Goal: Transaction & Acquisition: Purchase product/service

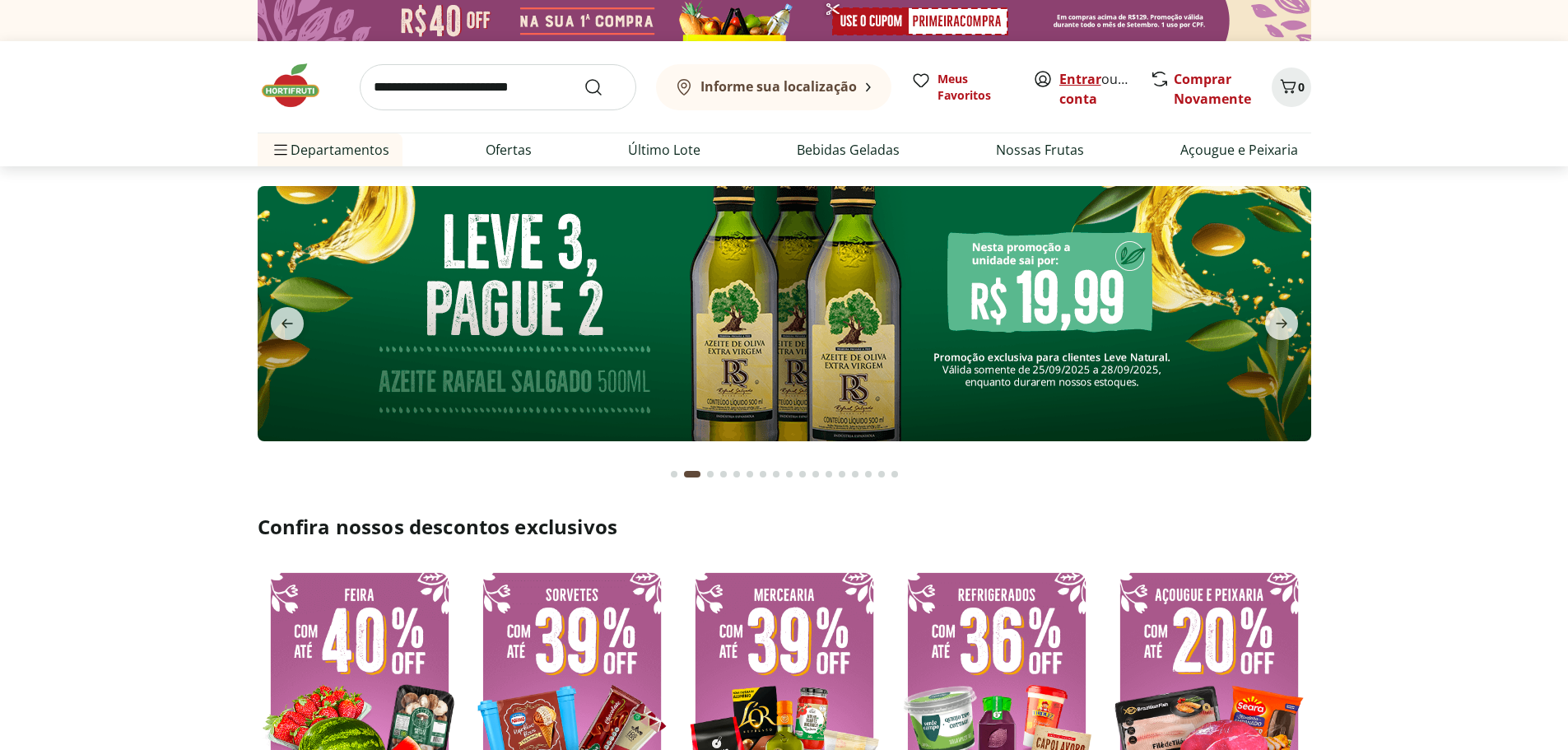
click at [1085, 84] on link "Entrar" at bounding box center [1080, 79] width 42 height 18
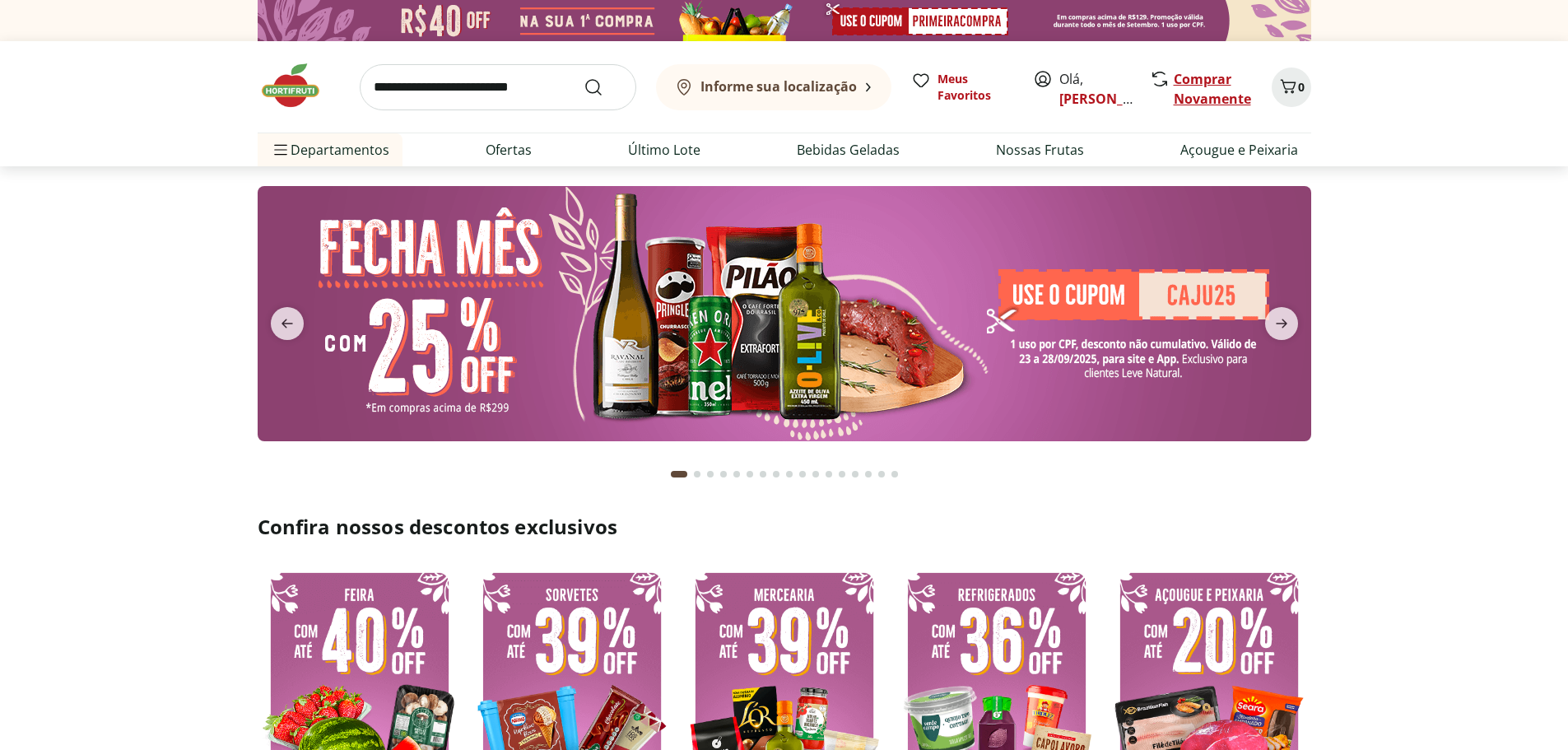
click at [1199, 79] on link "Comprar Novamente" at bounding box center [1212, 89] width 78 height 38
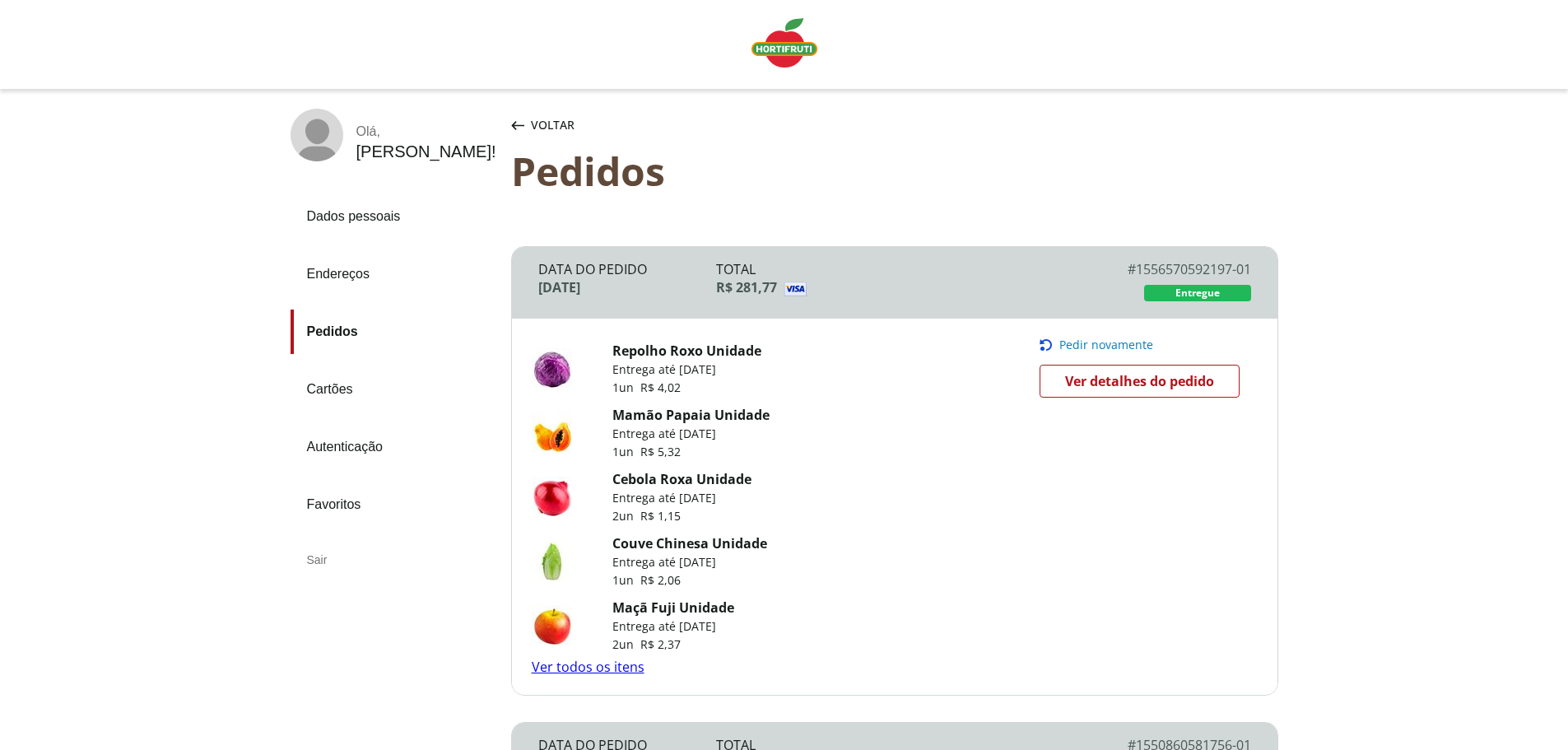
click at [1144, 381] on span "Ver detalhes do pedido" at bounding box center [1140, 382] width 149 height 25
click at [1095, 347] on span "Pedir novamente" at bounding box center [1106, 345] width 94 height 13
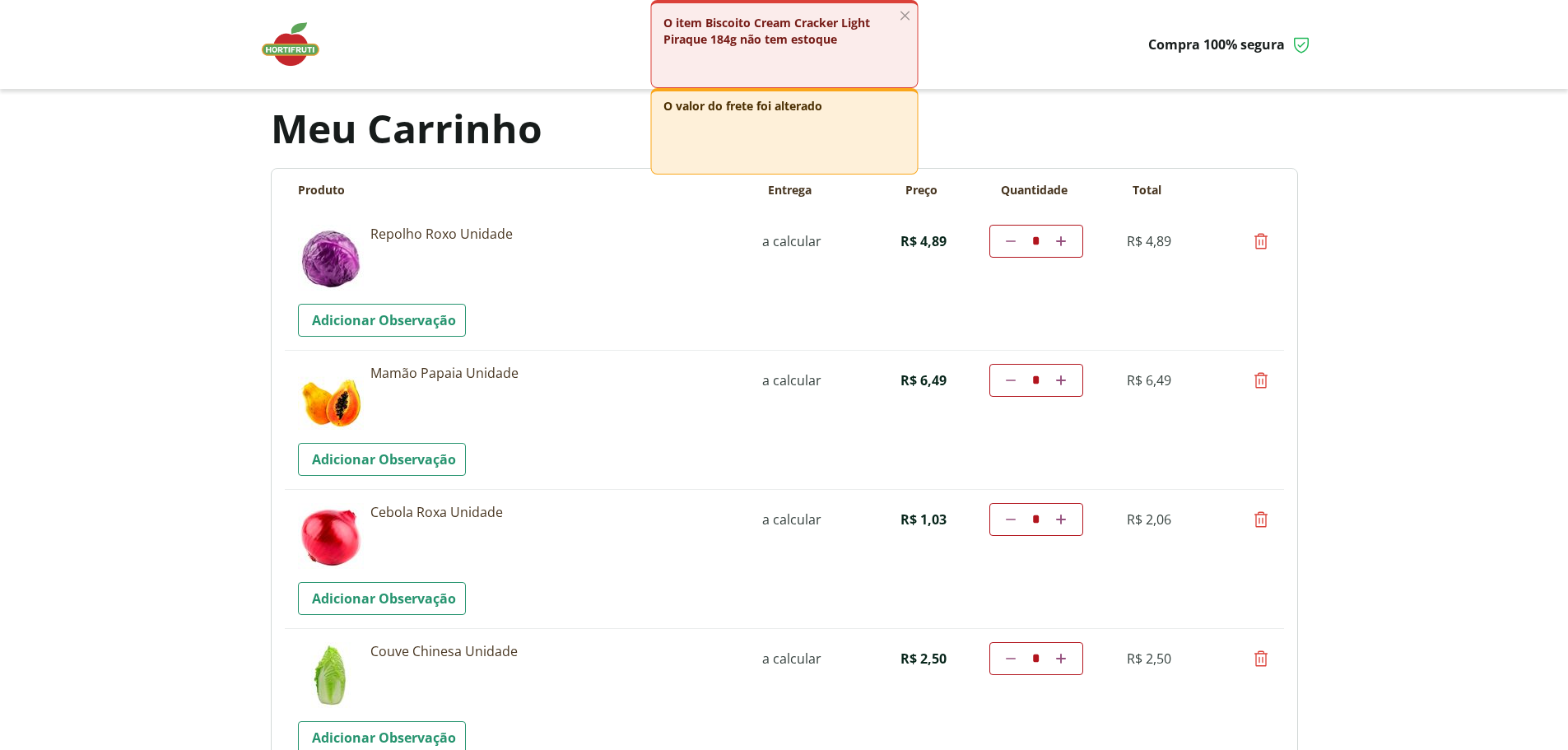
click at [91, 460] on body "Precisamos dos seus dados Para continuar sem autenticação, é necessário que voc…" at bounding box center [784, 375] width 1568 height 750
click at [908, 15] on icon "button" at bounding box center [905, 16] width 18 height 18
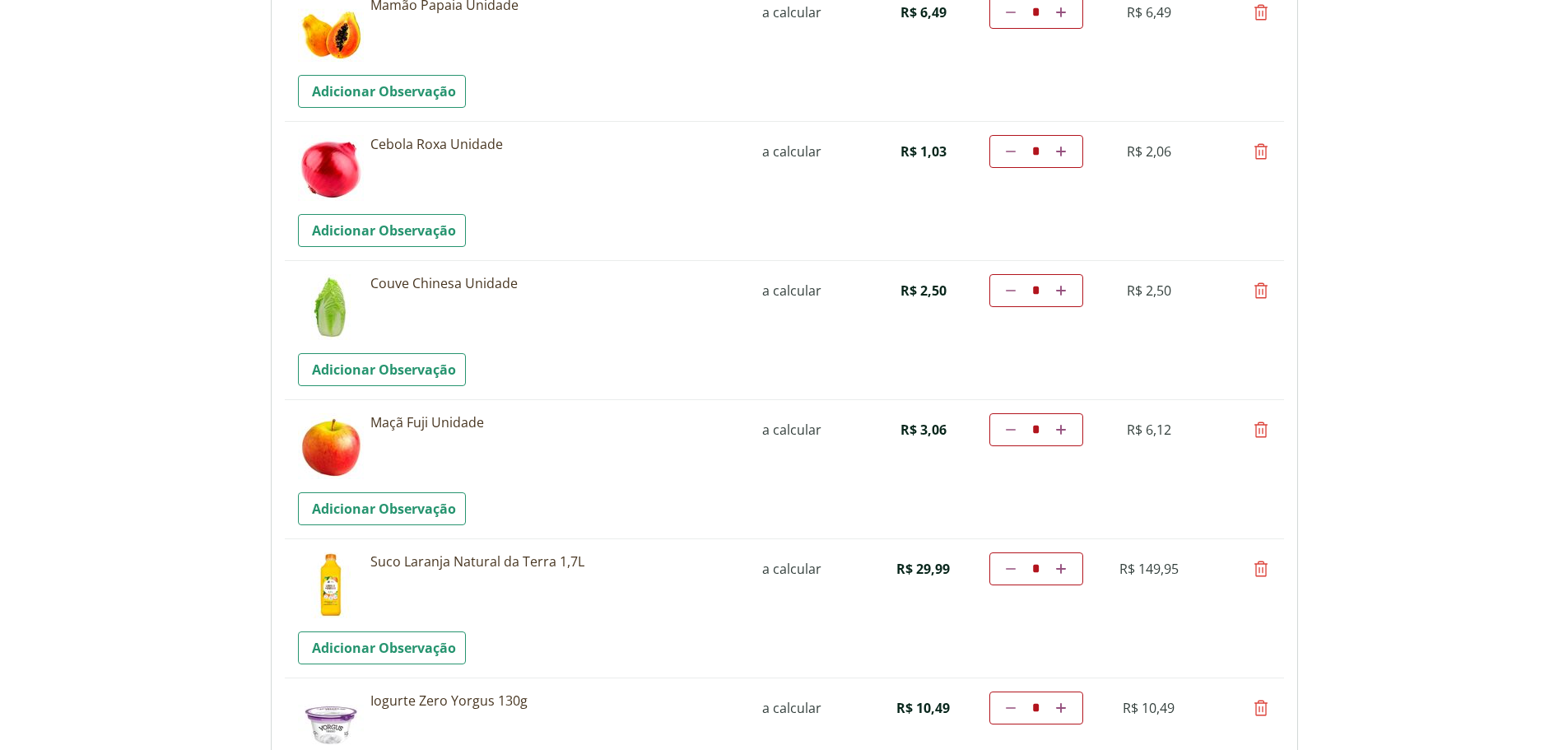
scroll to position [412, 0]
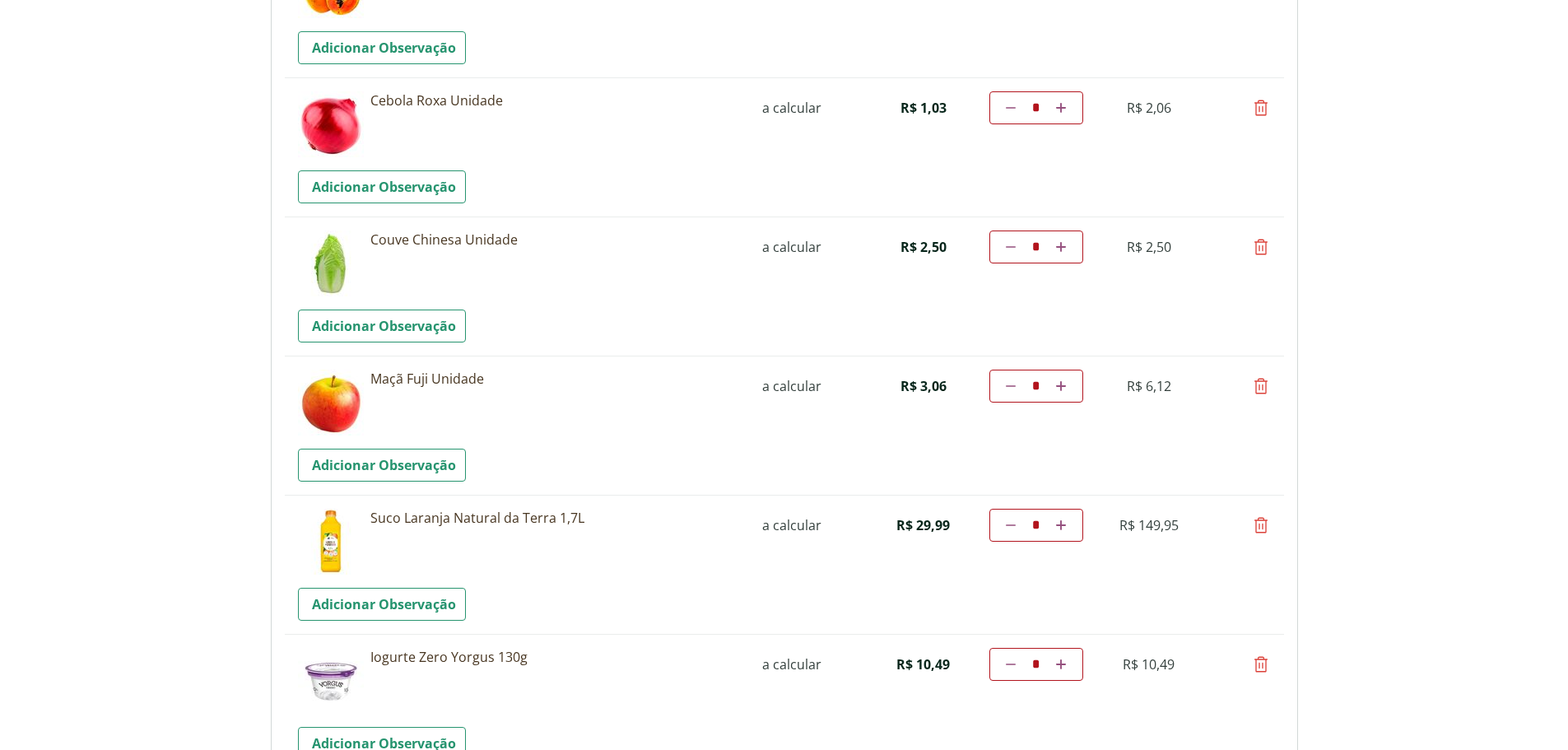
click at [1262, 388] on icon at bounding box center [1262, 387] width 20 height 20
type input "*"
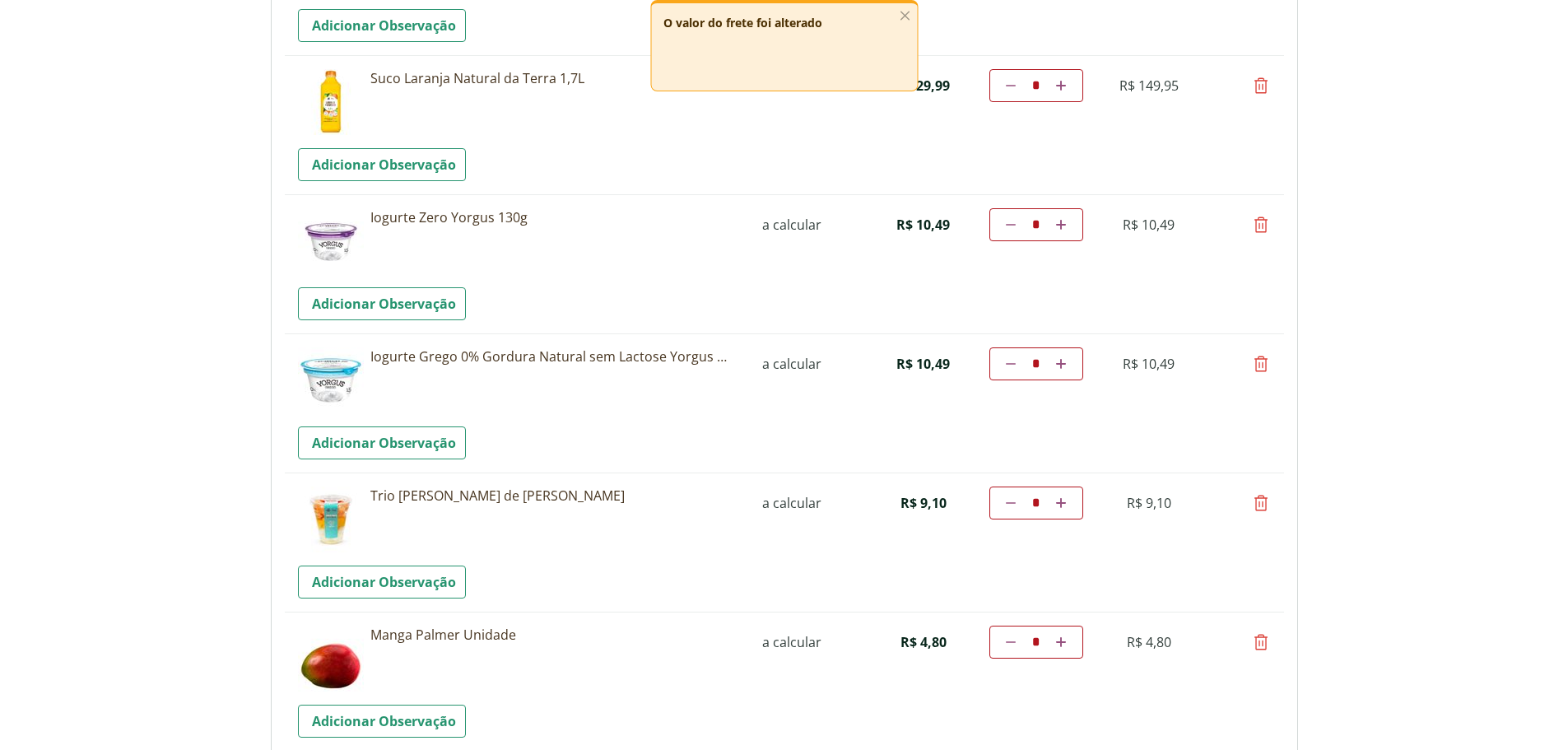
scroll to position [741, 0]
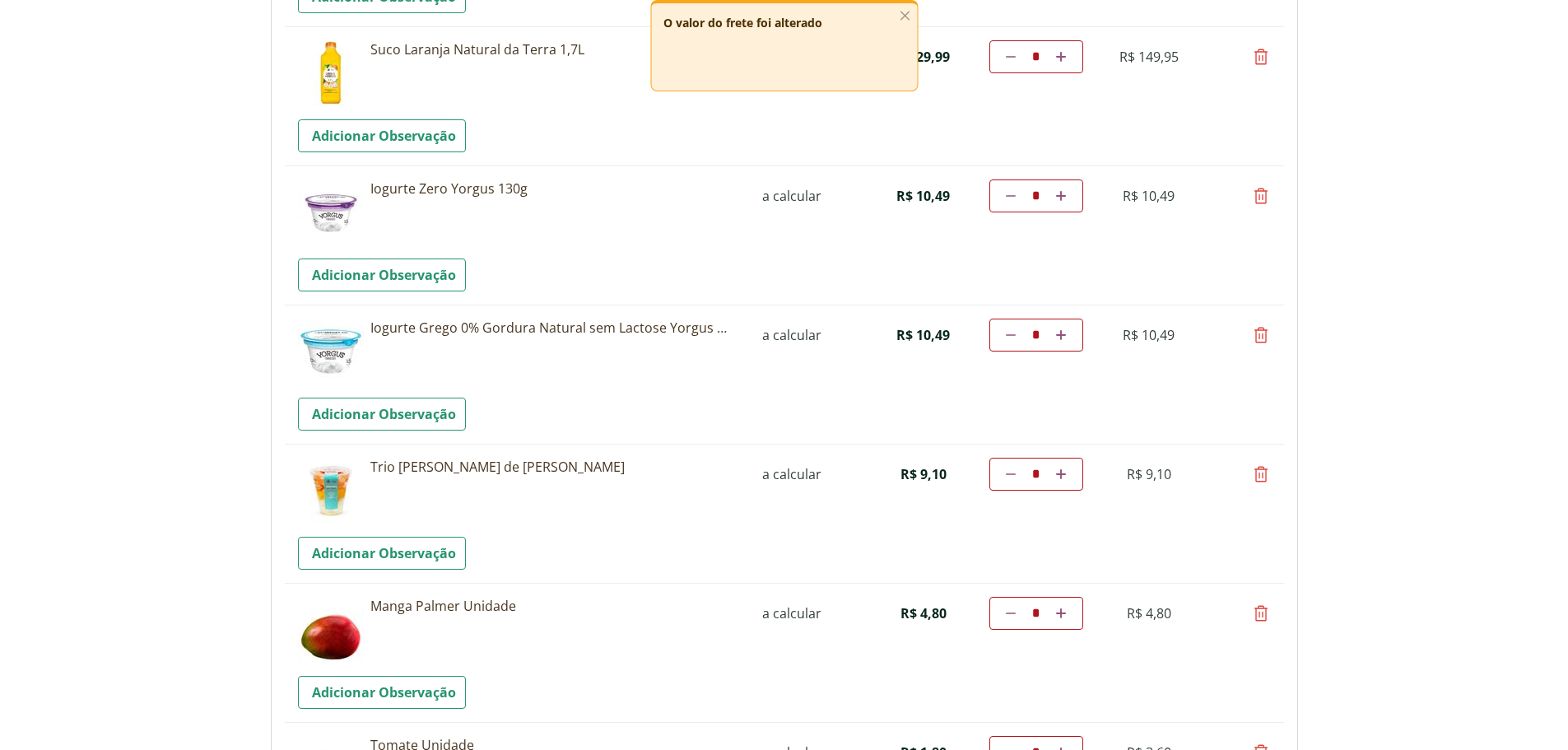
click at [1262, 477] on icon at bounding box center [1262, 474] width 20 height 20
type input "*"
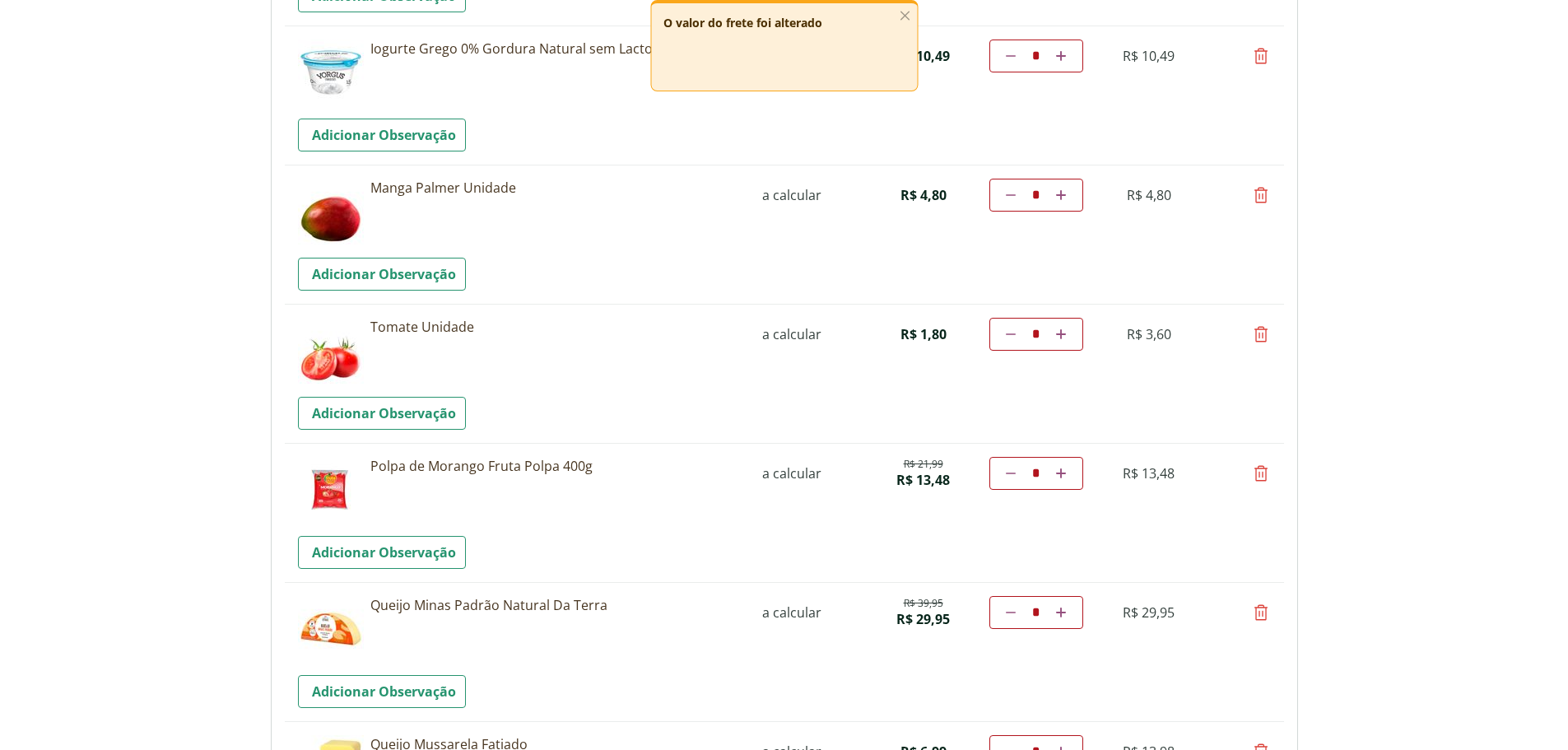
scroll to position [1071, 0]
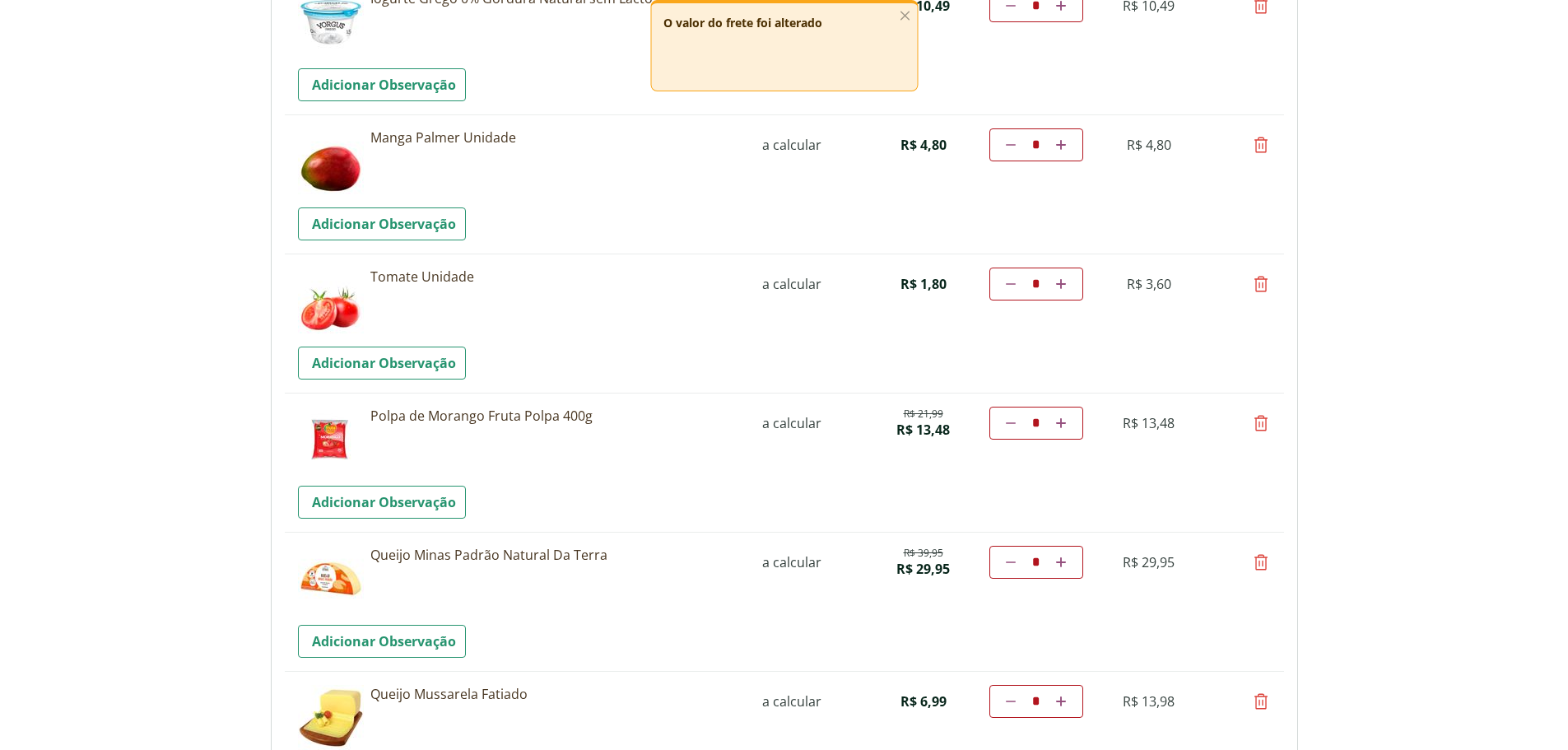
click at [1262, 421] on icon at bounding box center [1262, 423] width 20 height 20
type input "*"
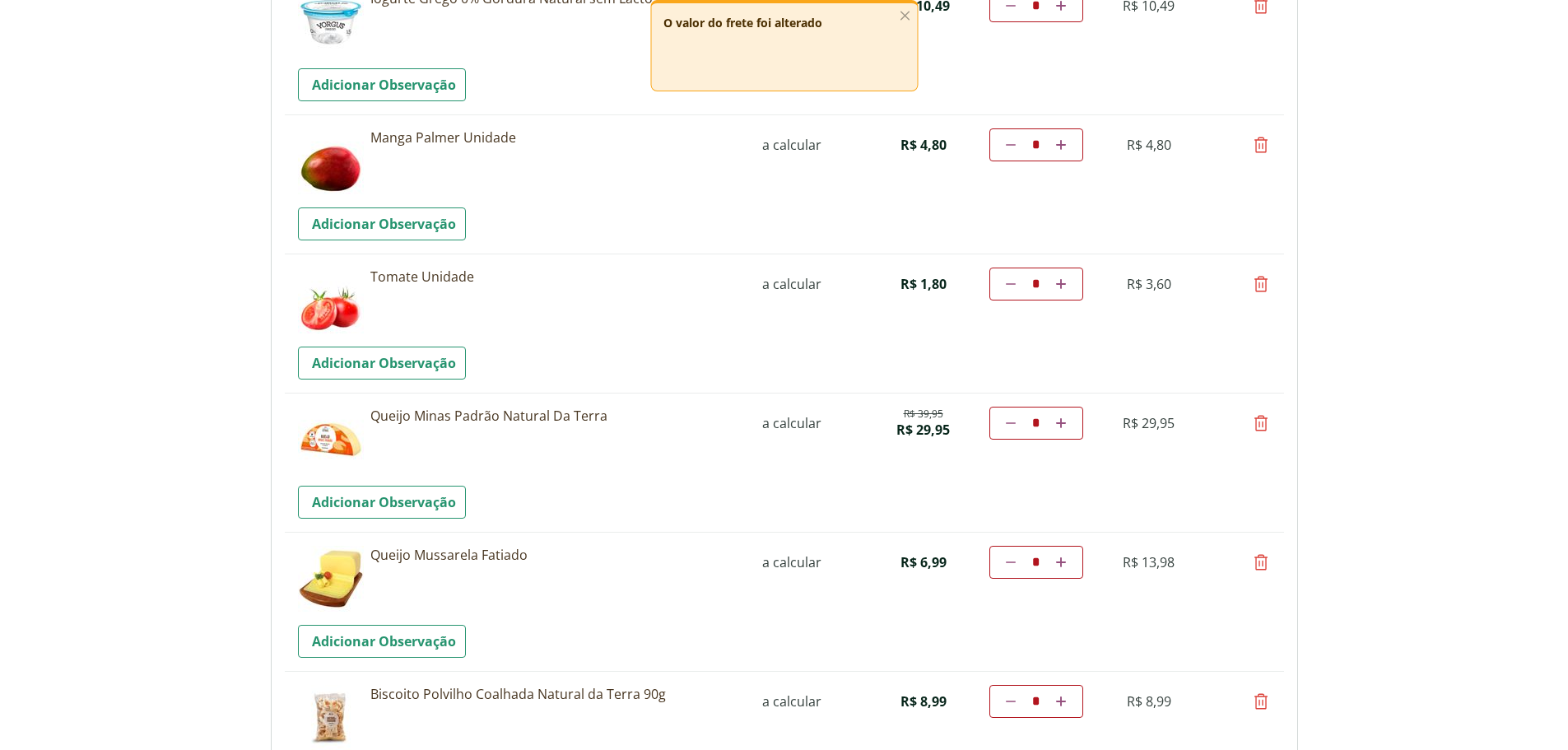
click at [1264, 421] on icon at bounding box center [1262, 423] width 20 height 20
type input "*"
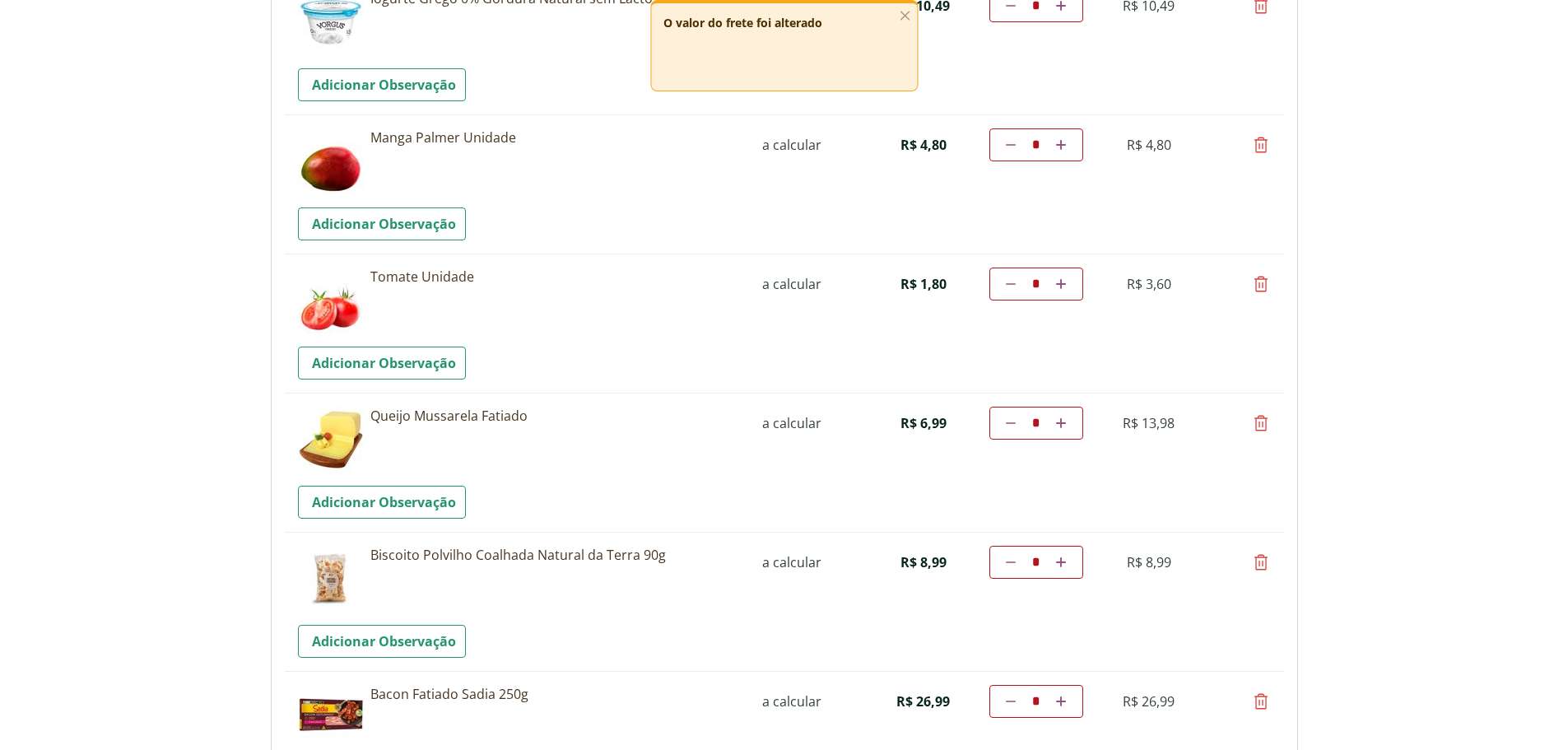
click at [1261, 429] on icon at bounding box center [1262, 423] width 20 height 20
type input "*"
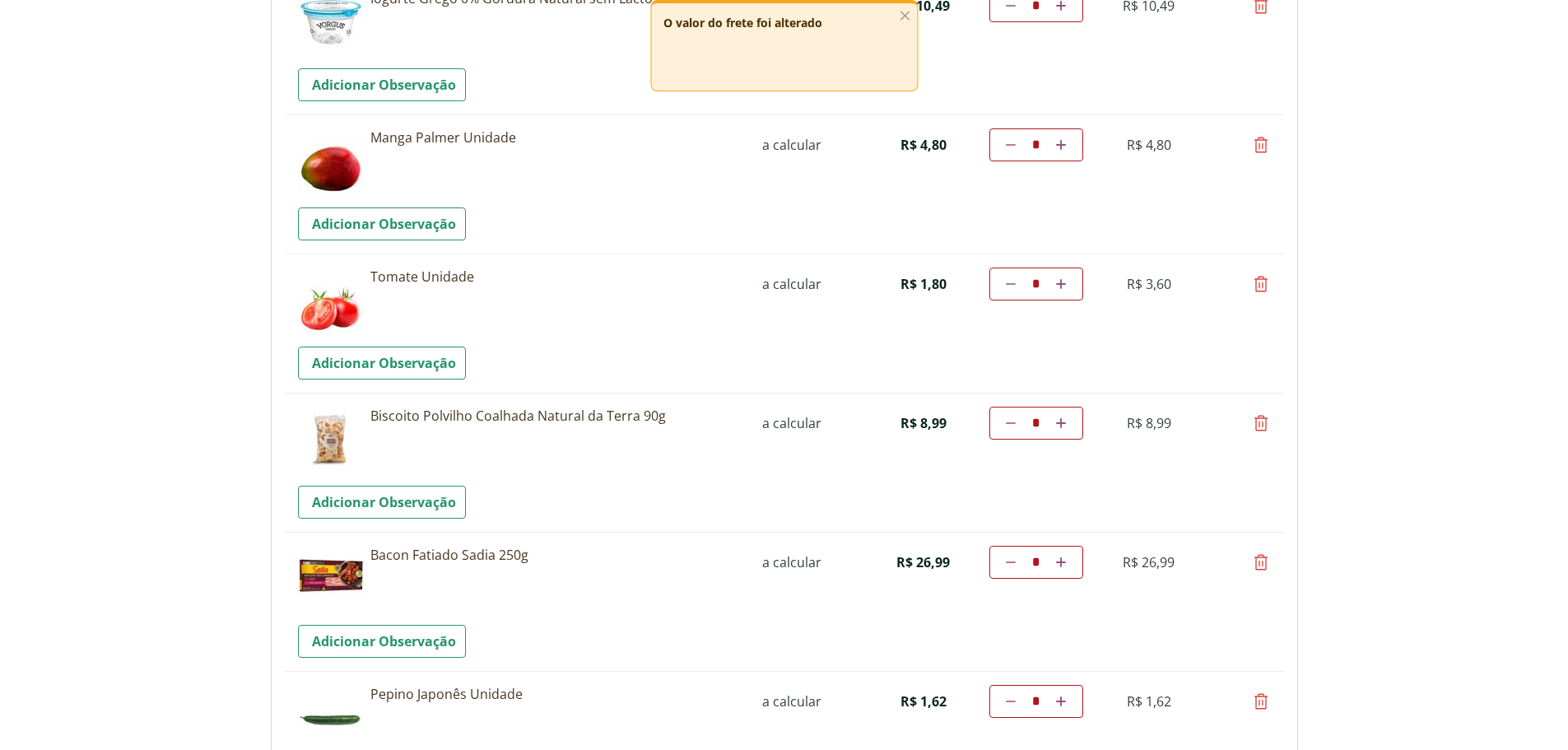
click at [1263, 560] on icon at bounding box center [1262, 563] width 20 height 20
type input "*"
click at [1263, 560] on icon at bounding box center [1262, 563] width 20 height 20
type input "*"
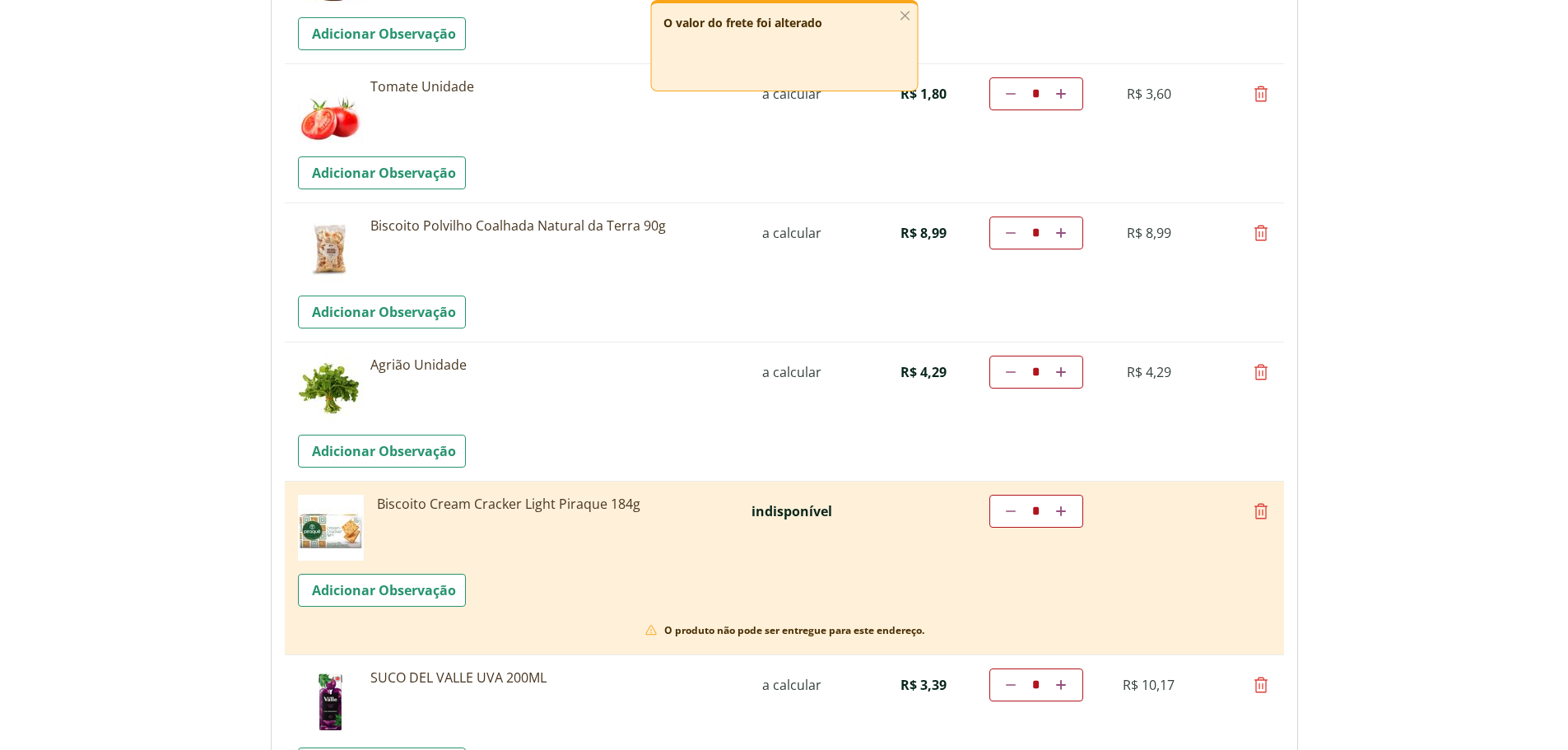
scroll to position [1318, 0]
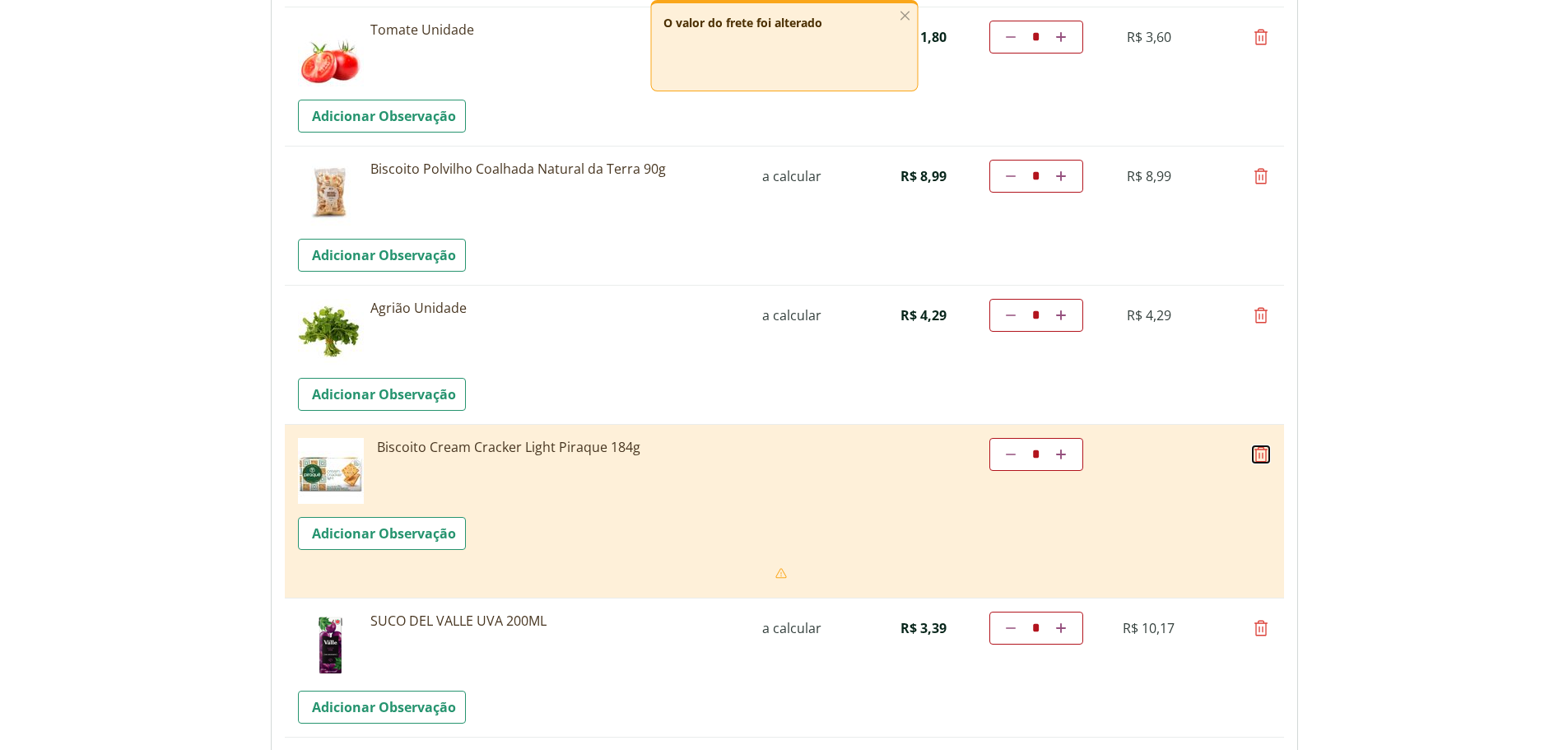
click at [1264, 456] on icon at bounding box center [1262, 454] width 20 height 20
type input "*"
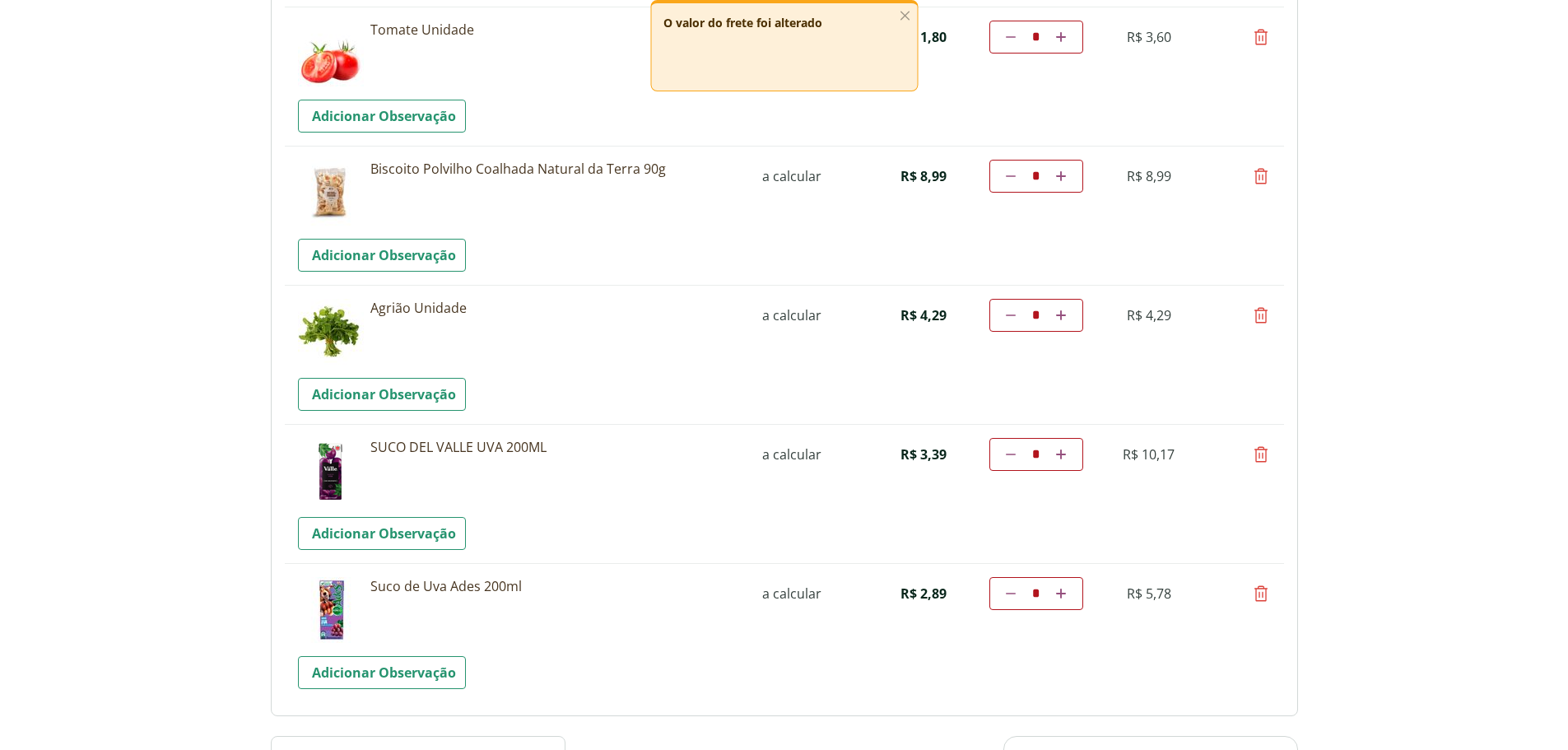
click at [1262, 459] on icon at bounding box center [1262, 454] width 20 height 20
type input "*"
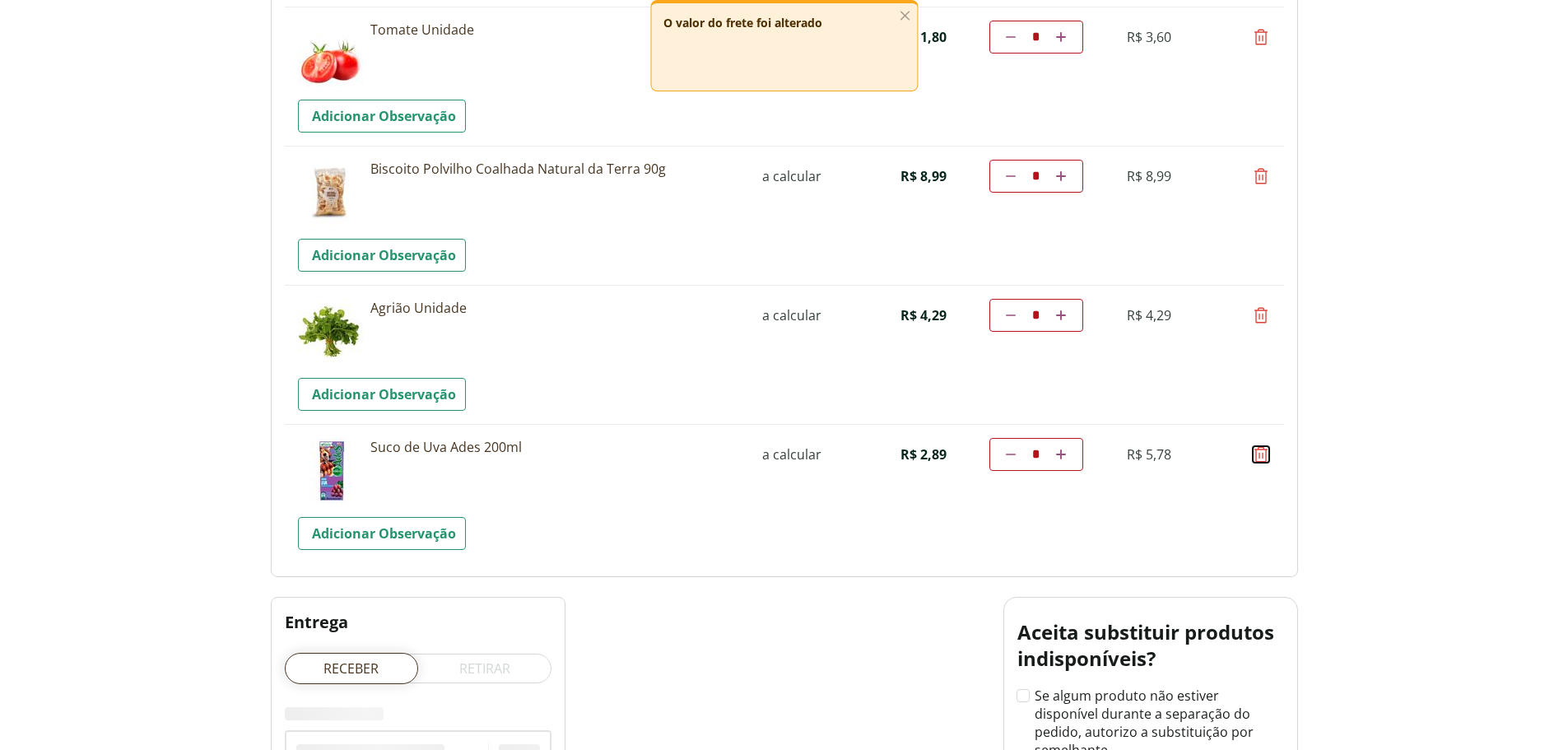
click at [1262, 459] on icon at bounding box center [1262, 454] width 20 height 20
type input "*"
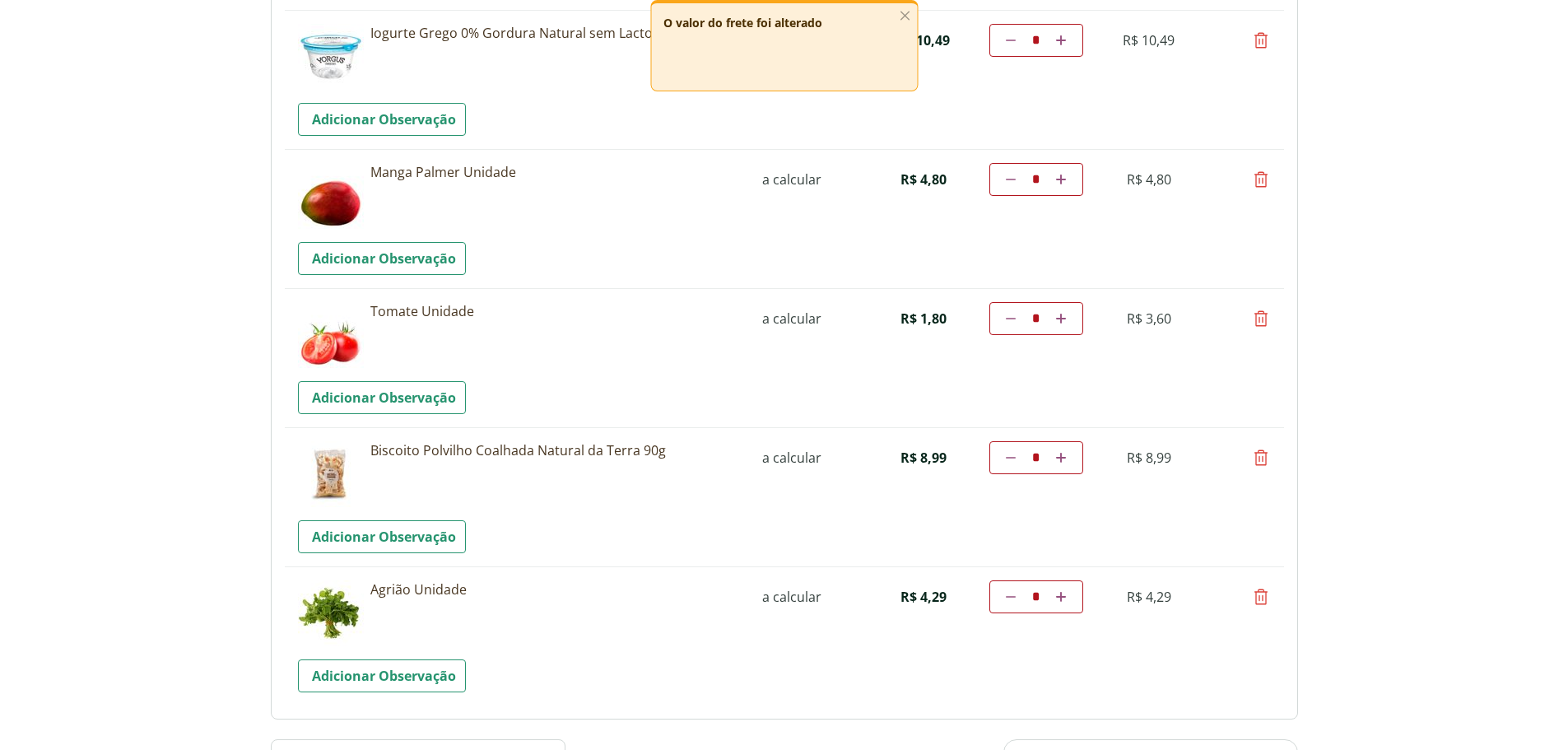
scroll to position [988, 0]
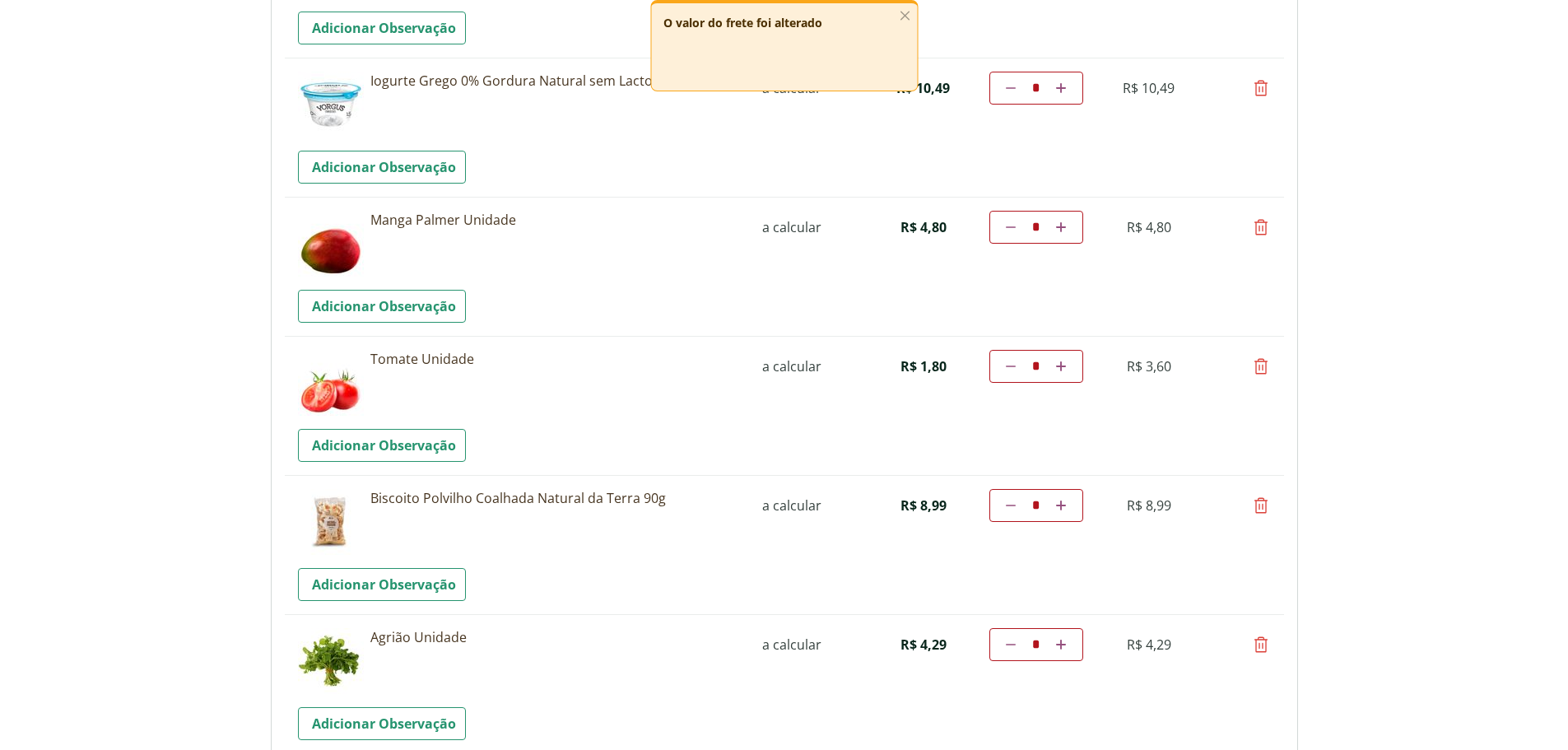
click at [1263, 367] on icon at bounding box center [1262, 367] width 20 height 20
type input "*"
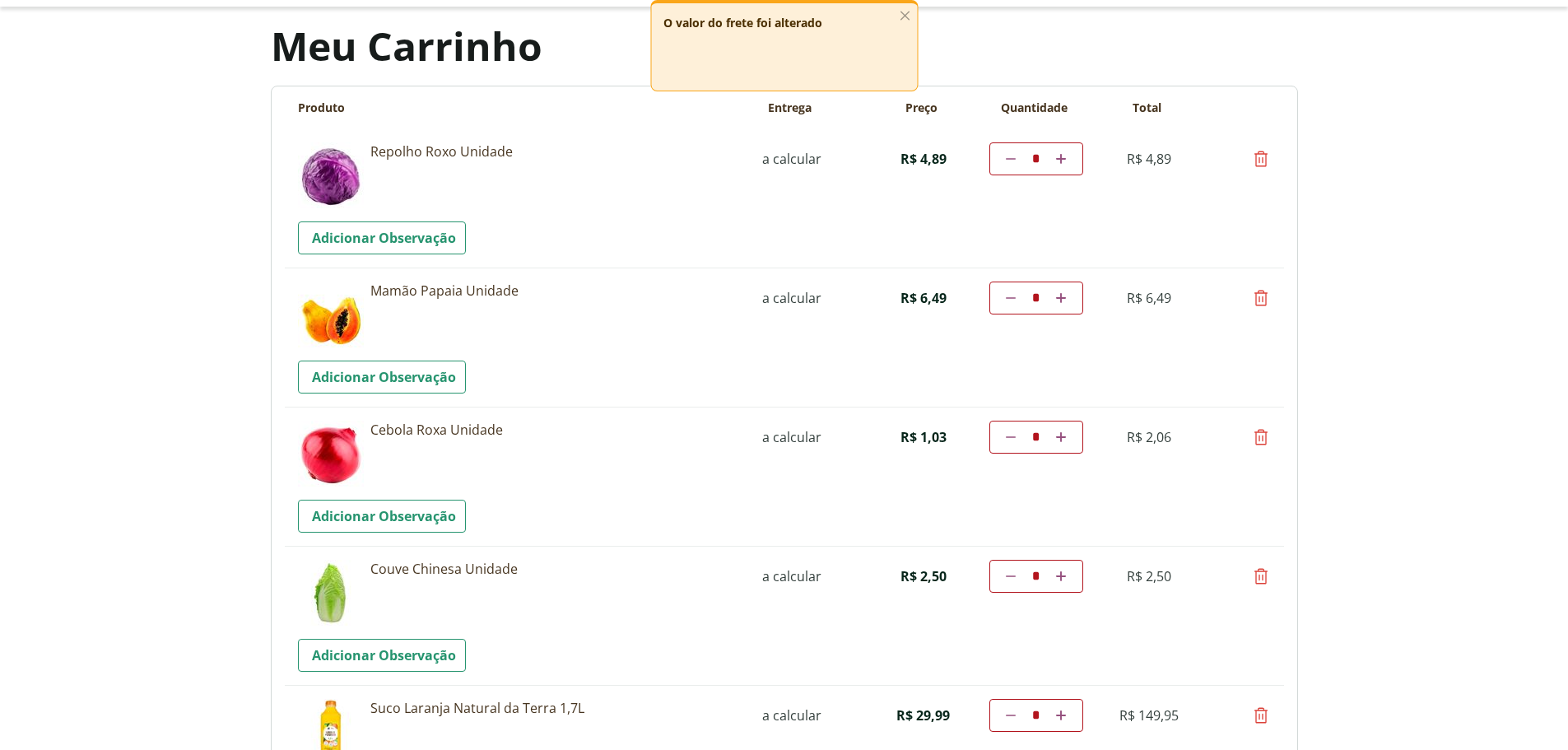
scroll to position [0, 0]
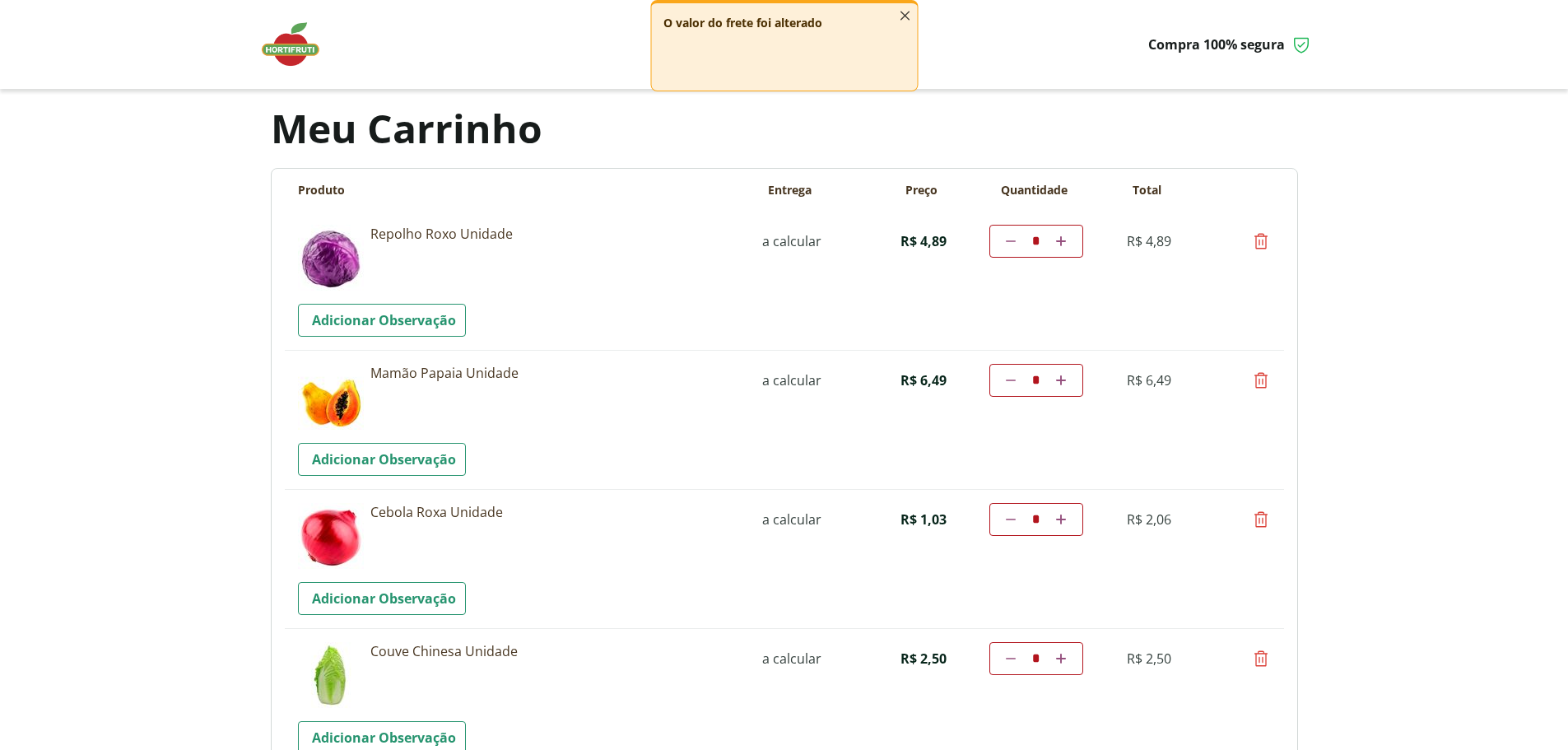
click at [907, 19] on icon "button" at bounding box center [905, 16] width 18 height 18
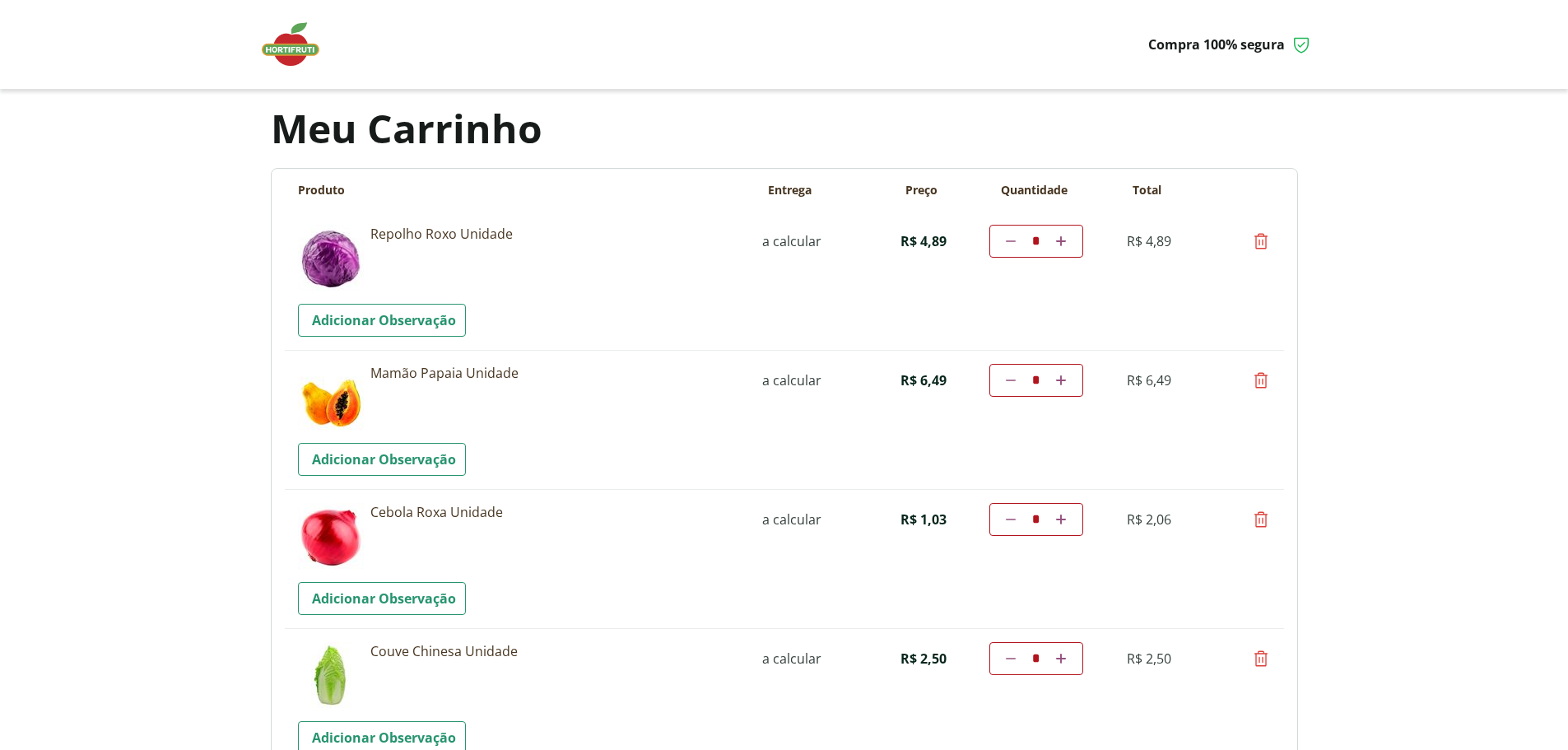
click at [1264, 385] on icon at bounding box center [1262, 381] width 20 height 20
type input "*"
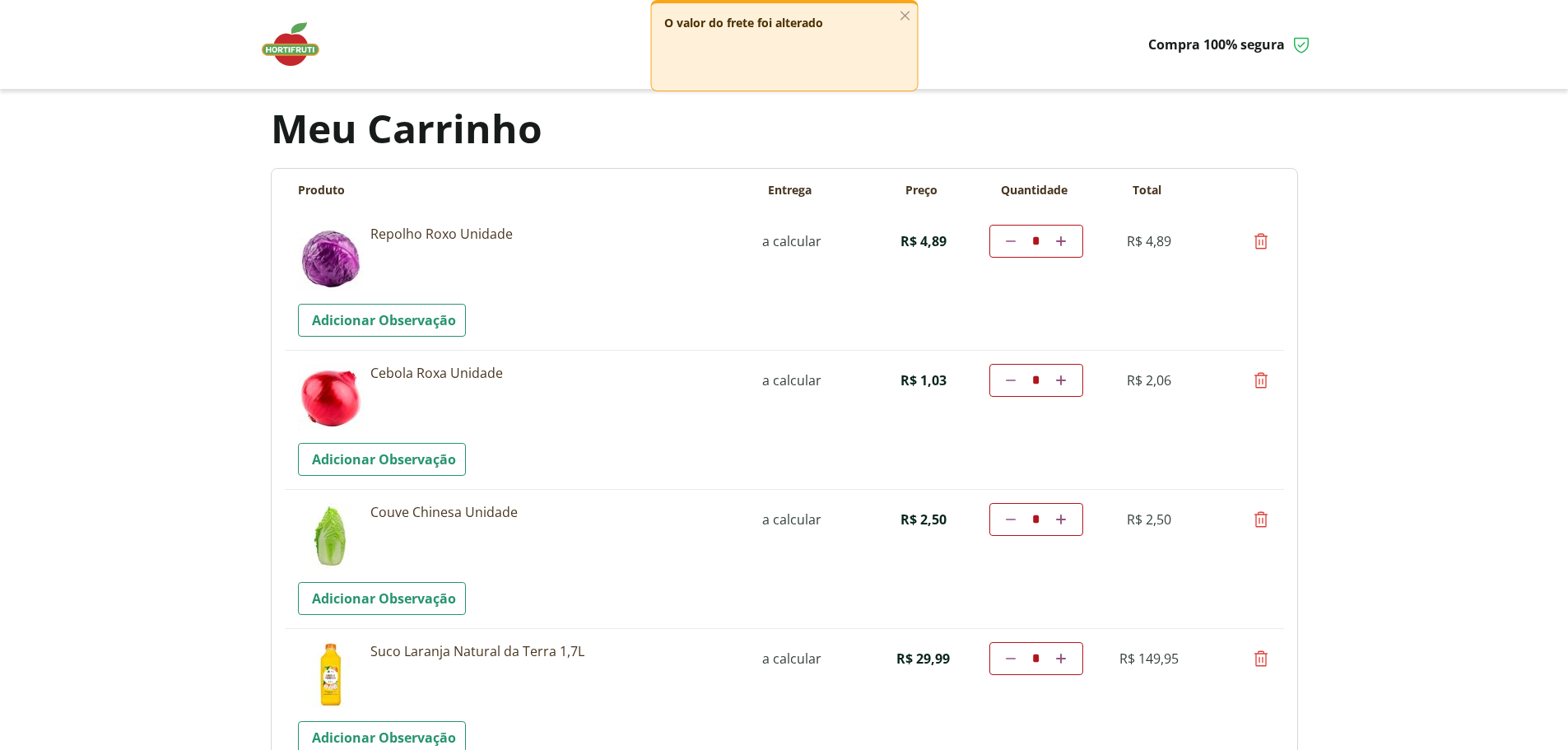
click at [286, 51] on img at bounding box center [299, 44] width 83 height 49
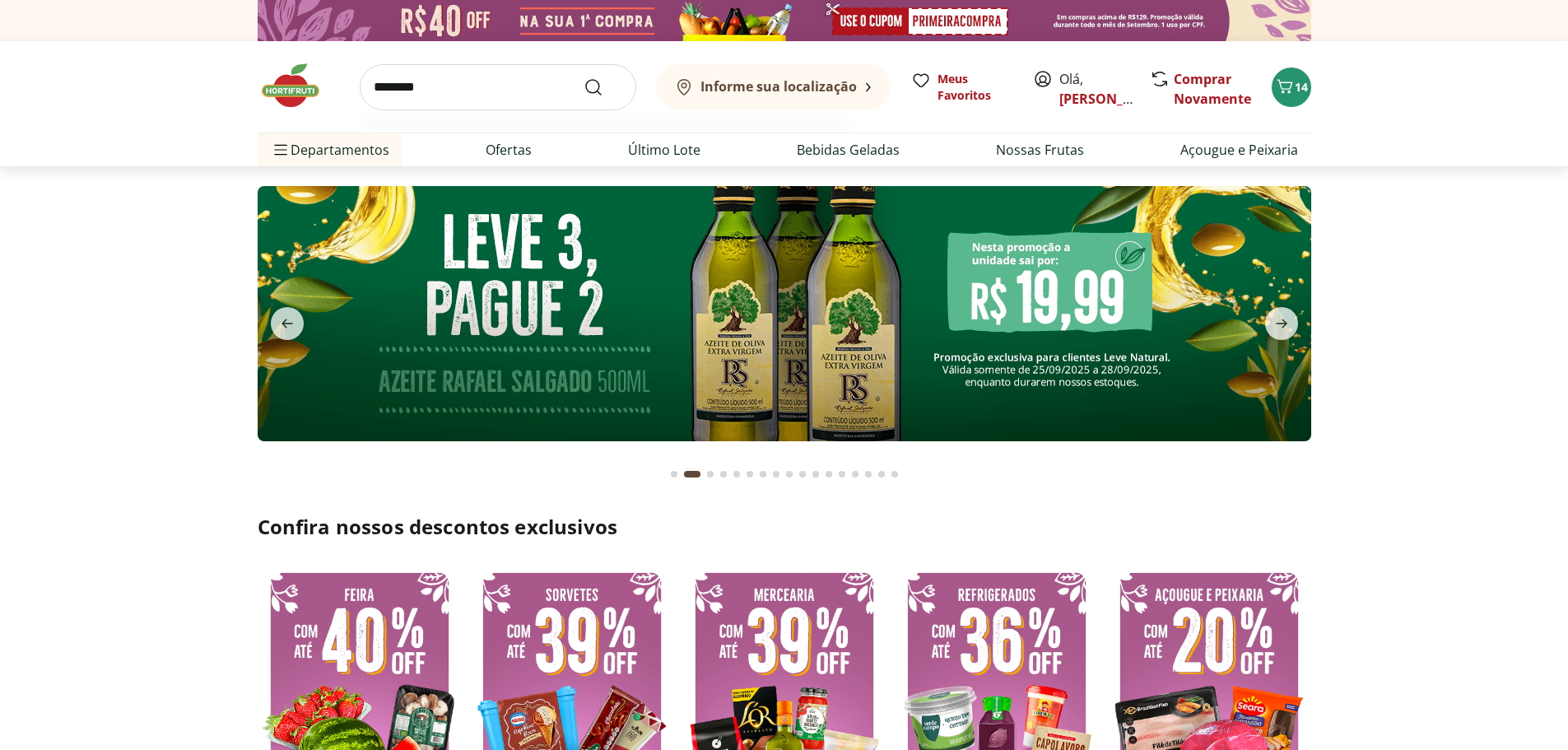
type input "********"
click at [584, 78] on button "Submit Search" at bounding box center [603, 88] width 39 height 20
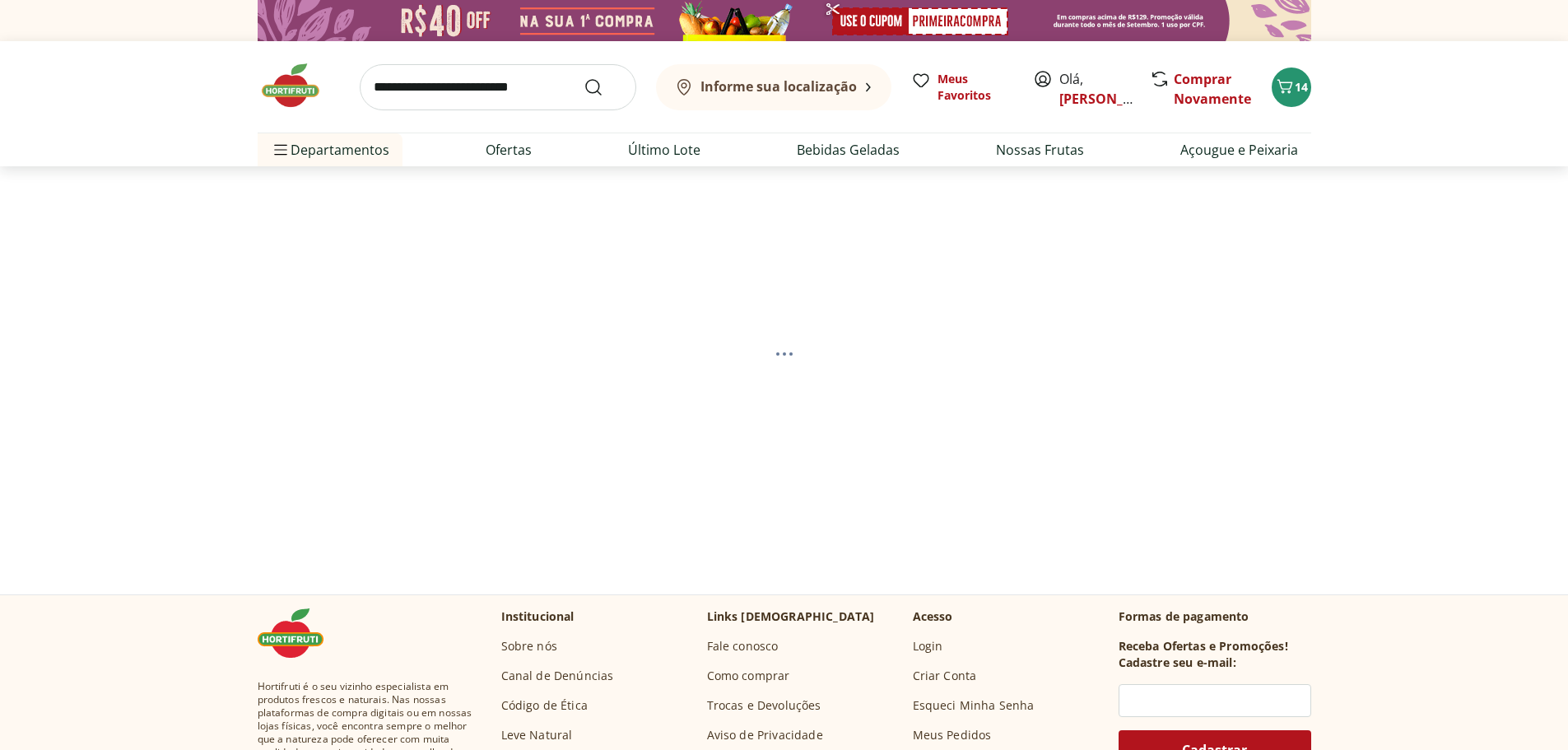
select select "**********"
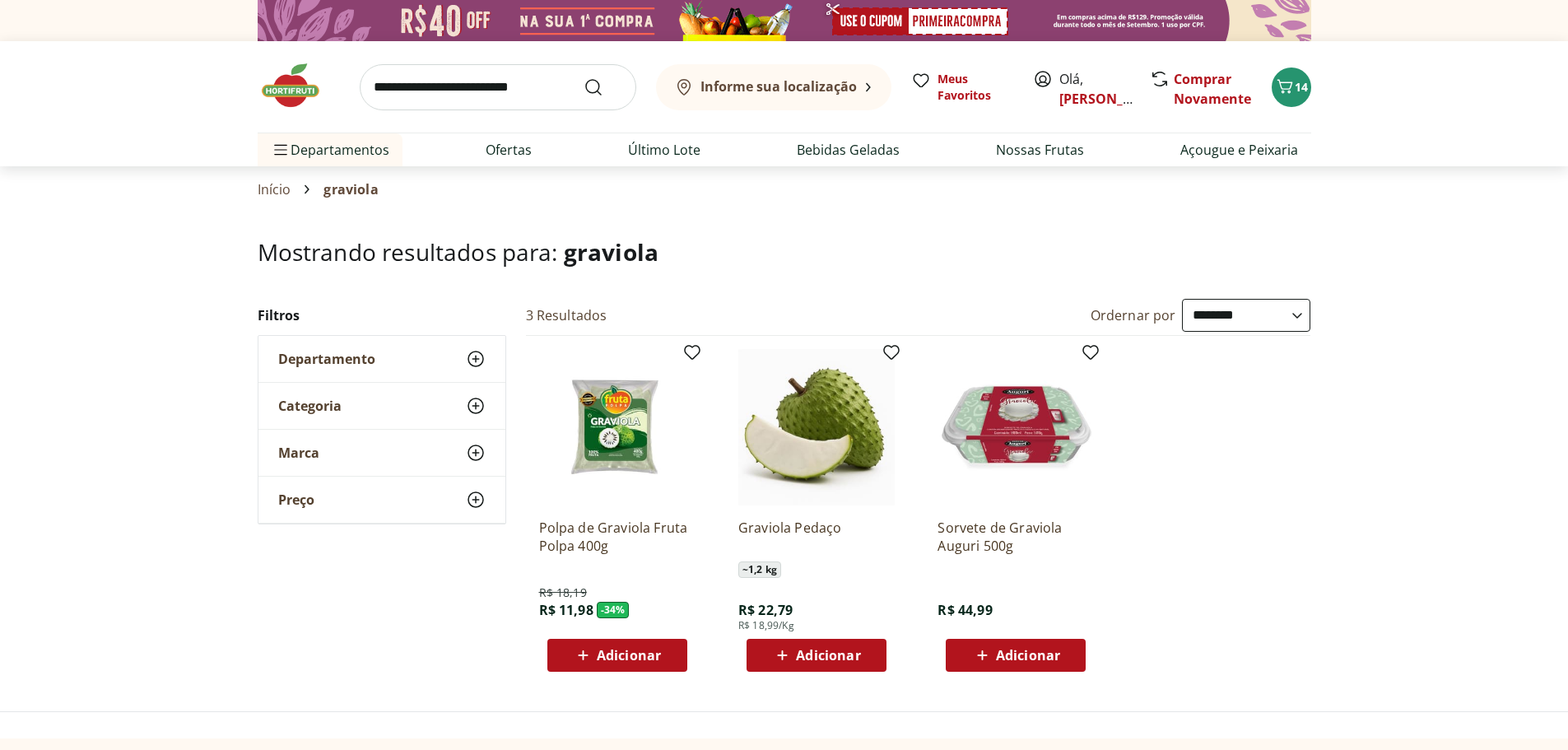
click at [599, 655] on span "Adicionar" at bounding box center [629, 656] width 64 height 13
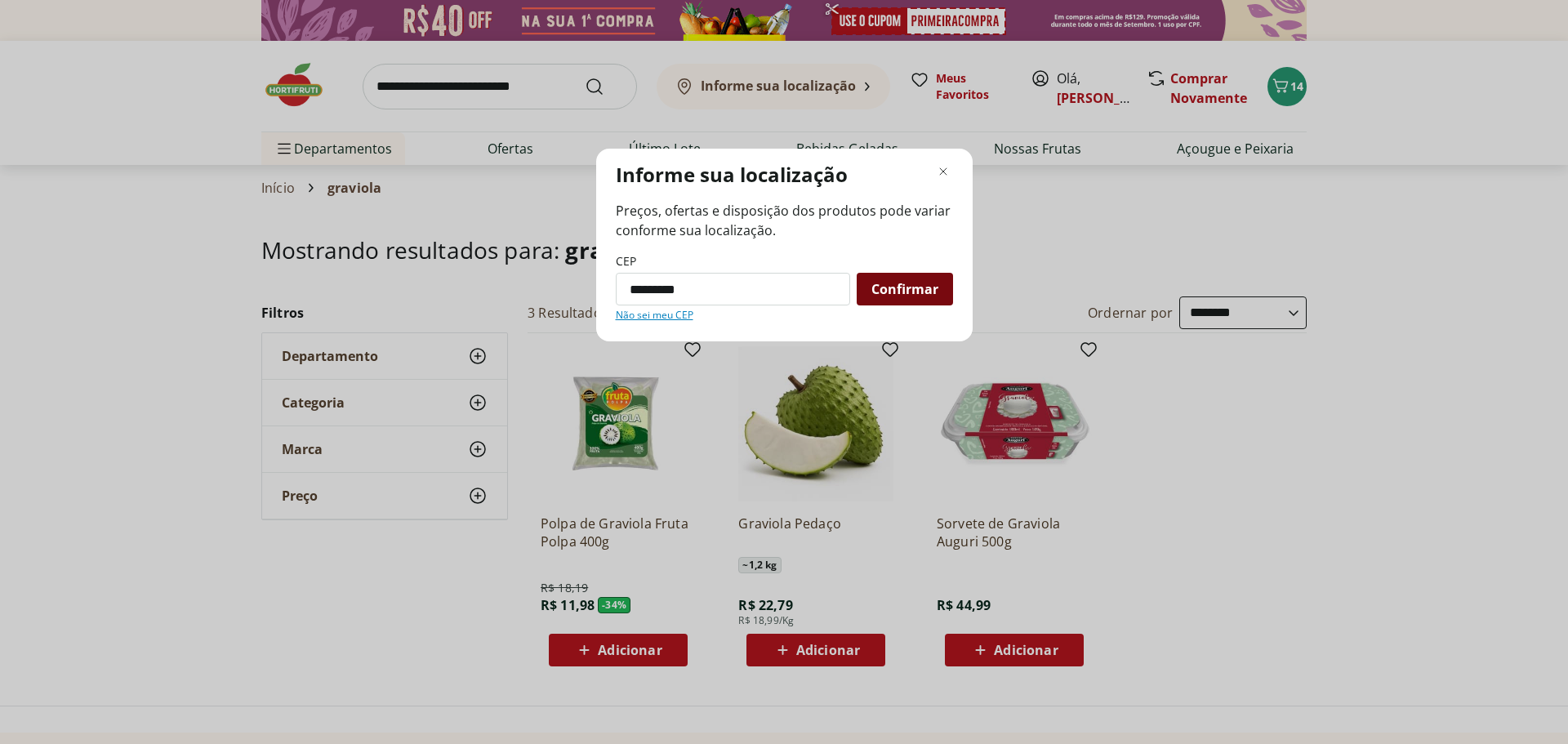
type input "*********"
click at [929, 287] on span "Confirmar" at bounding box center [905, 289] width 67 height 13
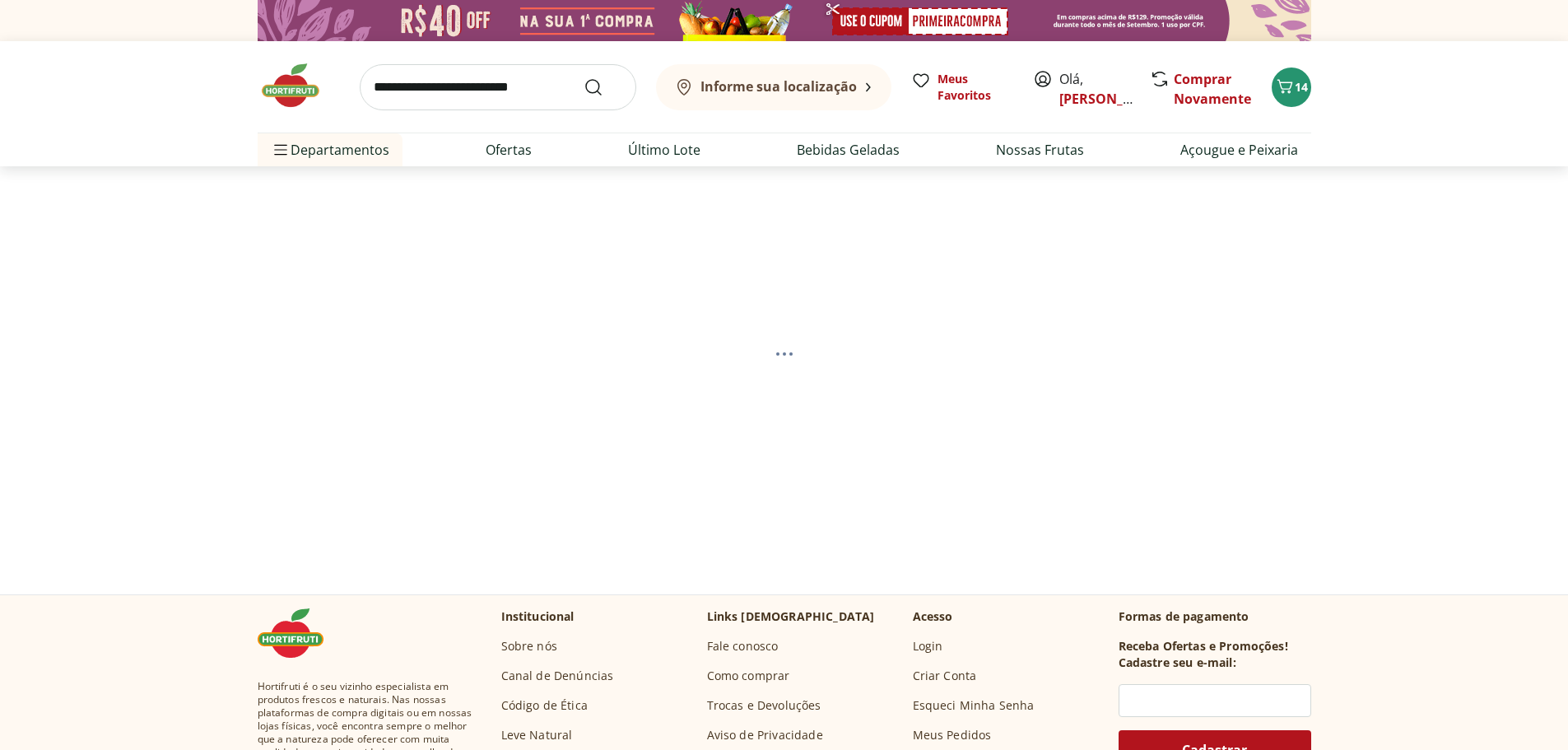
select select "**********"
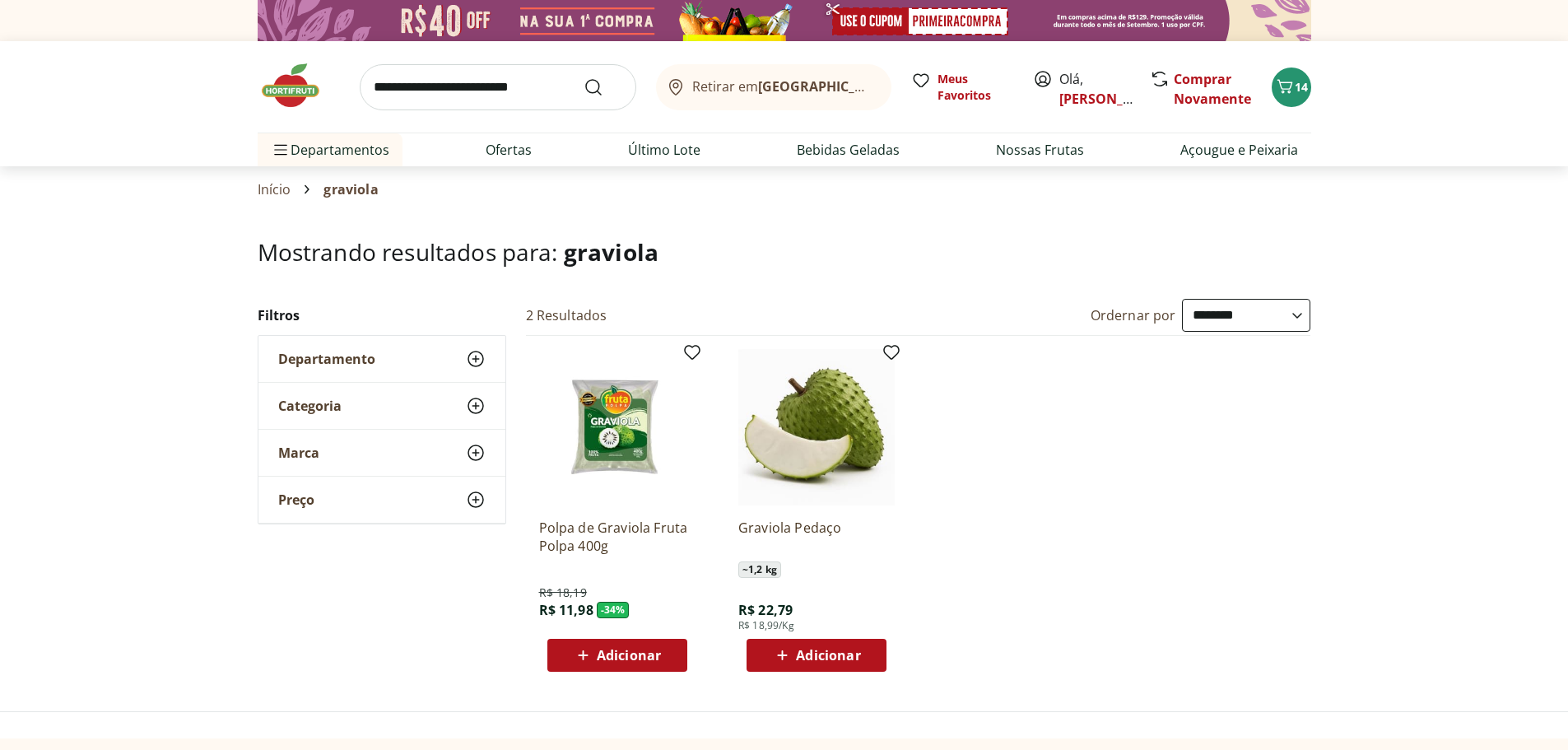
click at [611, 662] on span "Adicionar" at bounding box center [629, 656] width 64 height 13
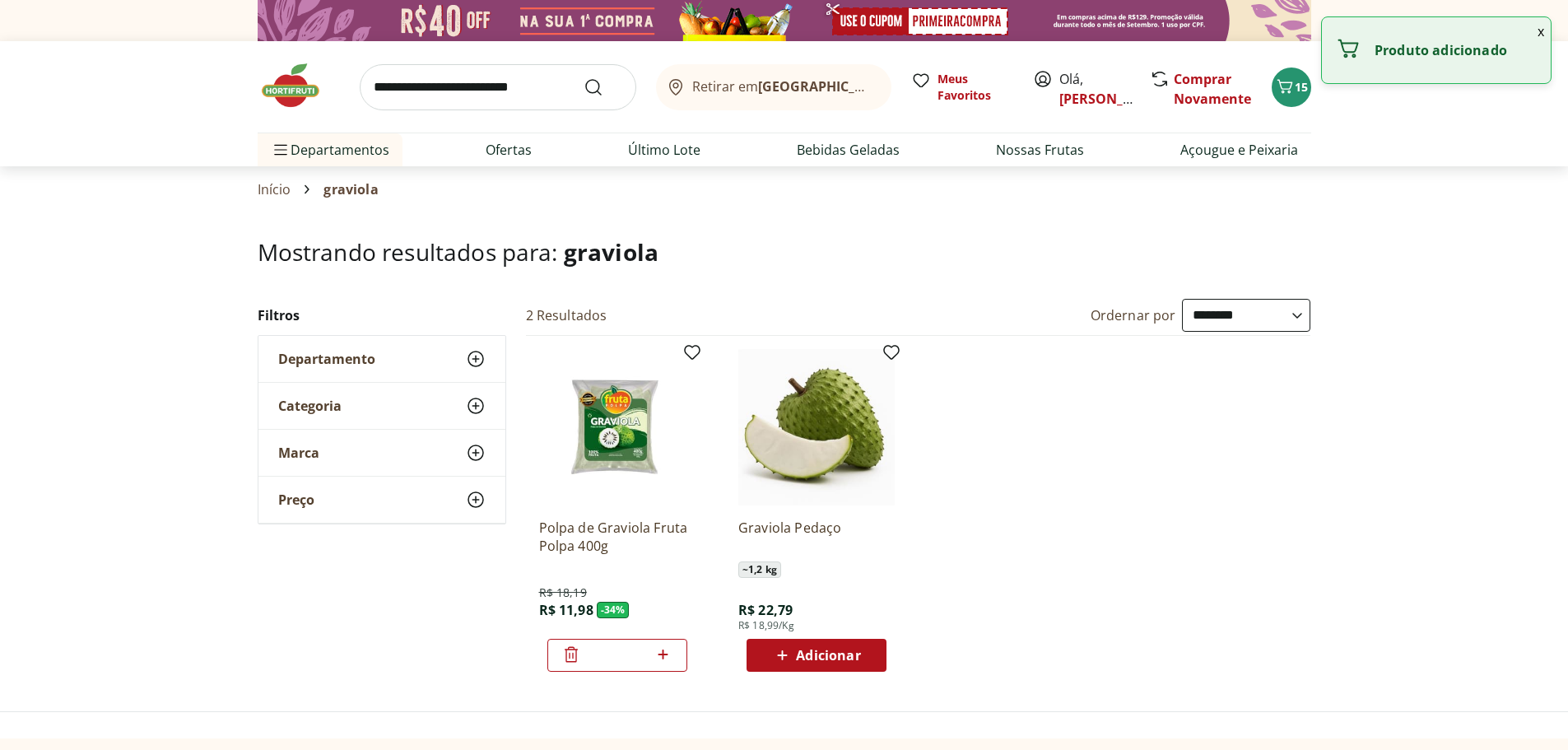
click at [301, 100] on img at bounding box center [299, 85] width 83 height 49
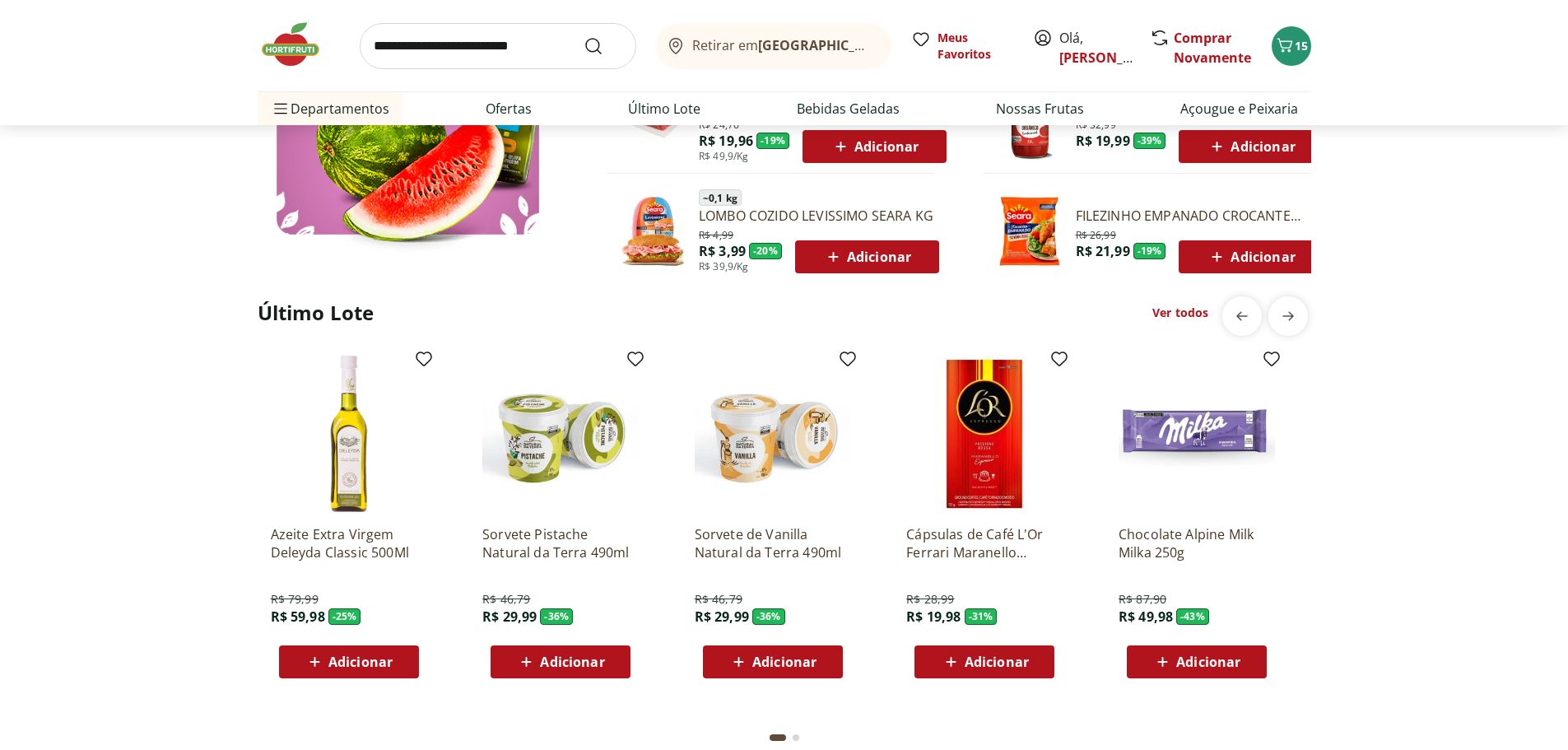
scroll to position [1235, 0]
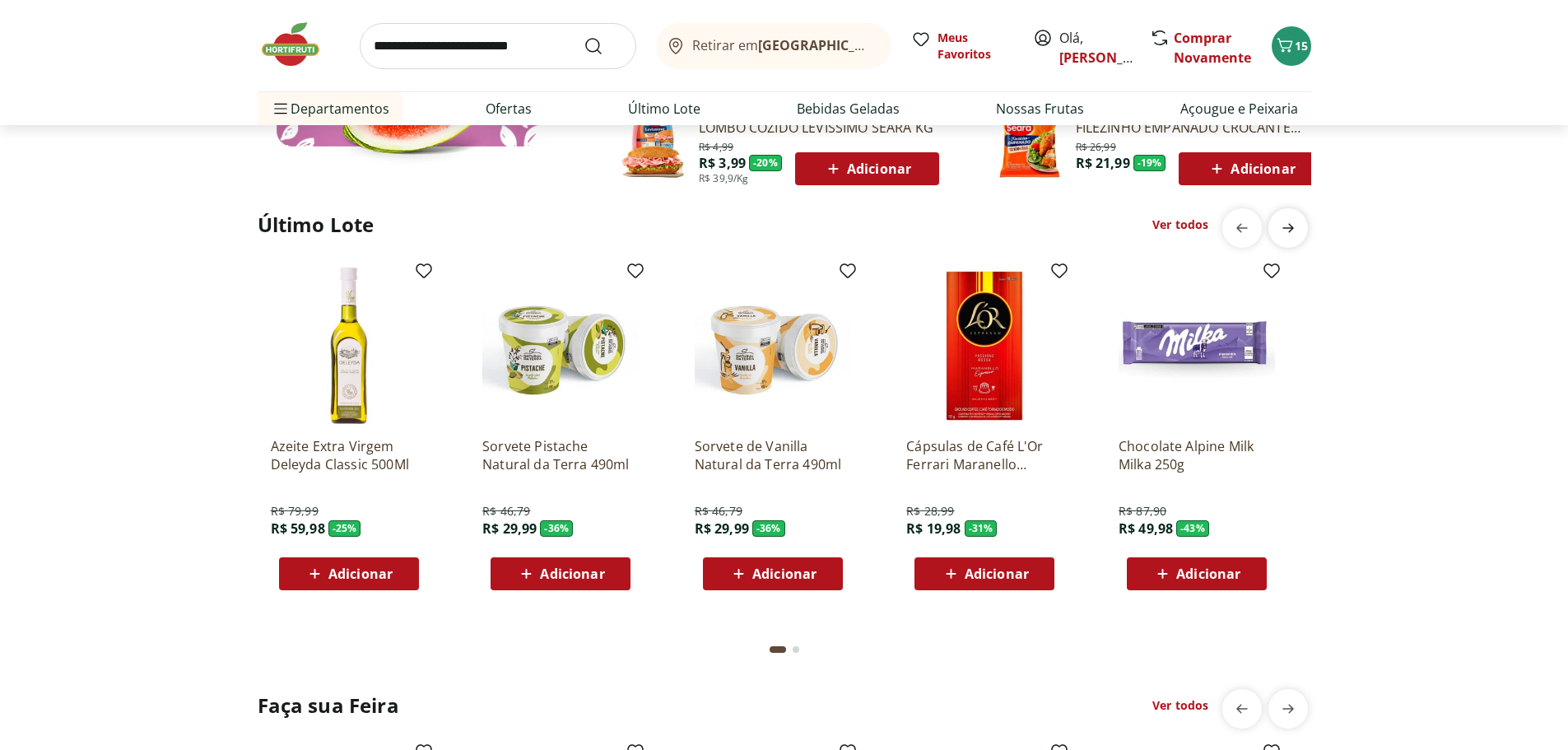
click at [1294, 233] on icon "next" at bounding box center [1288, 228] width 20 height 20
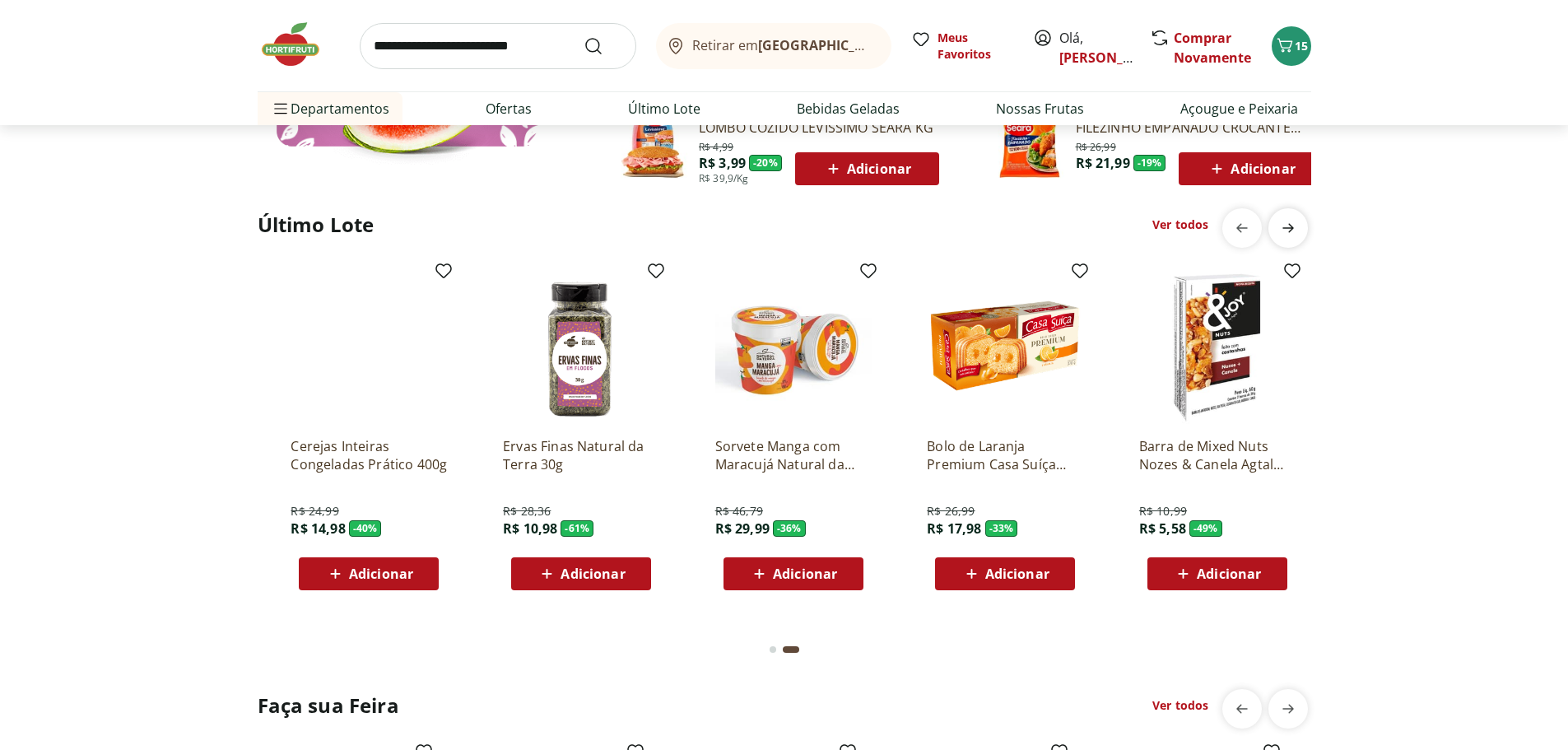
scroll to position [0, 1060]
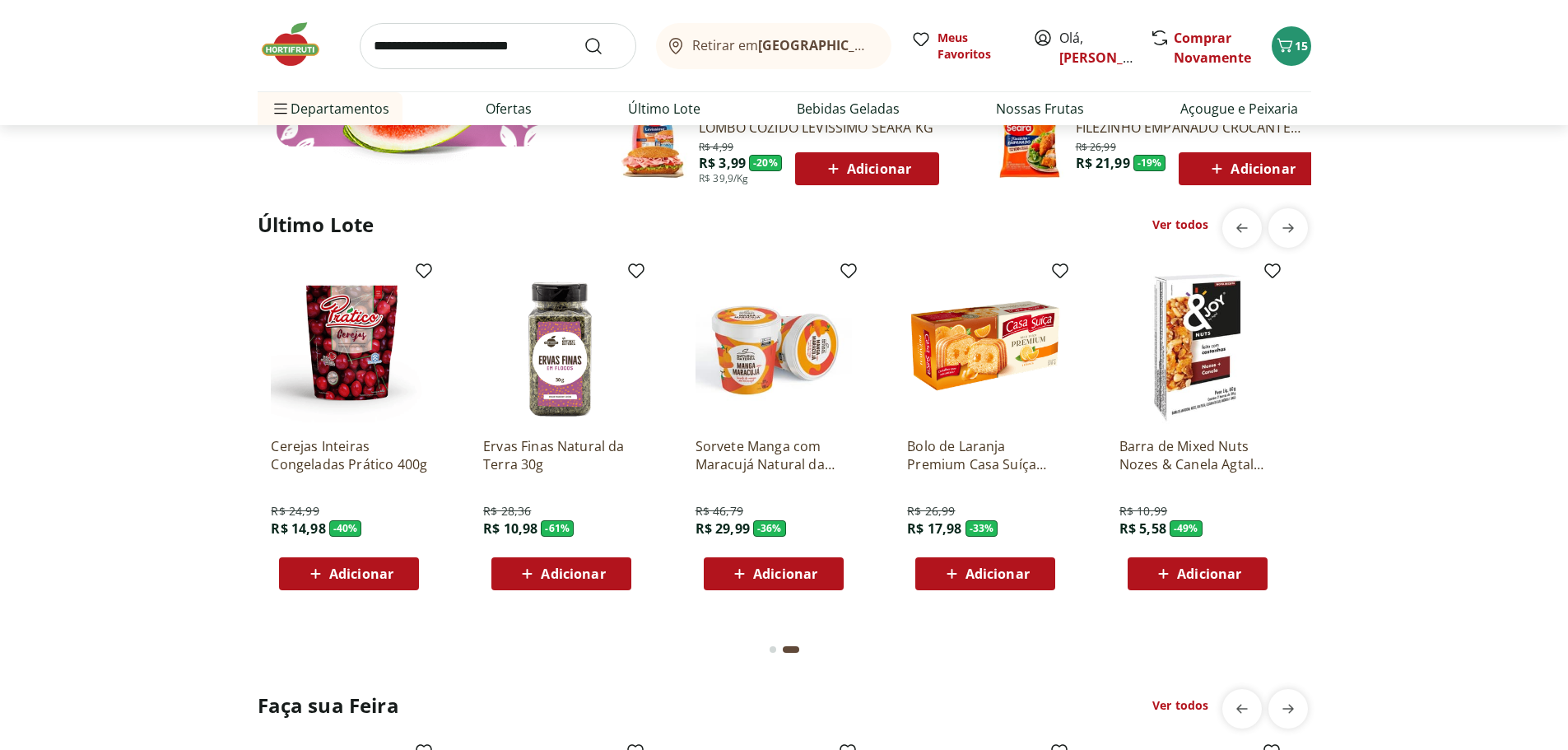
click at [1191, 221] on link "Ver todos" at bounding box center [1180, 225] width 56 height 17
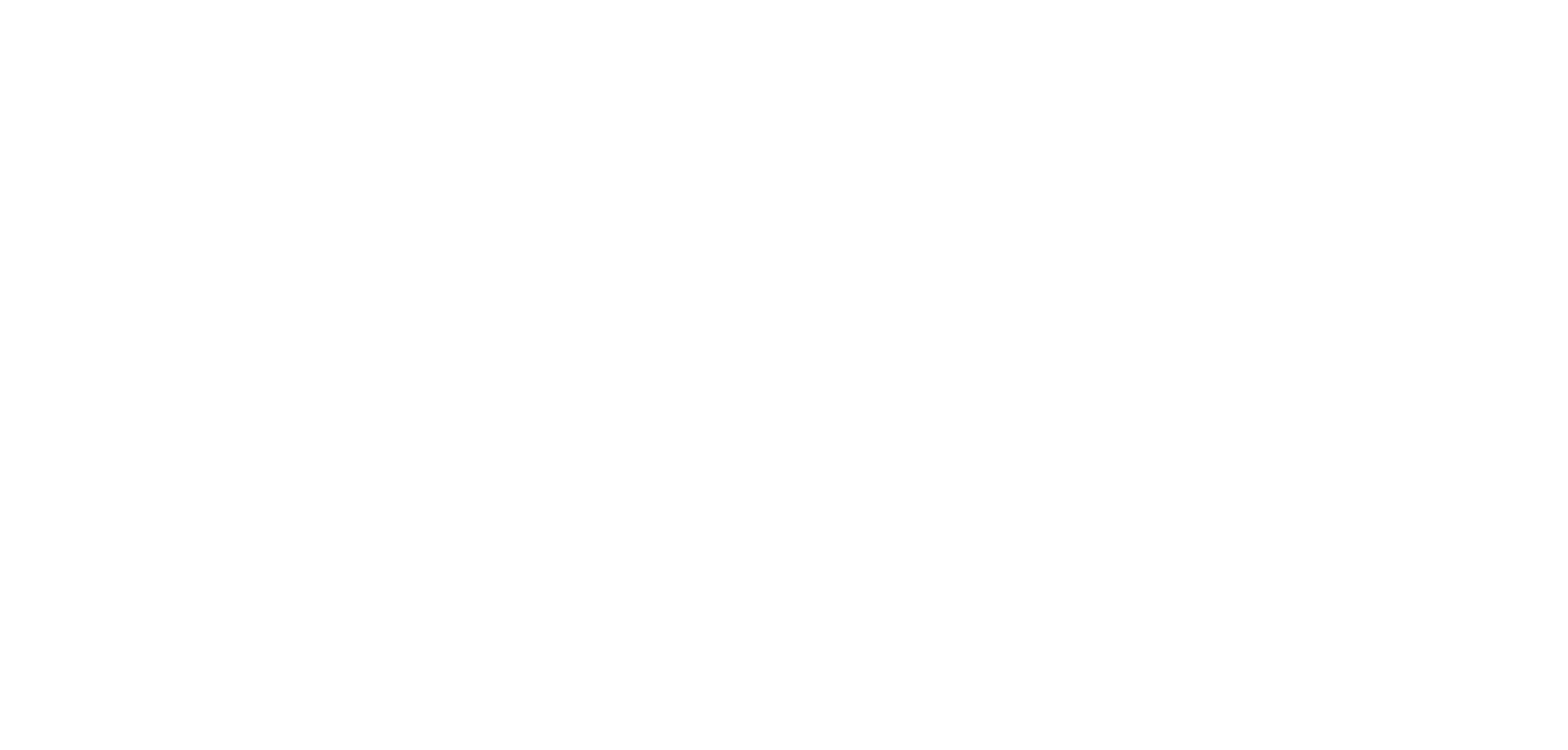
select select "**********"
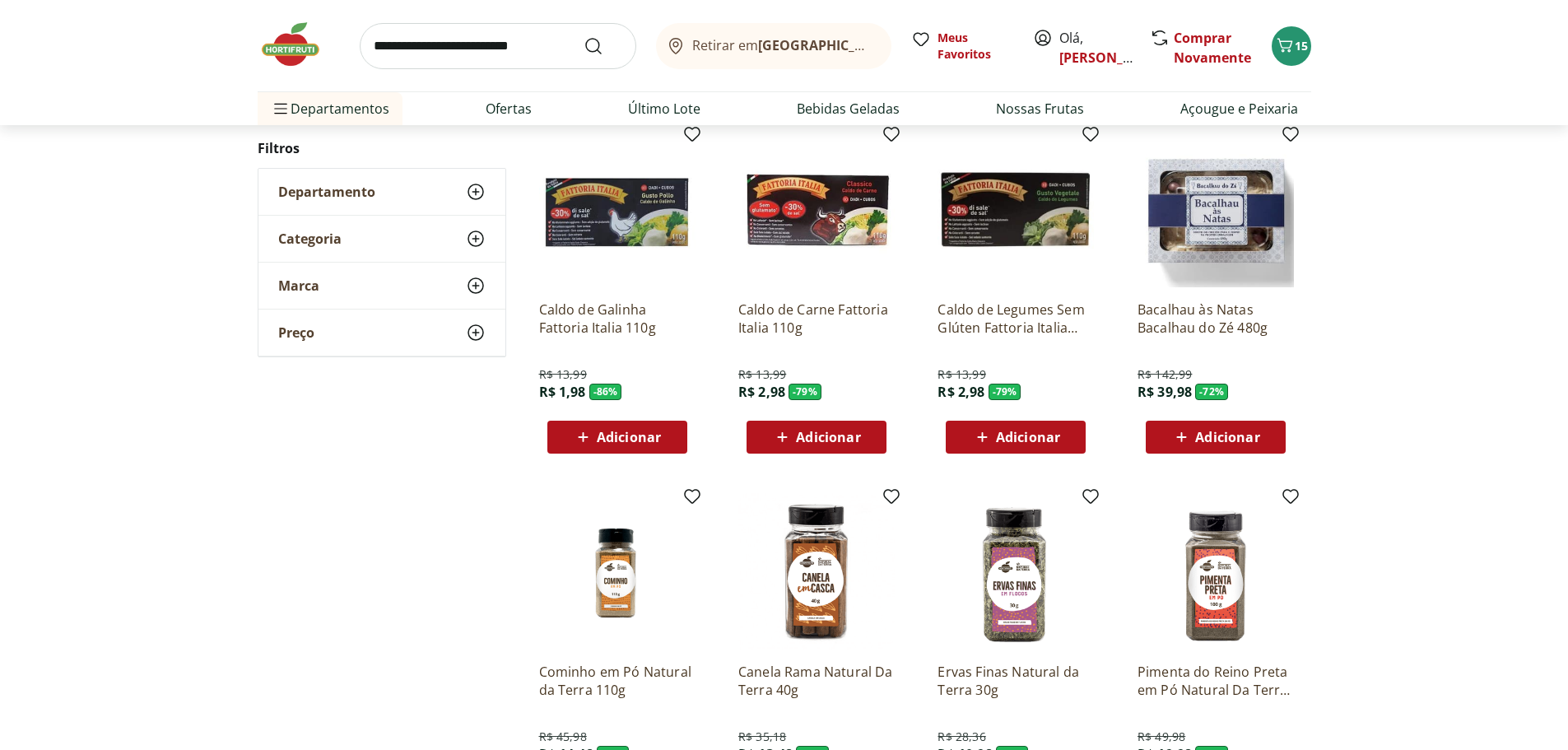
scroll to position [165, 0]
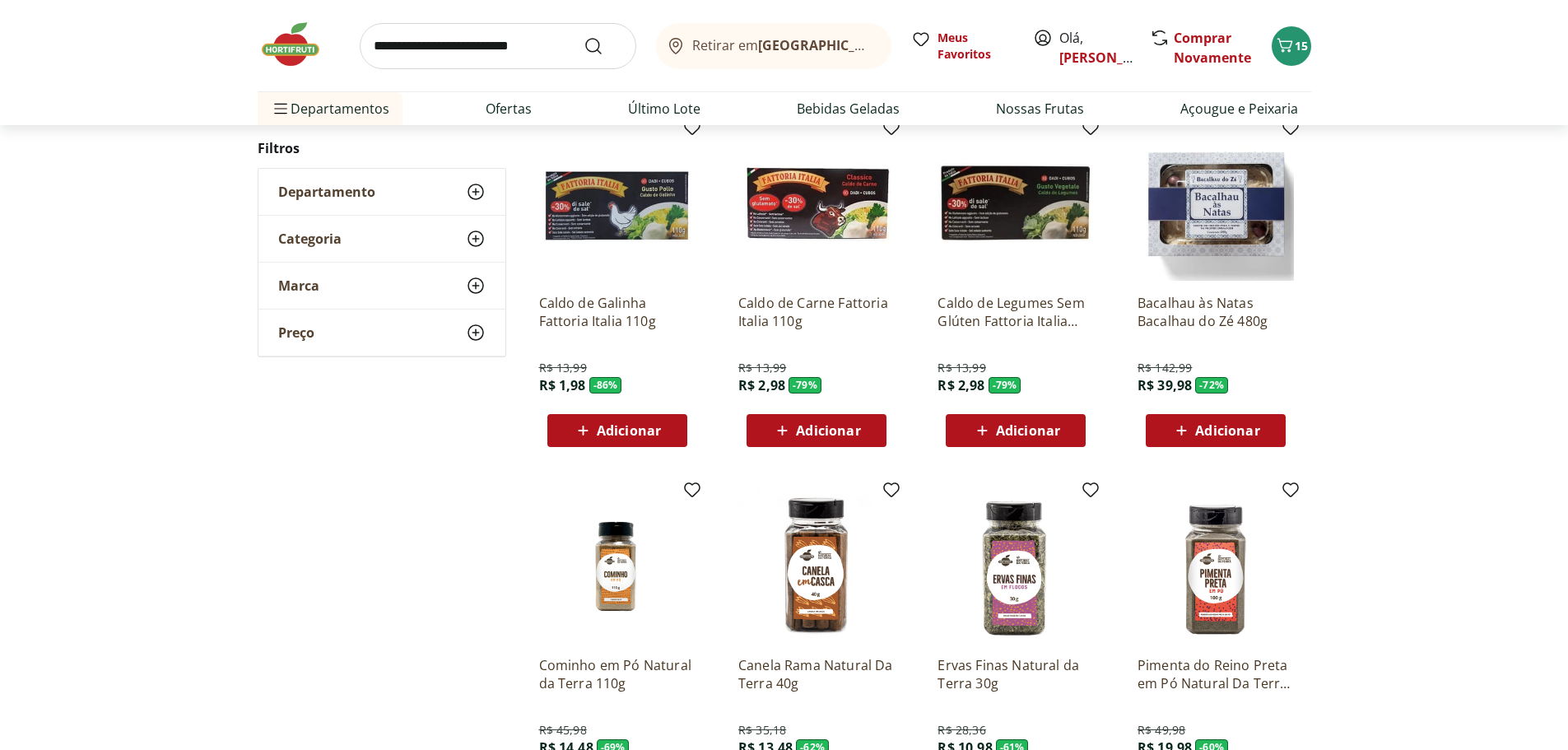
click at [1034, 209] on img at bounding box center [1015, 202] width 156 height 156
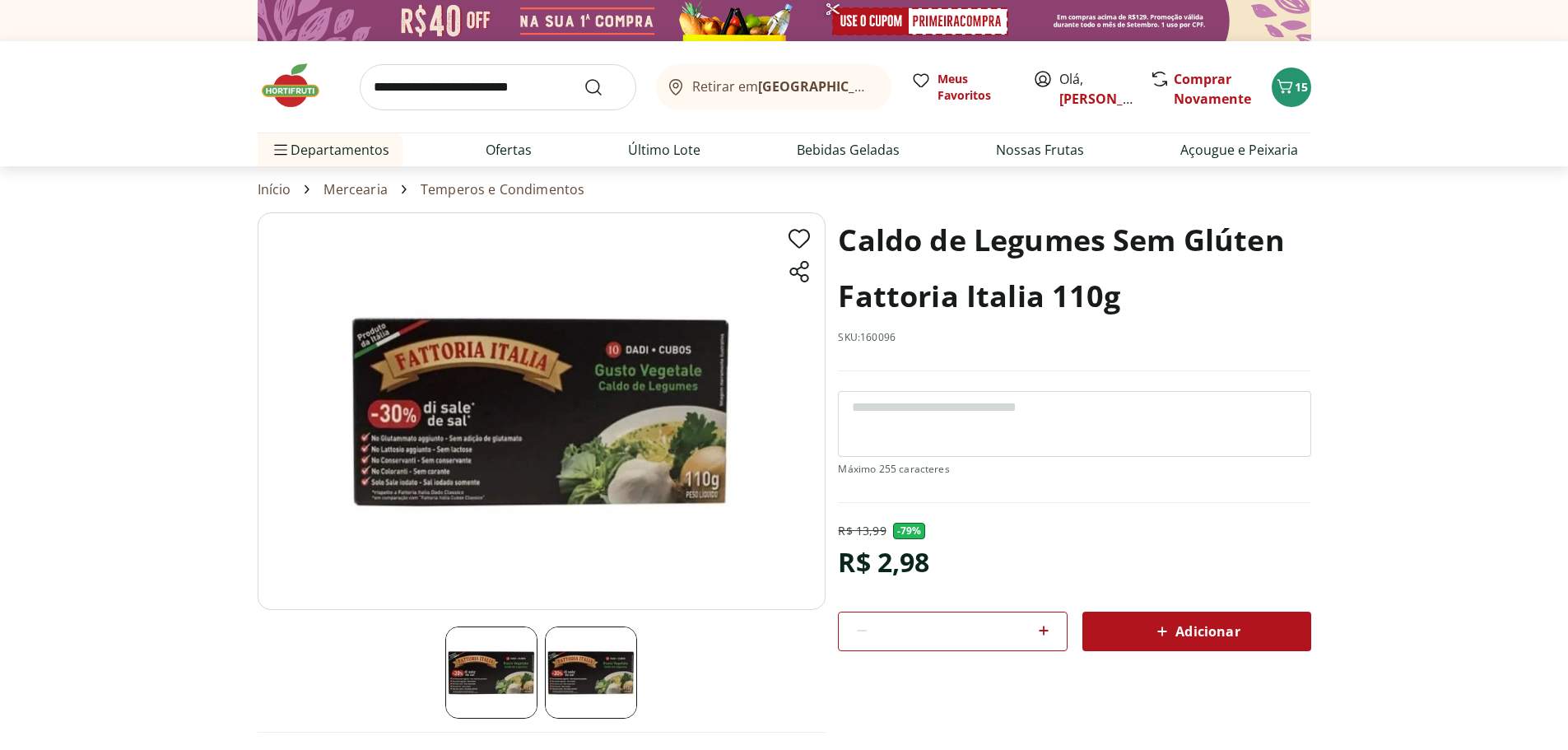
click at [591, 670] on img at bounding box center [591, 672] width 92 height 92
click at [1185, 643] on div "Adicionar" at bounding box center [1196, 631] width 203 height 29
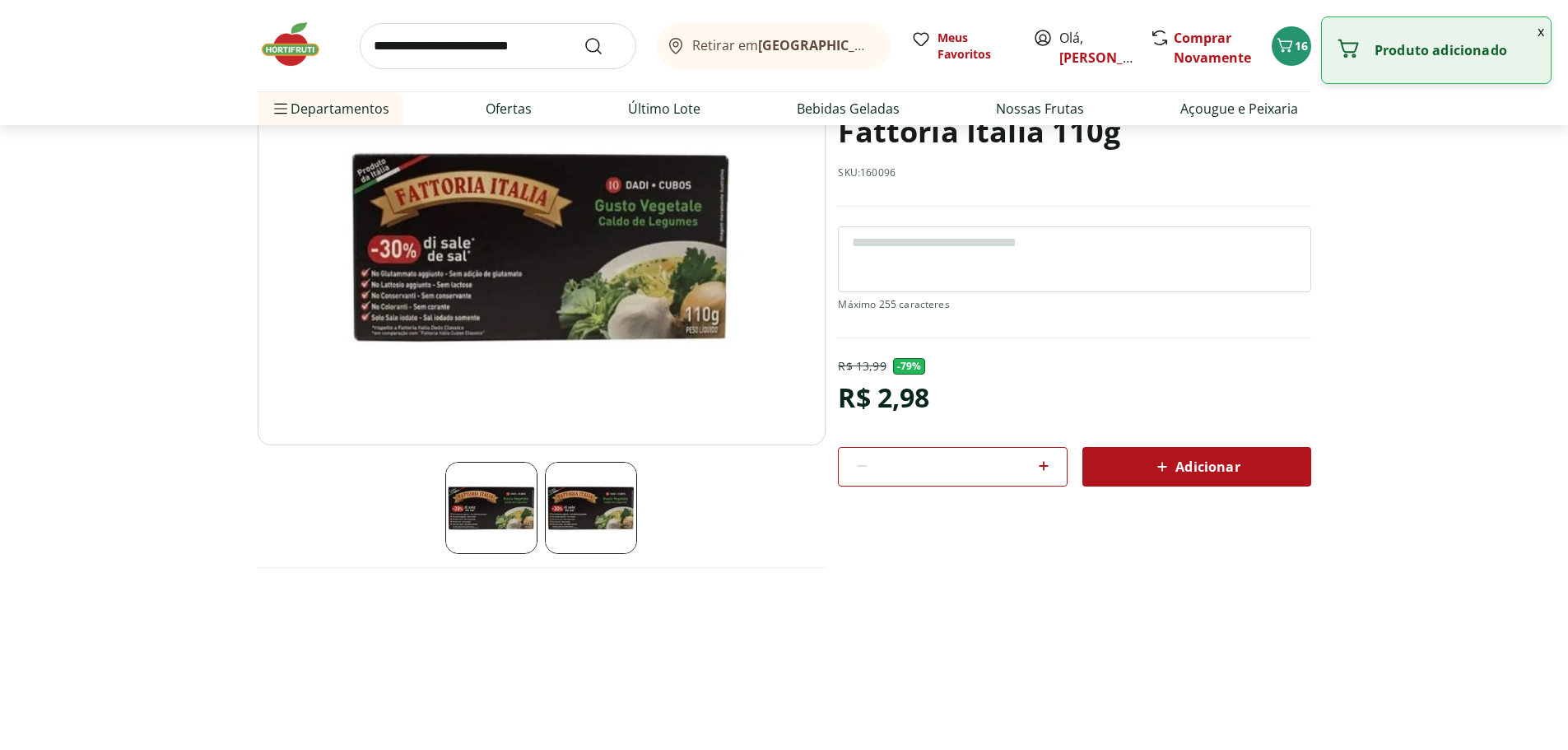
select select "**********"
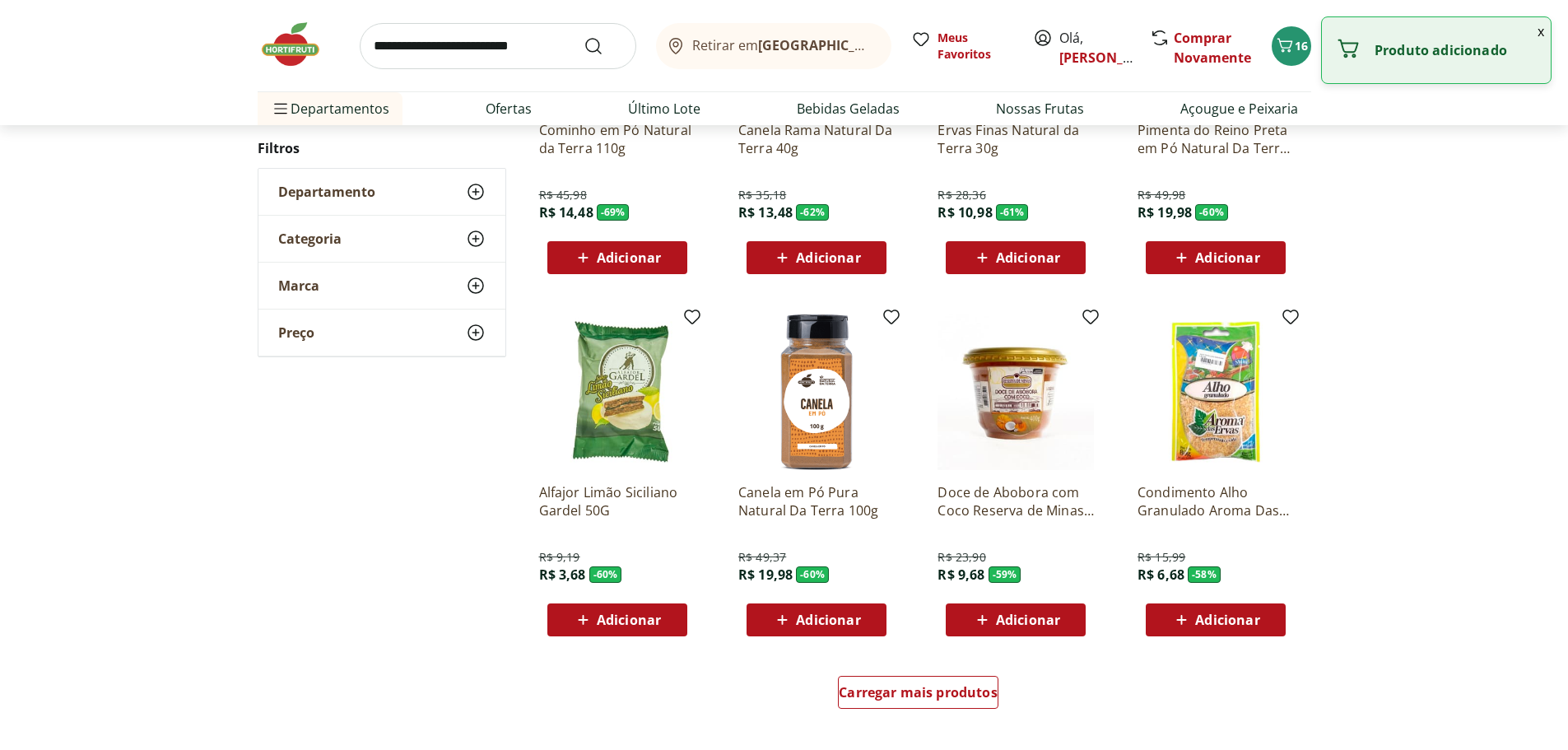
scroll to position [741, 0]
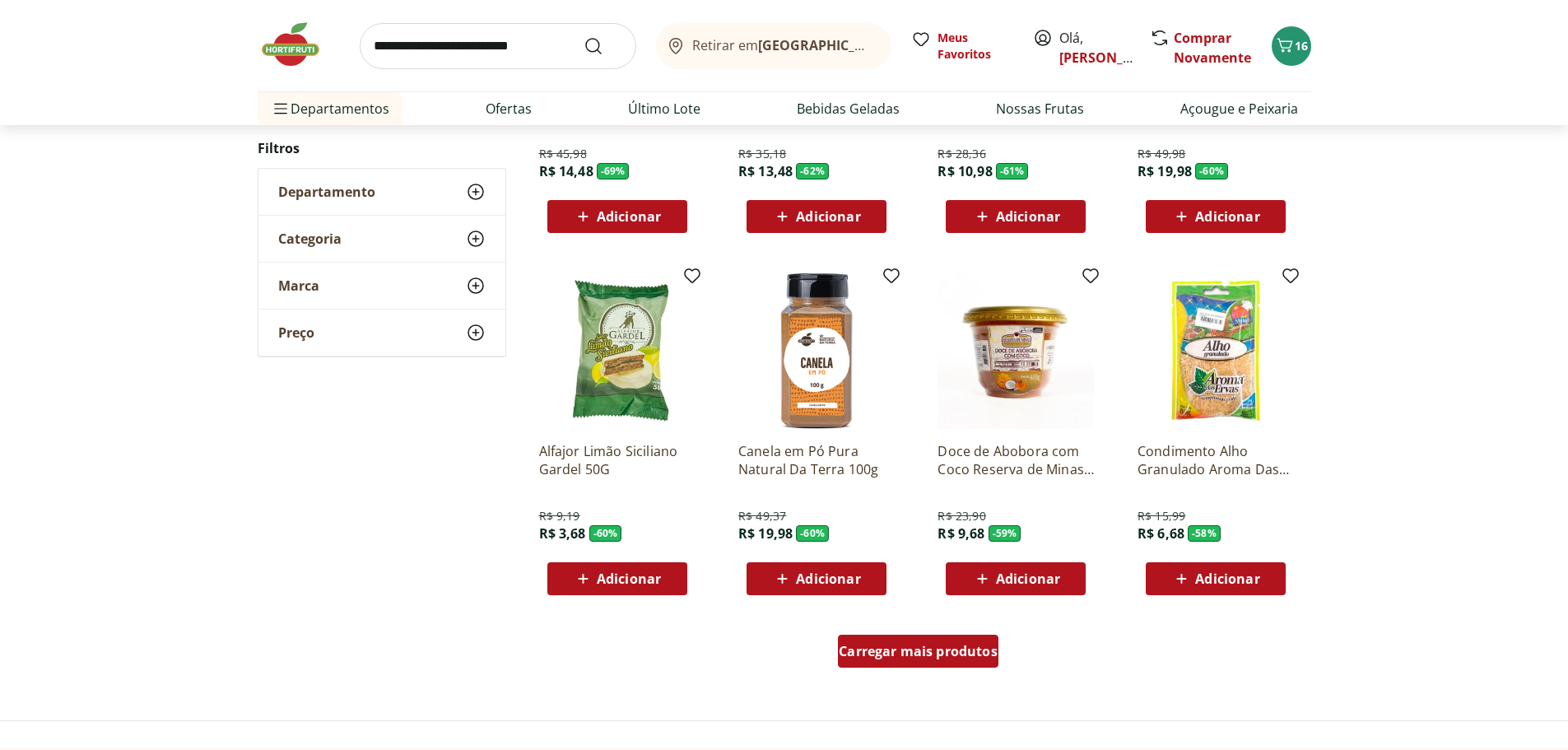
click at [915, 656] on span "Carregar mais produtos" at bounding box center [918, 651] width 159 height 13
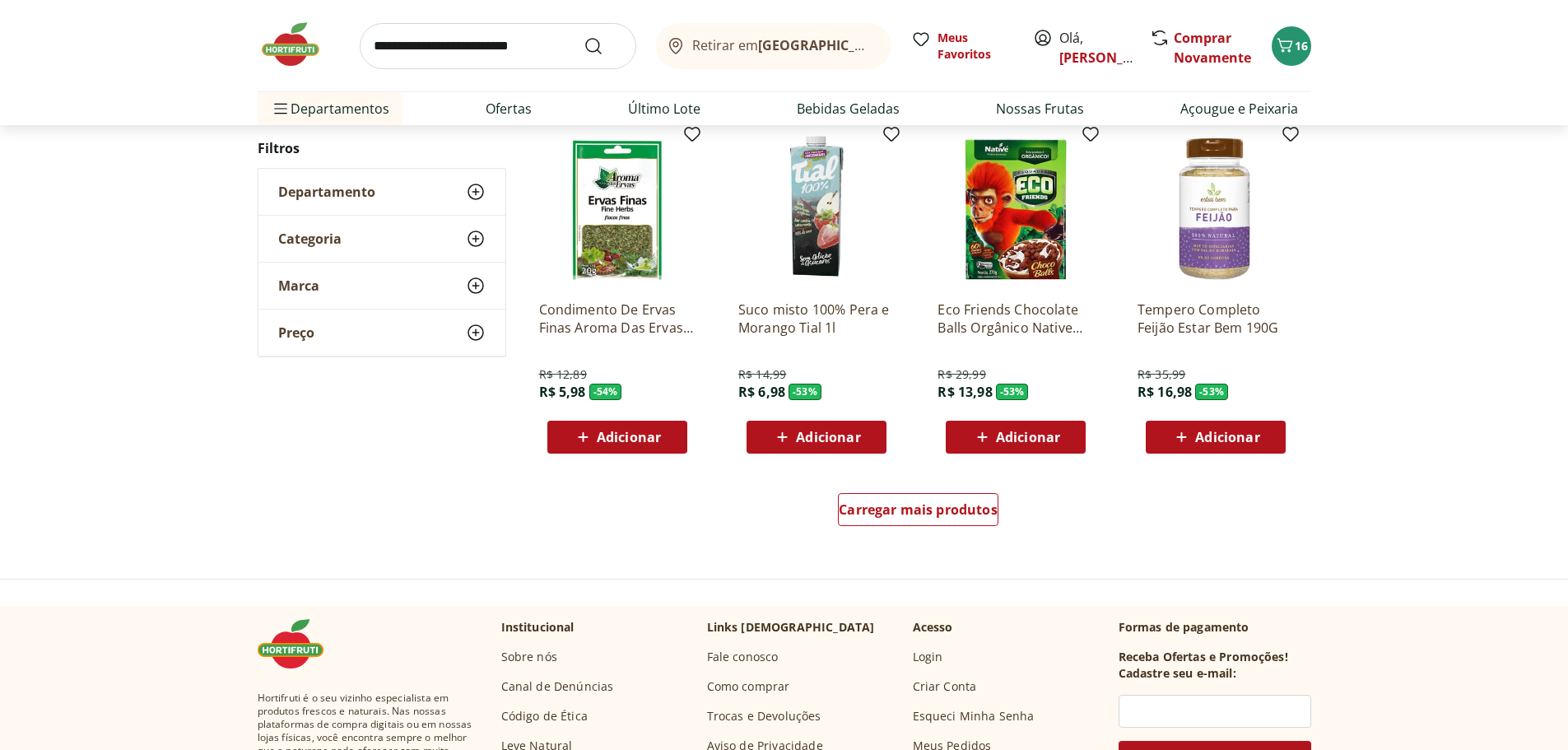
scroll to position [2141, 0]
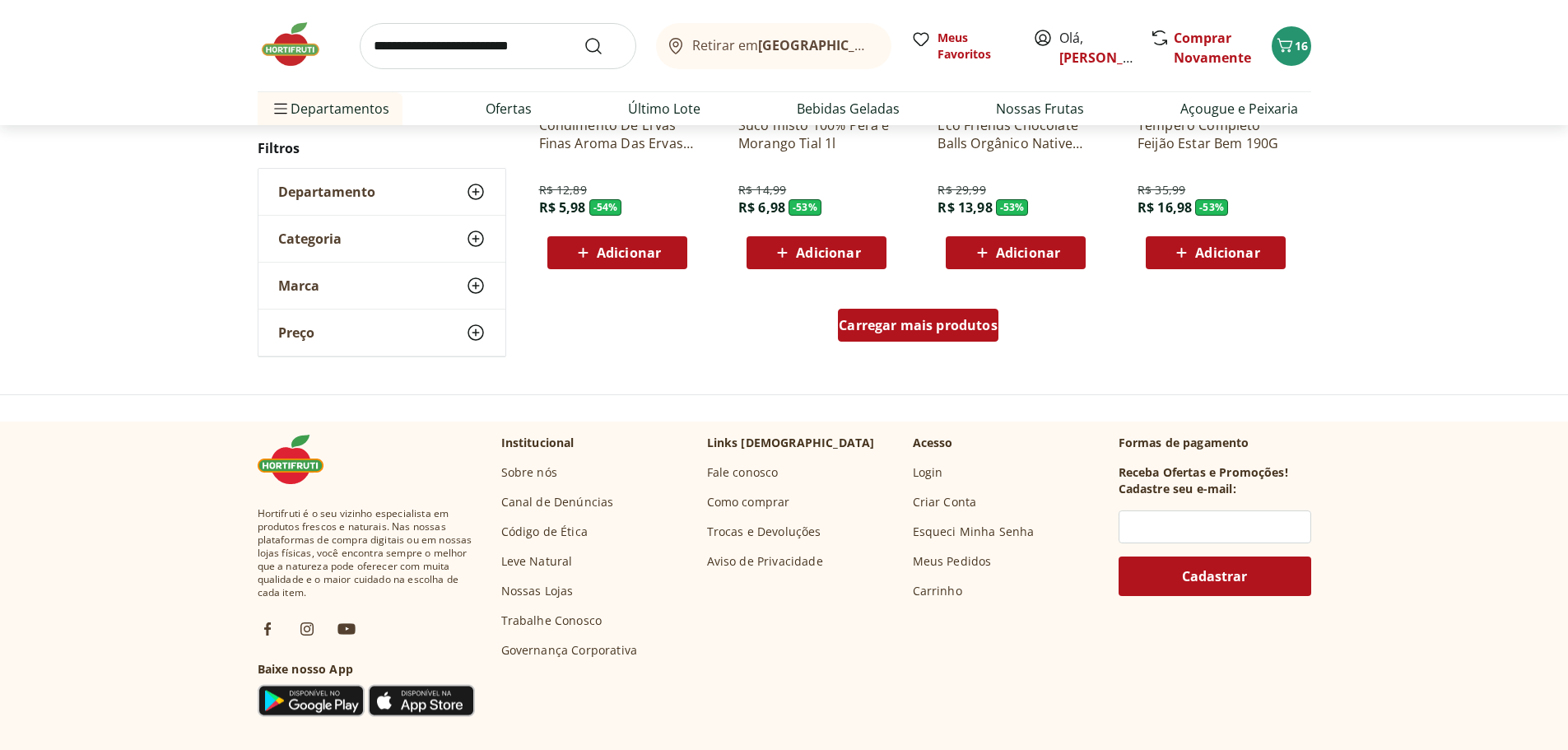
click at [931, 326] on span "Carregar mais produtos" at bounding box center [918, 326] width 159 height 13
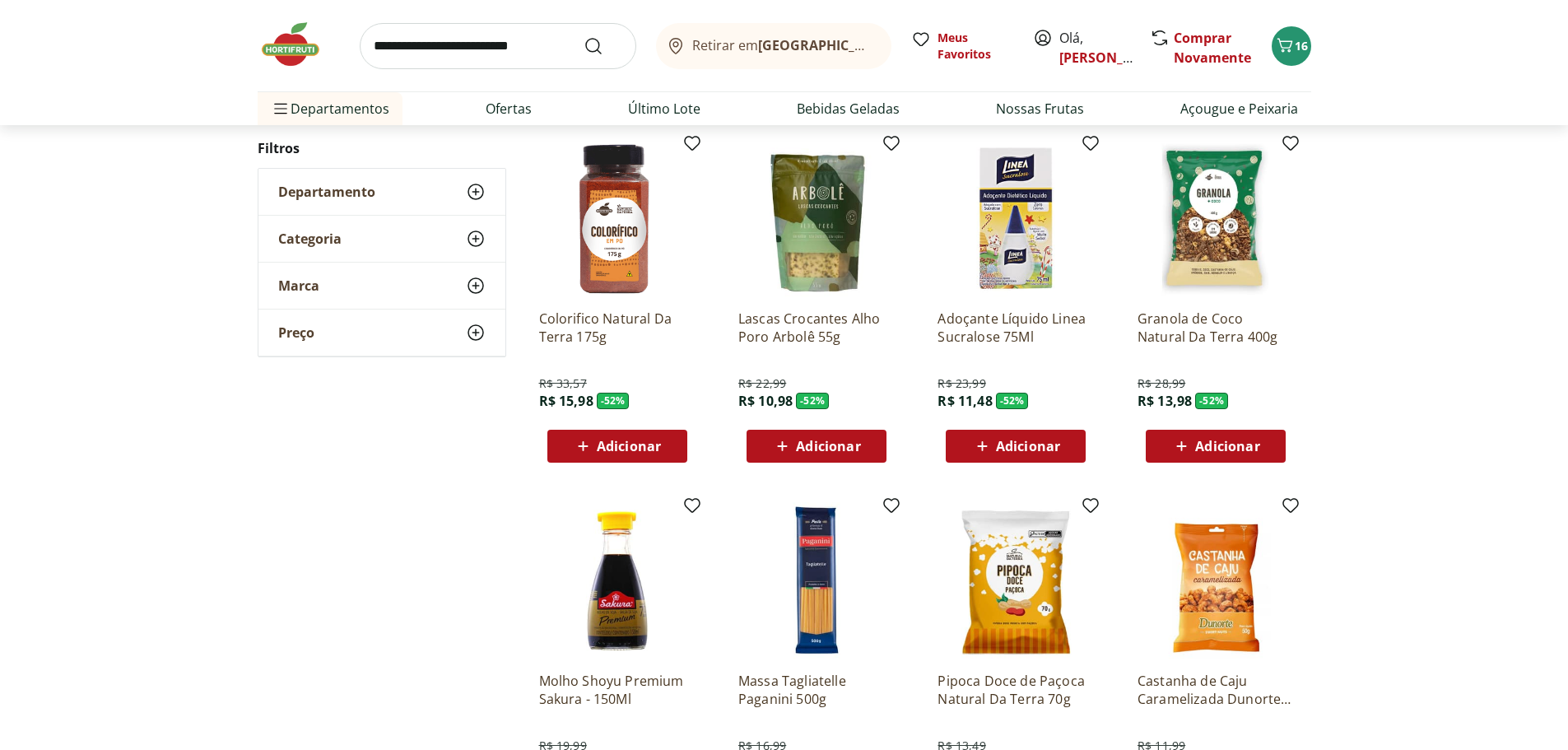
scroll to position [2306, 0]
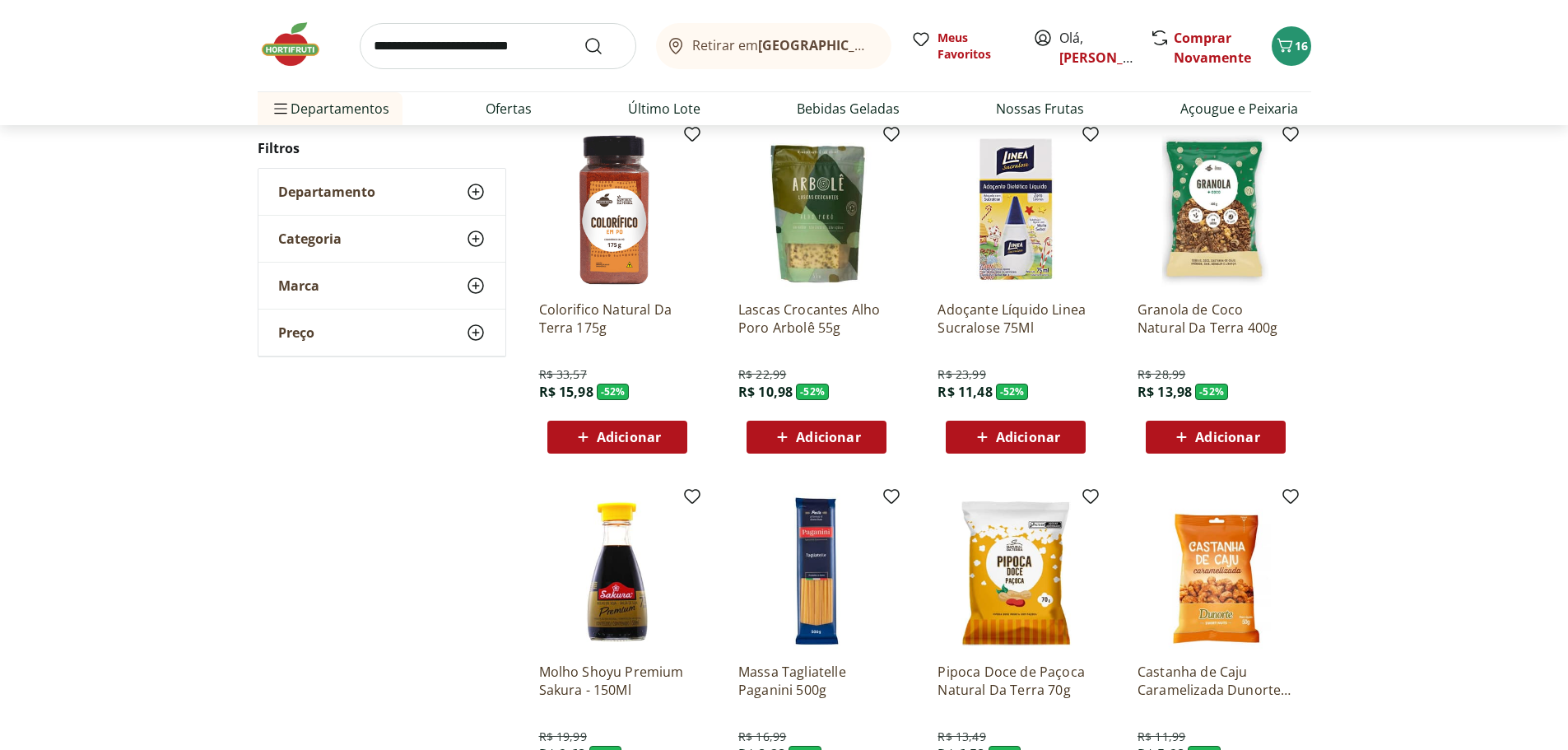
click at [439, 46] on input "search" at bounding box center [498, 46] width 276 height 46
type input "**********"
click at [584, 36] on button "Submit Search" at bounding box center [603, 46] width 39 height 20
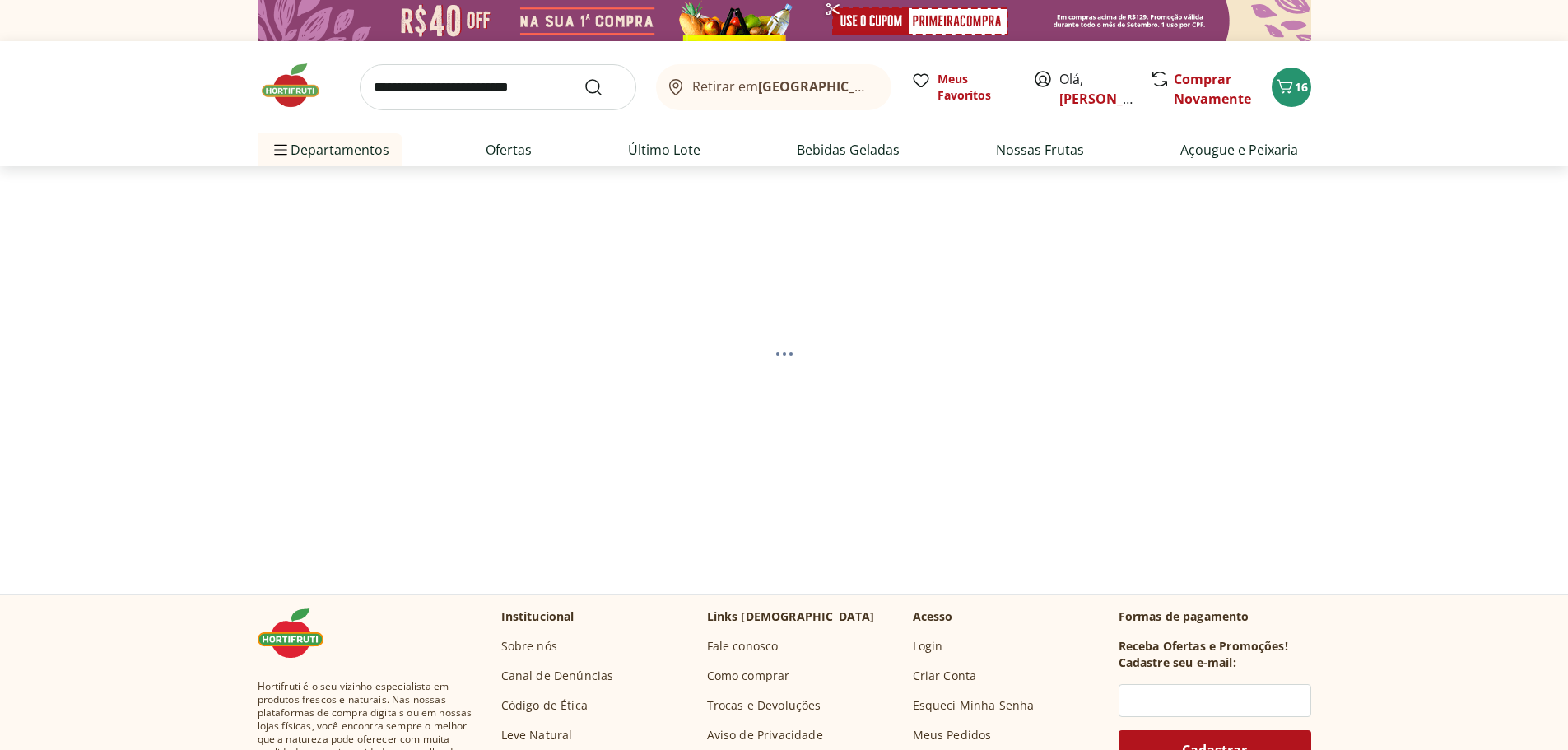
select select "**********"
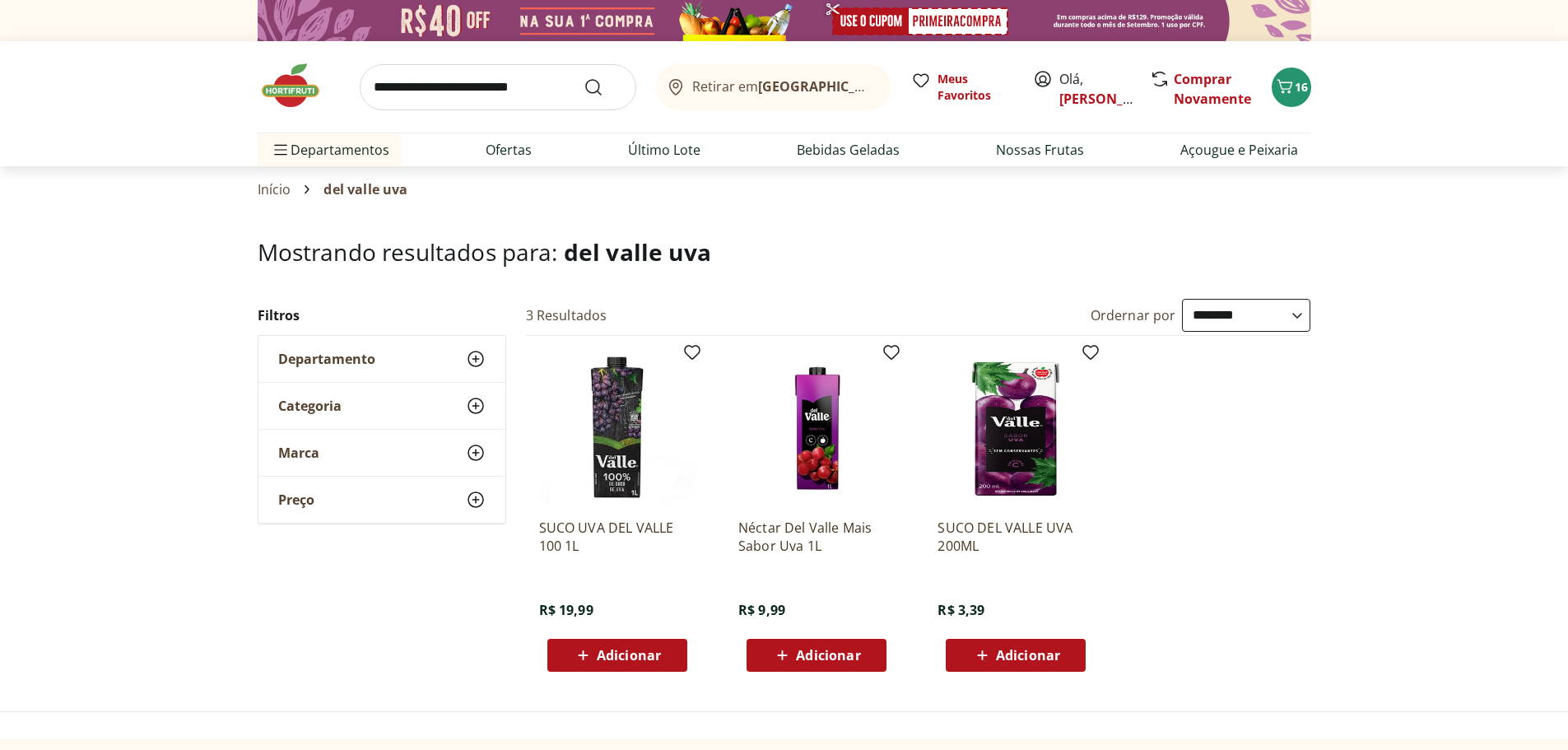
click at [835, 659] on span "Adicionar" at bounding box center [827, 656] width 64 height 13
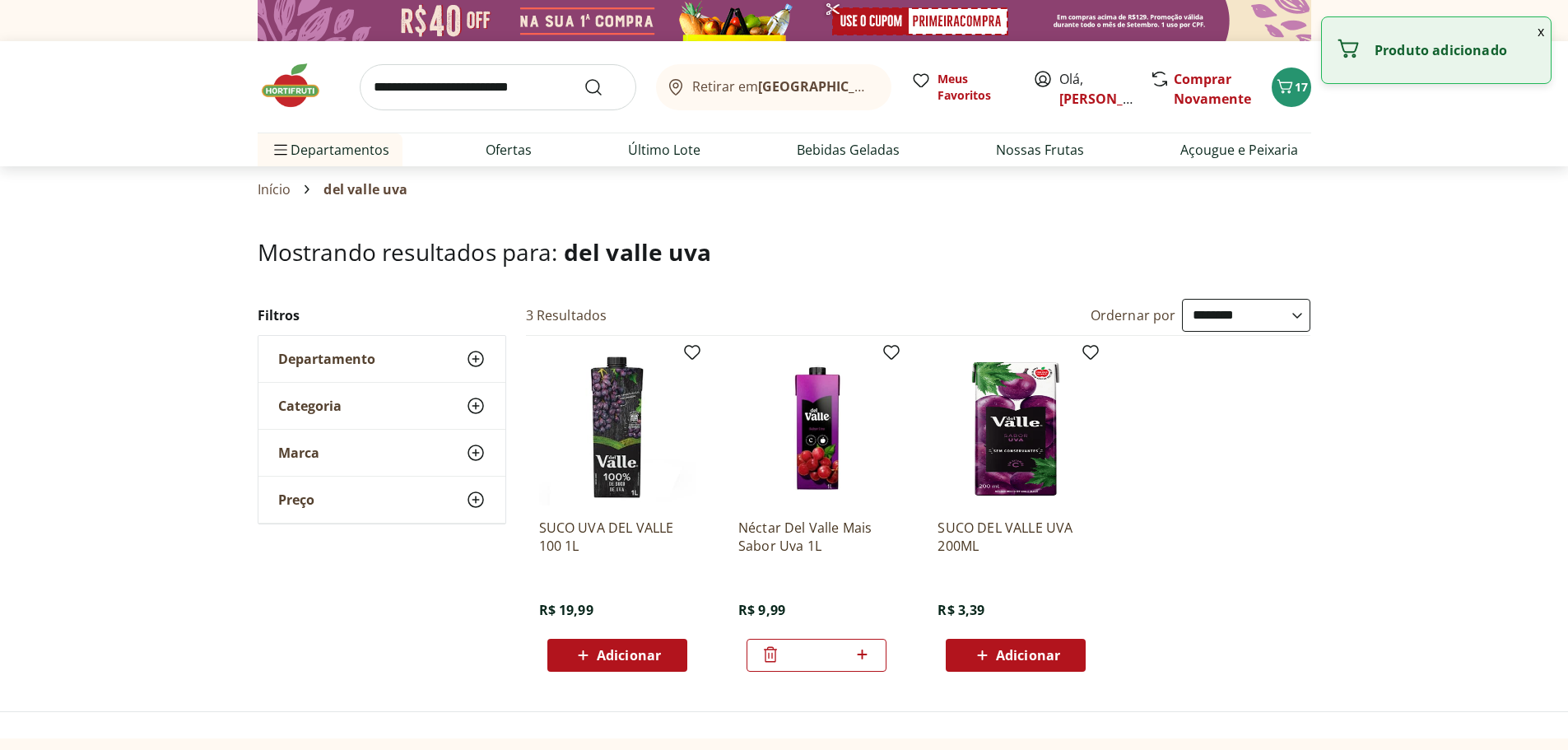
click at [862, 656] on icon at bounding box center [862, 655] width 10 height 10
type input "*"
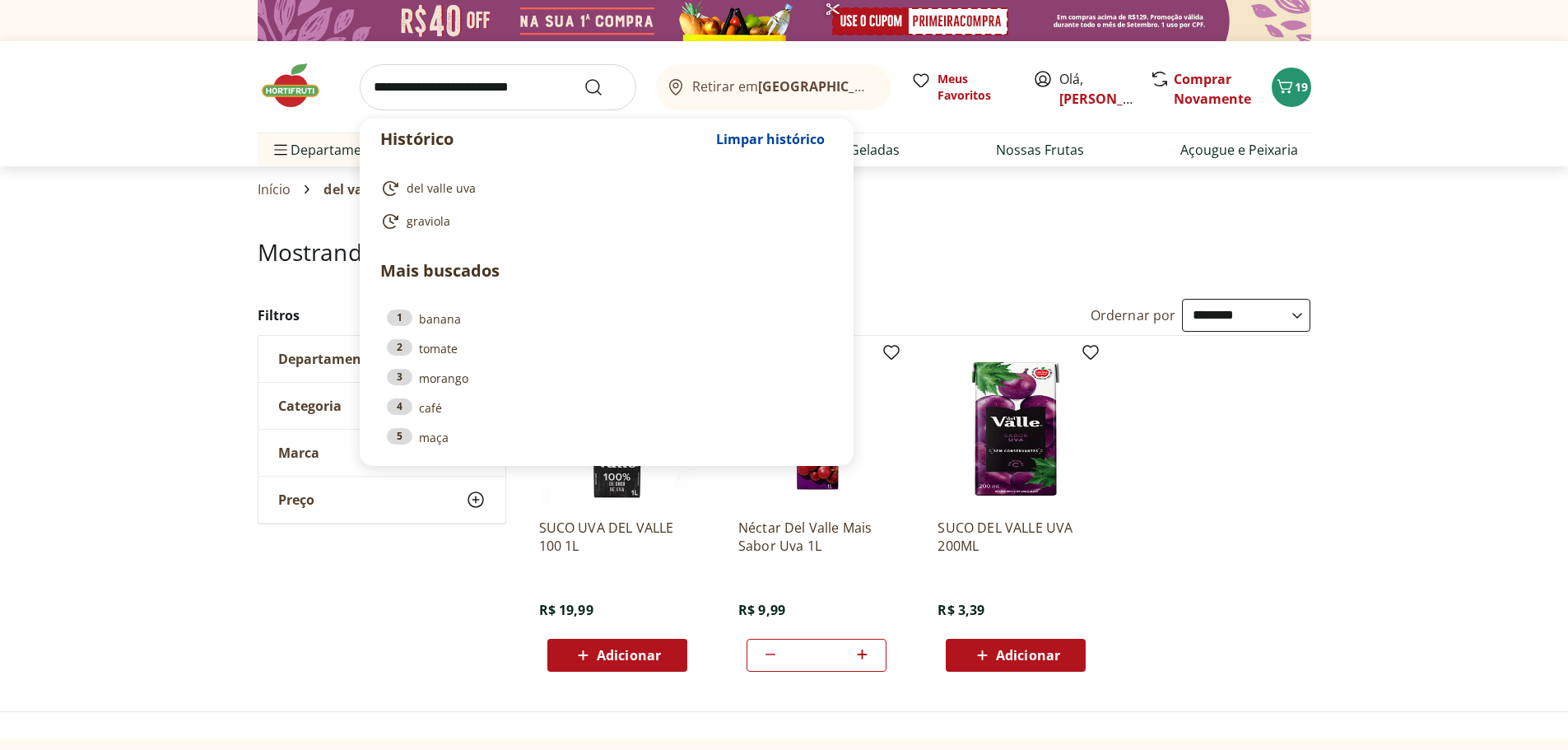
click at [527, 94] on input "search" at bounding box center [498, 87] width 276 height 46
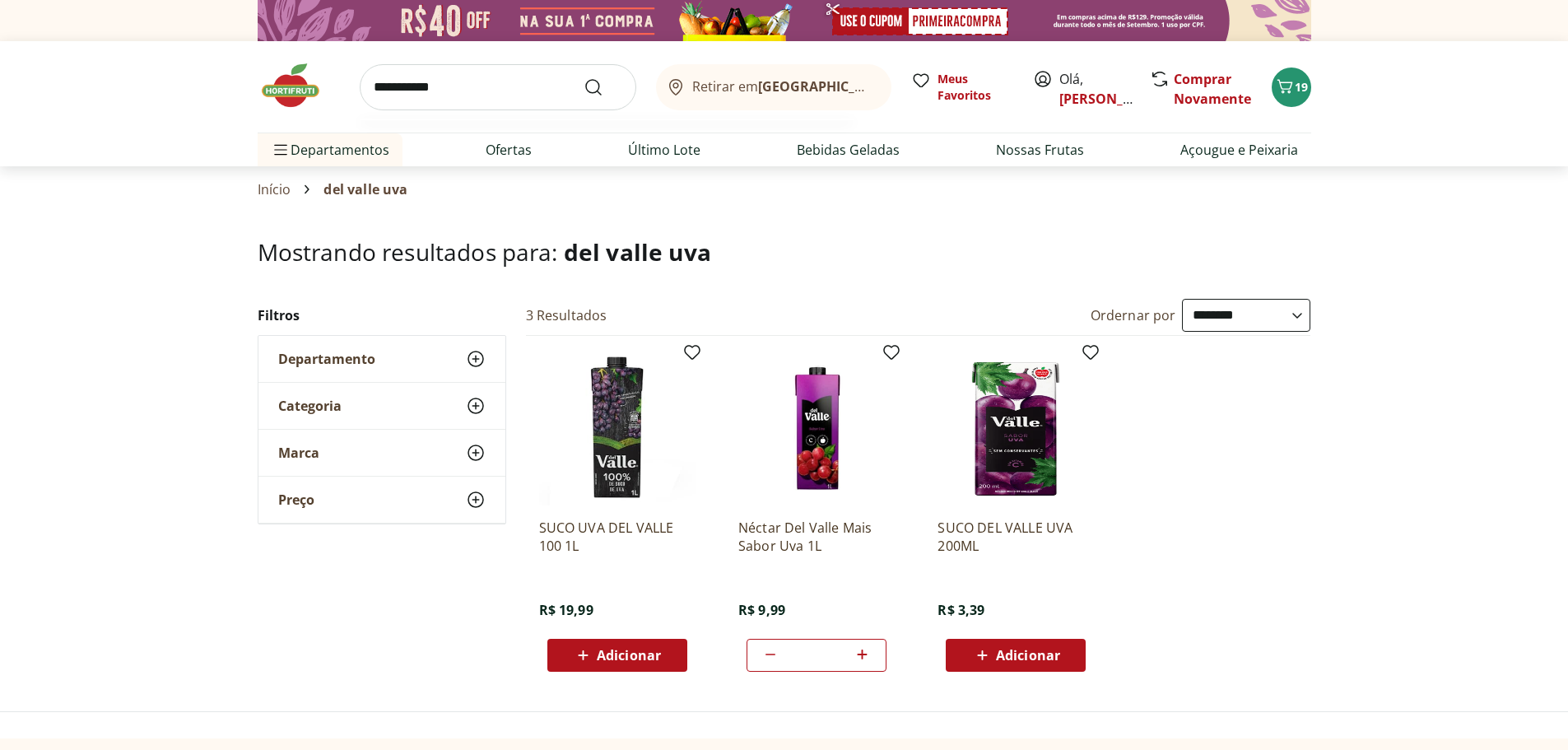
type input "**********"
click at [584, 78] on button "Submit Search" at bounding box center [603, 88] width 39 height 20
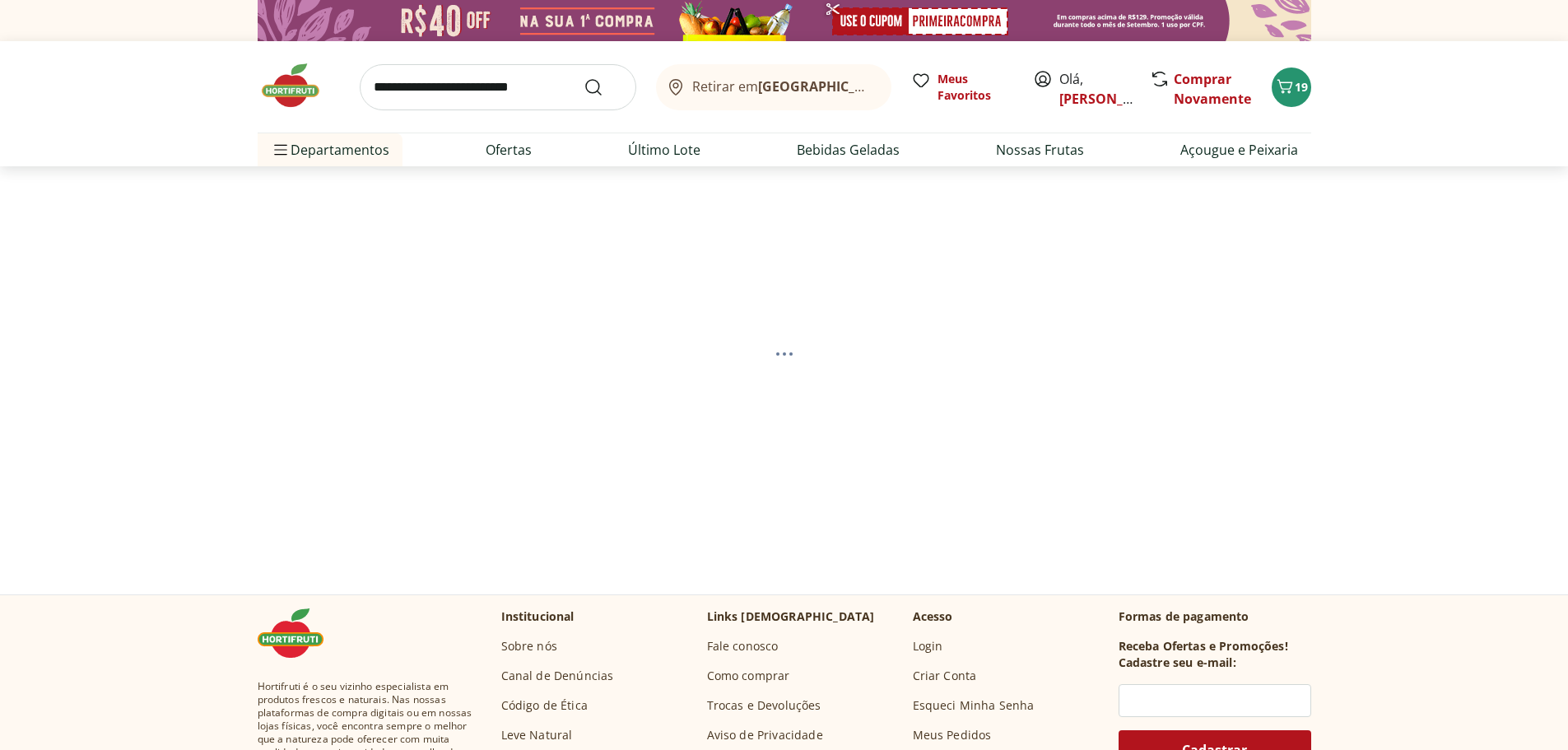
select select "**********"
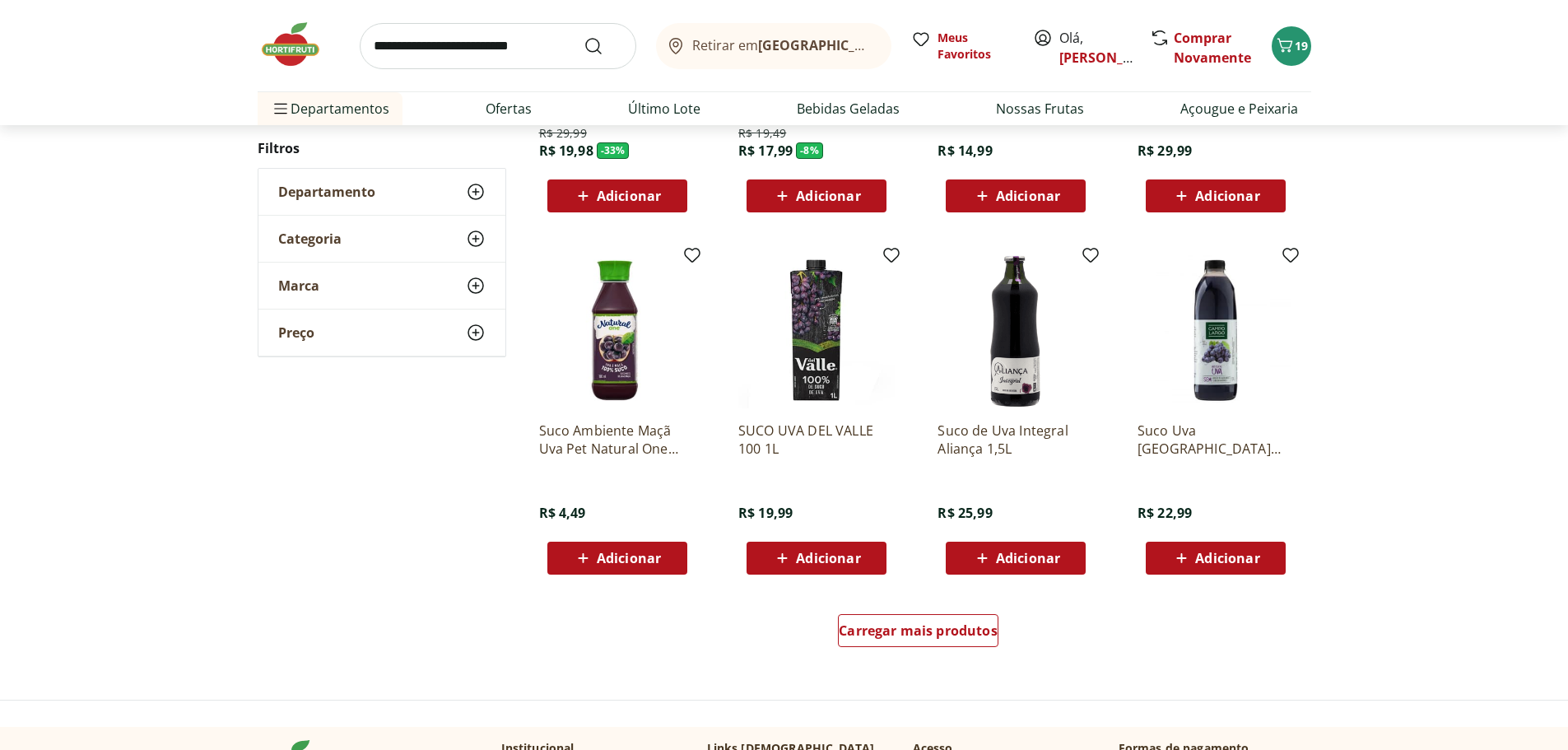
scroll to position [823, 0]
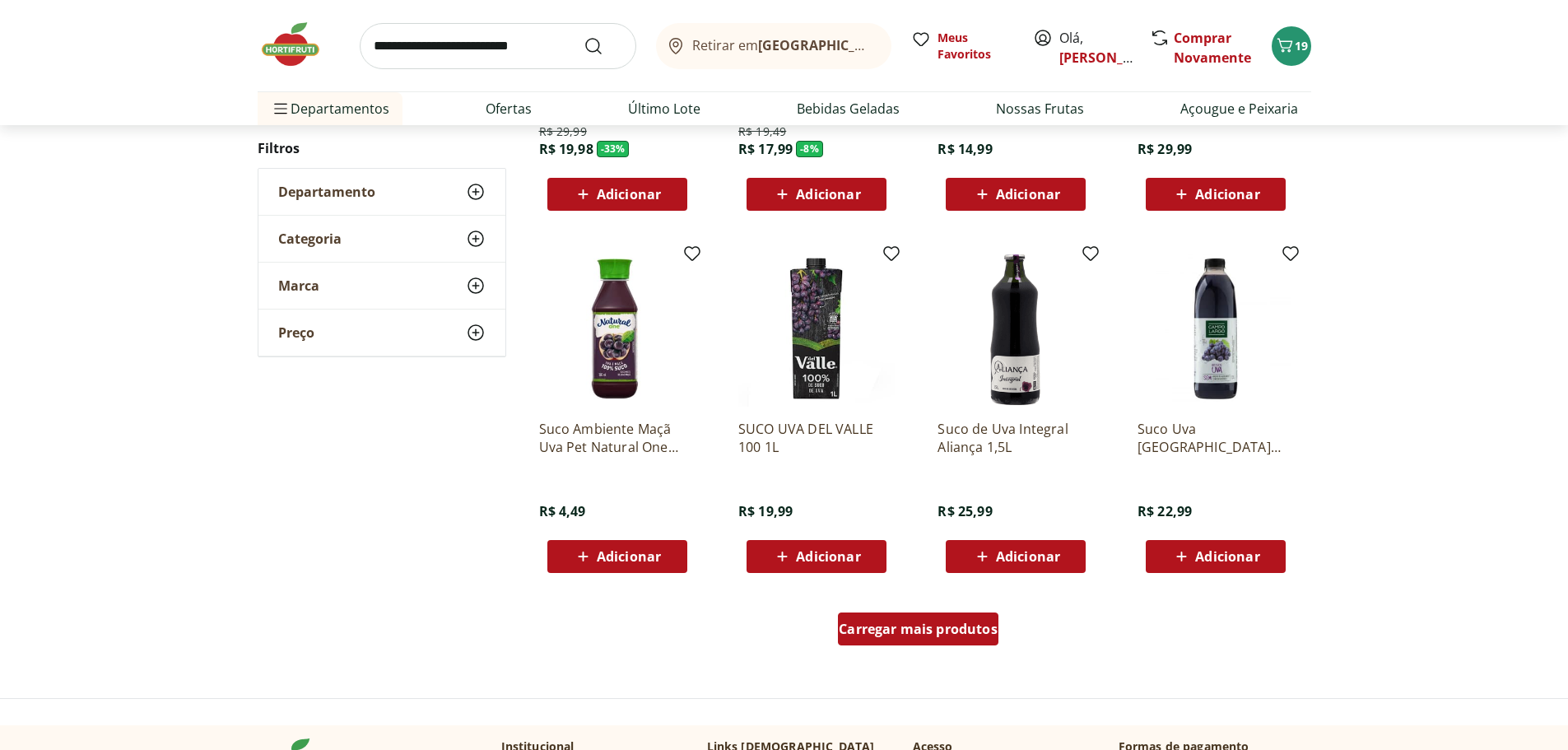
click at [909, 639] on div "Carregar mais produtos" at bounding box center [918, 629] width 160 height 33
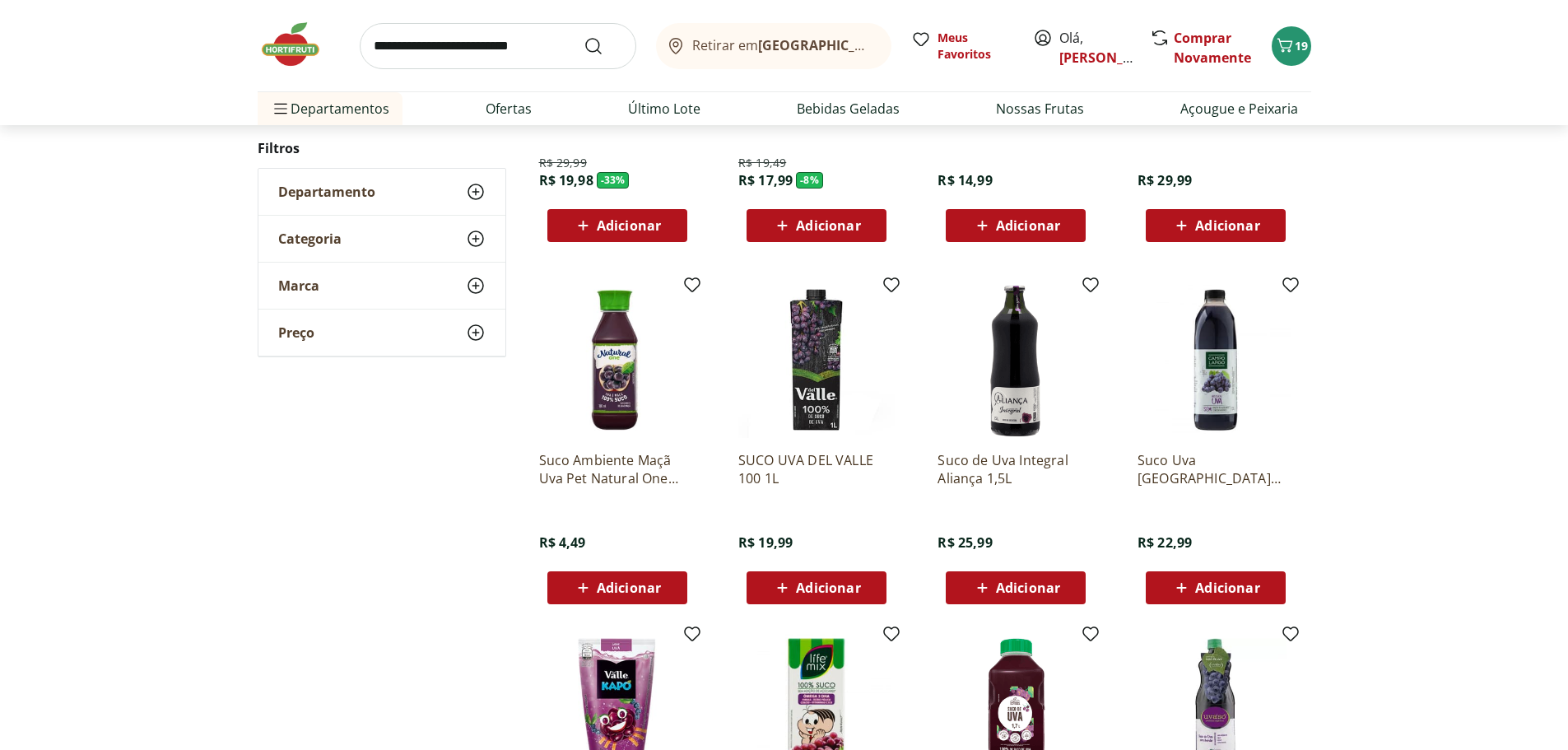
scroll to position [741, 0]
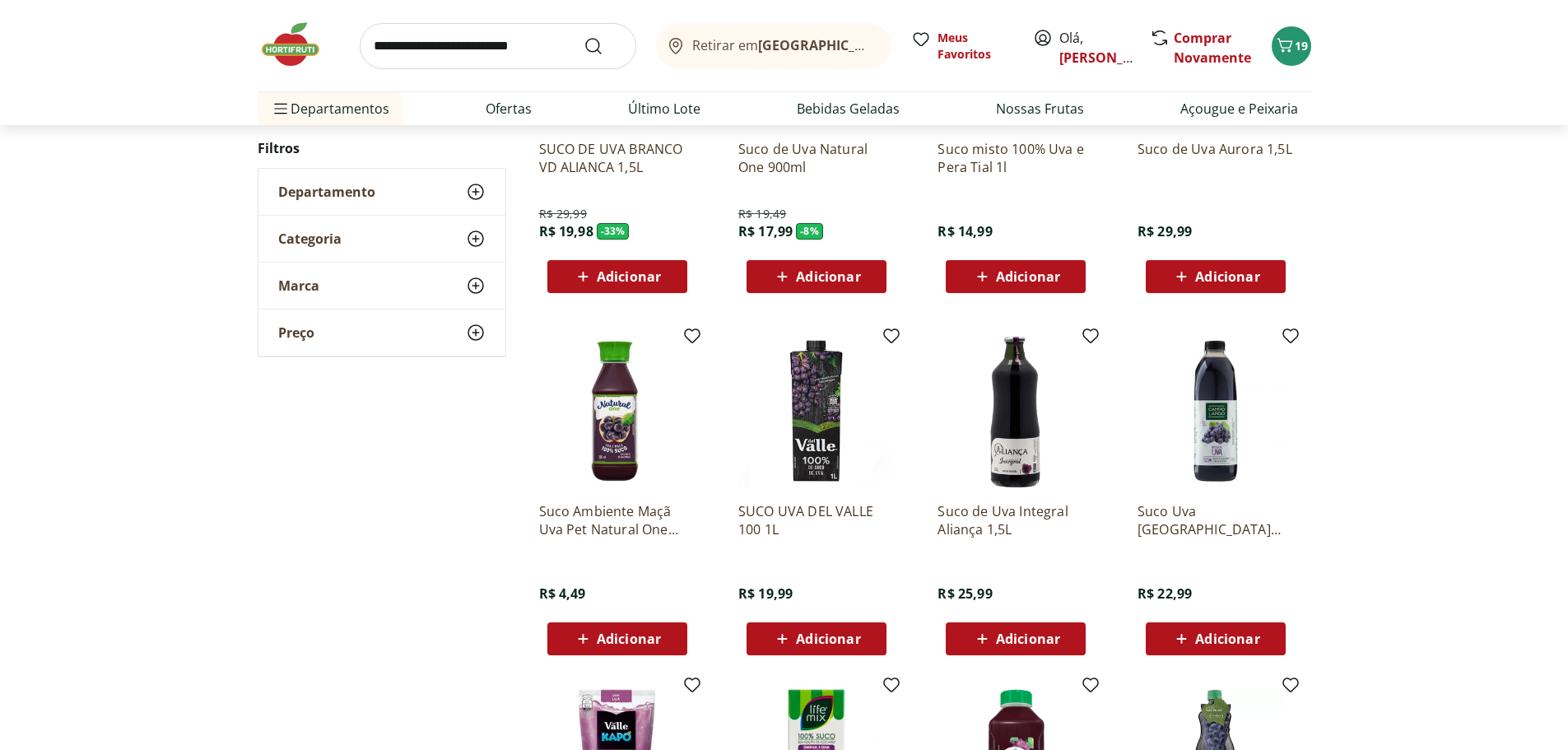
click at [490, 31] on input "search" at bounding box center [498, 46] width 276 height 46
type input "*******"
click at [584, 36] on button "Submit Search" at bounding box center [603, 46] width 39 height 20
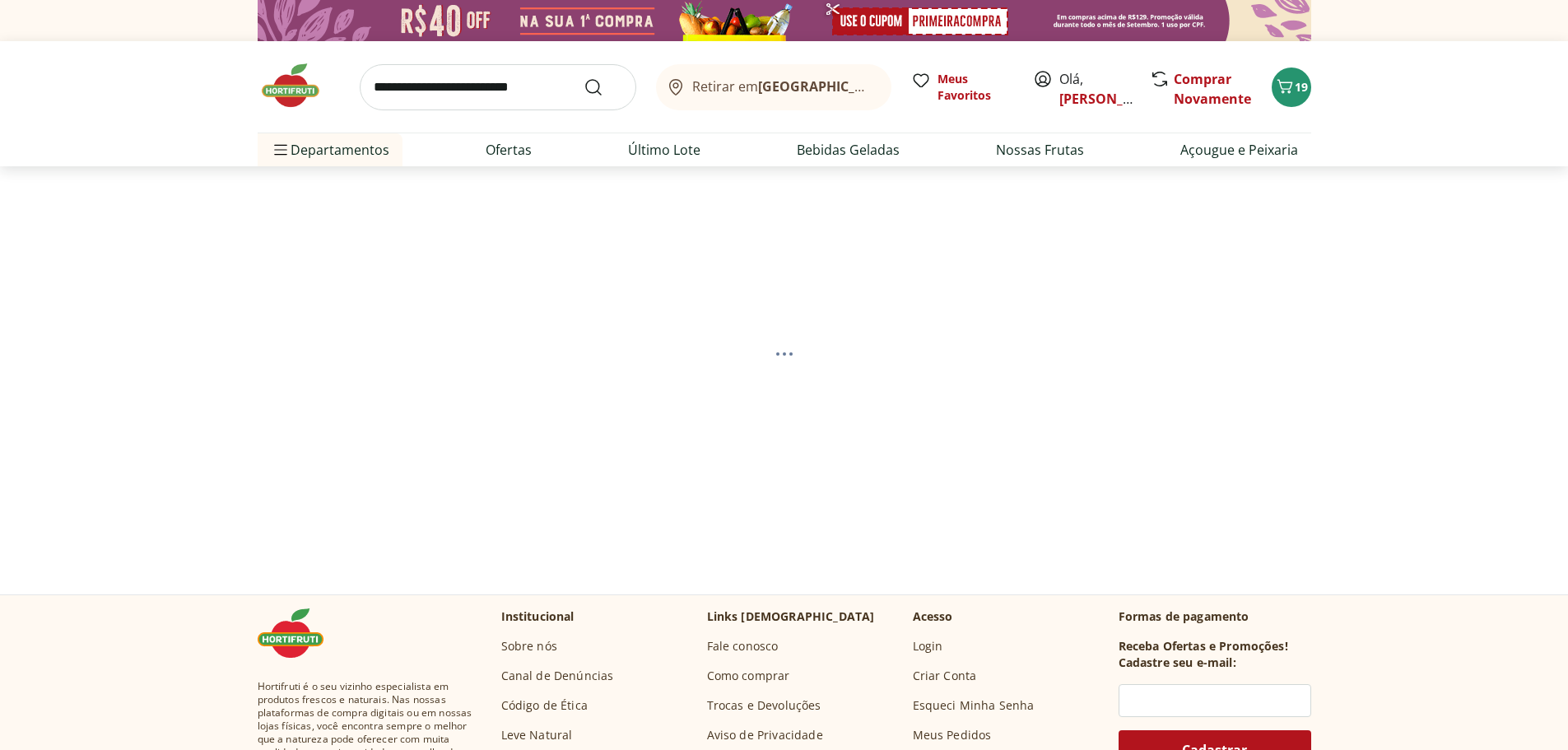
select select "**********"
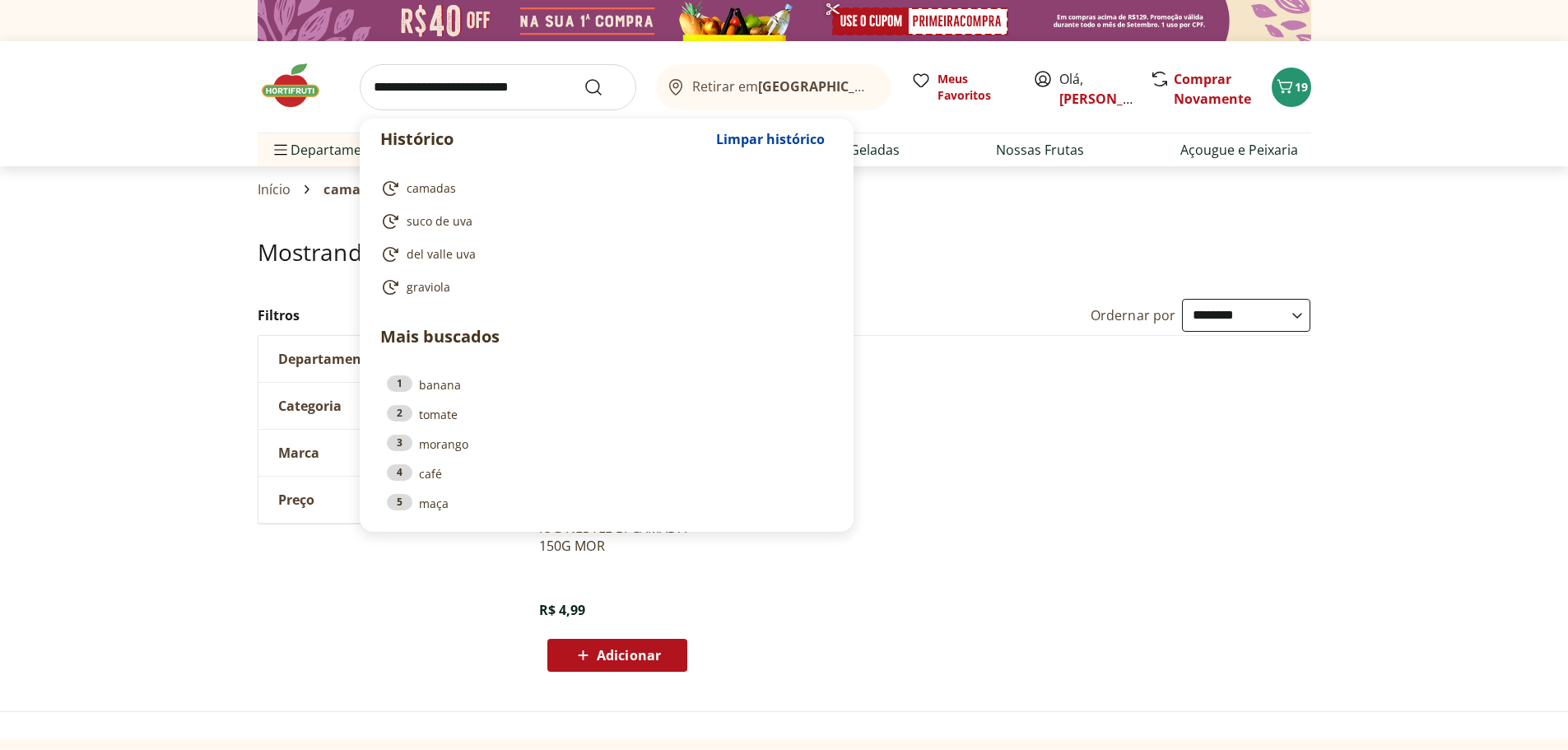
click at [466, 98] on input "search" at bounding box center [498, 87] width 276 height 46
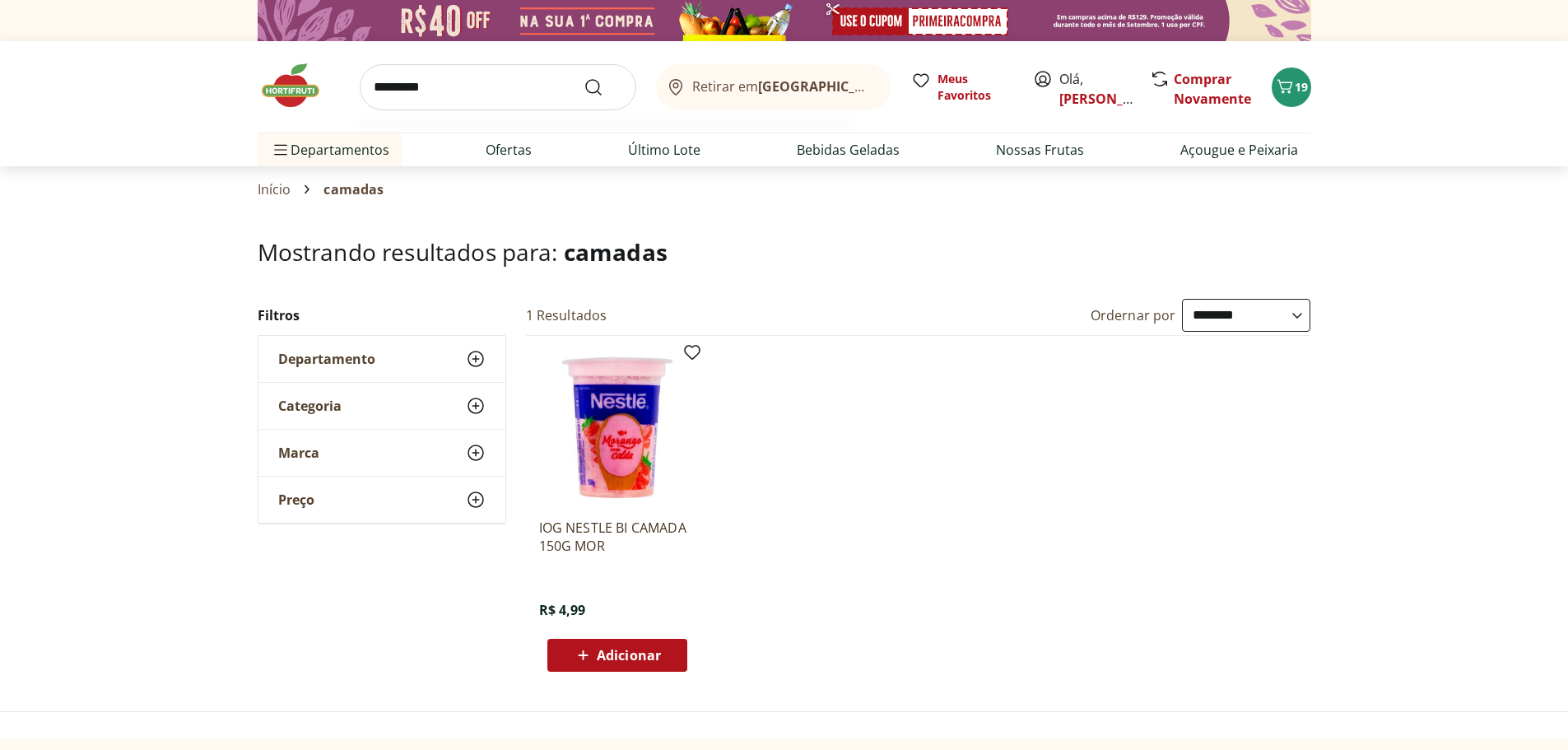
type input "*********"
click at [584, 78] on button "Submit Search" at bounding box center [603, 88] width 39 height 20
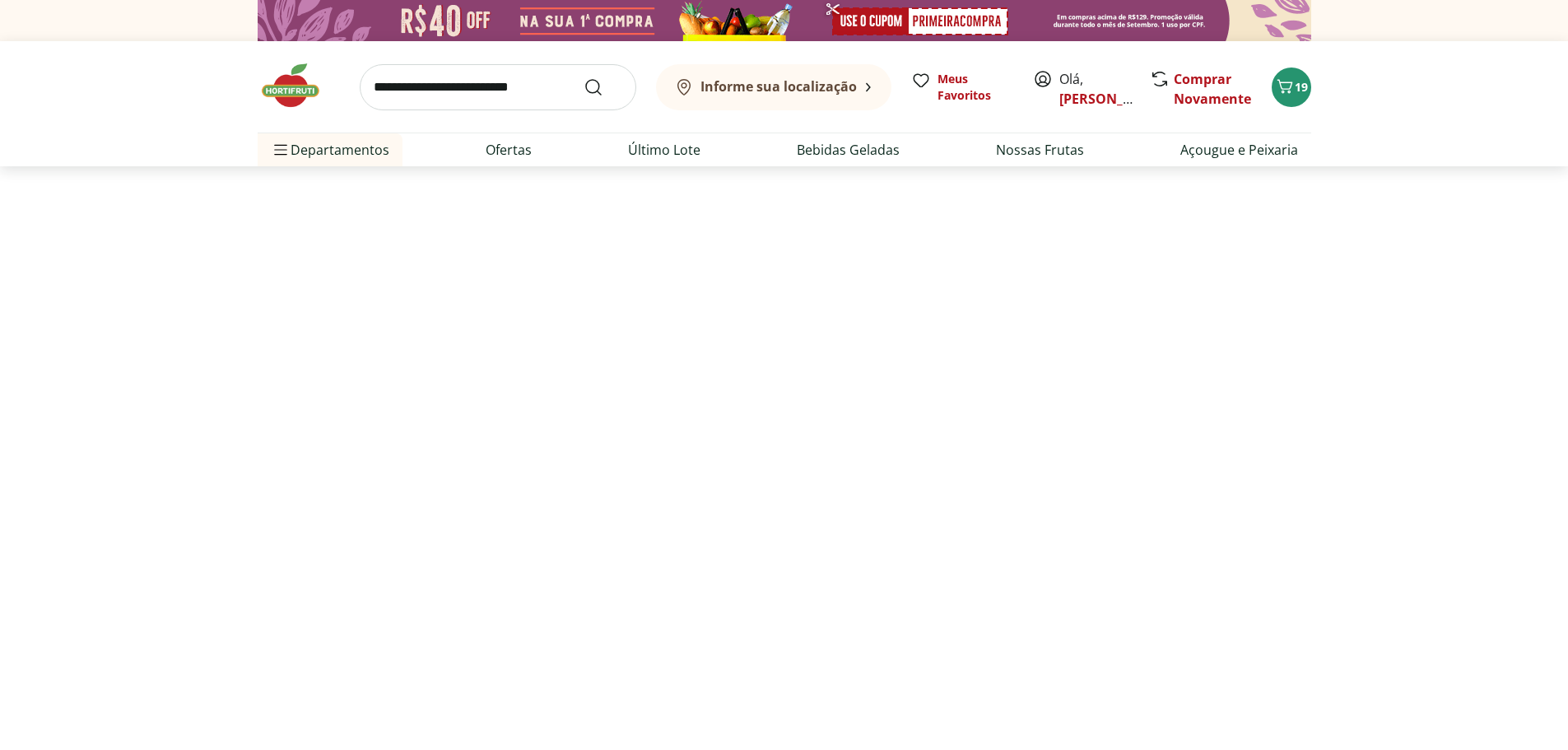
select select "**********"
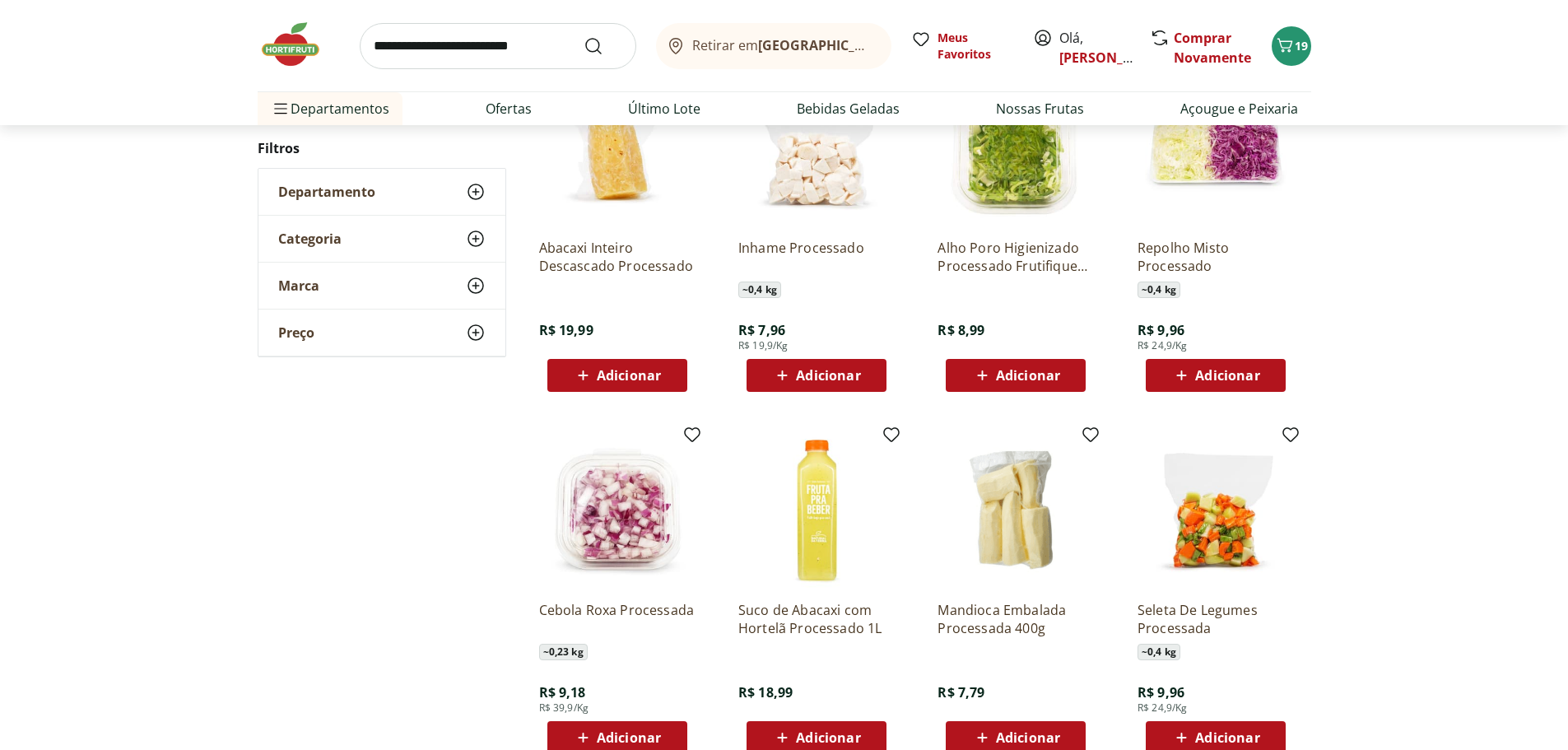
scroll to position [741, 0]
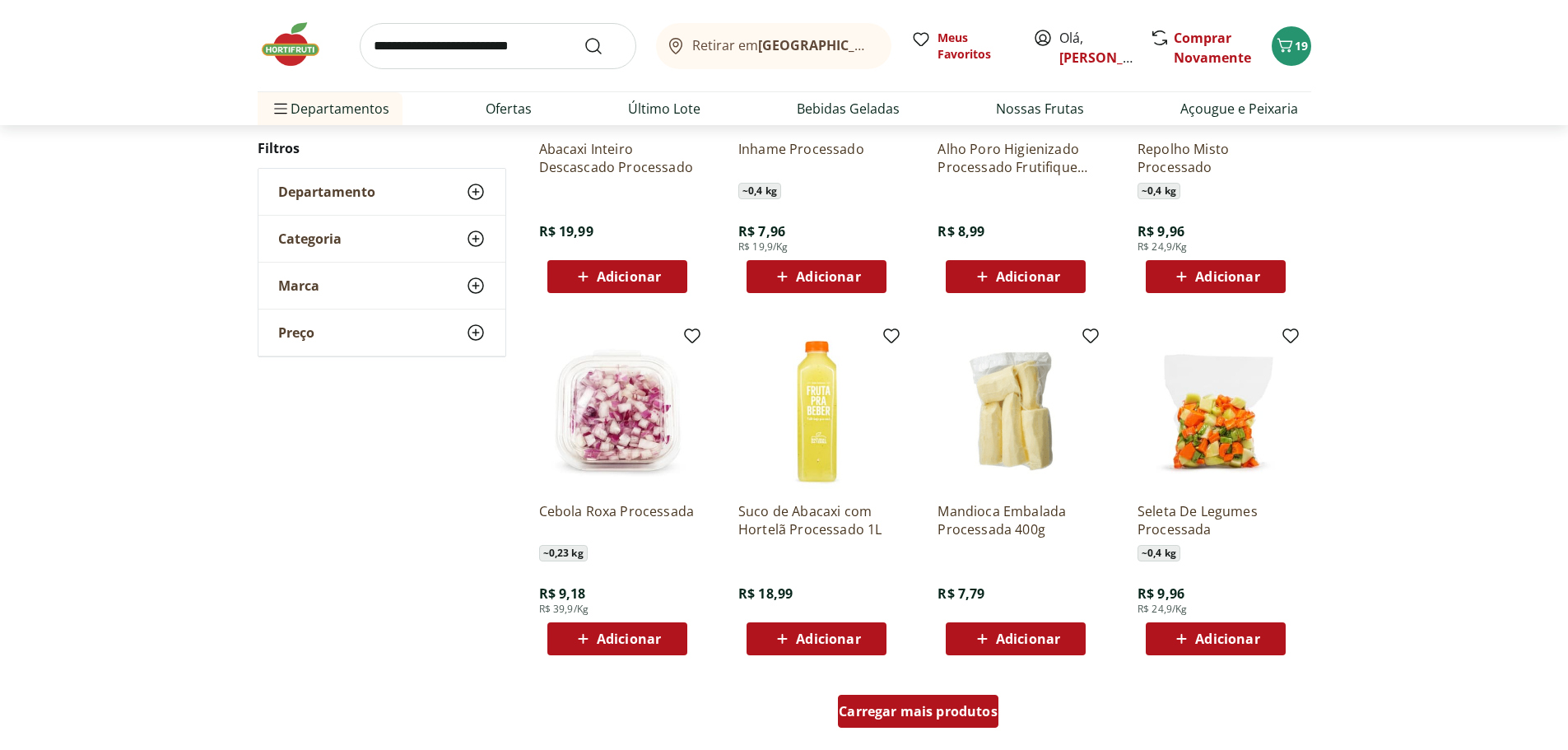
click at [963, 712] on span "Carregar mais produtos" at bounding box center [918, 712] width 159 height 13
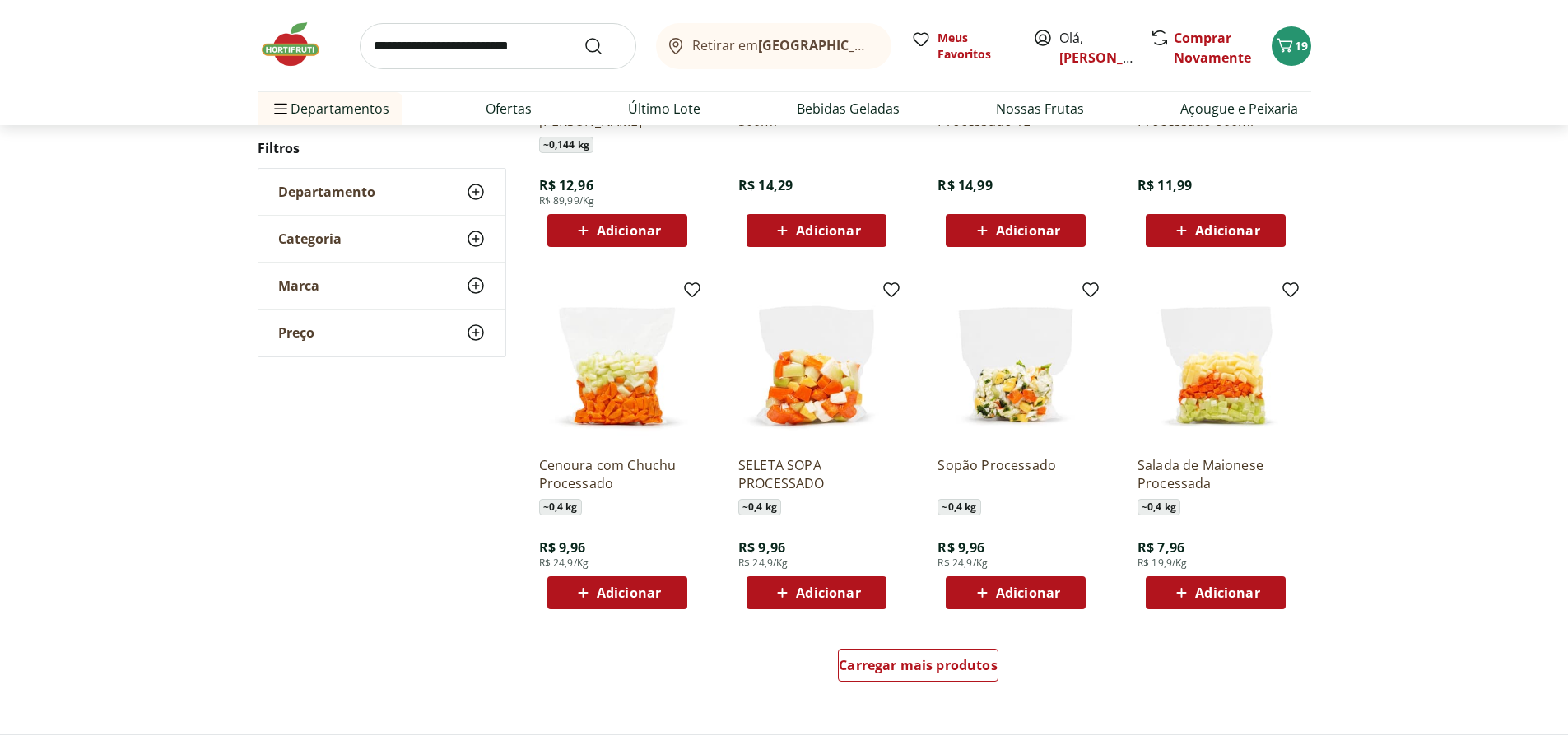
scroll to position [1894, 0]
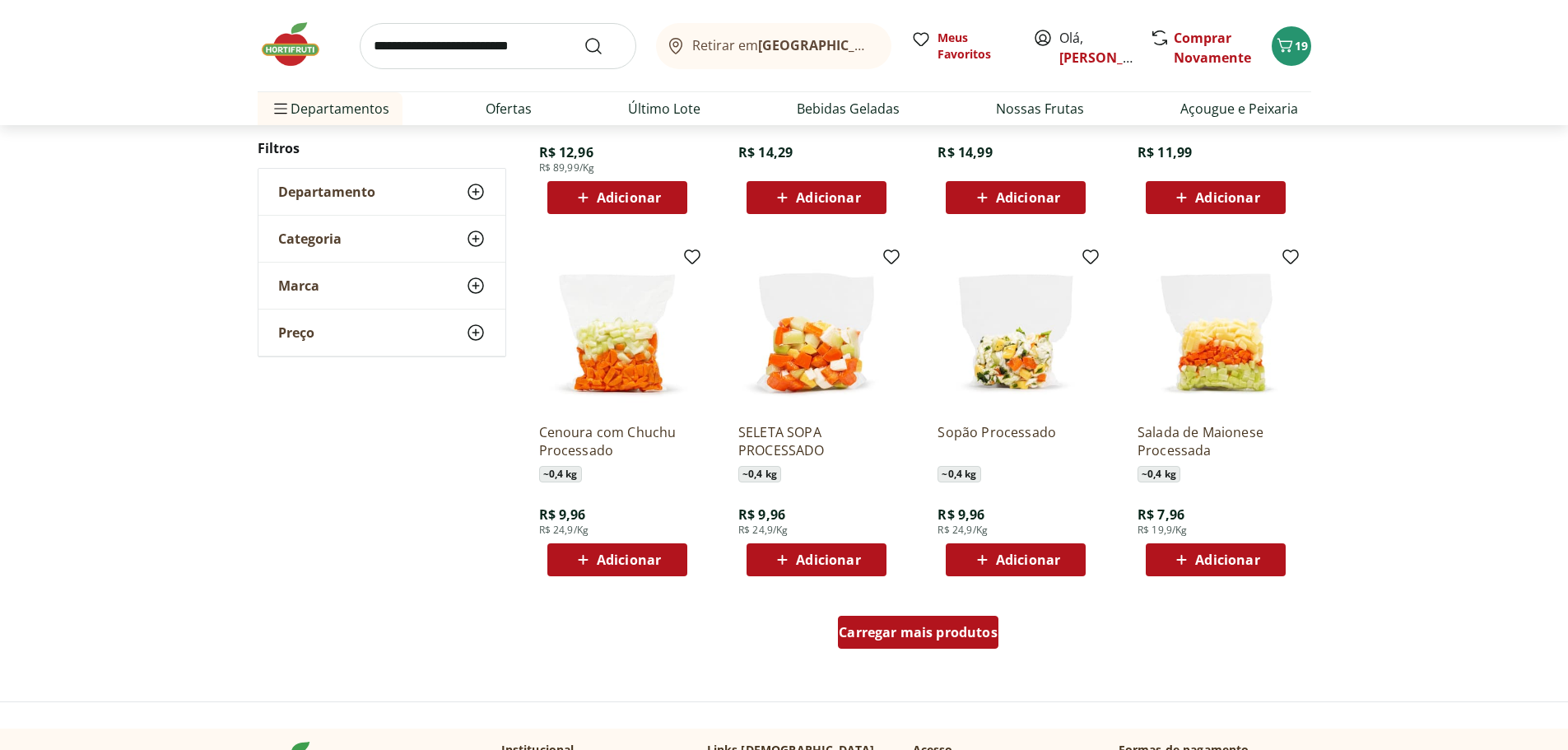
click at [964, 645] on div "Carregar mais produtos" at bounding box center [918, 632] width 160 height 33
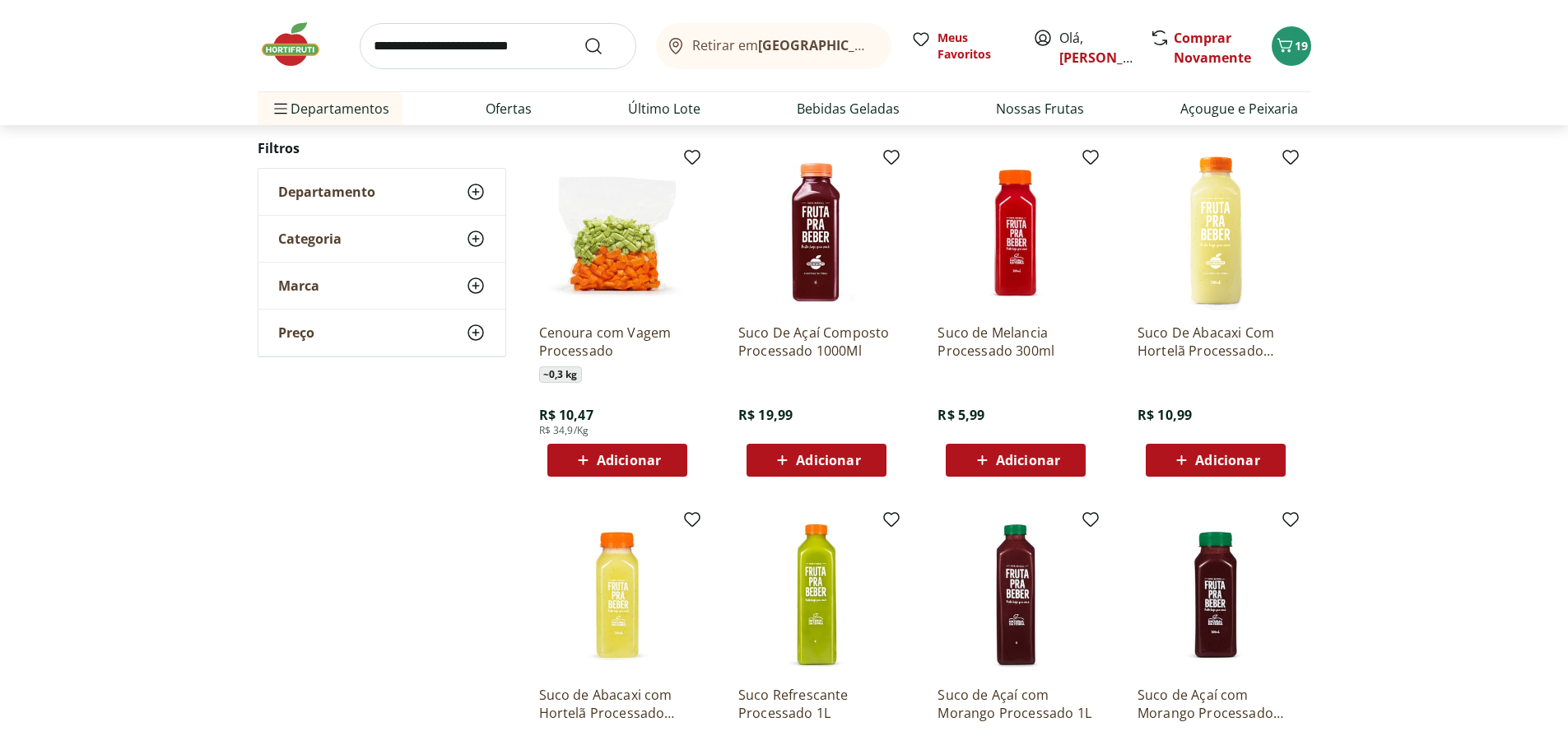
scroll to position [2718, 0]
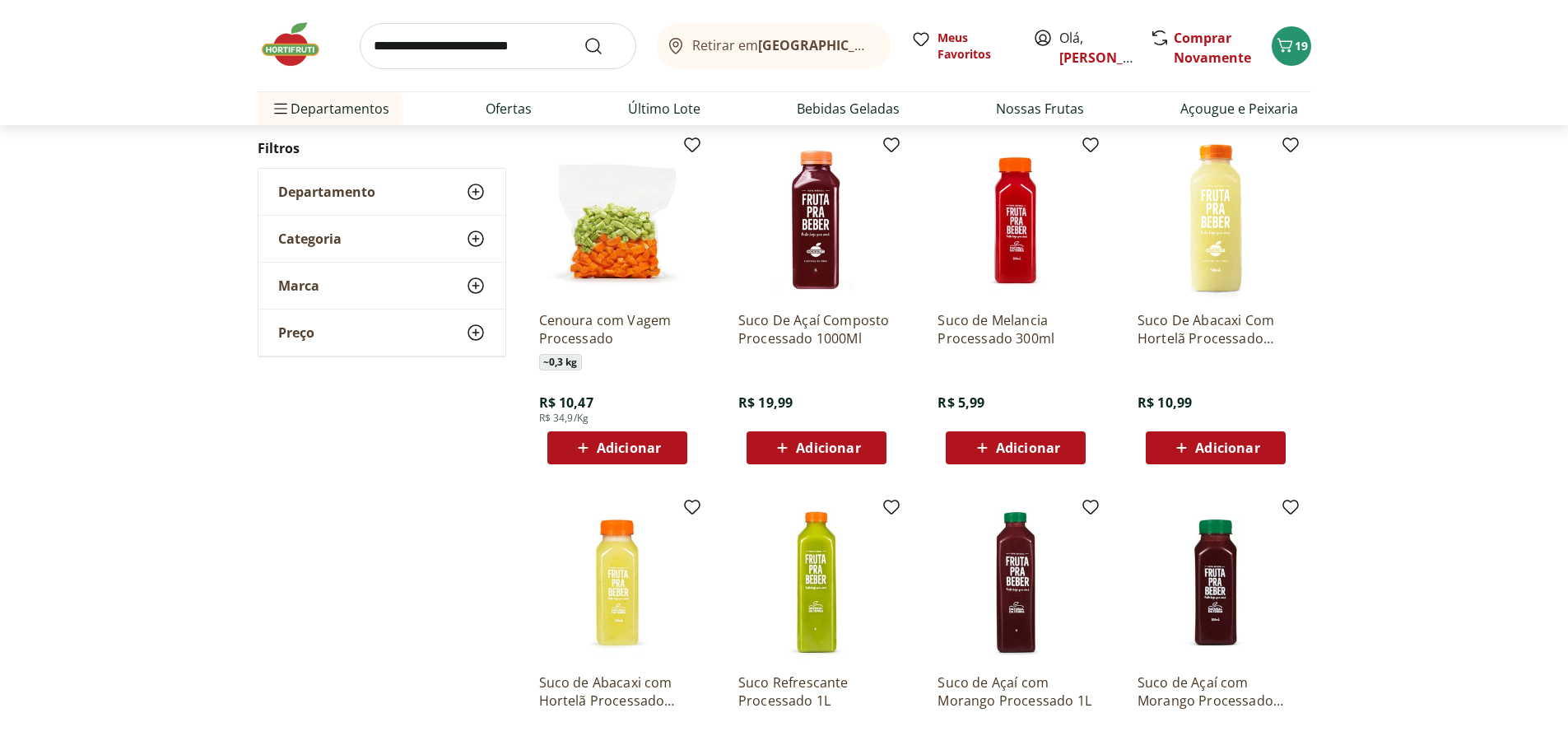
click at [616, 443] on span "Adicionar" at bounding box center [629, 448] width 64 height 13
click at [534, 55] on input "search" at bounding box center [498, 46] width 276 height 46
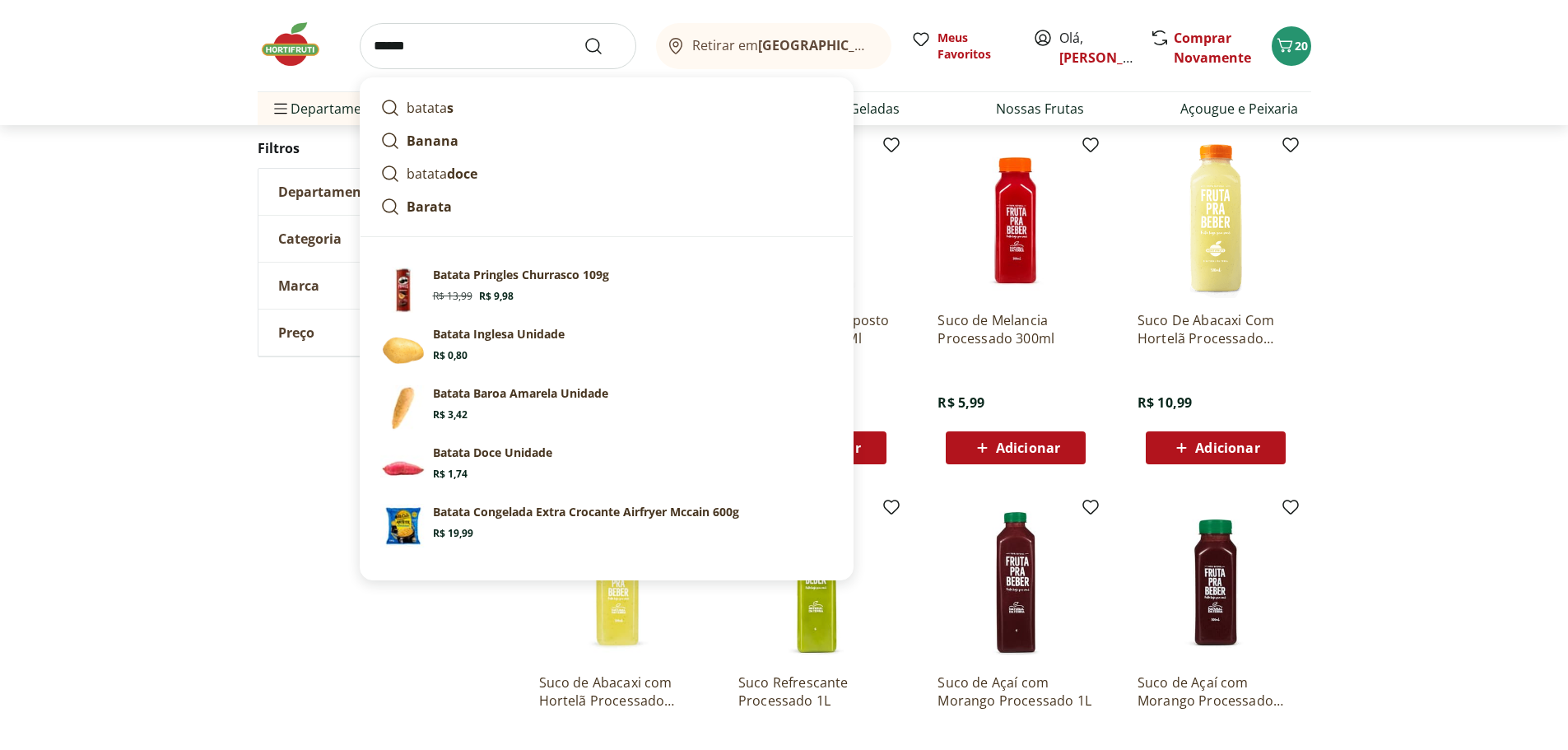
type input "******"
click at [584, 36] on button "Submit Search" at bounding box center [603, 46] width 39 height 20
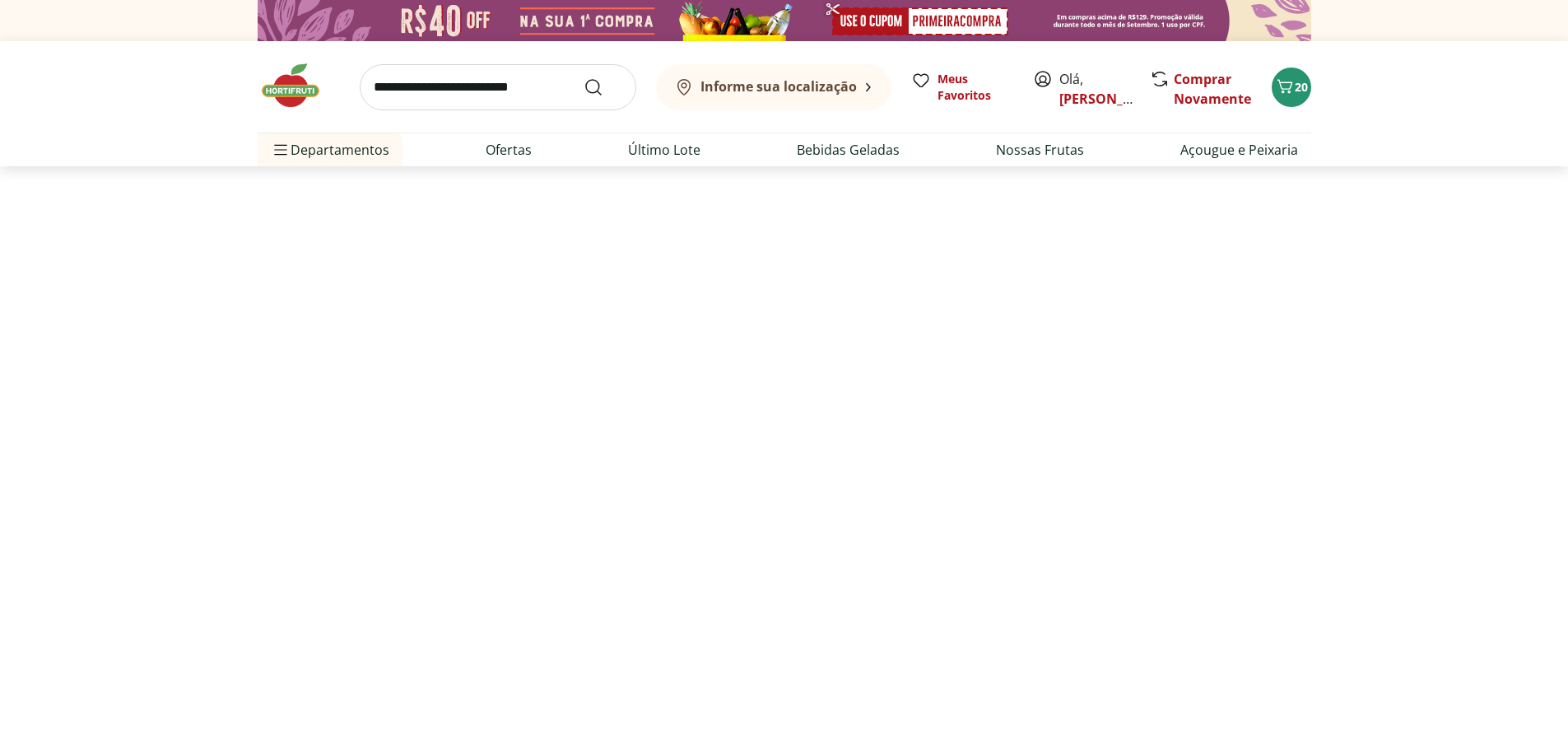
select select "**********"
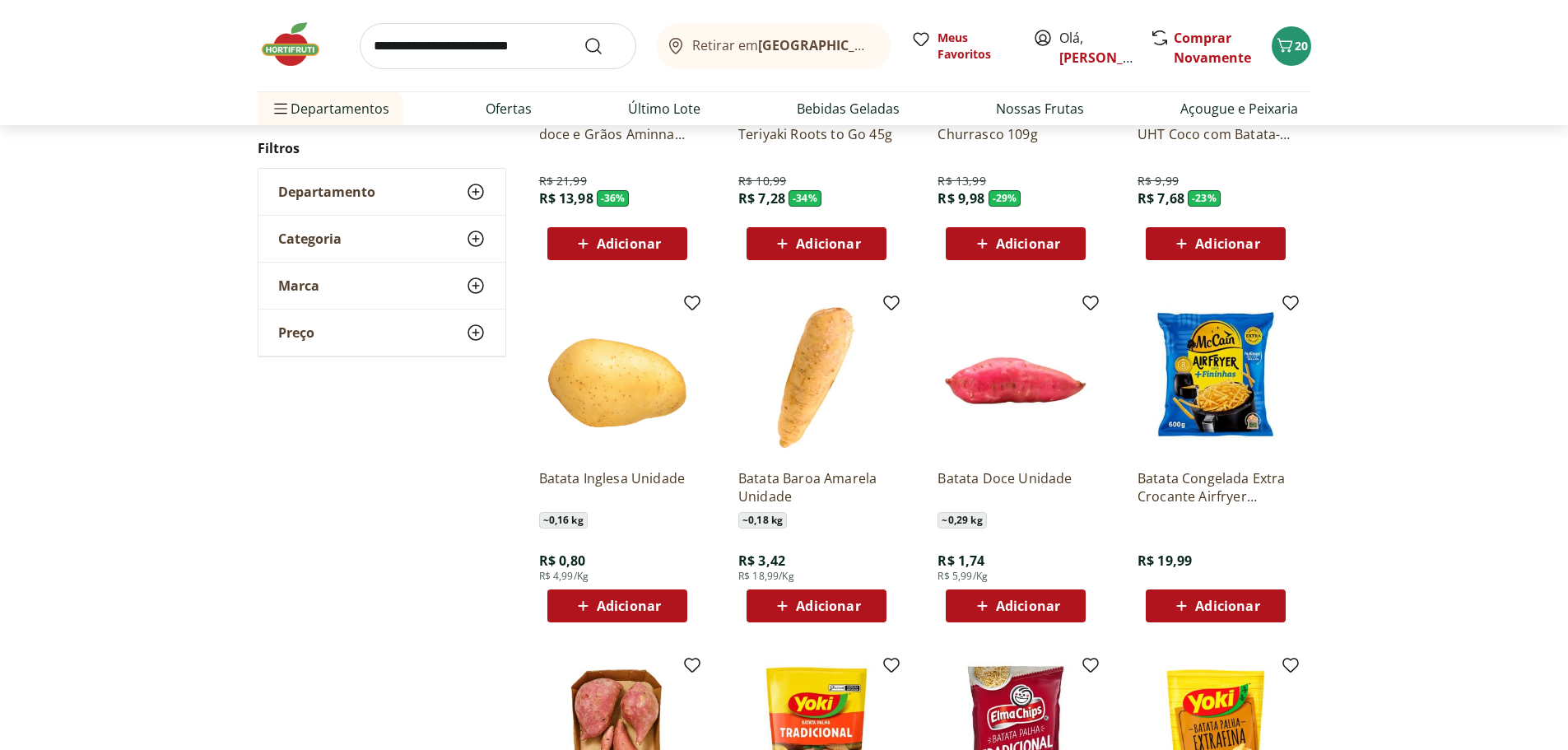
scroll to position [494, 0]
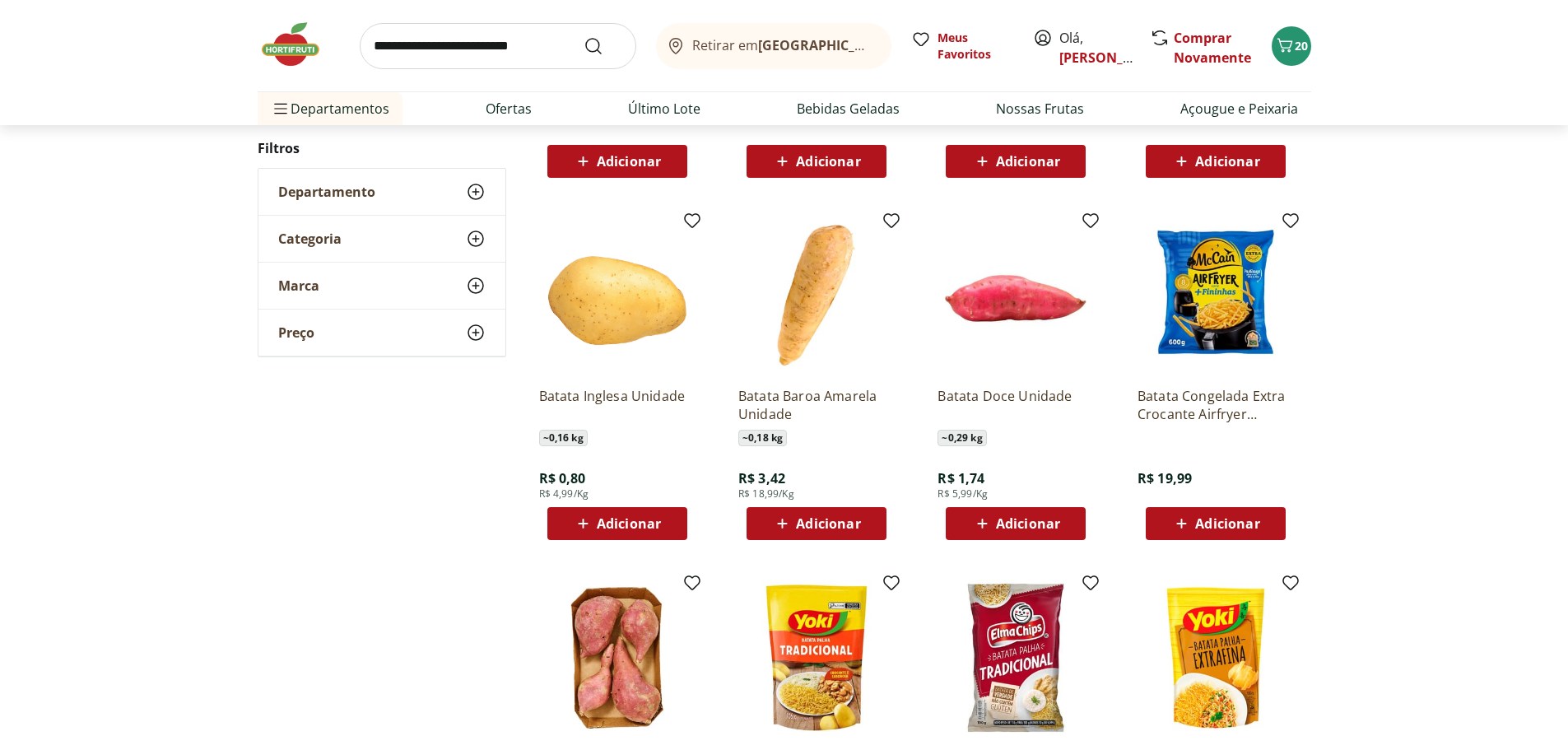
click at [625, 524] on span "Adicionar" at bounding box center [629, 524] width 64 height 13
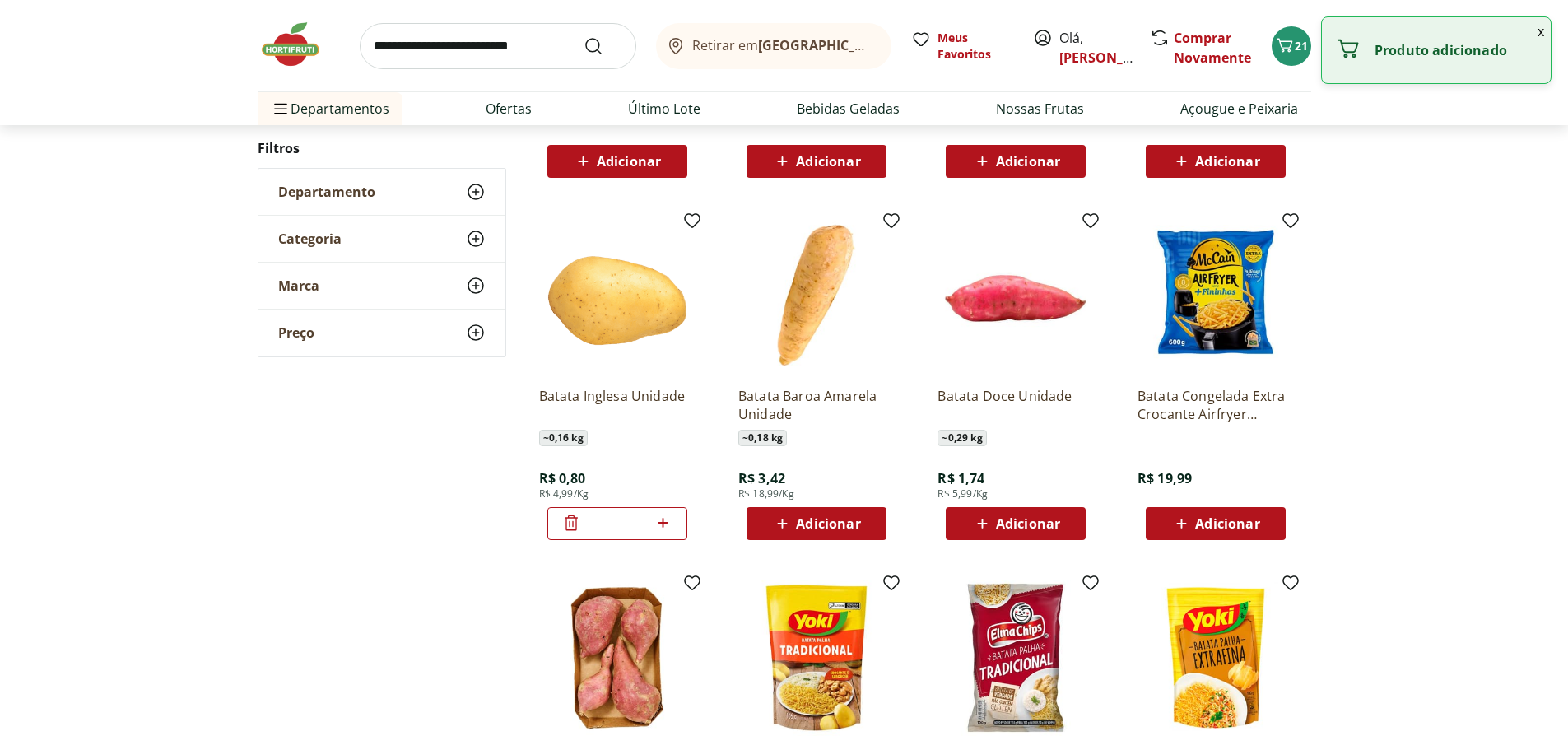
click at [661, 523] on icon at bounding box center [664, 523] width 10 height 10
type input "*"
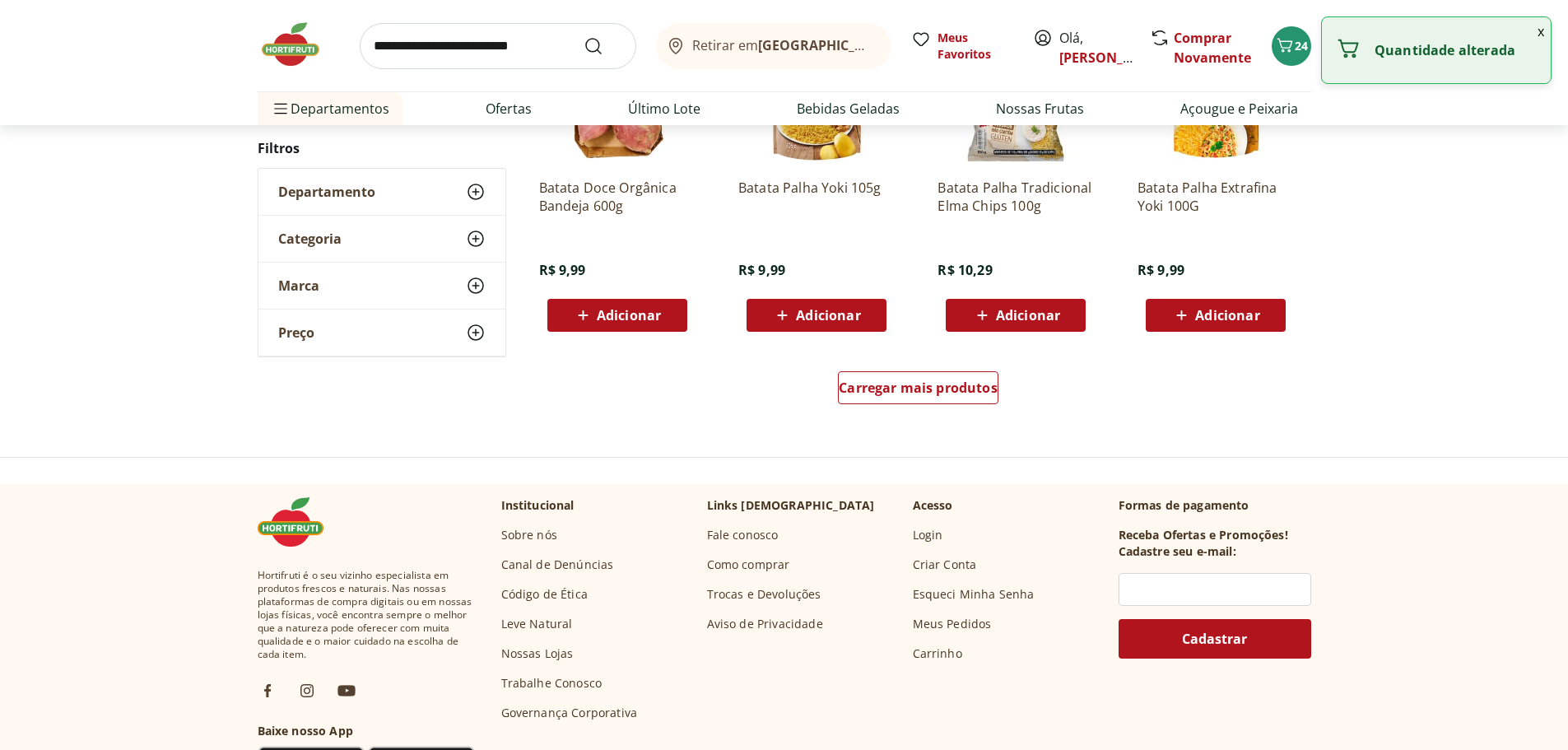
scroll to position [1071, 0]
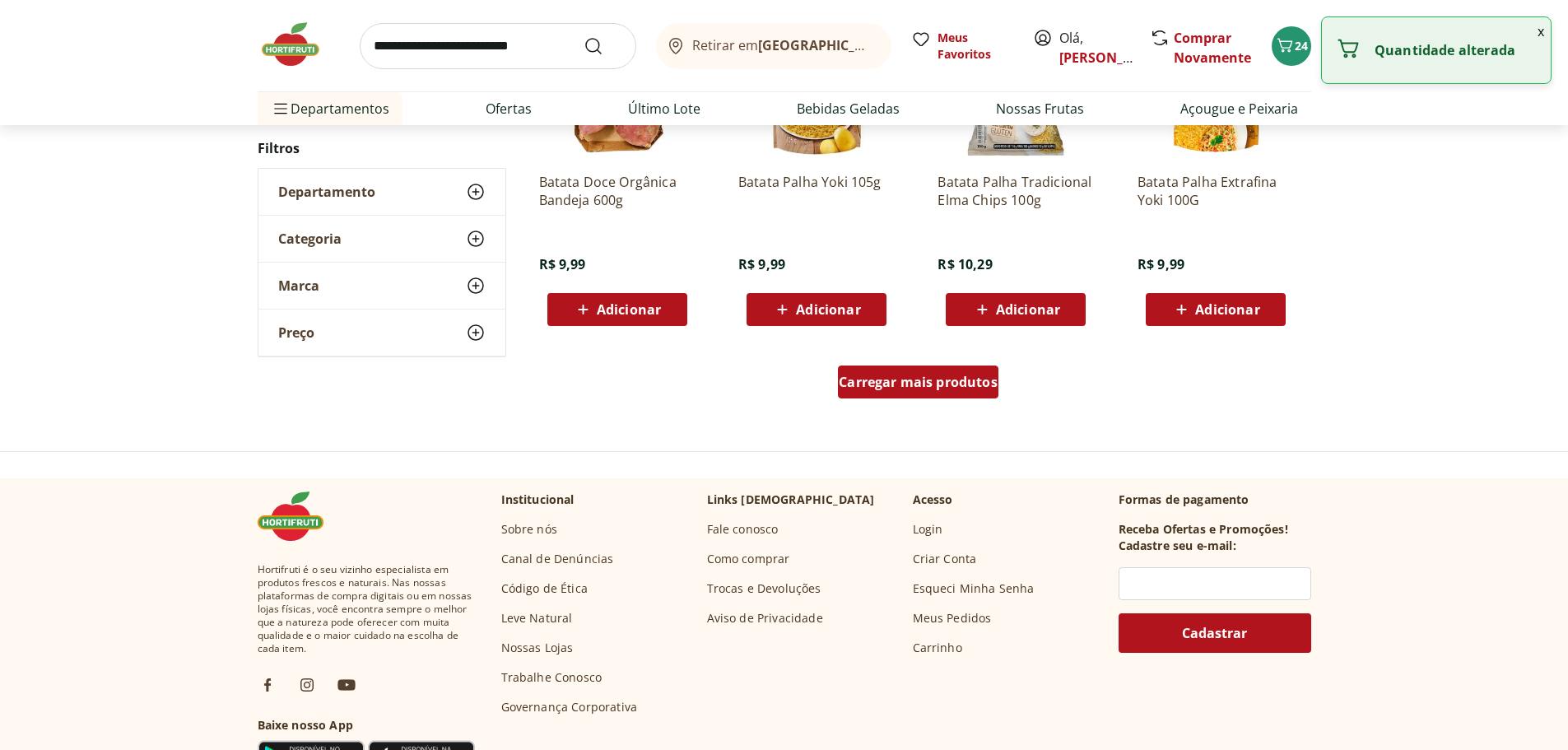
click at [942, 388] on span "Carregar mais produtos" at bounding box center [918, 383] width 159 height 13
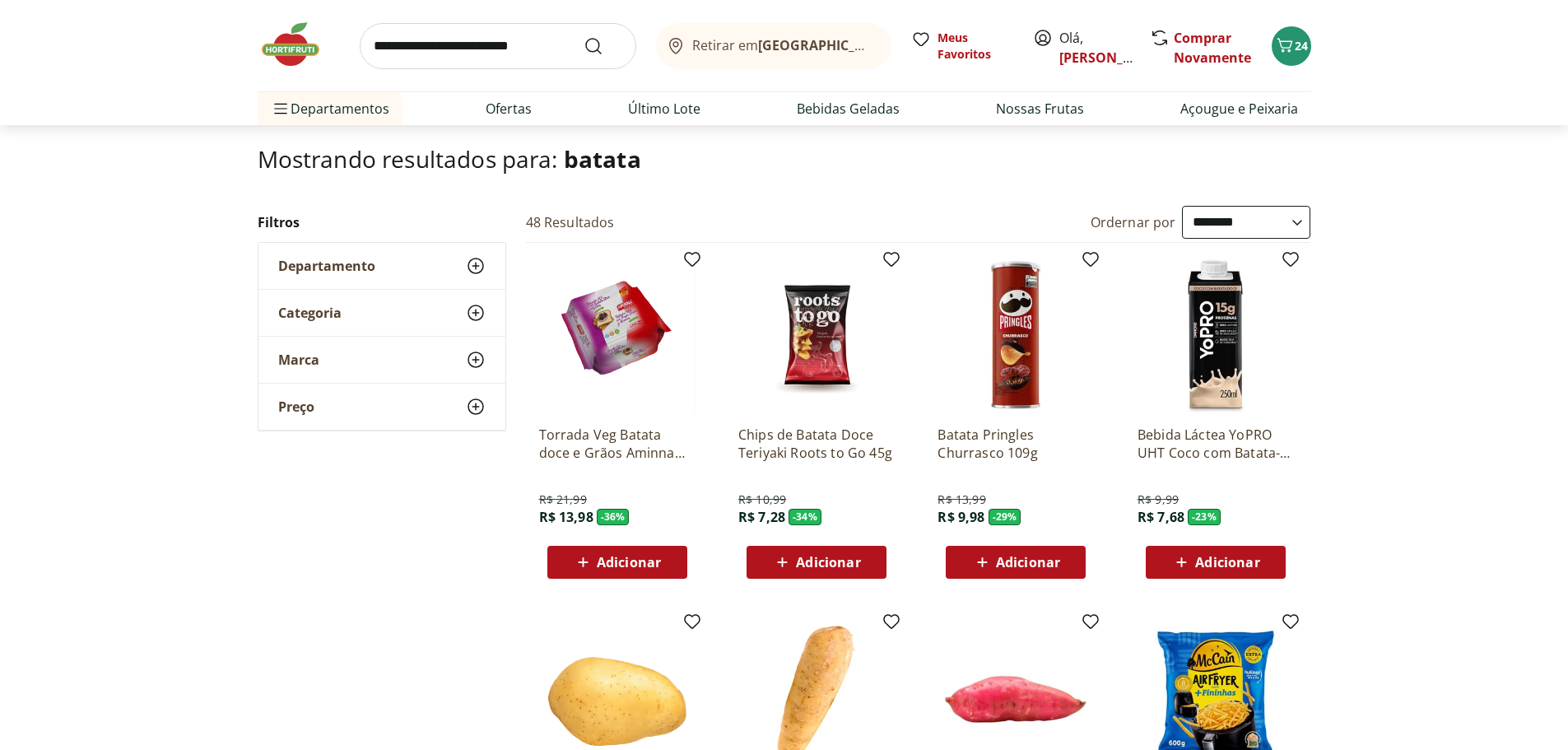
scroll to position [0, 0]
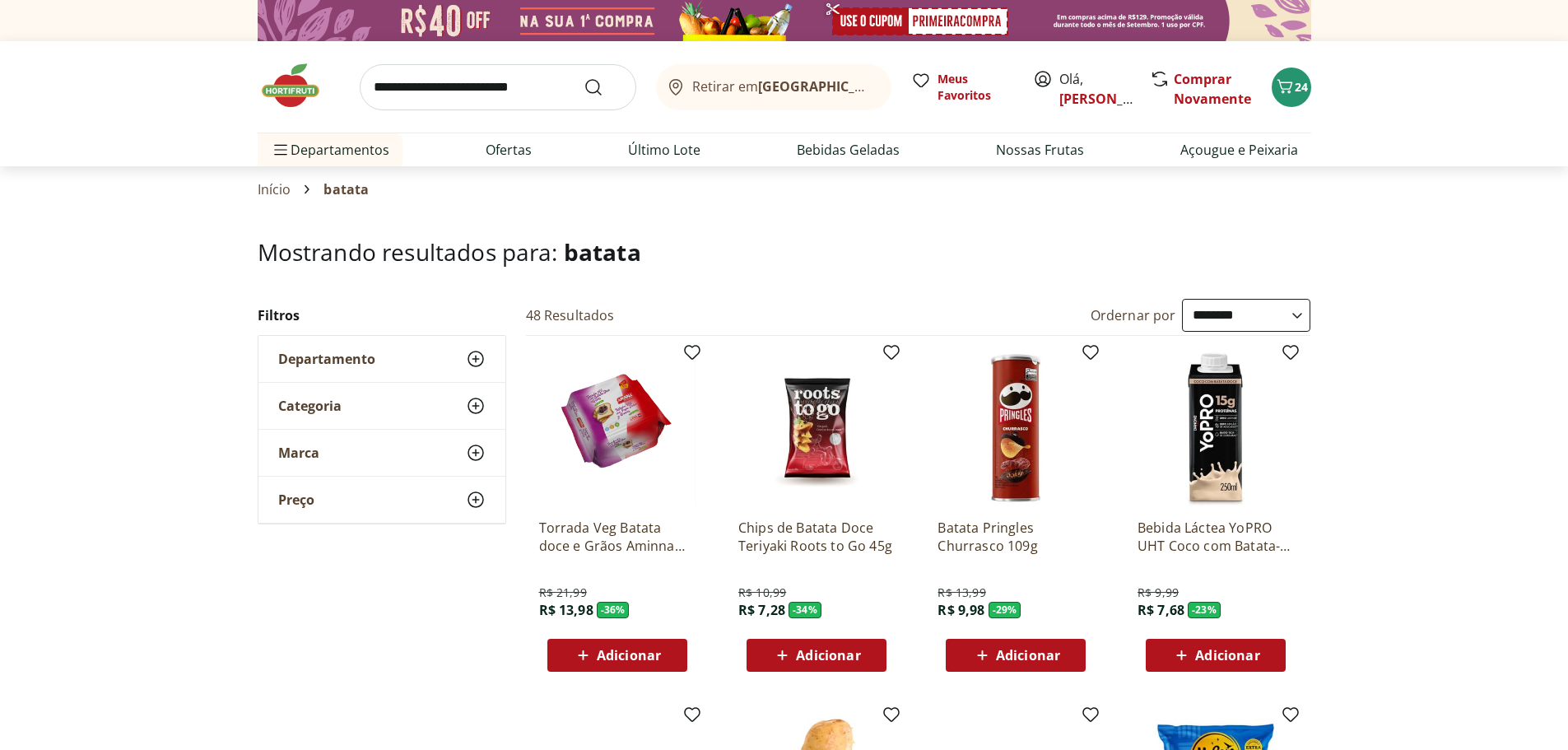
click at [309, 97] on img at bounding box center [299, 85] width 83 height 49
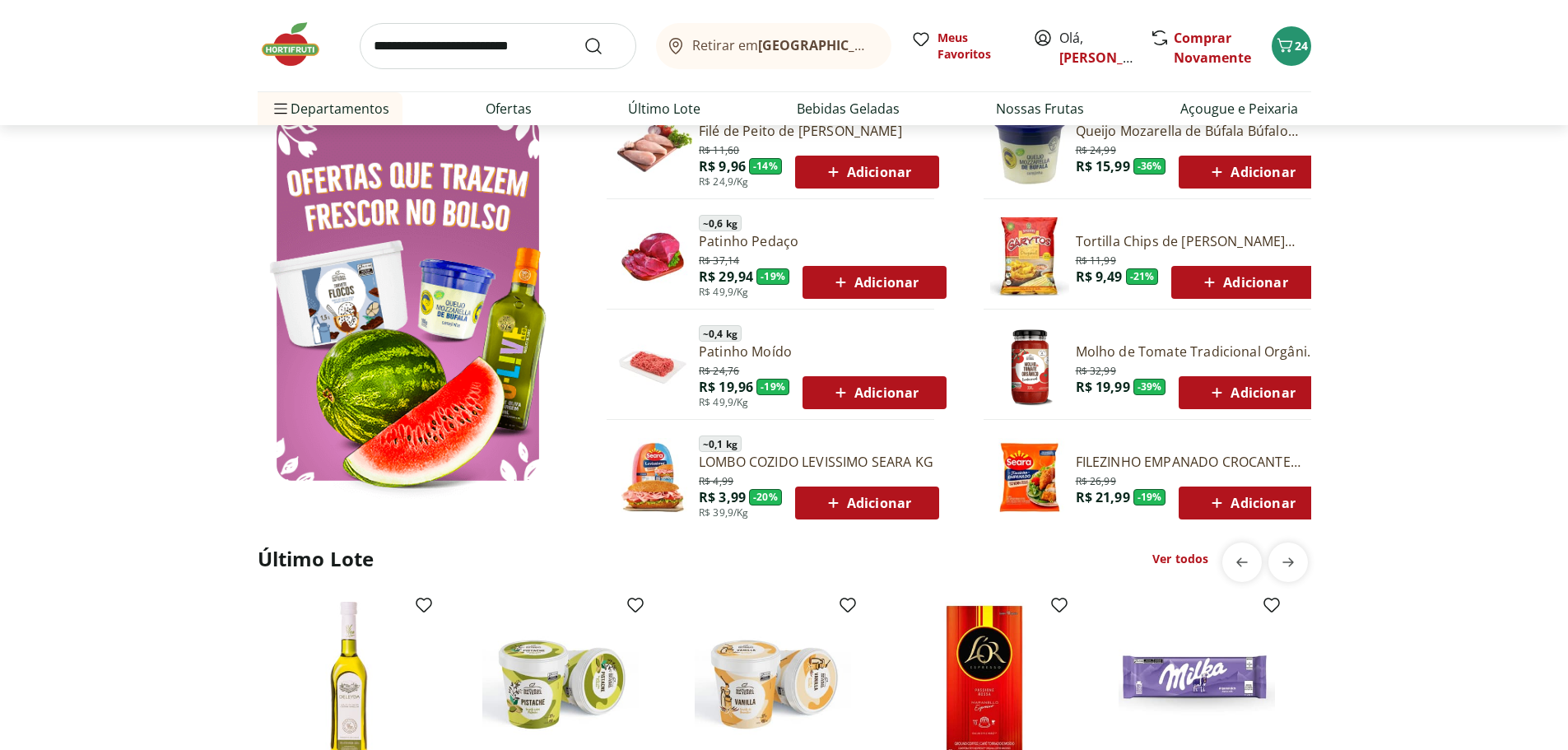
scroll to position [988, 0]
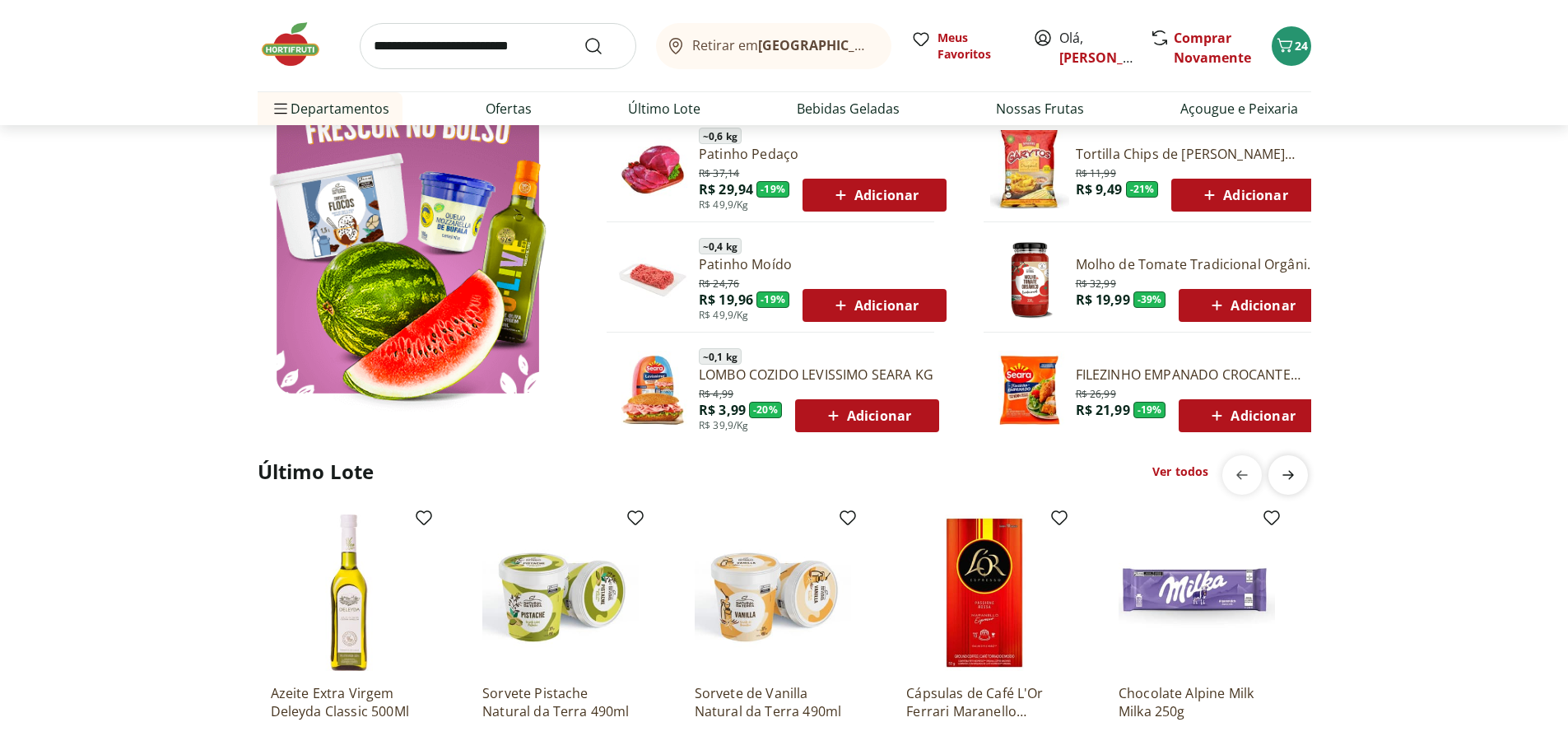
click at [1288, 475] on icon "next" at bounding box center [1288, 474] width 12 height 9
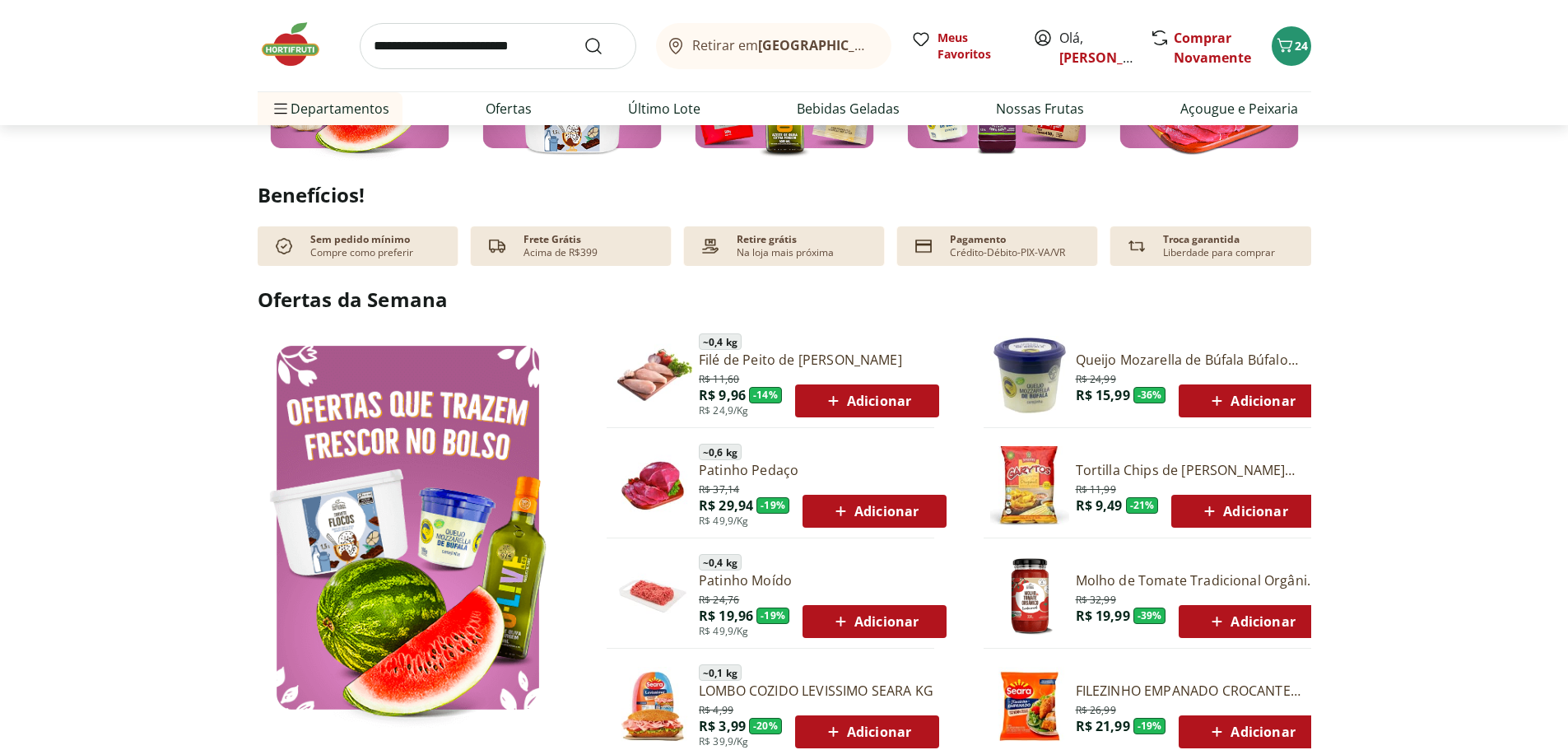
scroll to position [659, 0]
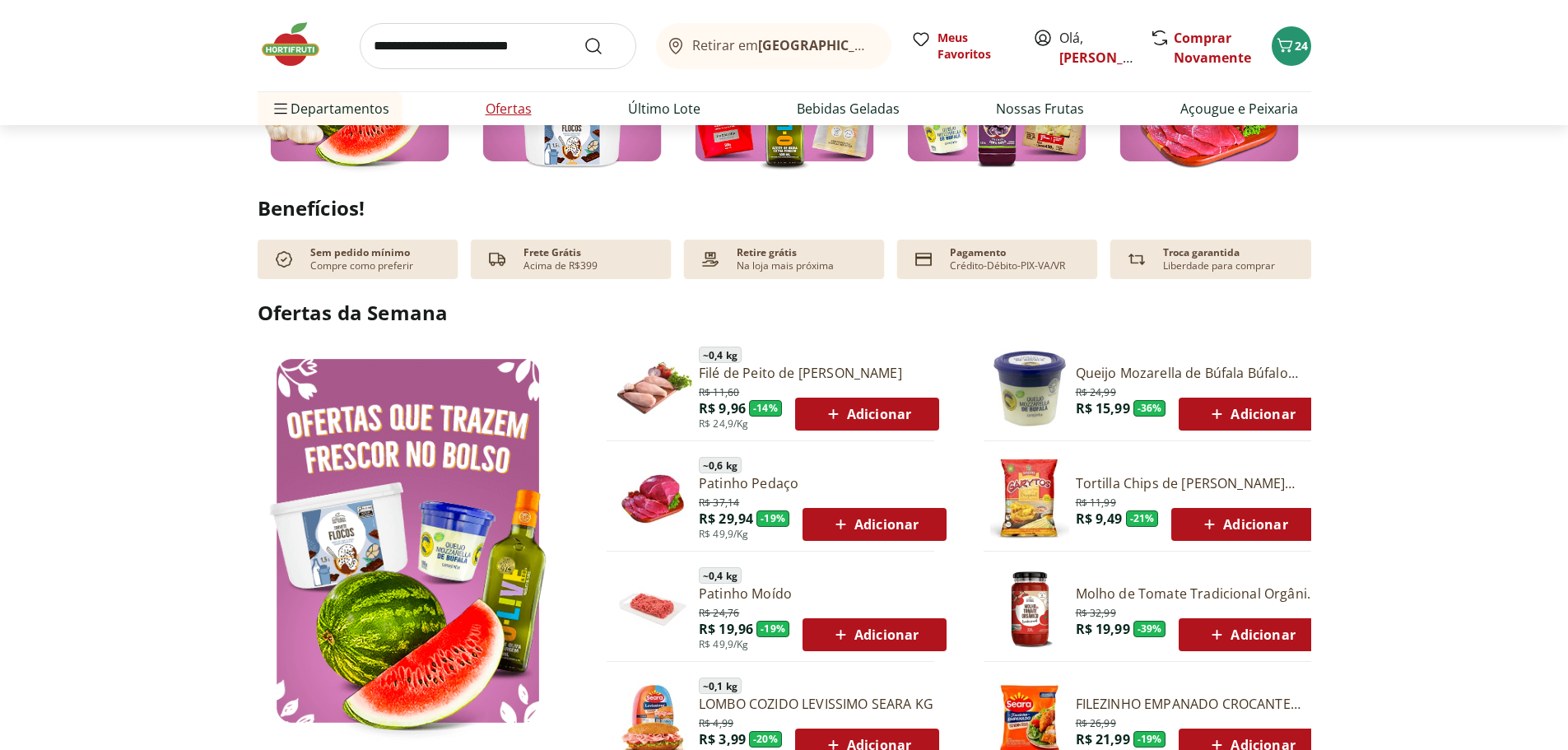
click at [508, 113] on link "Ofertas" at bounding box center [508, 109] width 46 height 20
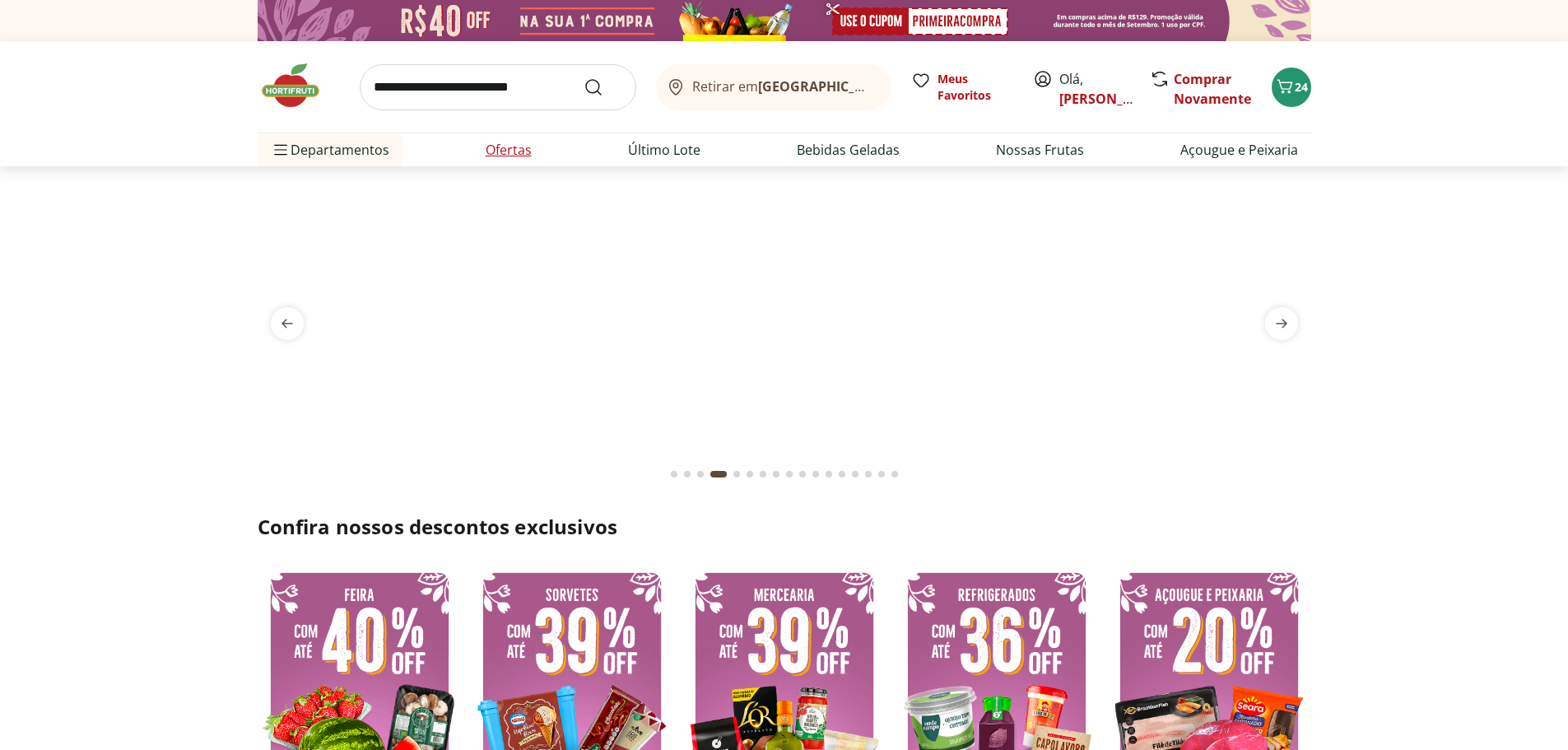
select select "**********"
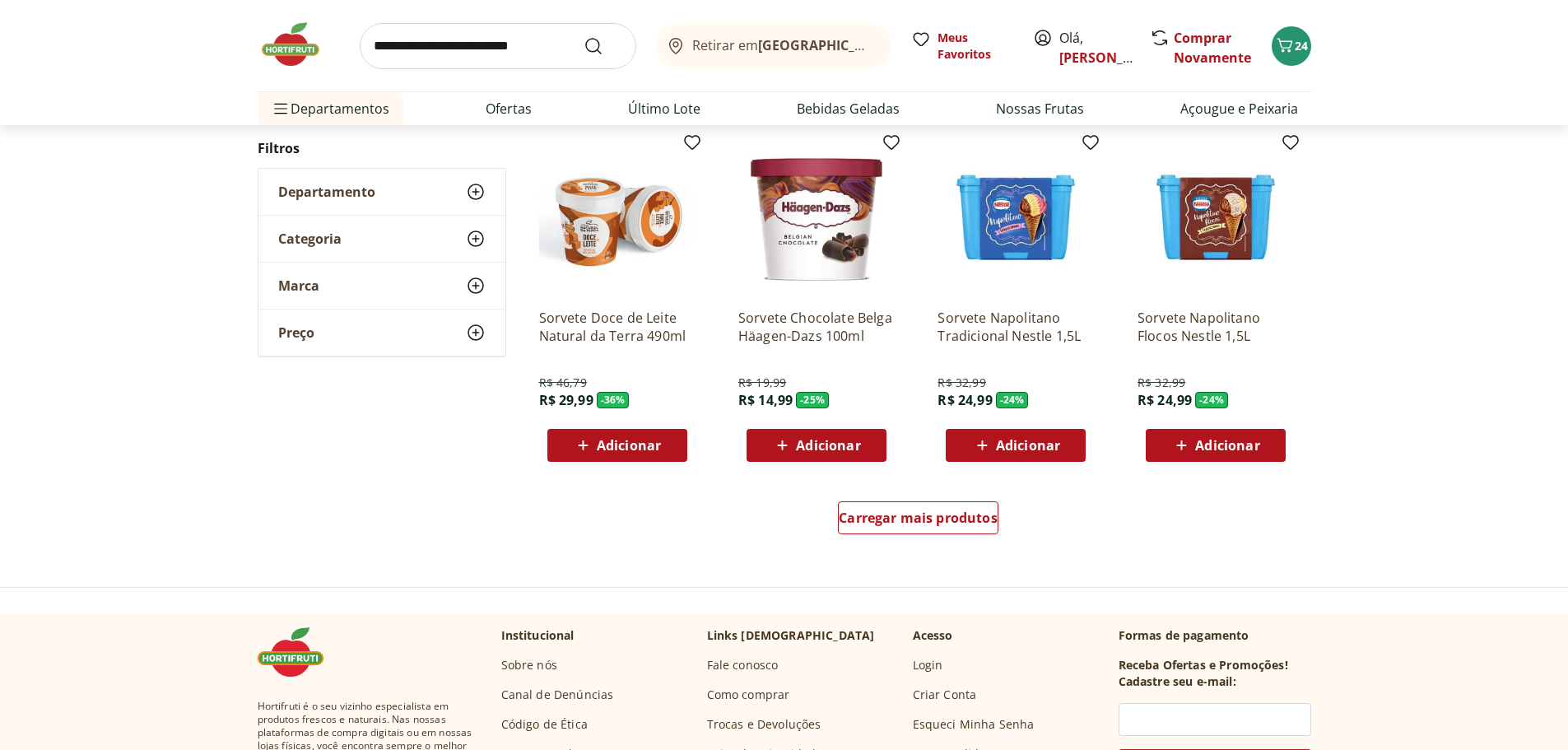
scroll to position [906, 0]
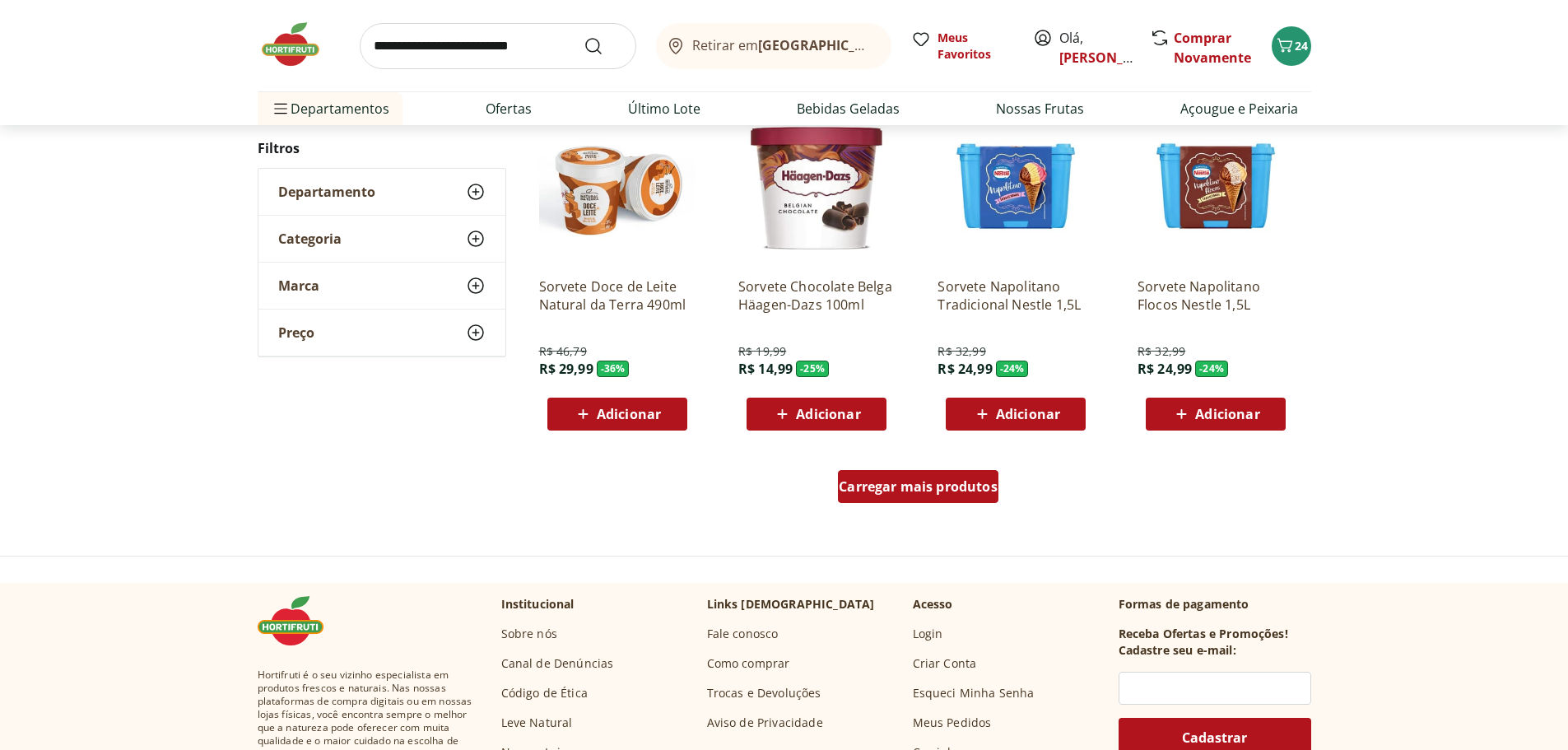
click at [897, 492] on span "Carregar mais produtos" at bounding box center [918, 487] width 159 height 13
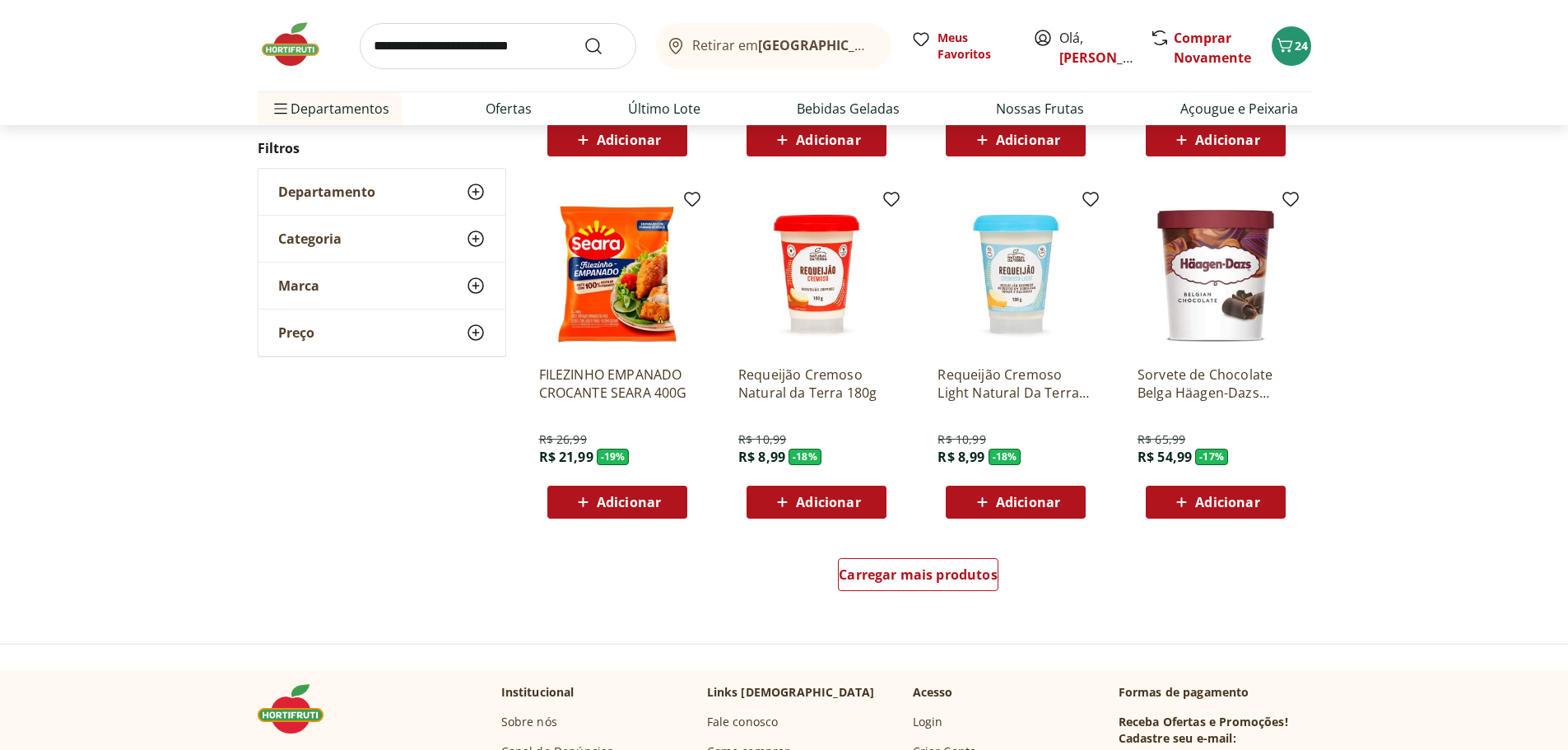
scroll to position [1894, 0]
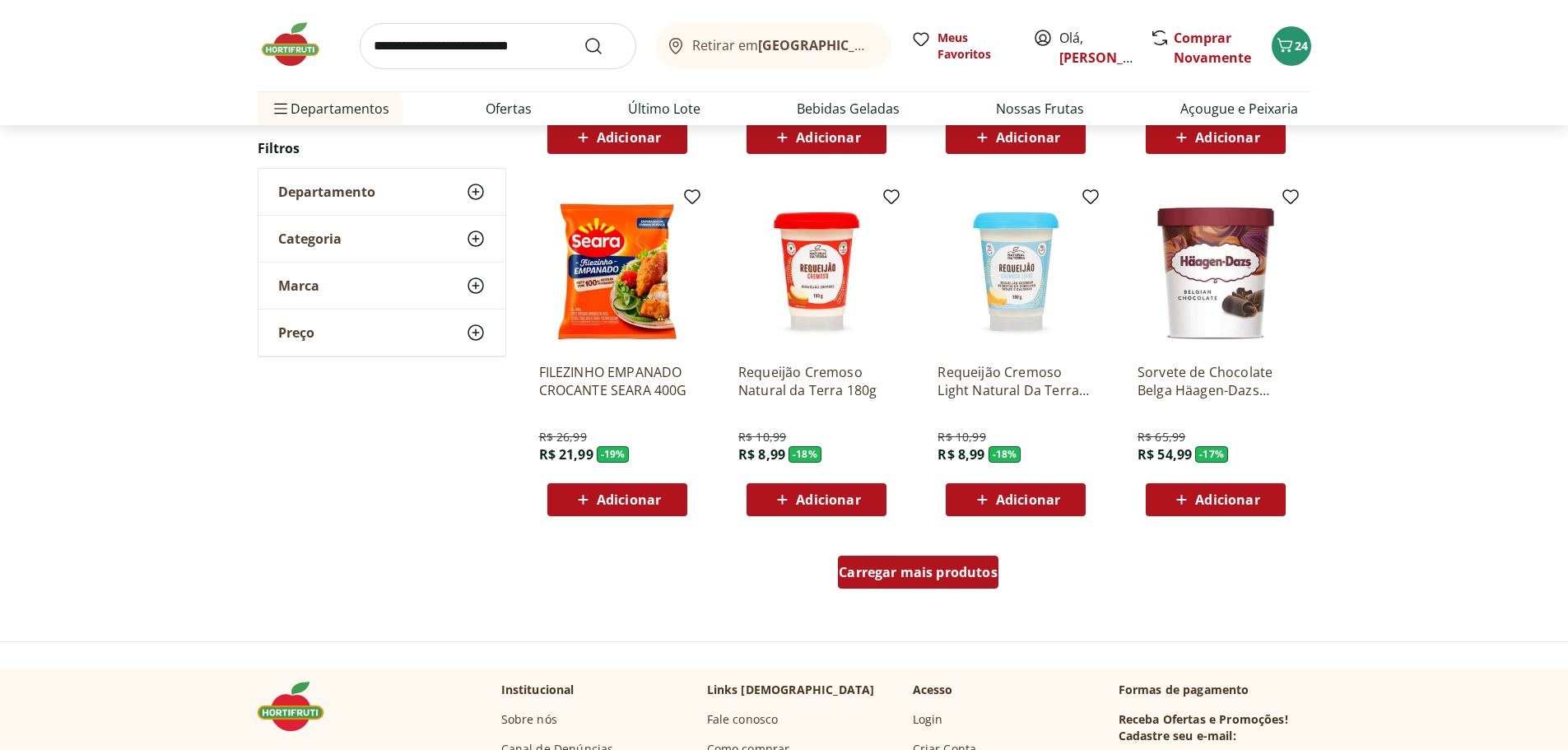
click at [888, 577] on span "Carregar mais produtos" at bounding box center [918, 572] width 159 height 13
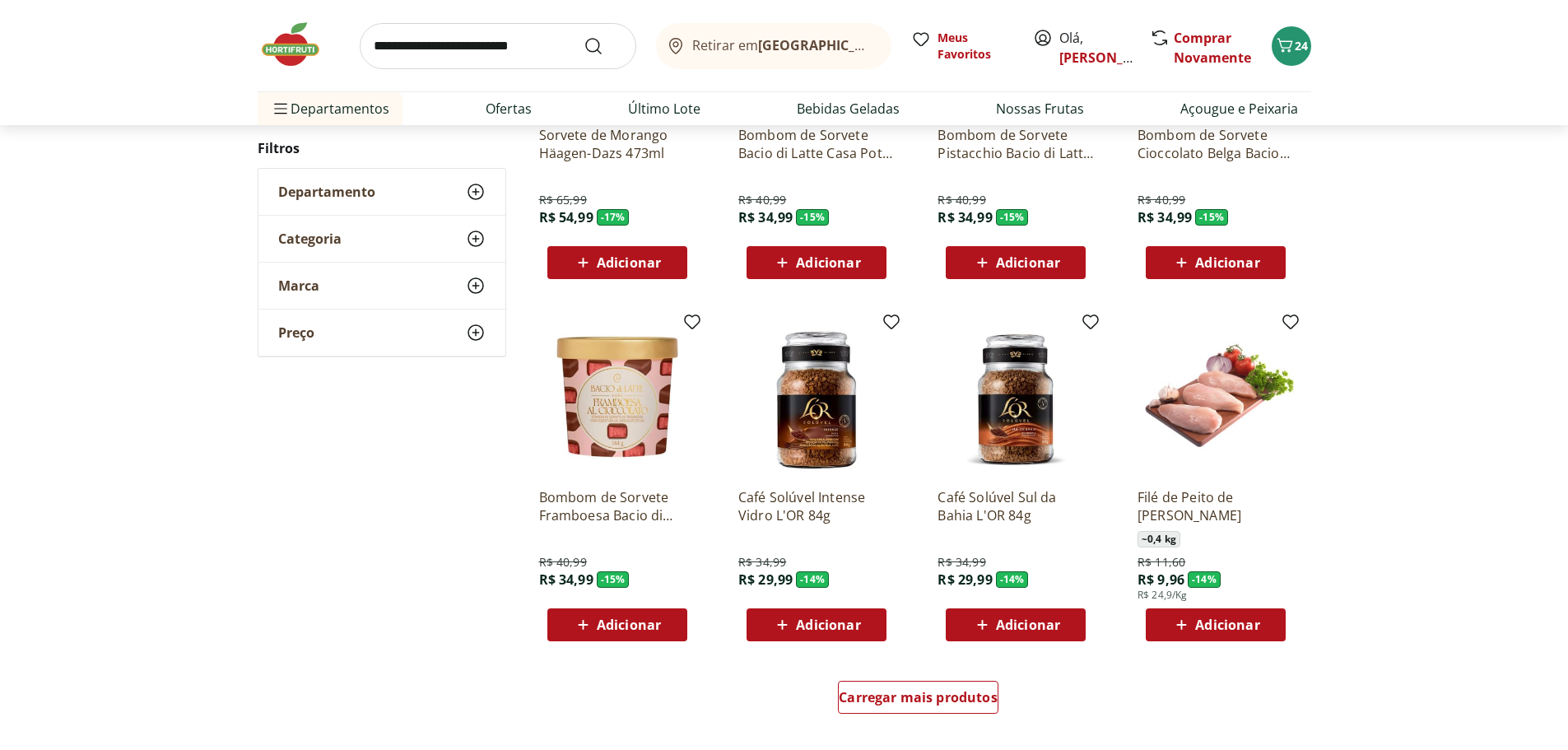
scroll to position [2882, 0]
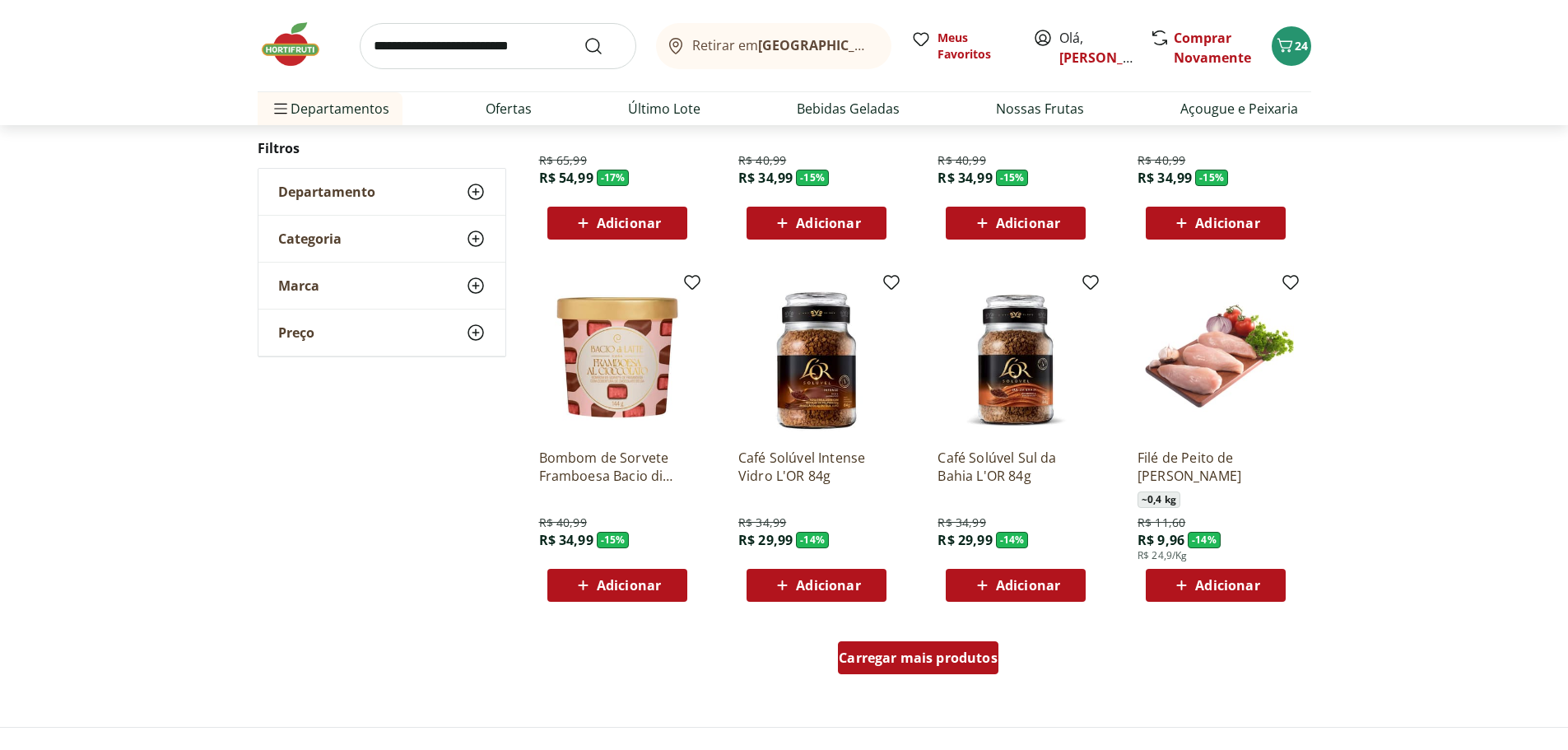
click at [879, 660] on span "Carregar mais produtos" at bounding box center [918, 658] width 159 height 13
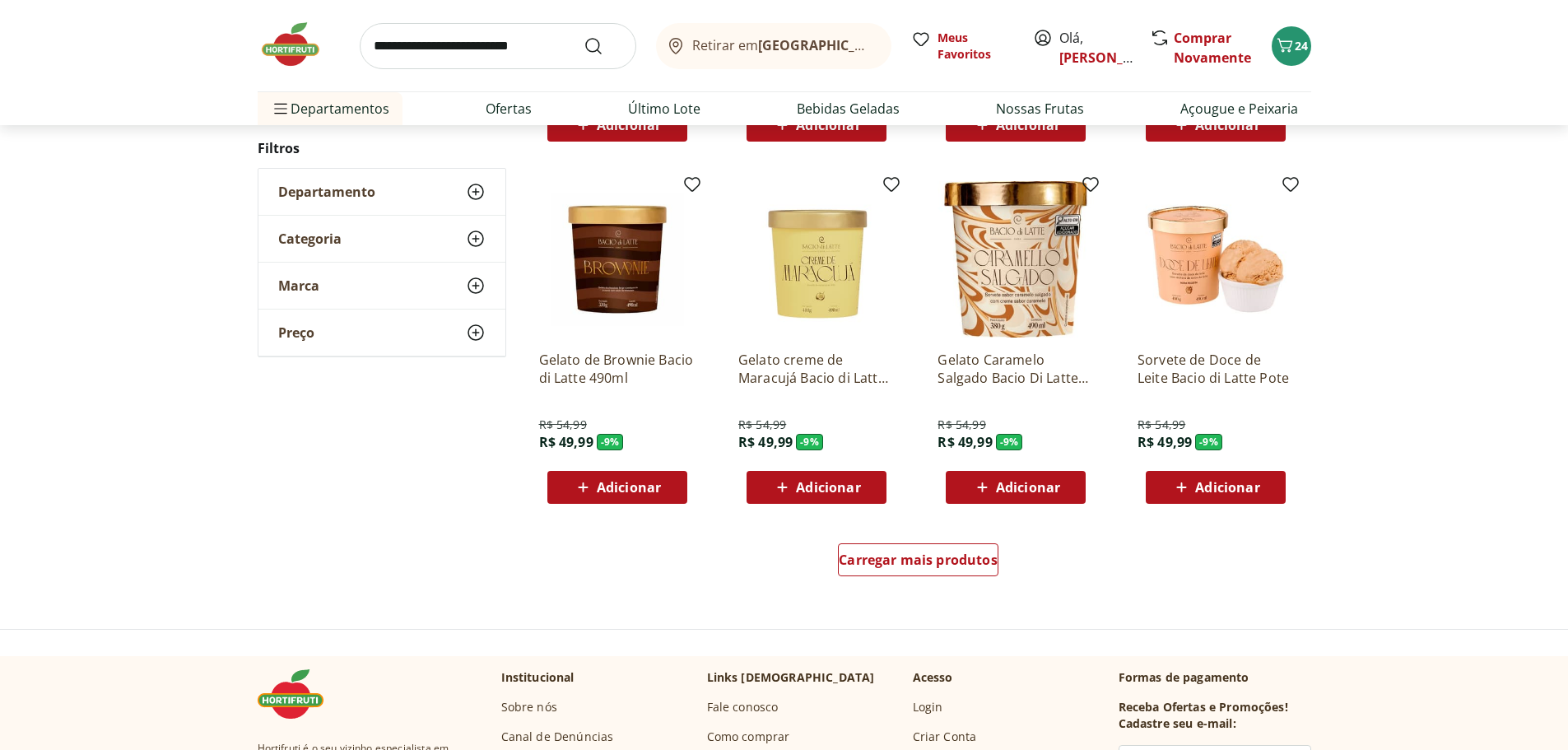
scroll to position [4199, 0]
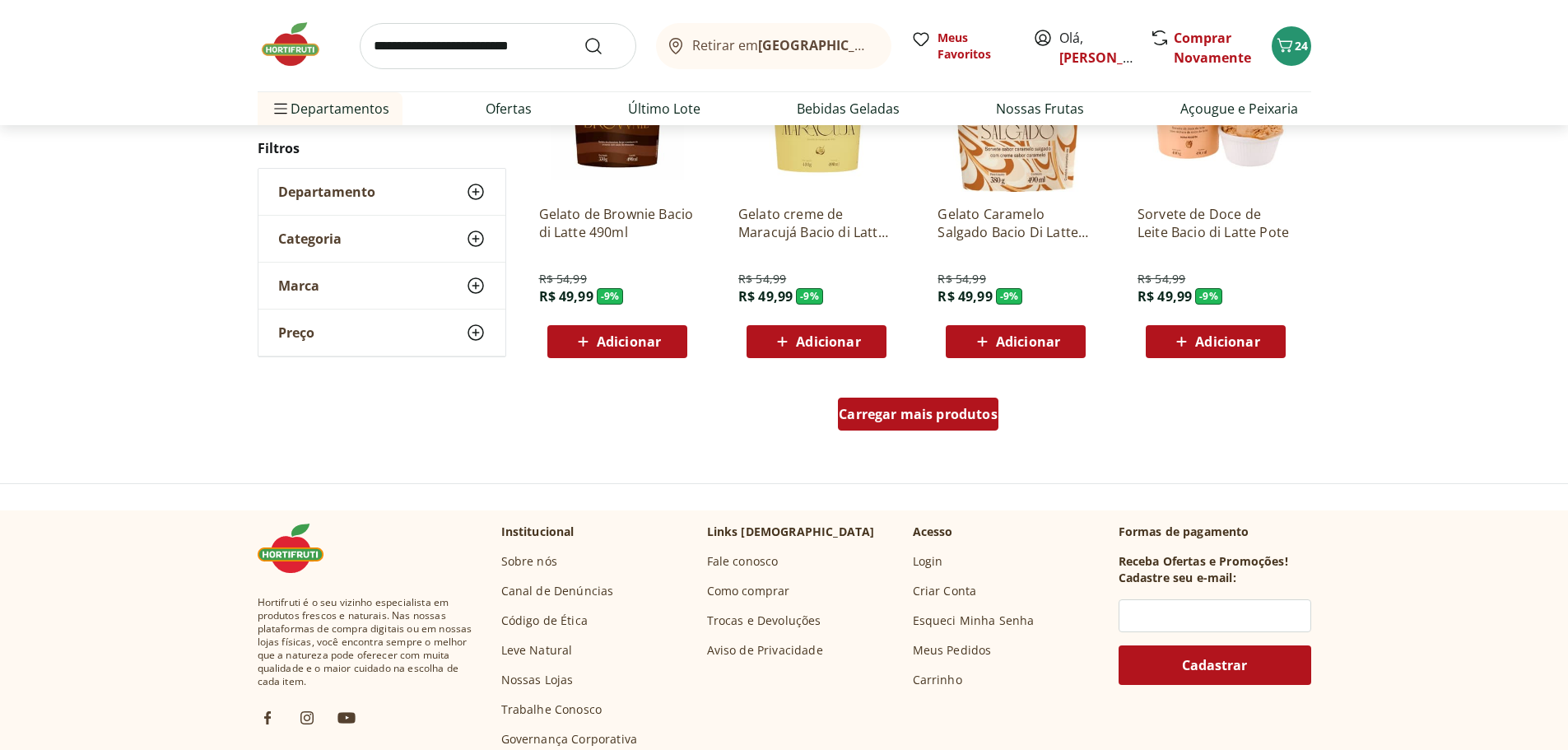
click at [916, 418] on span "Carregar mais produtos" at bounding box center [918, 414] width 159 height 13
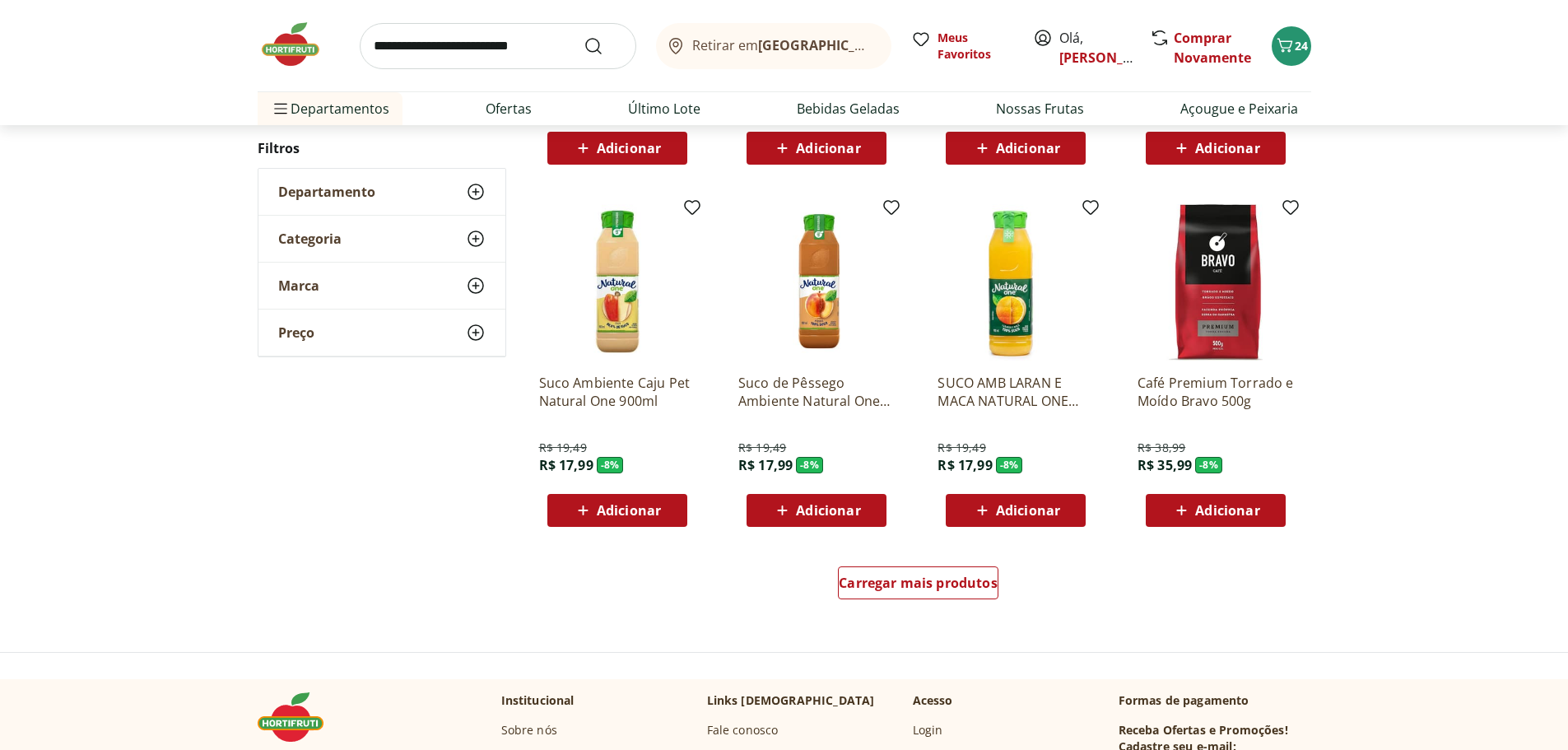
scroll to position [5106, 0]
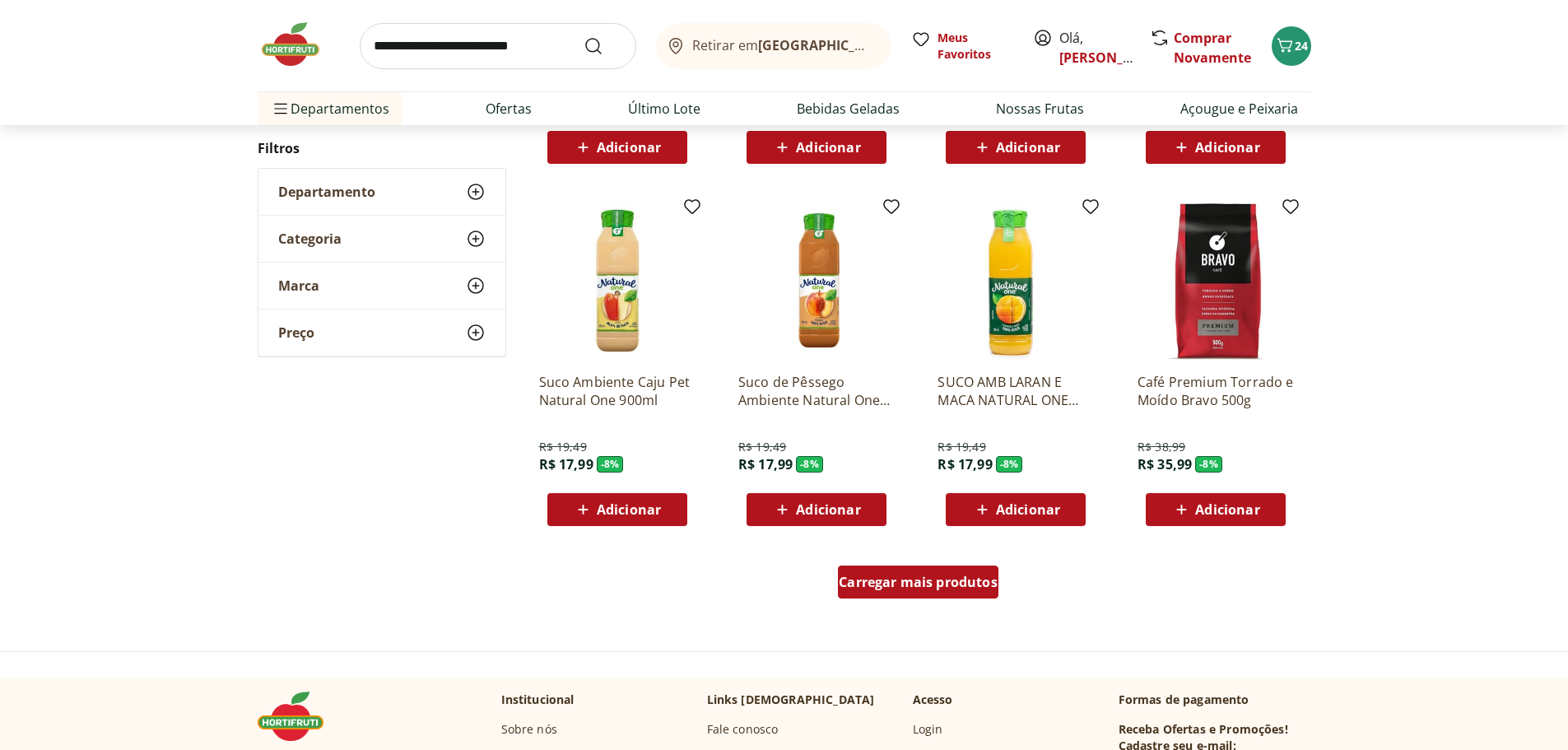
click at [878, 592] on div "Carregar mais produtos" at bounding box center [918, 581] width 160 height 33
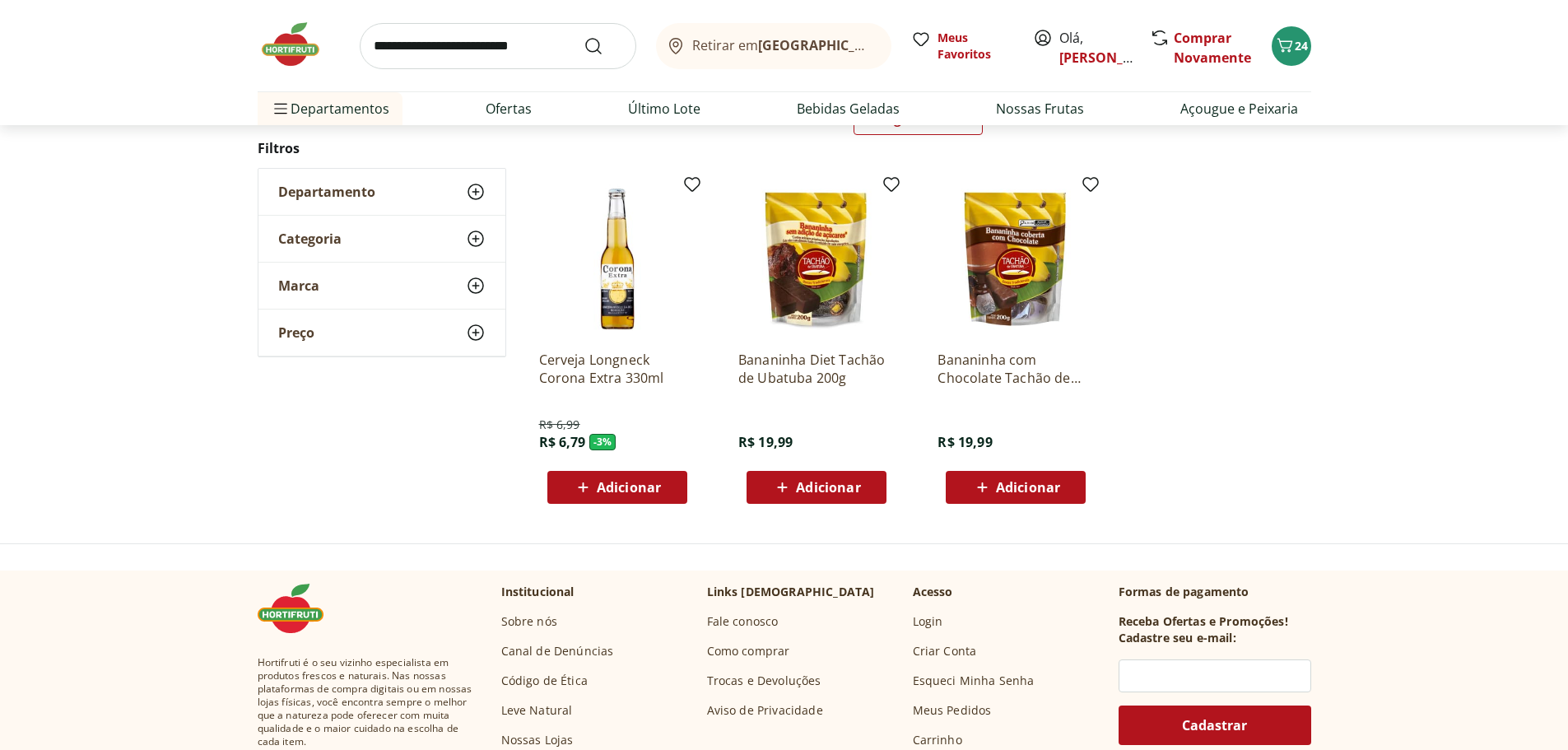
scroll to position [244, 0]
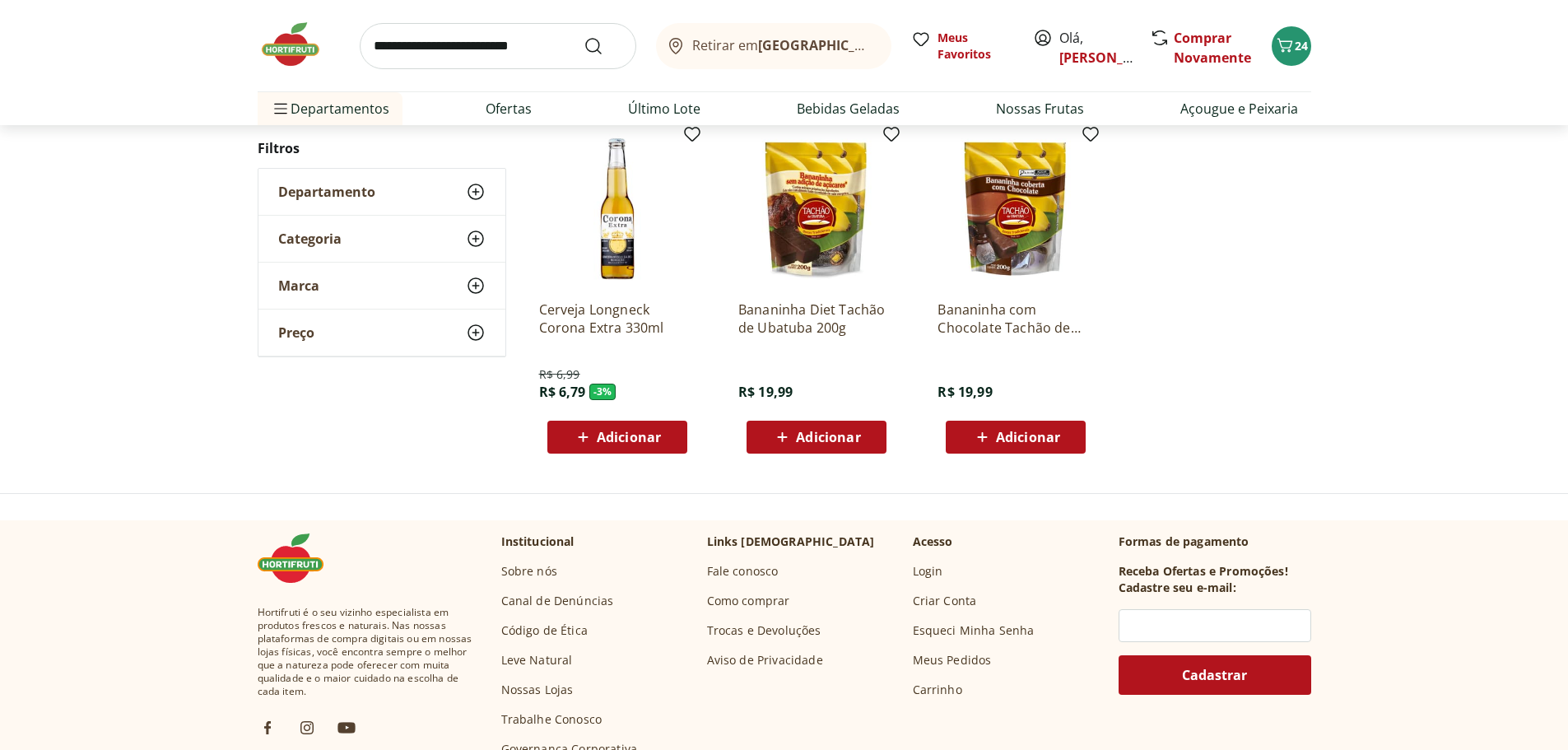
click at [285, 45] on img at bounding box center [299, 44] width 83 height 49
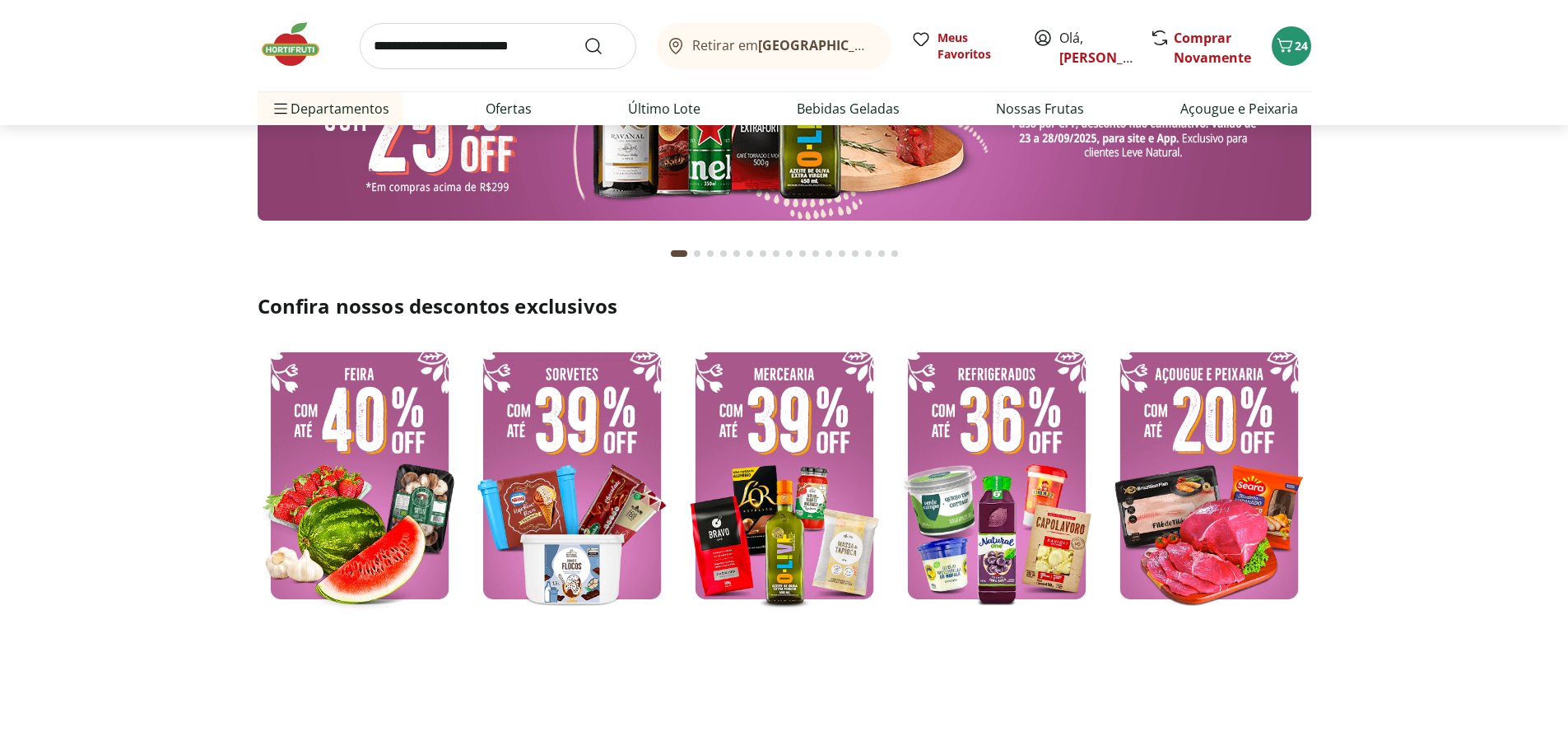
scroll to position [329, 0]
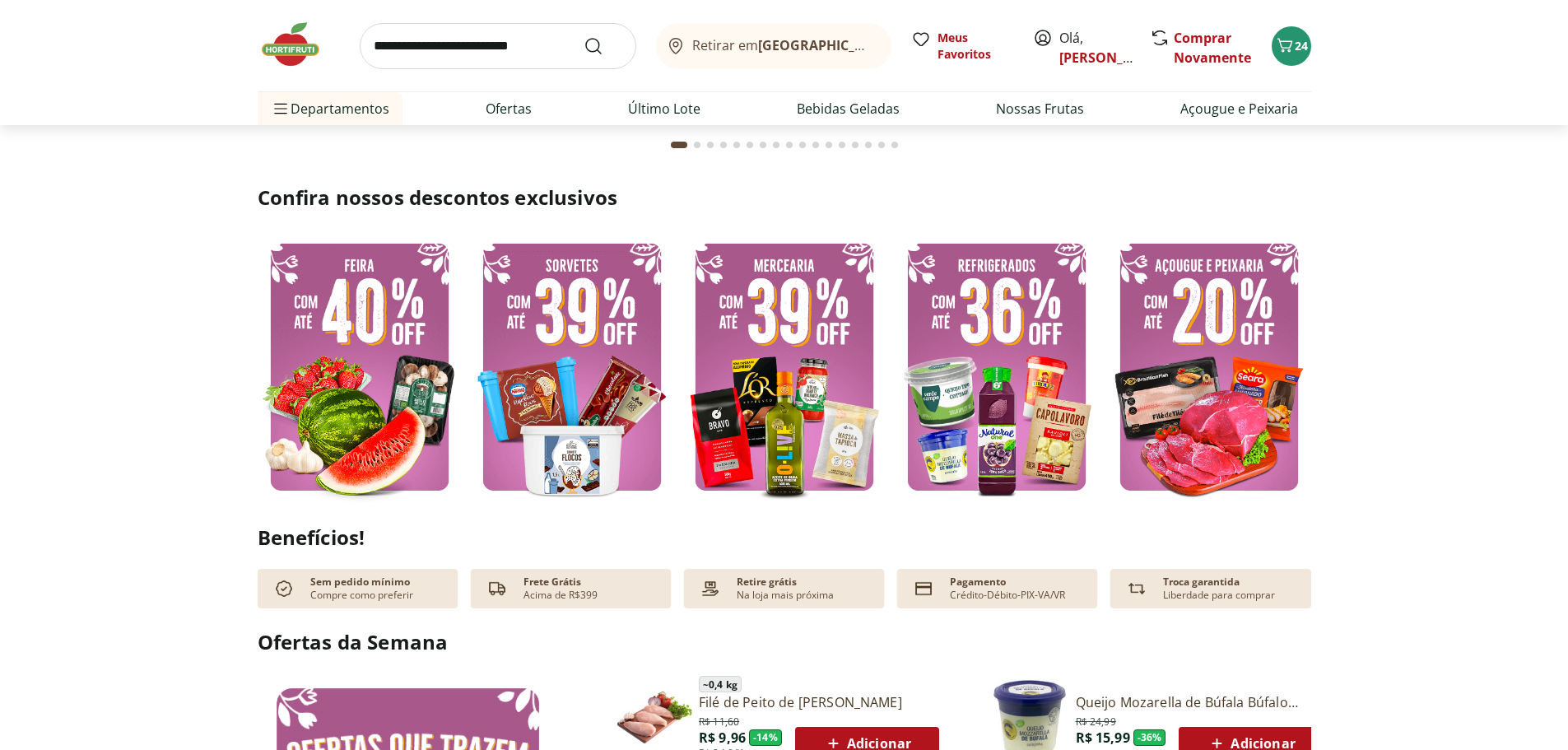
click at [820, 392] on img at bounding box center [784, 367] width 205 height 272
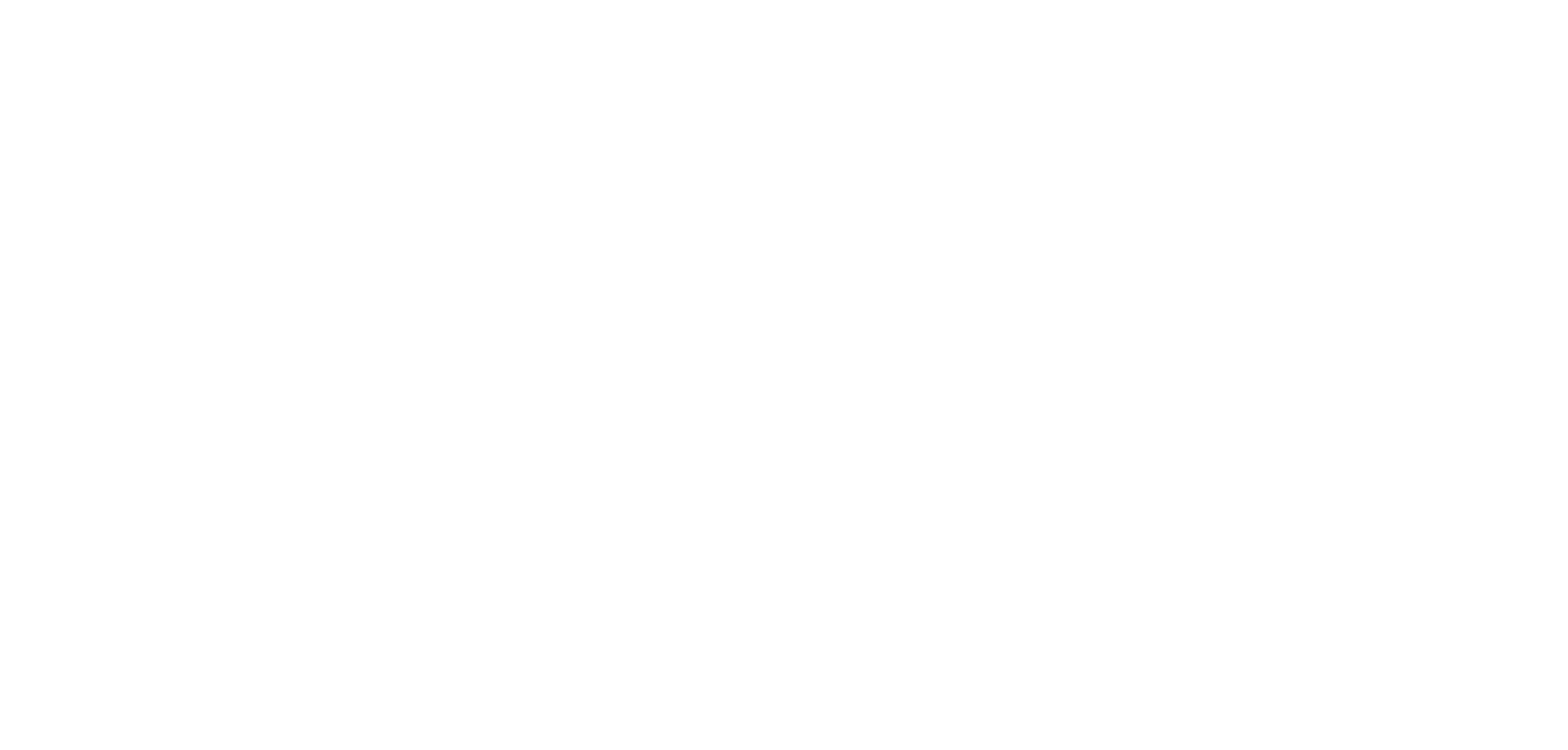
select select "**********"
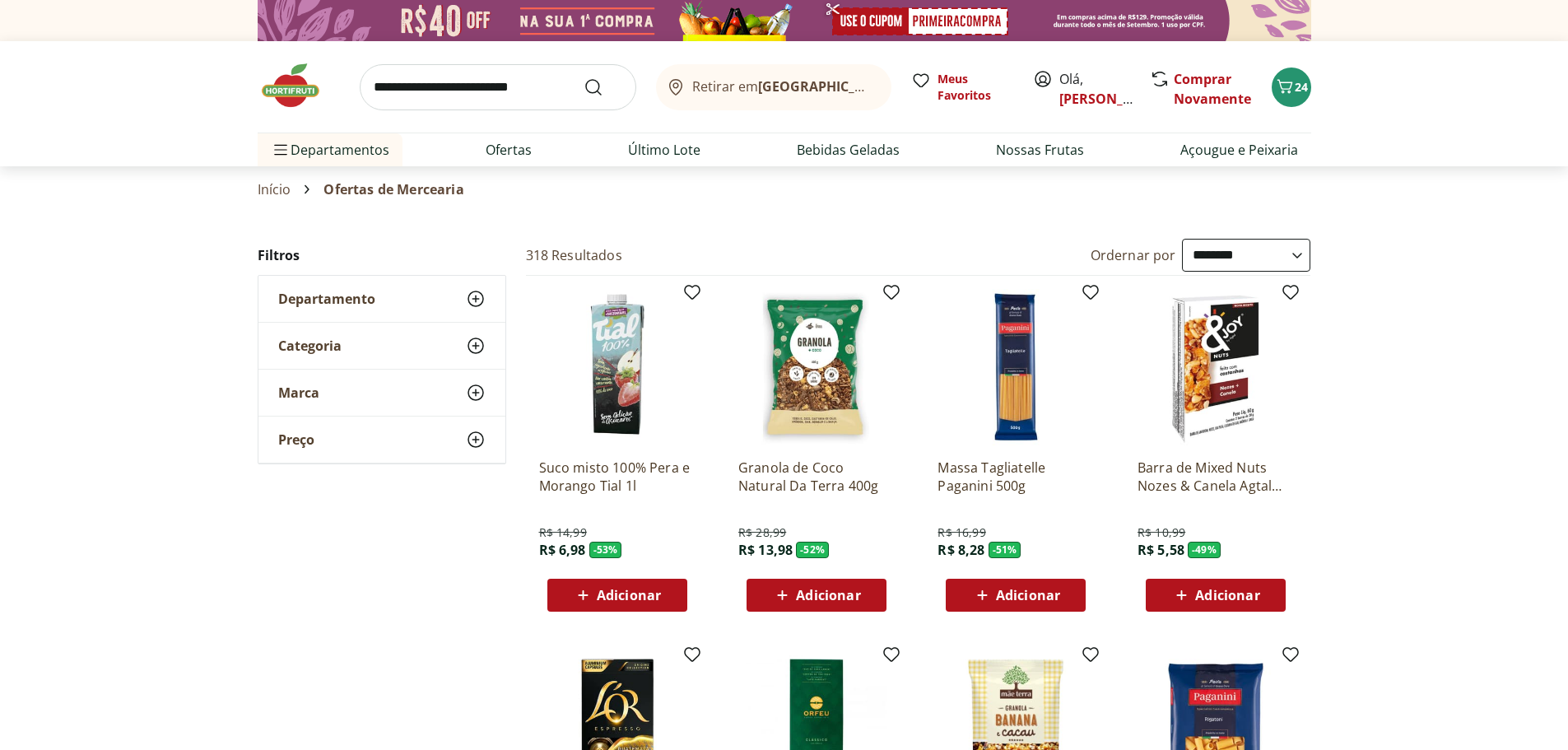
click at [811, 595] on span "Adicionar" at bounding box center [827, 595] width 64 height 13
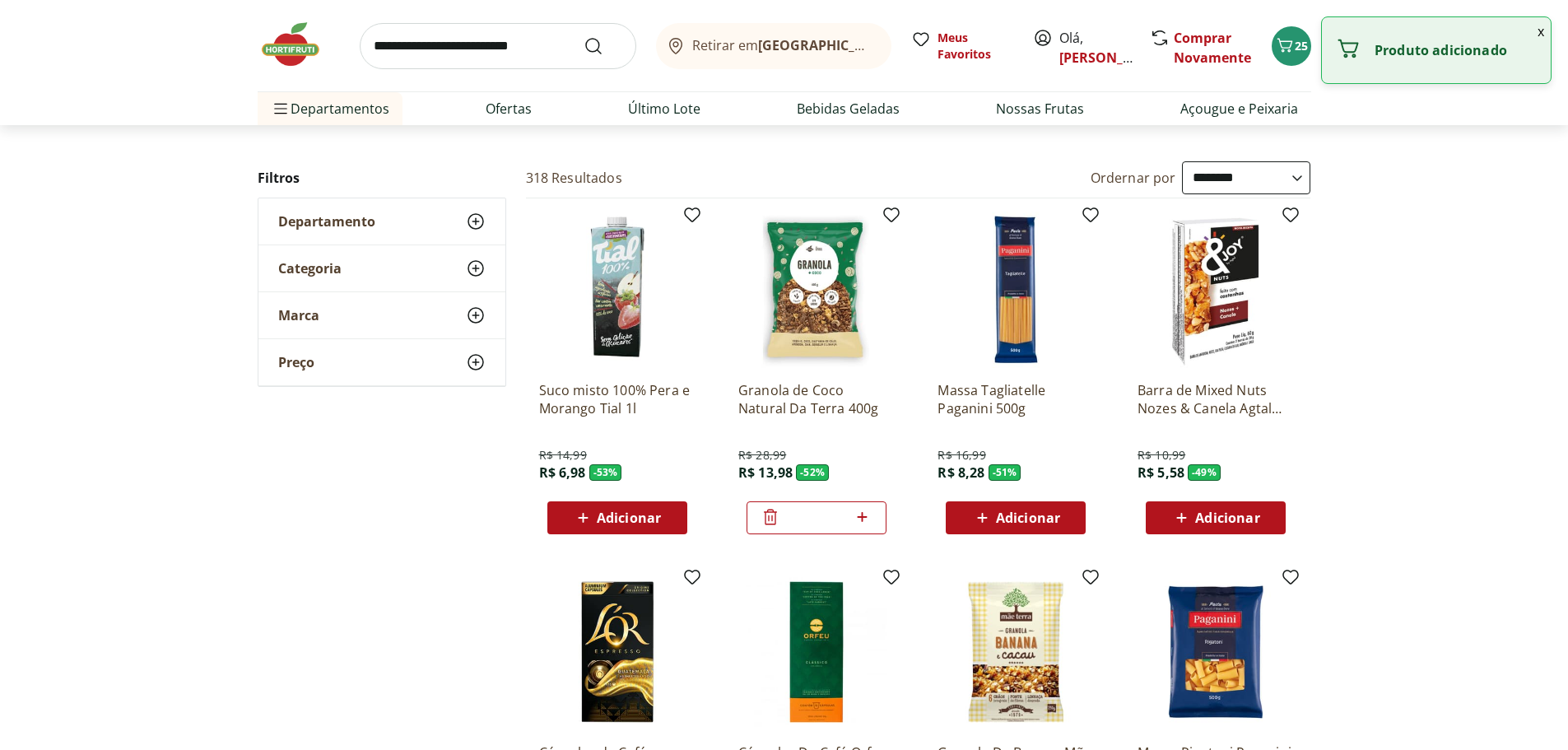
scroll to position [247, 0]
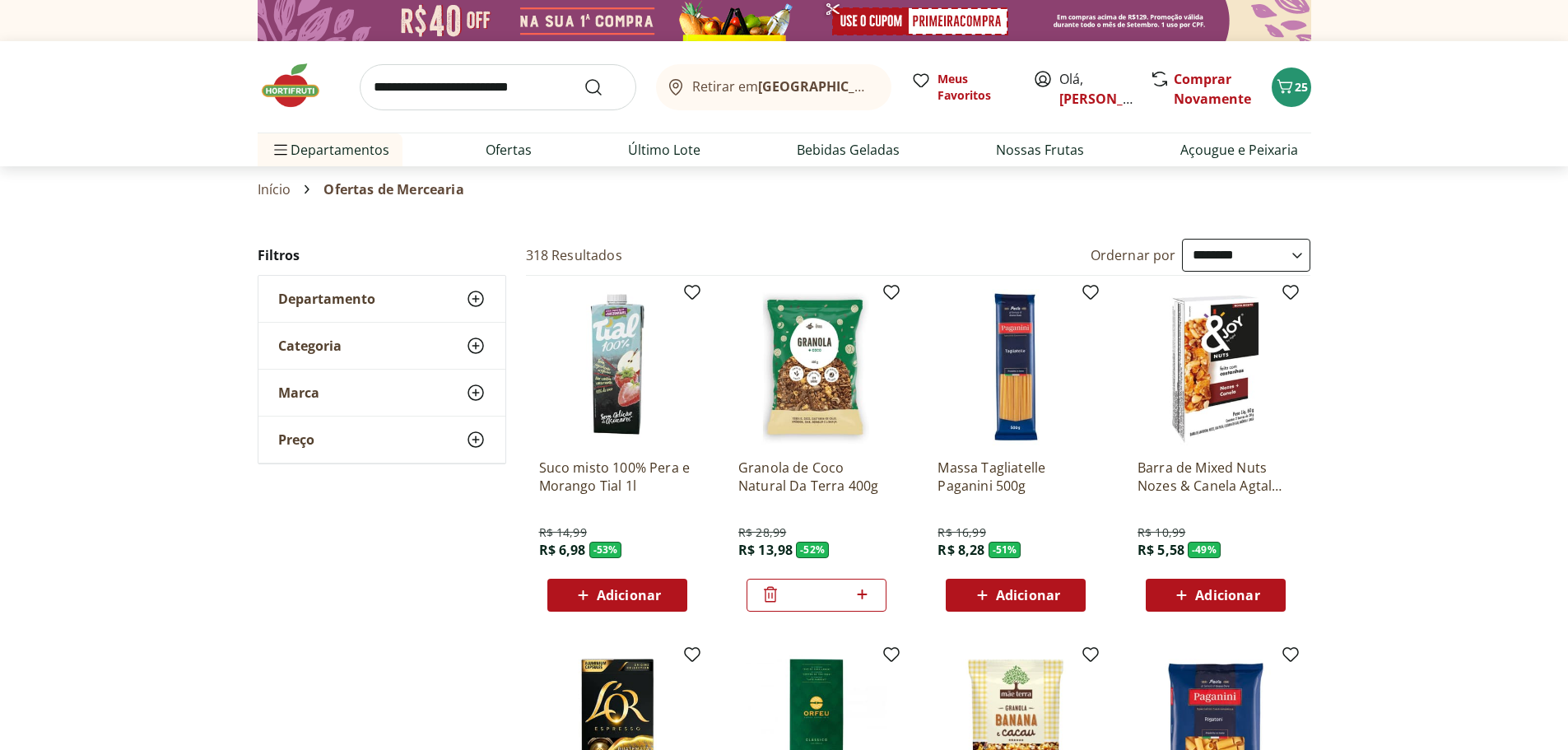
select select "**********"
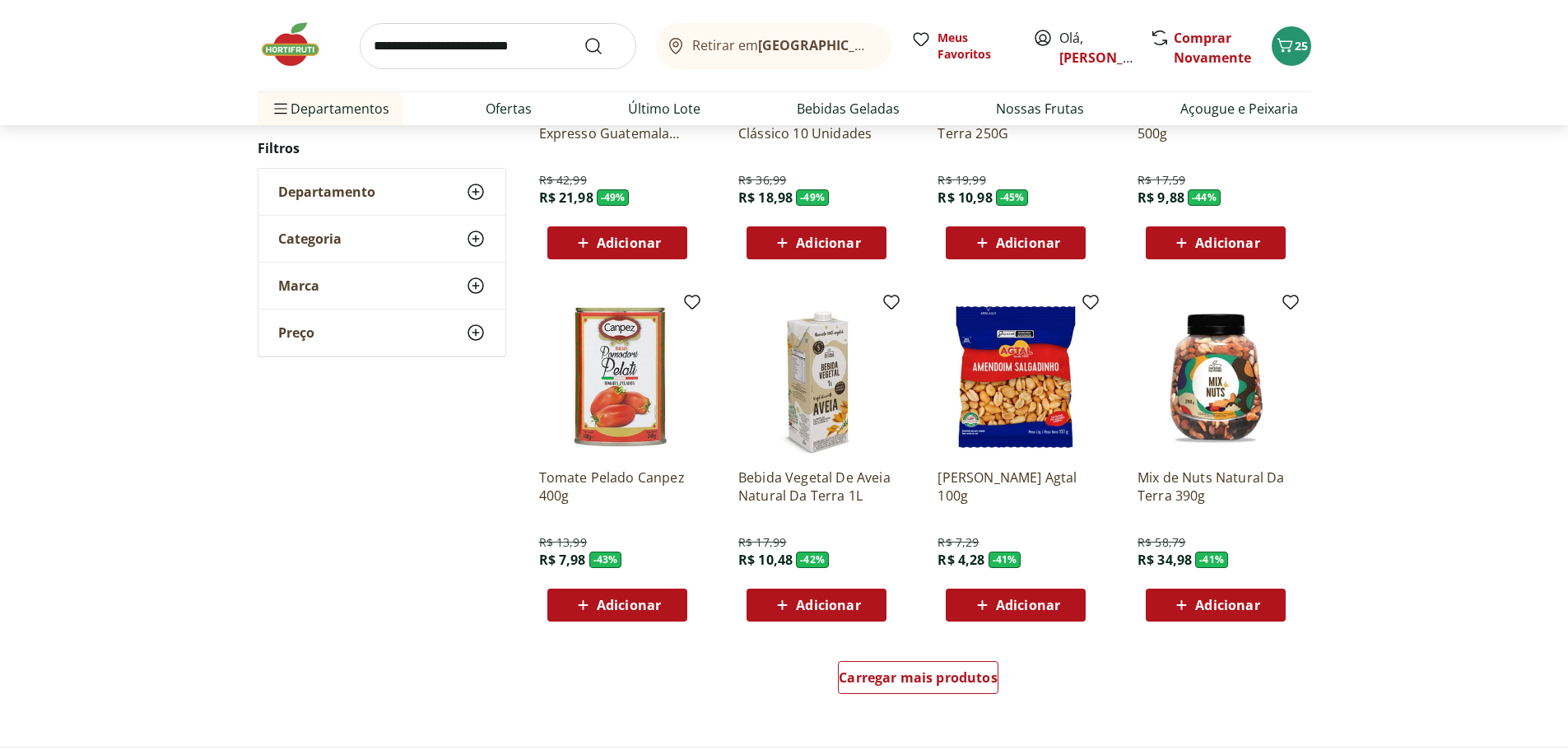
scroll to position [741, 0]
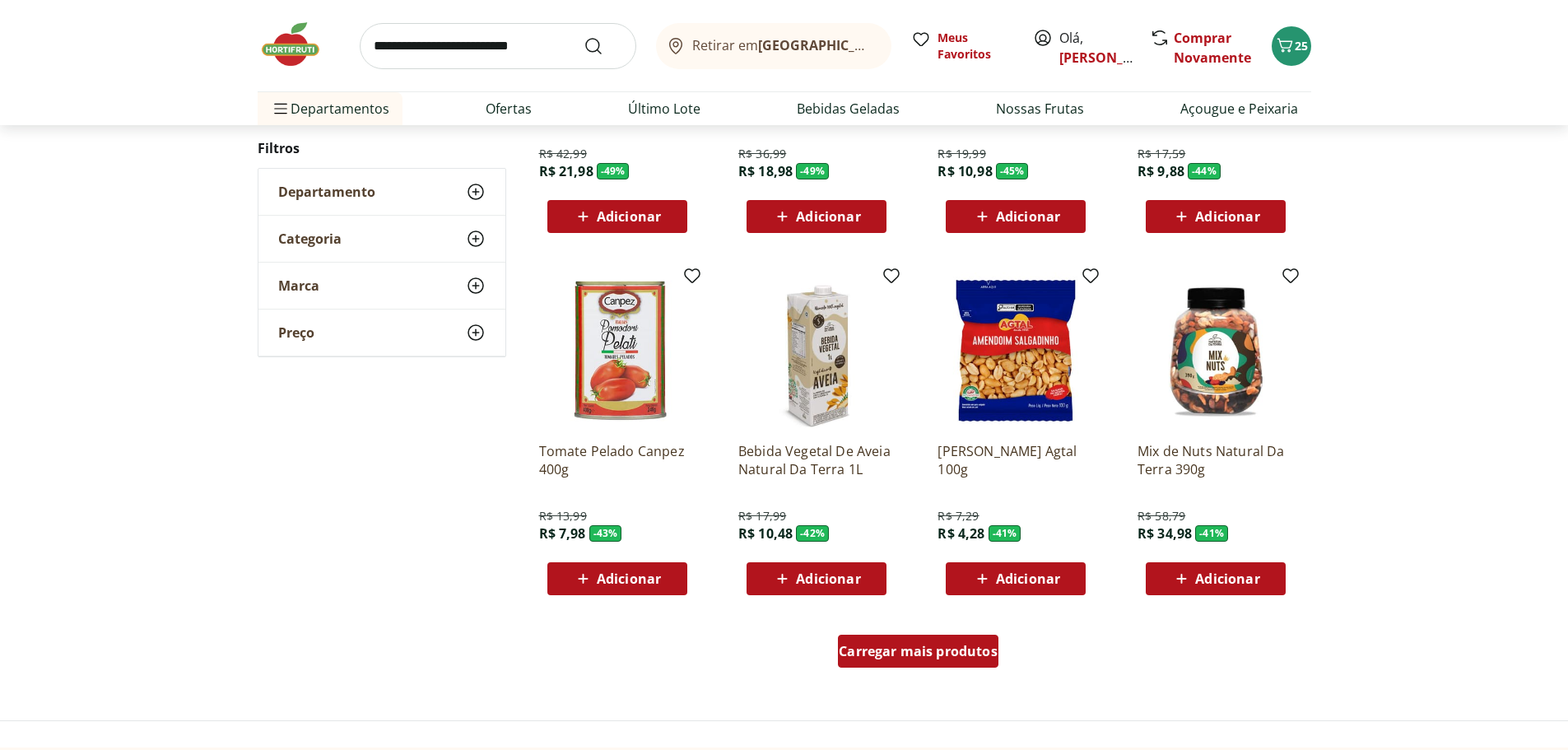
click at [887, 651] on span "Carregar mais produtos" at bounding box center [918, 651] width 159 height 13
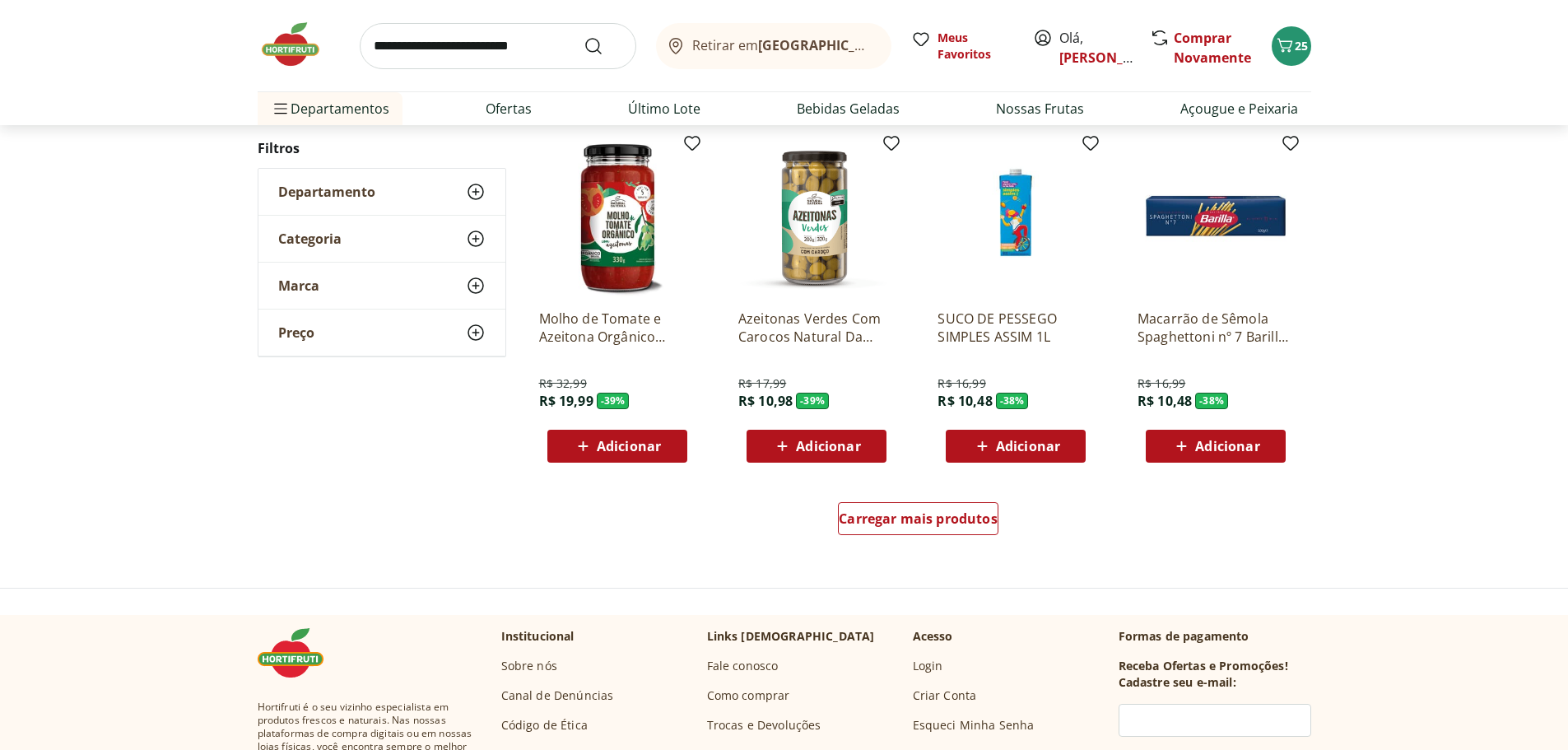
scroll to position [1976, 0]
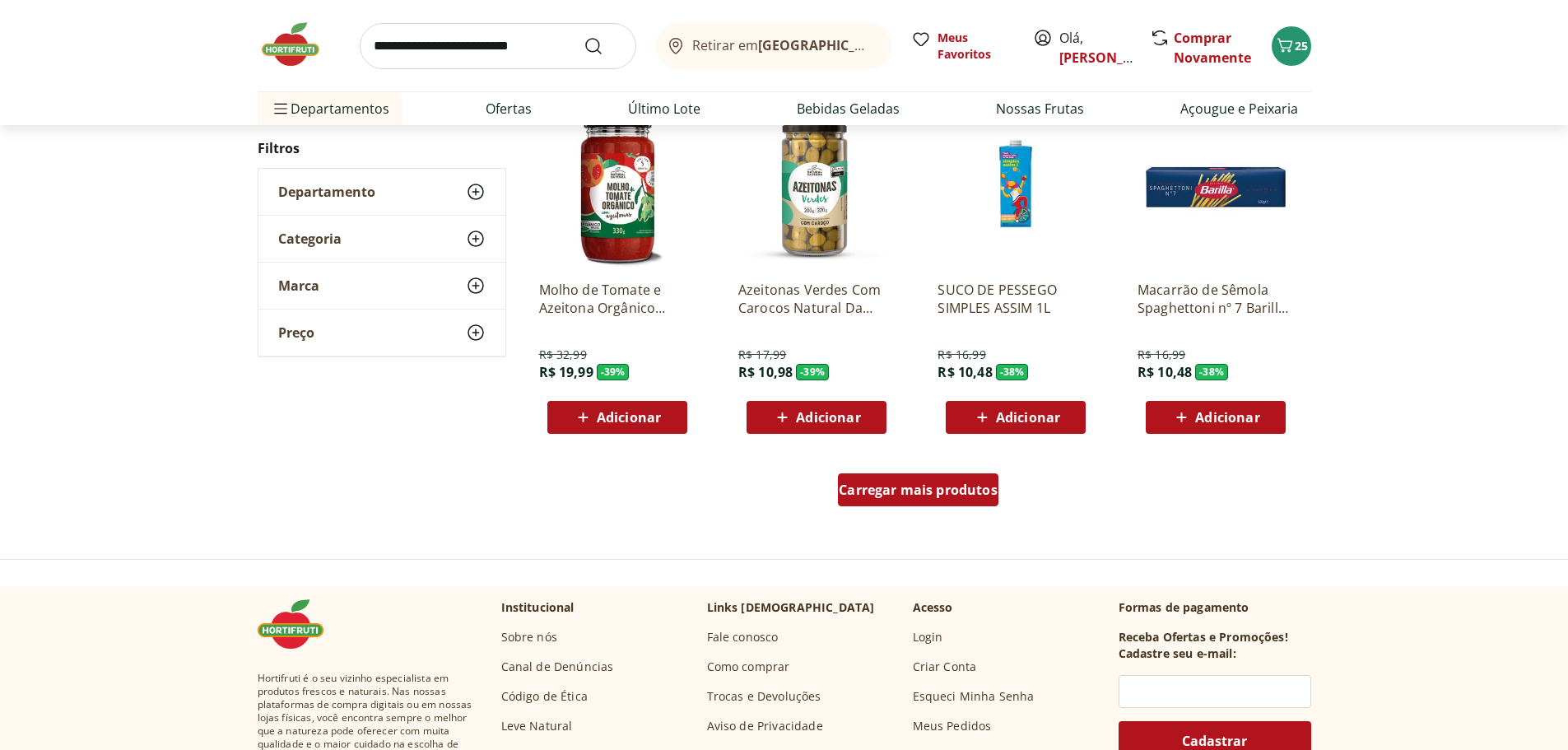
click at [926, 490] on span "Carregar mais produtos" at bounding box center [918, 490] width 159 height 13
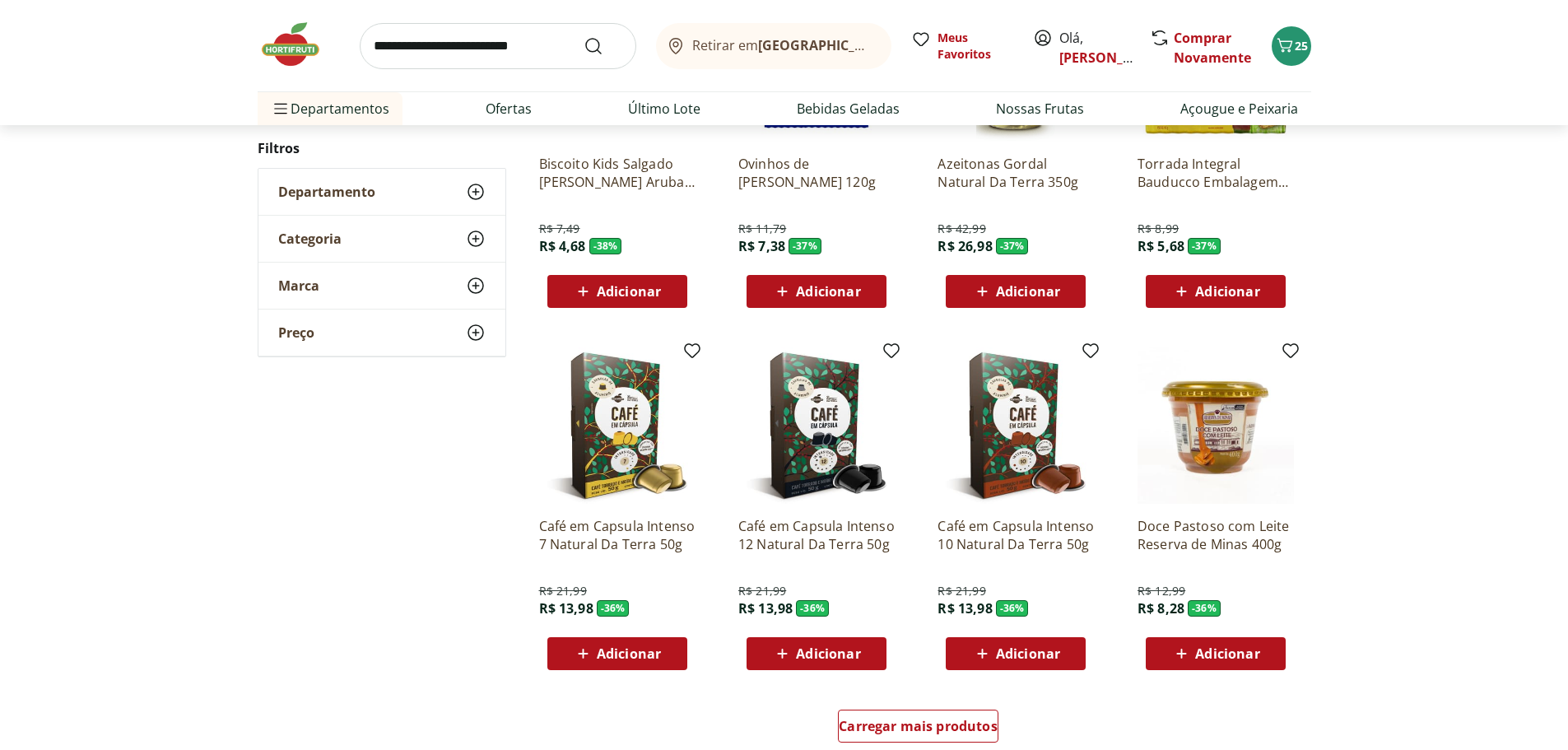
scroll to position [3047, 0]
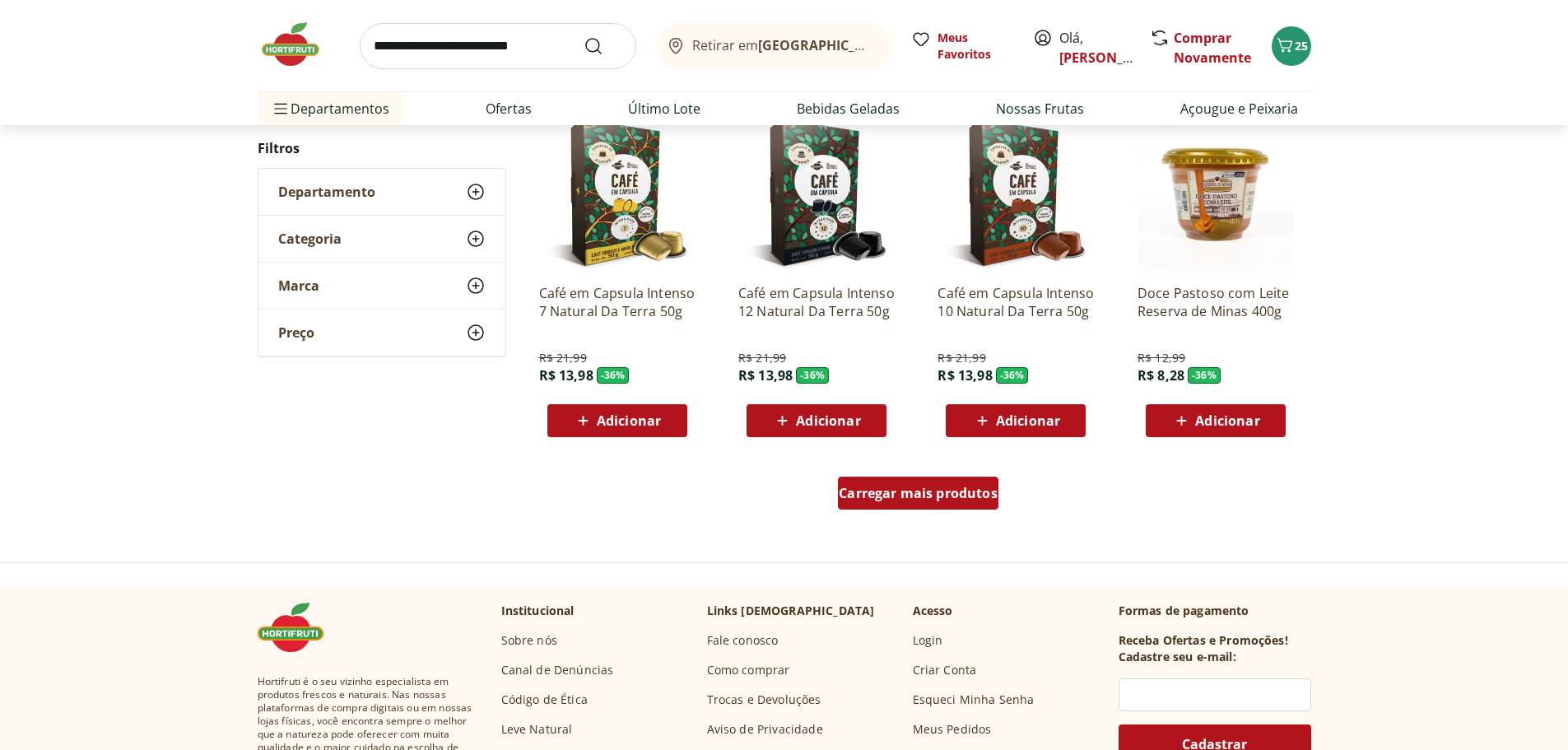
click at [921, 498] on span "Carregar mais produtos" at bounding box center [918, 494] width 159 height 13
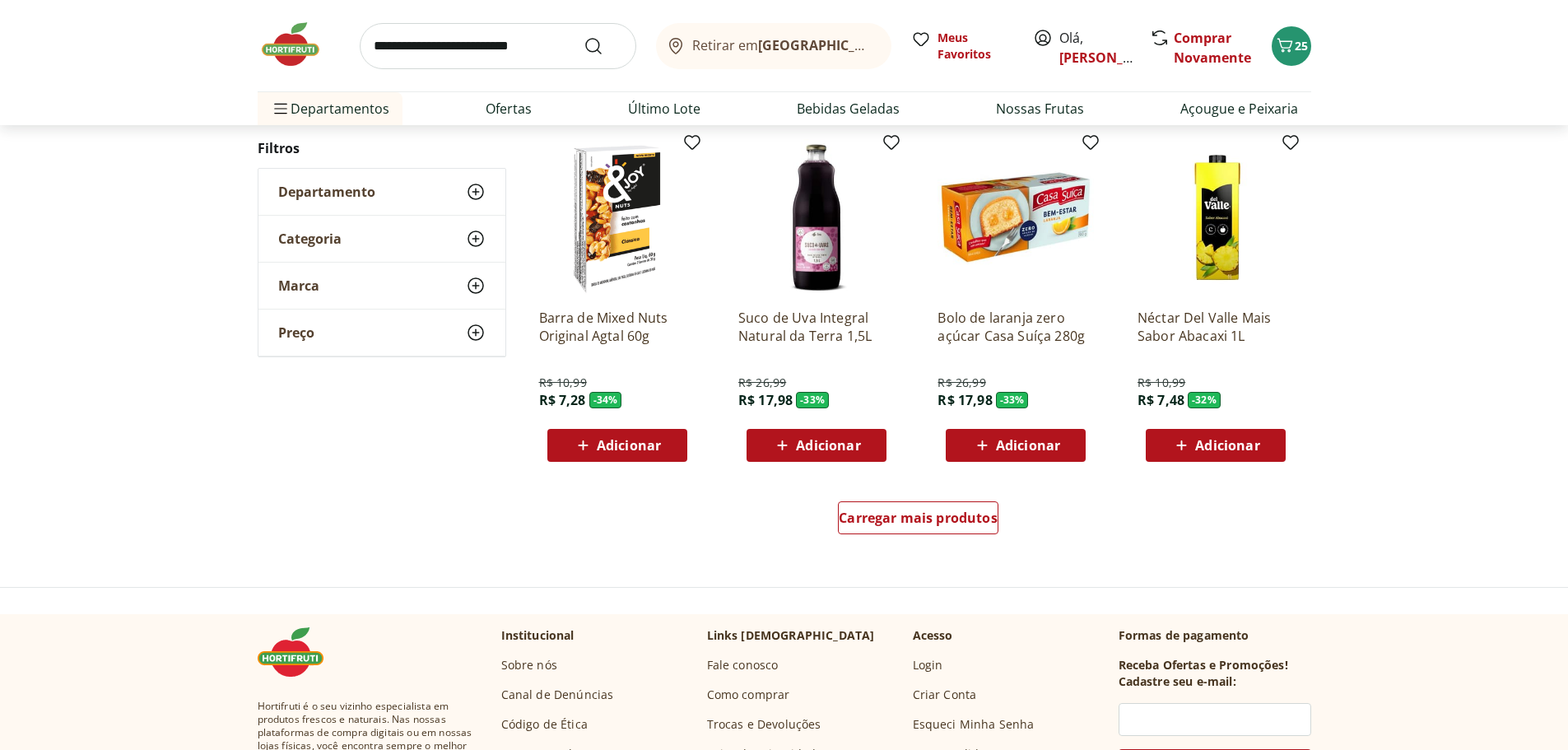
scroll to position [4117, 0]
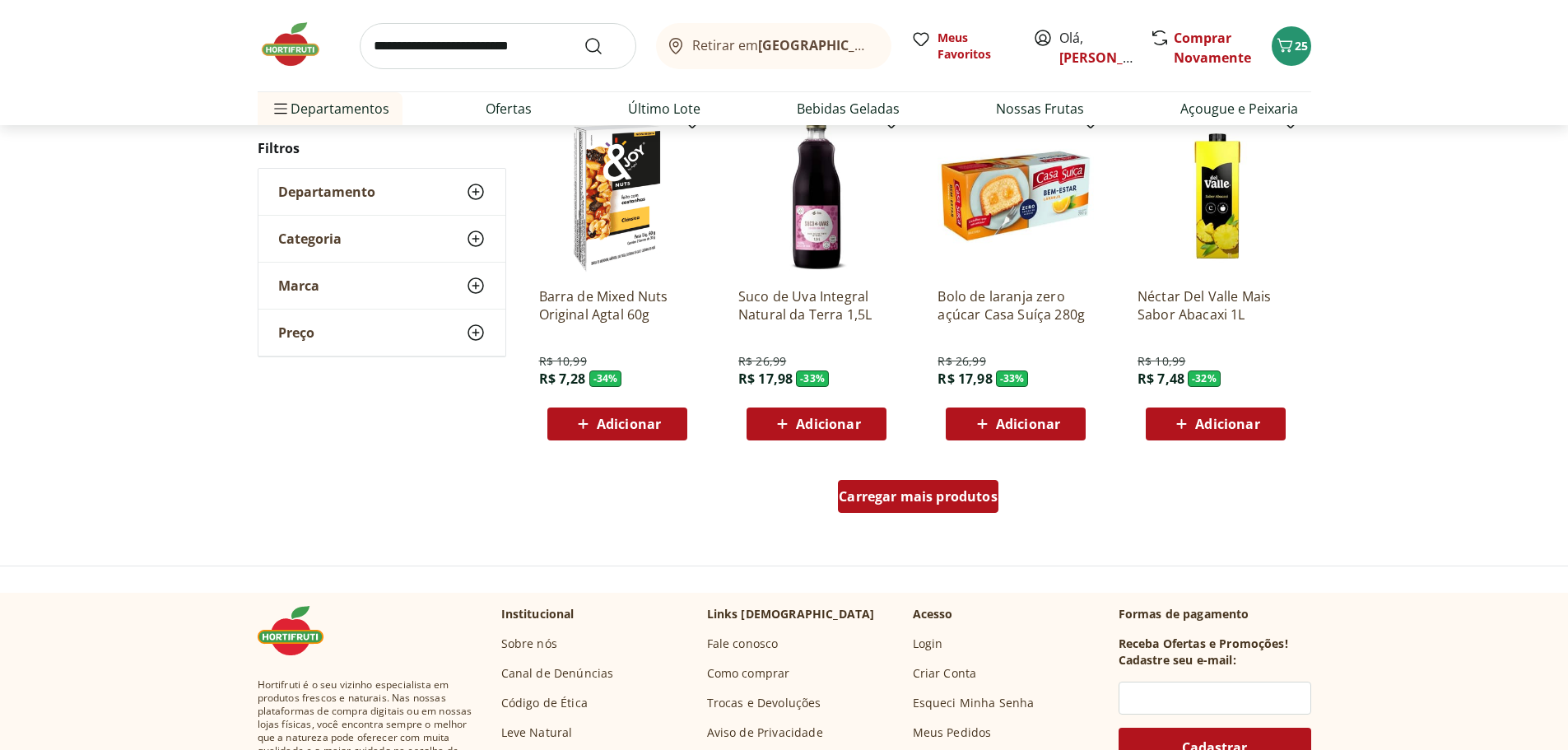
click at [908, 500] on span "Carregar mais produtos" at bounding box center [918, 497] width 159 height 13
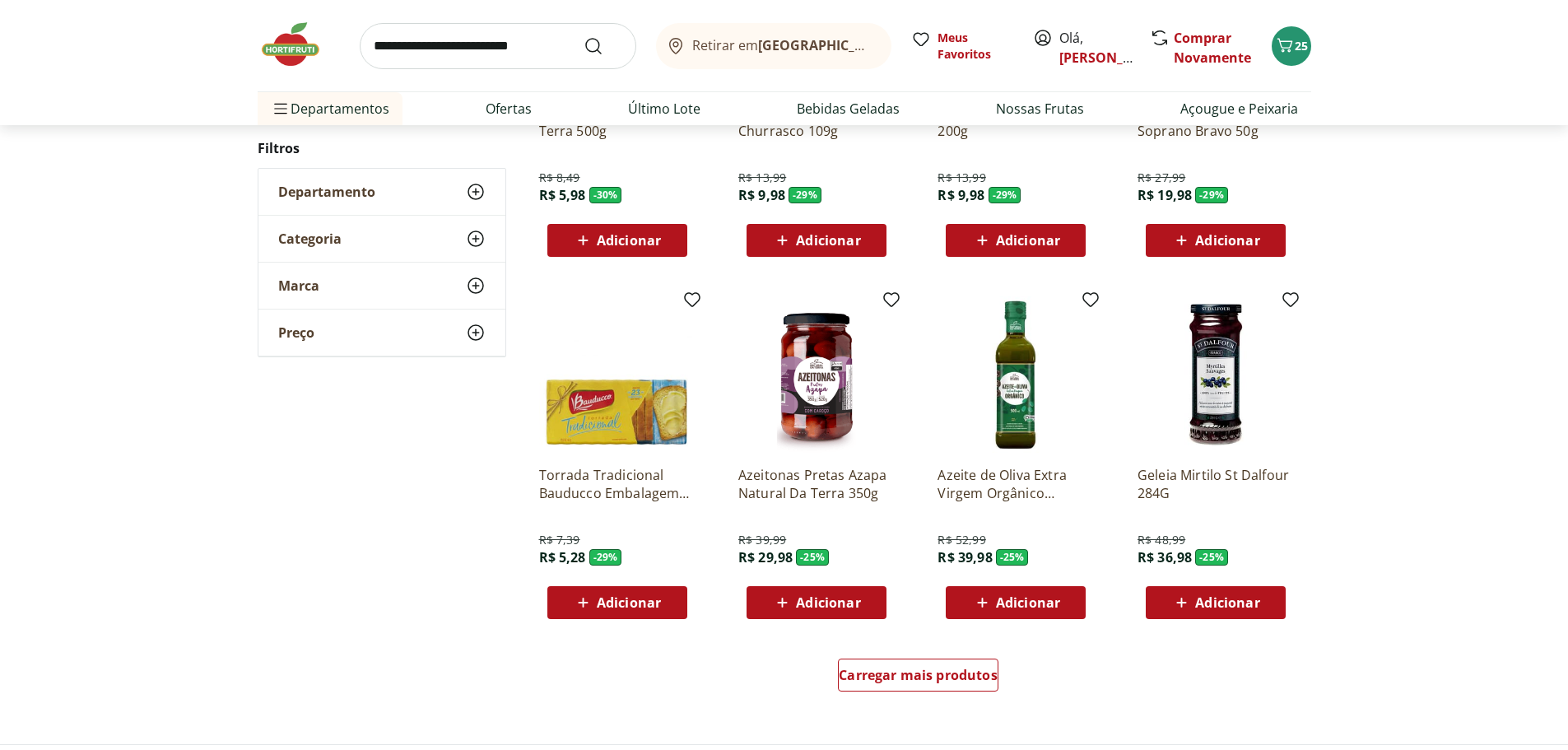
scroll to position [5106, 0]
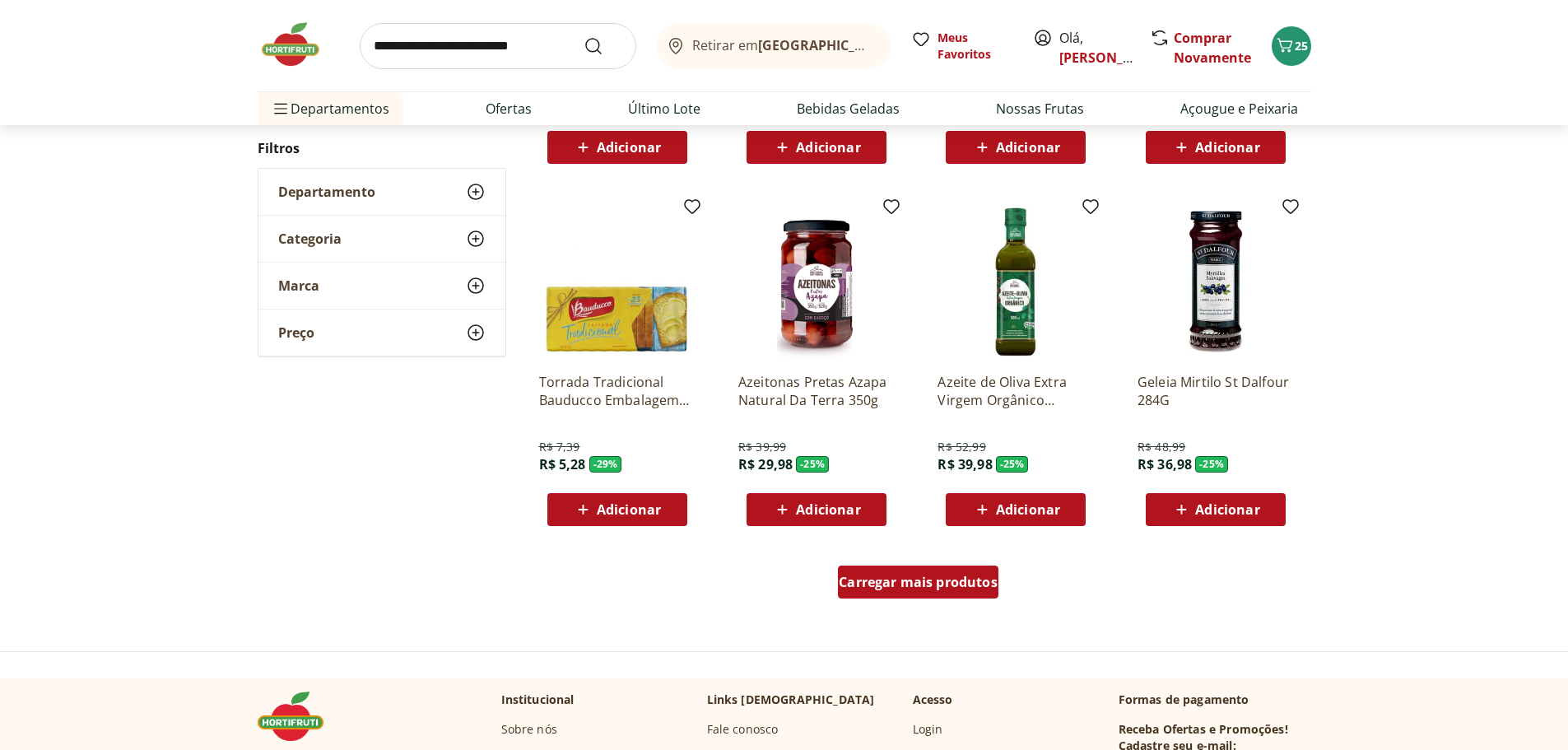
click at [897, 587] on span "Carregar mais produtos" at bounding box center [918, 582] width 159 height 13
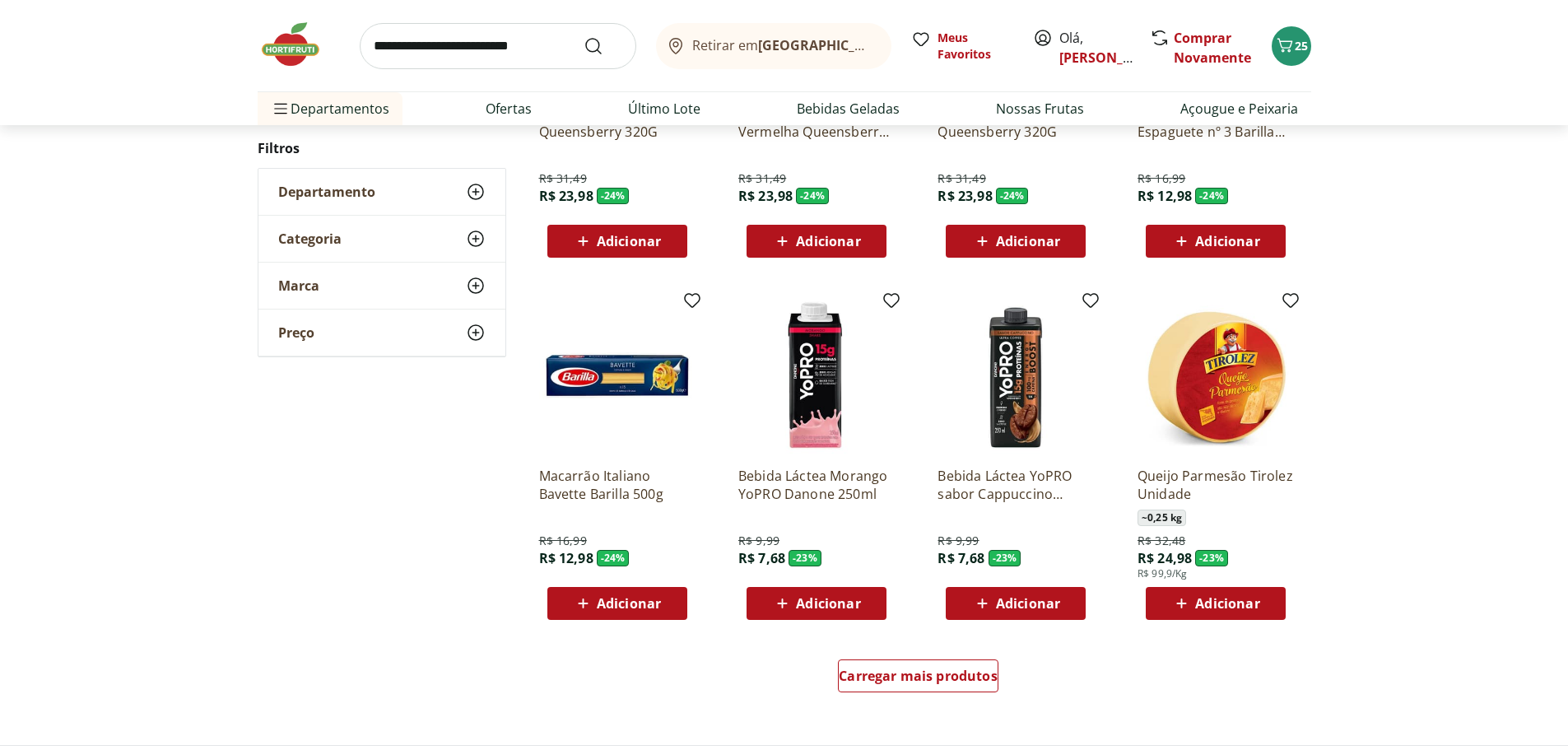
scroll to position [6176, 0]
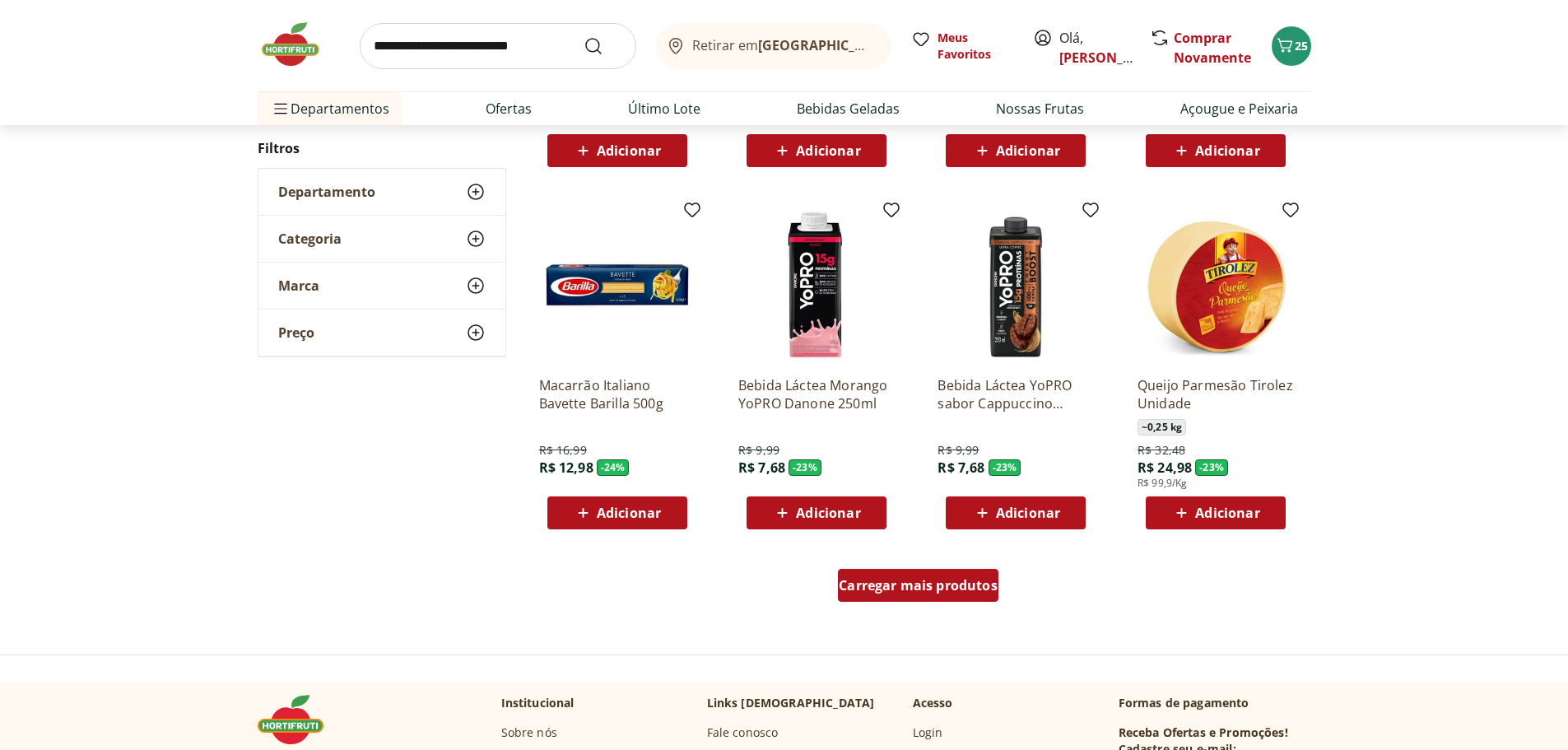
click at [935, 590] on span "Carregar mais produtos" at bounding box center [918, 585] width 159 height 13
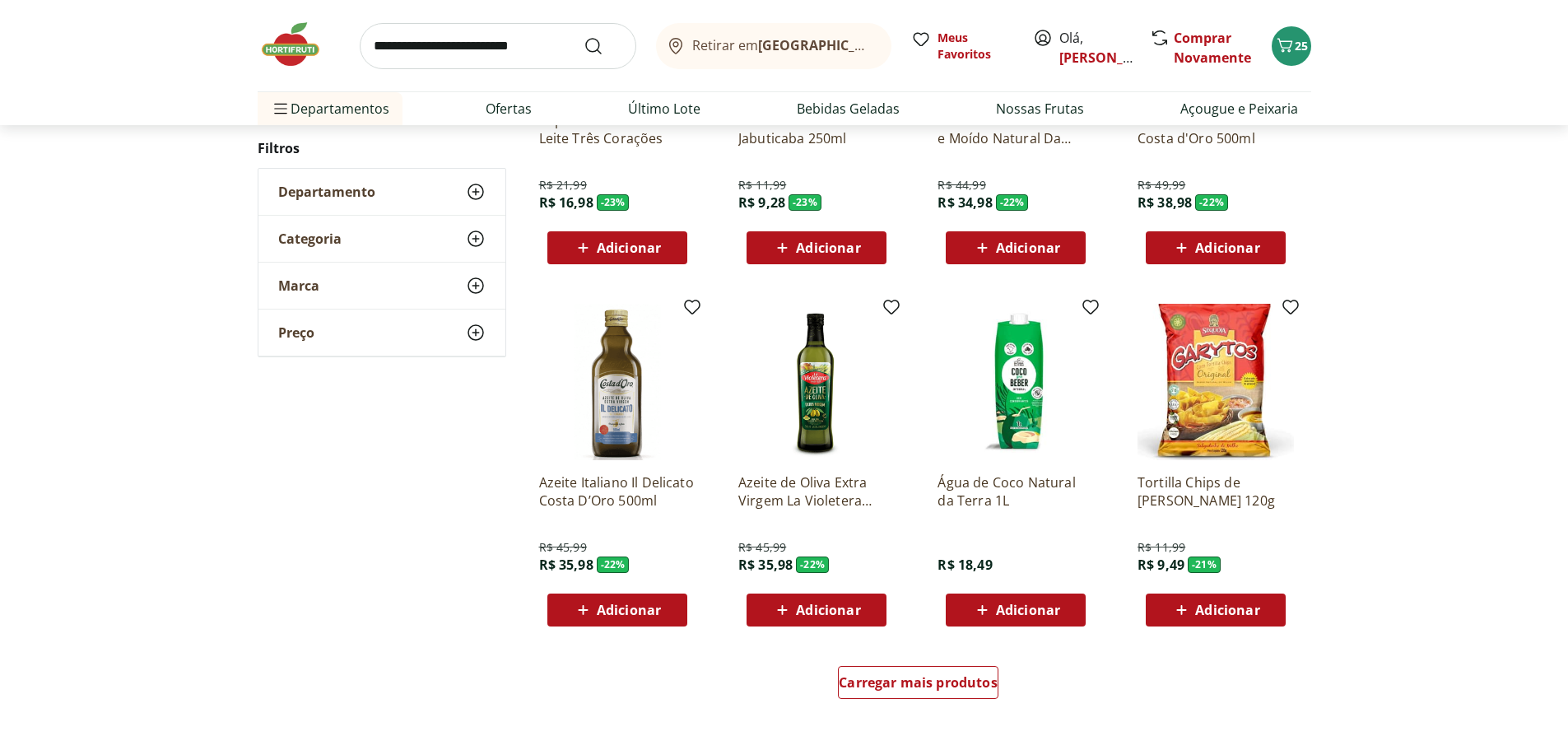
scroll to position [7164, 0]
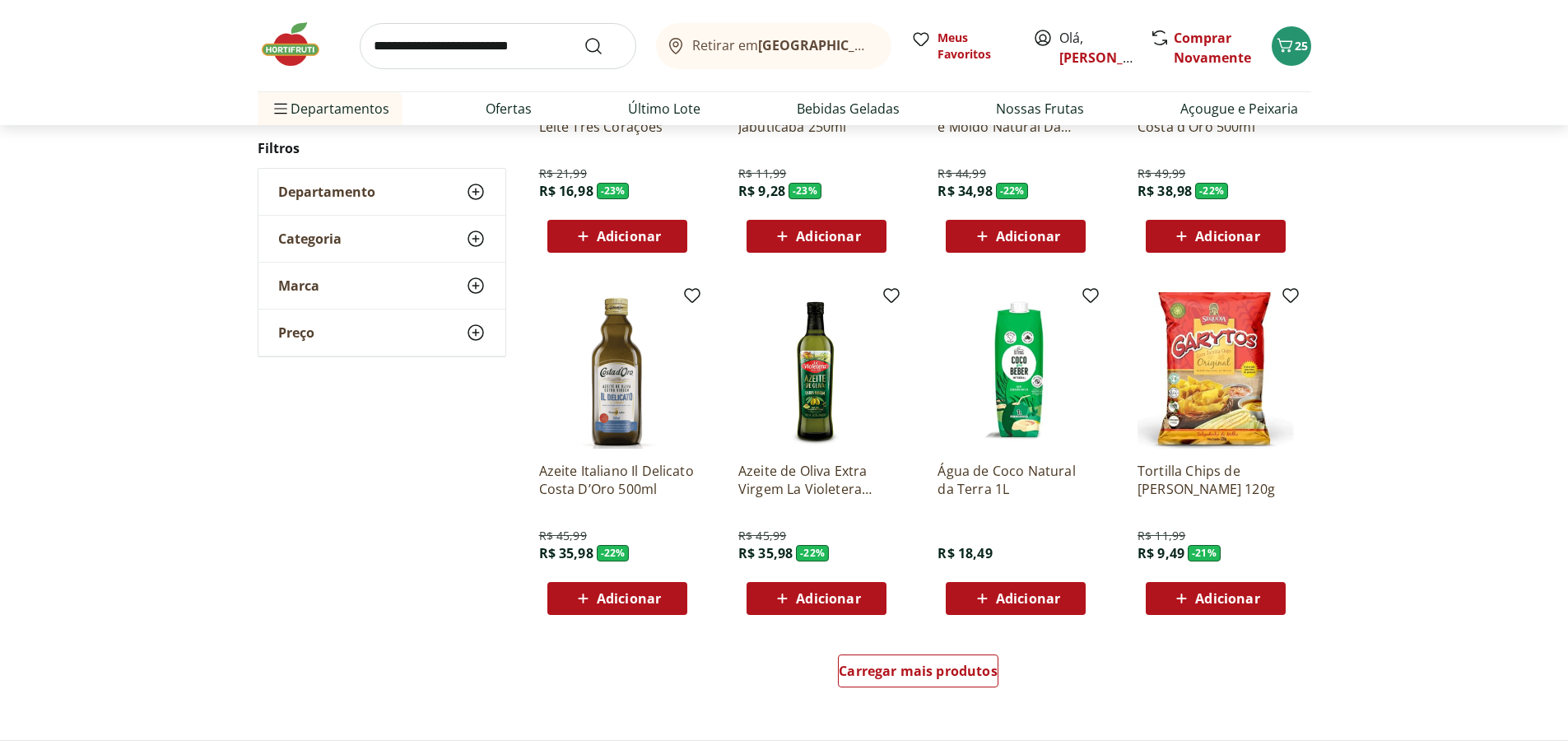
click at [625, 603] on span "Adicionar" at bounding box center [629, 599] width 64 height 13
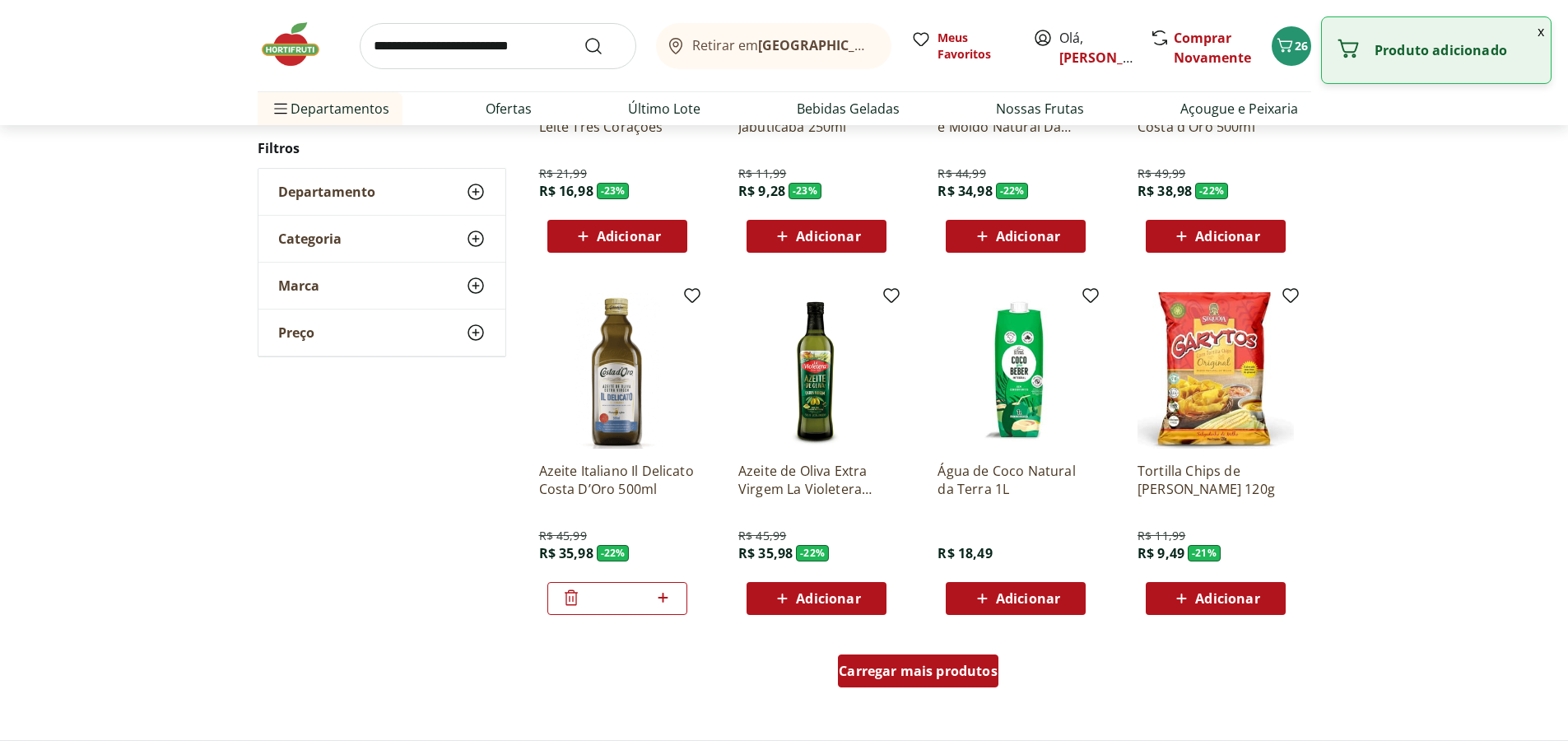
click at [893, 677] on span "Carregar mais produtos" at bounding box center [918, 671] width 159 height 13
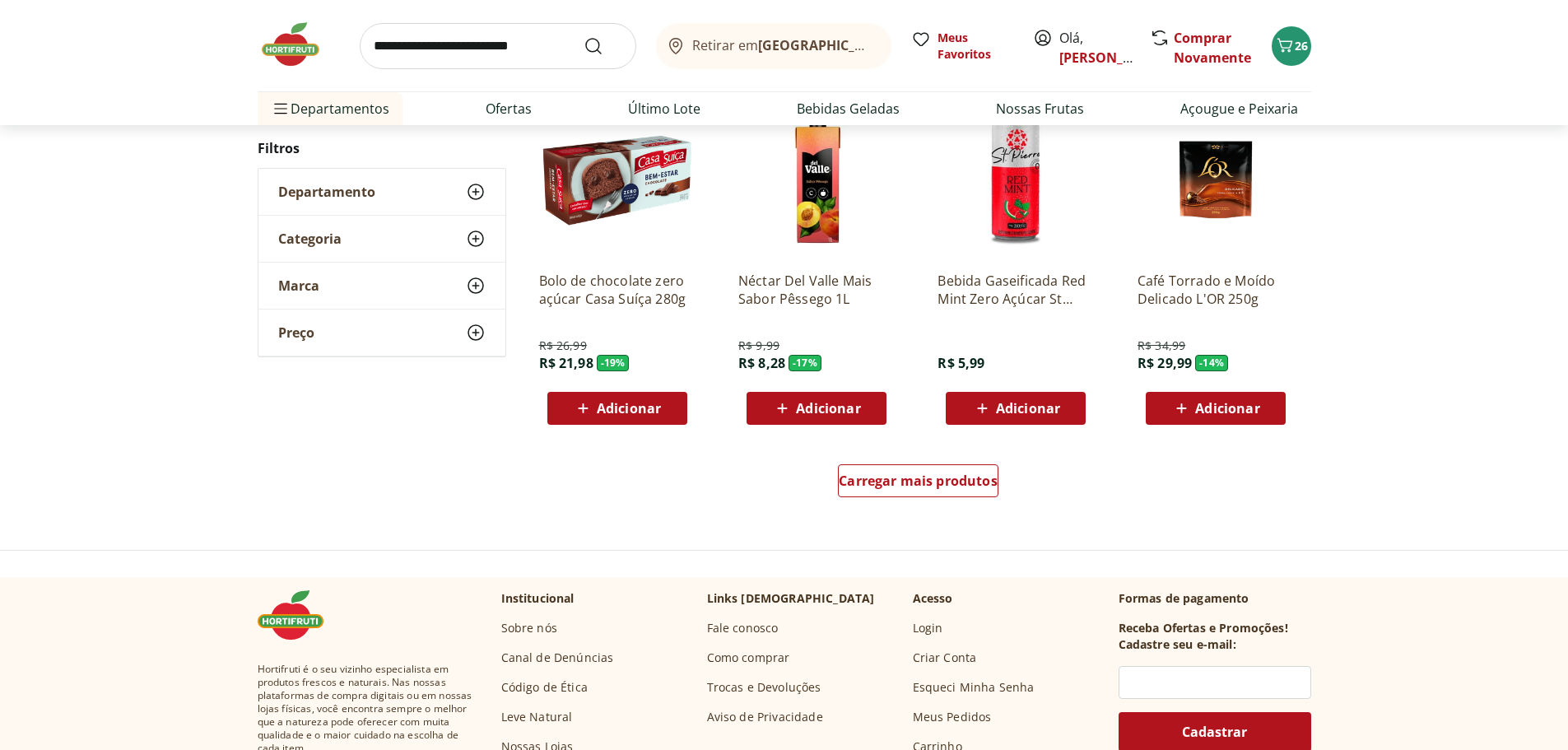
scroll to position [8481, 0]
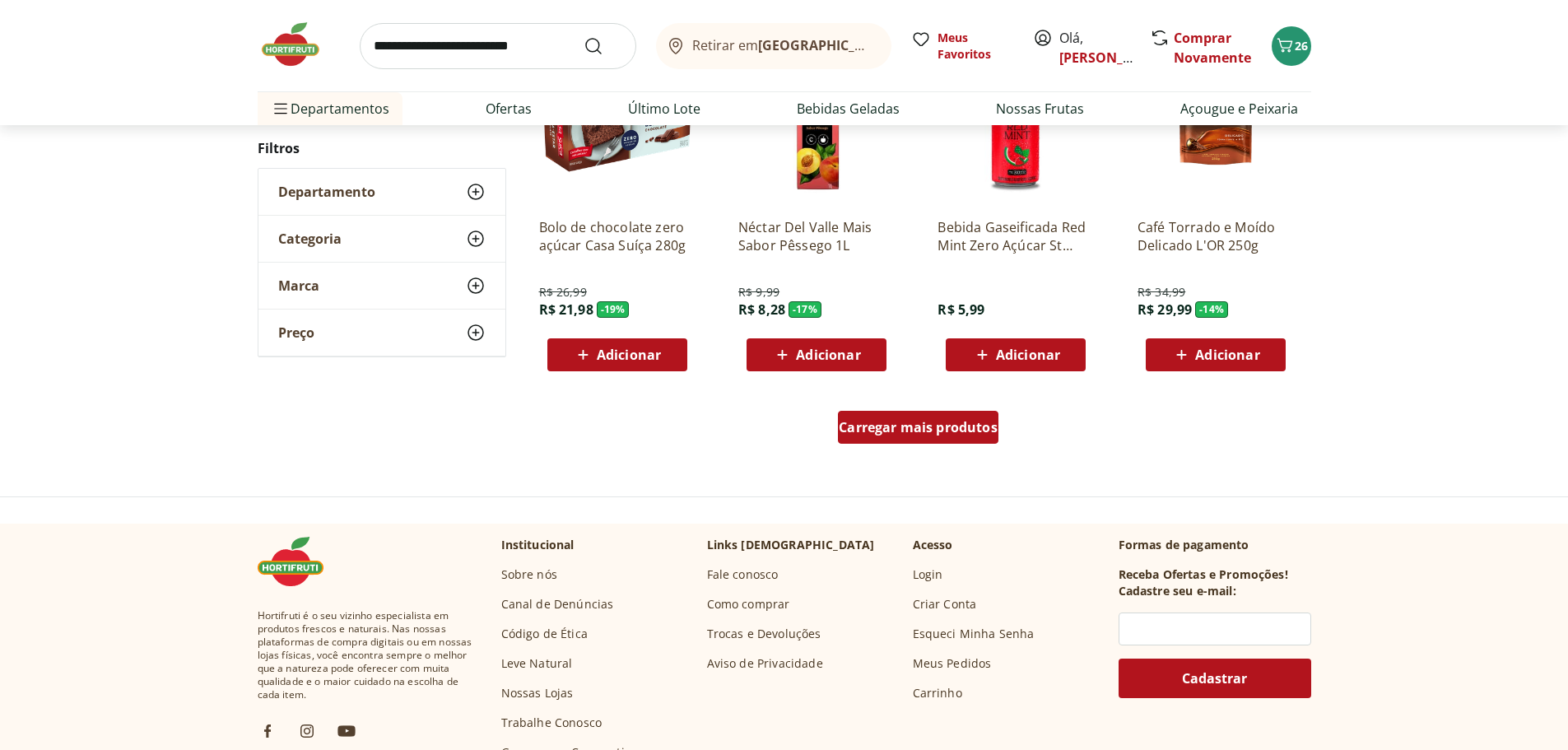
click at [930, 434] on span "Carregar mais produtos" at bounding box center [918, 428] width 159 height 13
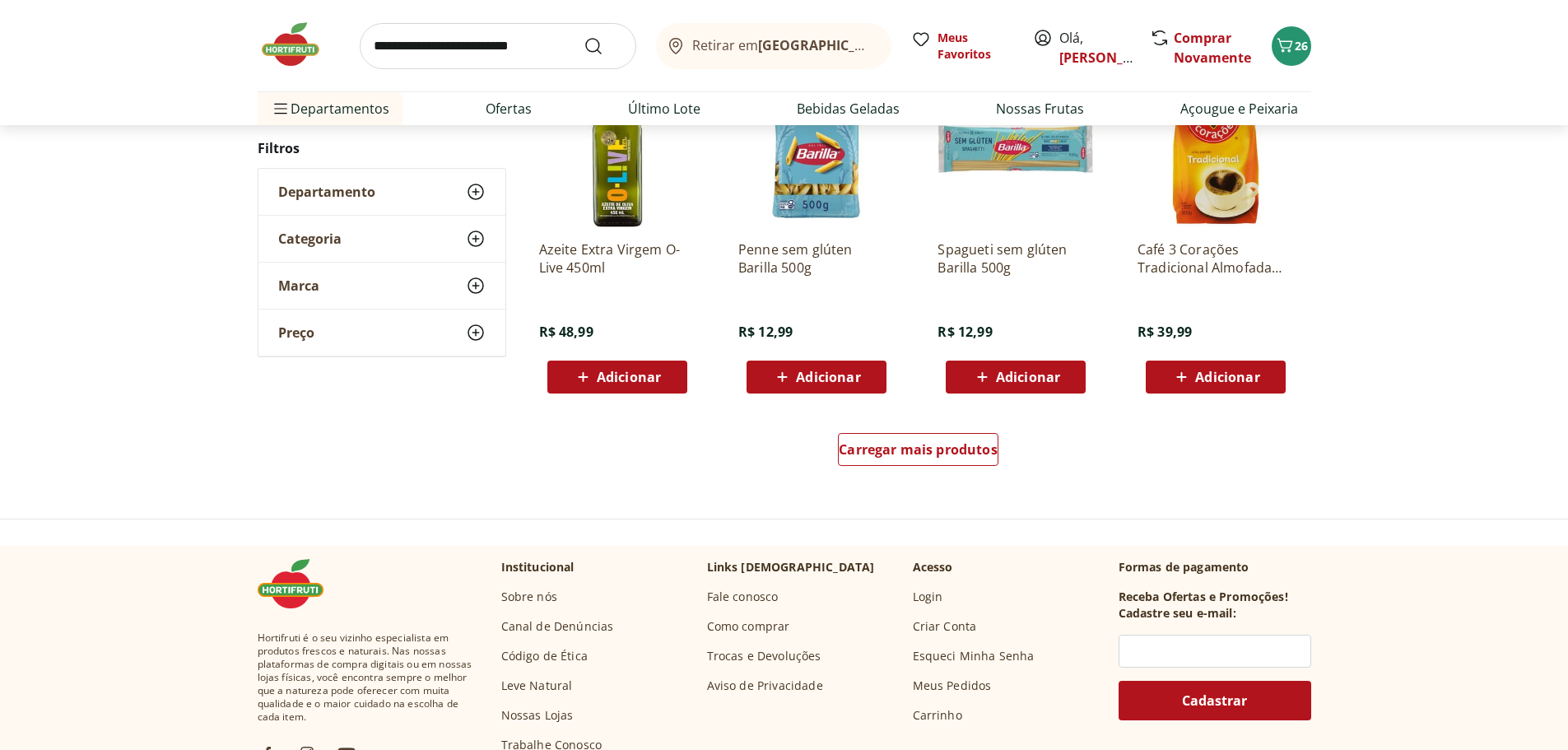
scroll to position [9552, 0]
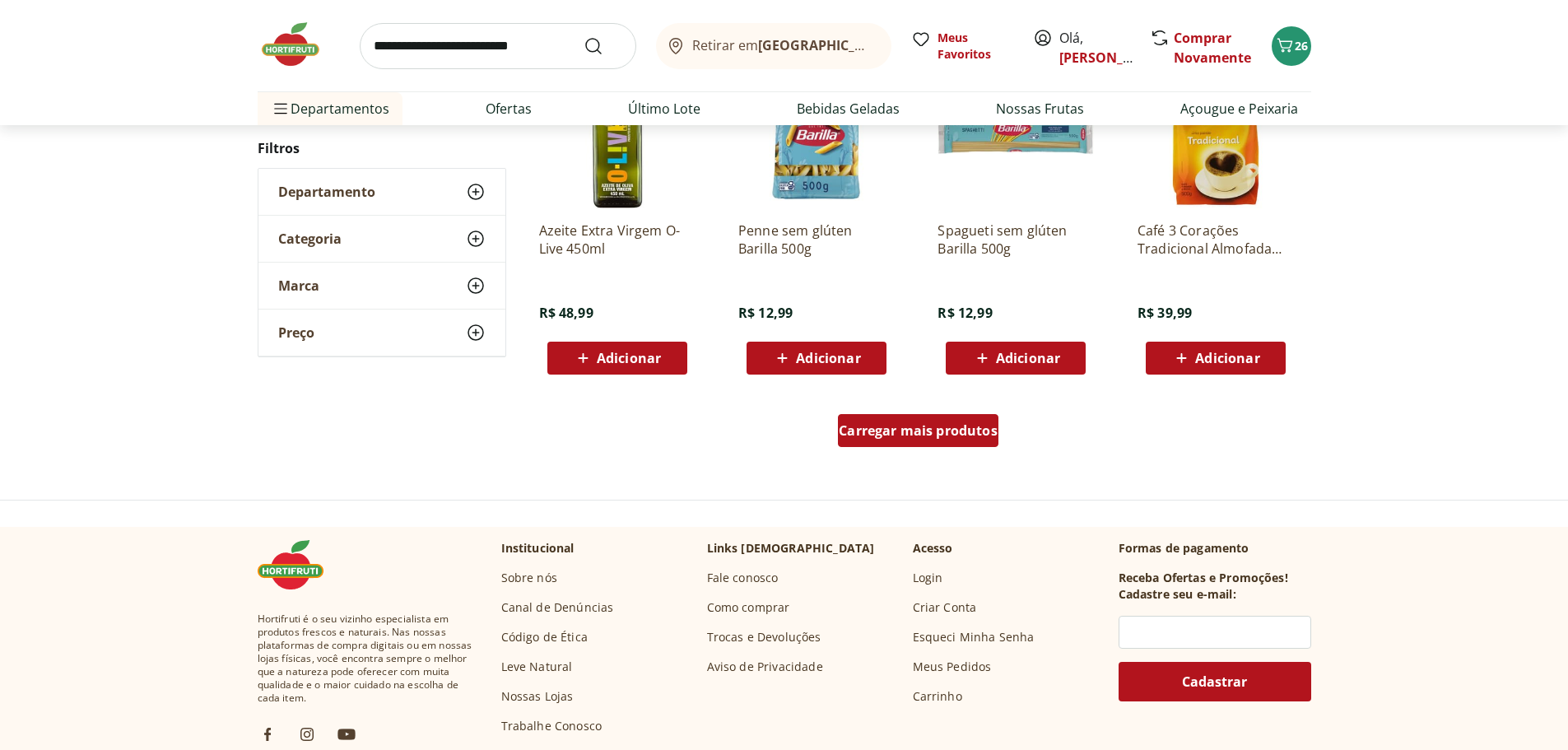
click at [950, 447] on div "Carregar mais produtos" at bounding box center [918, 430] width 160 height 33
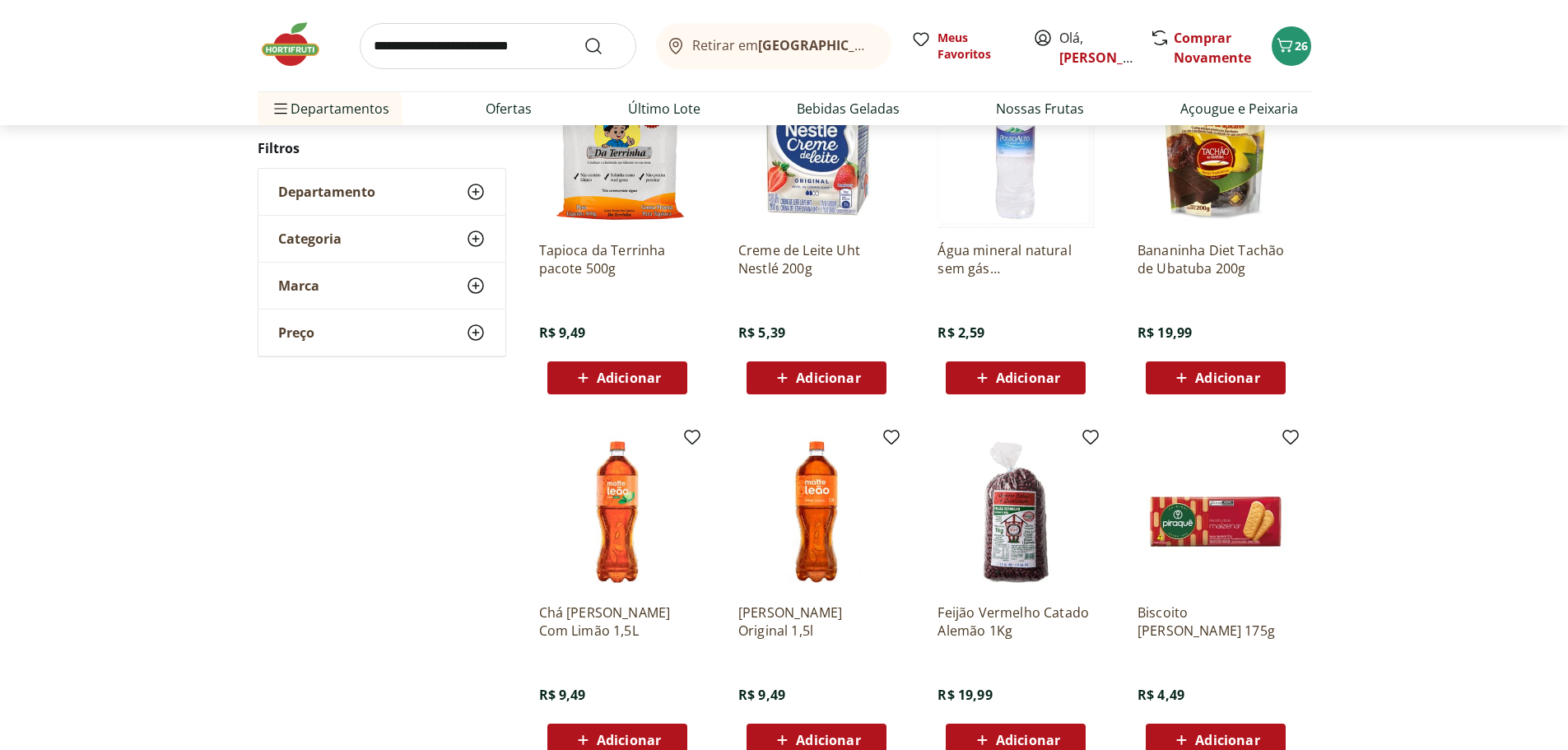
scroll to position [10046, 0]
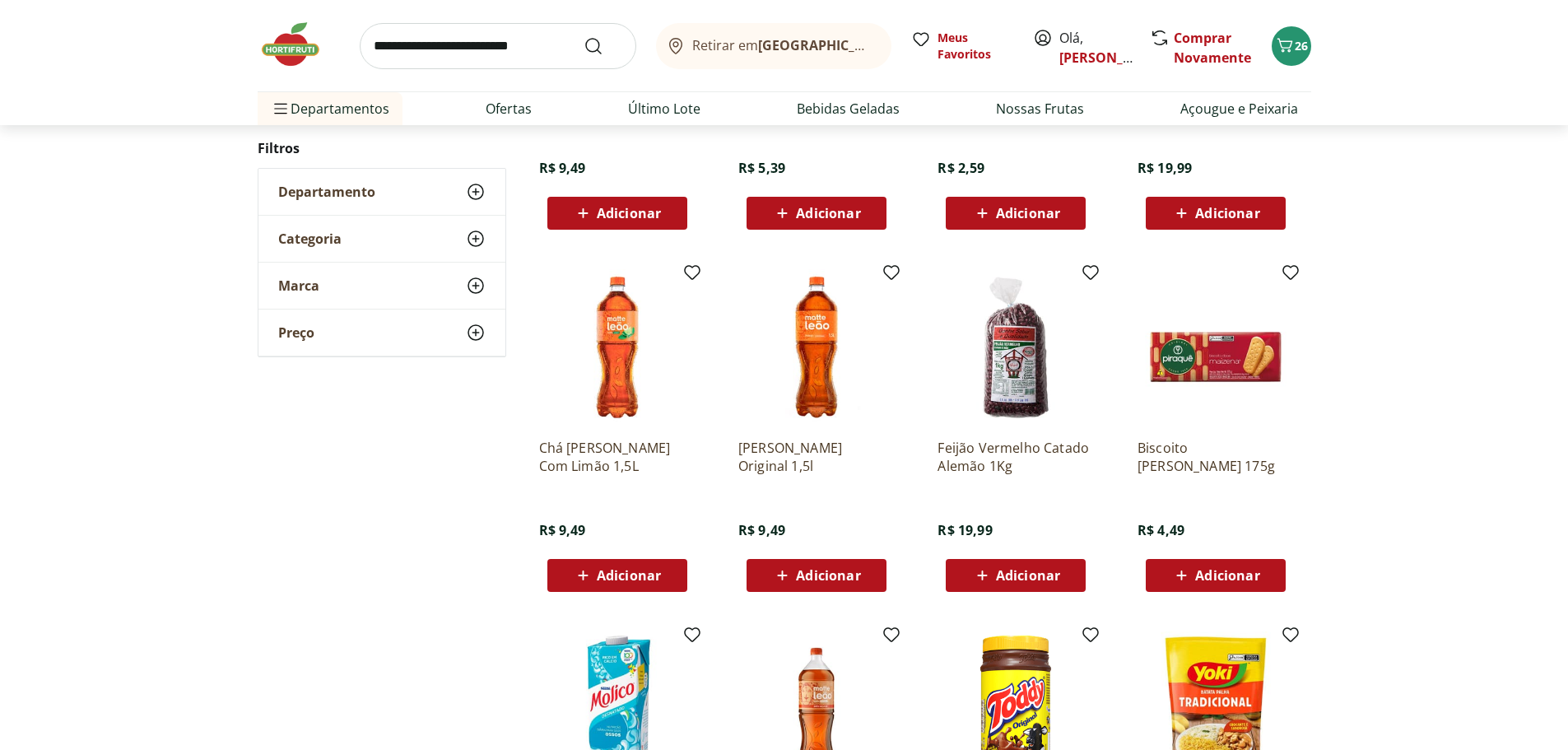
click at [1232, 569] on span "Adicionar" at bounding box center [1227, 575] width 64 height 13
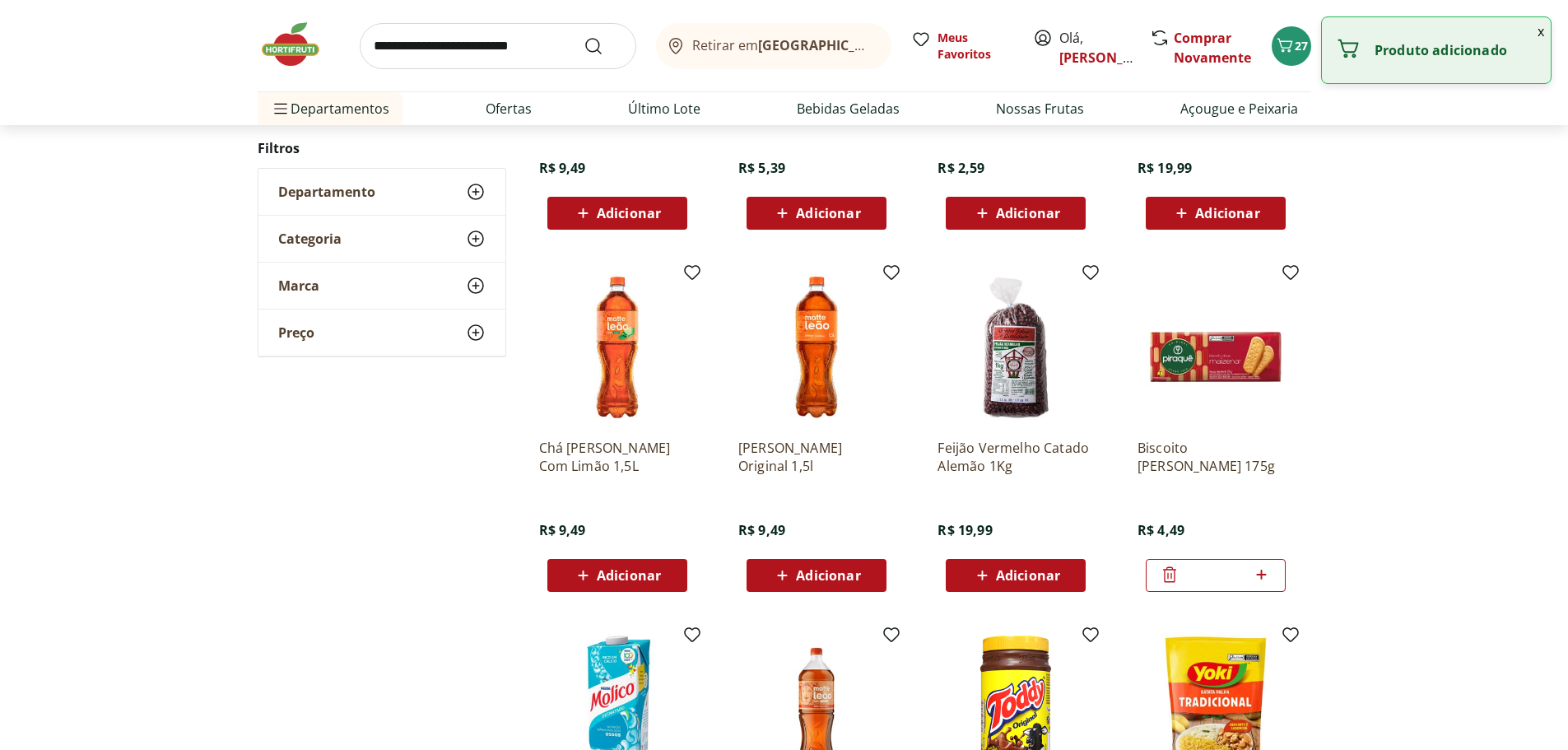
click at [1267, 575] on icon at bounding box center [1262, 575] width 21 height 20
type input "*"
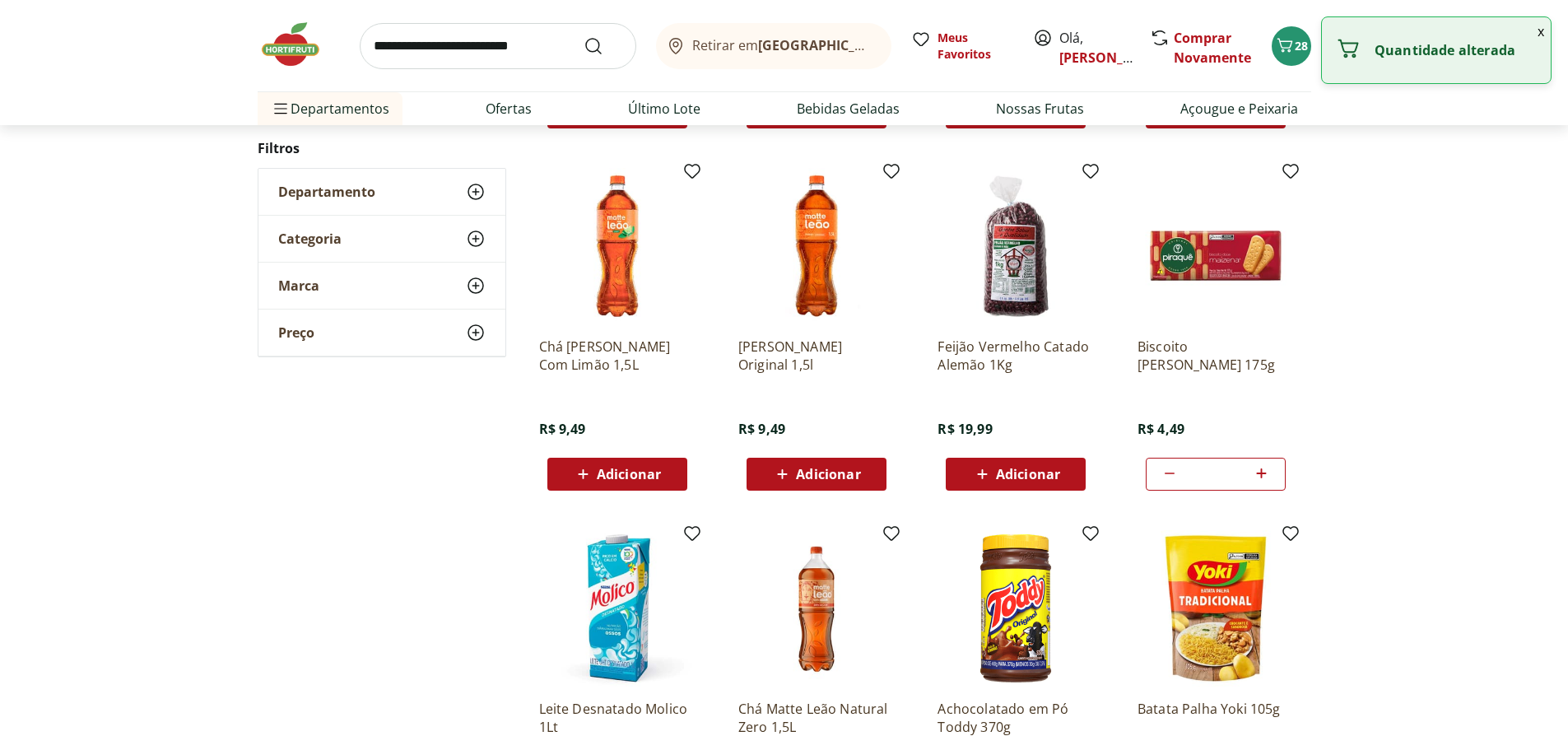
scroll to position [10376, 0]
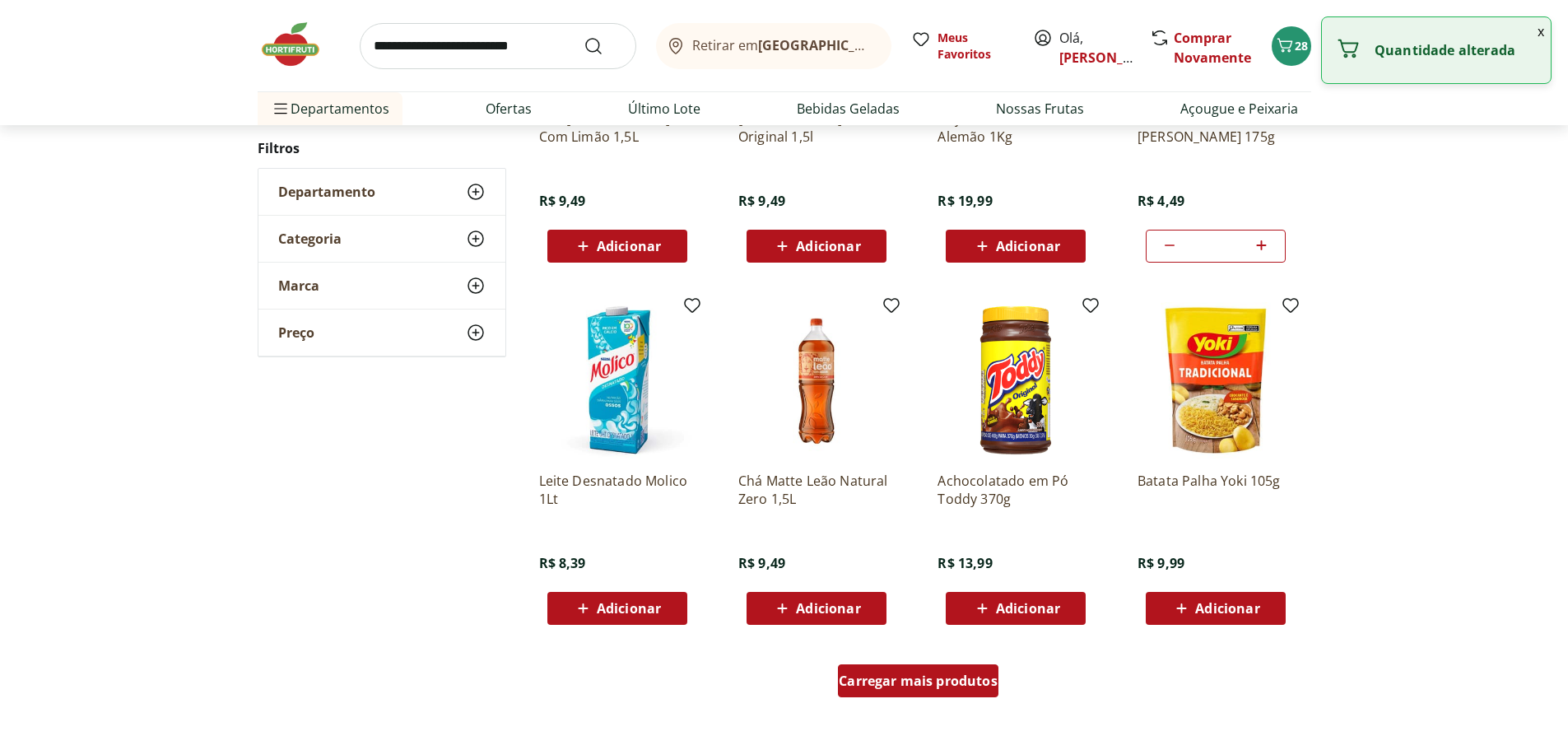
click at [926, 682] on span "Carregar mais produtos" at bounding box center [918, 682] width 159 height 13
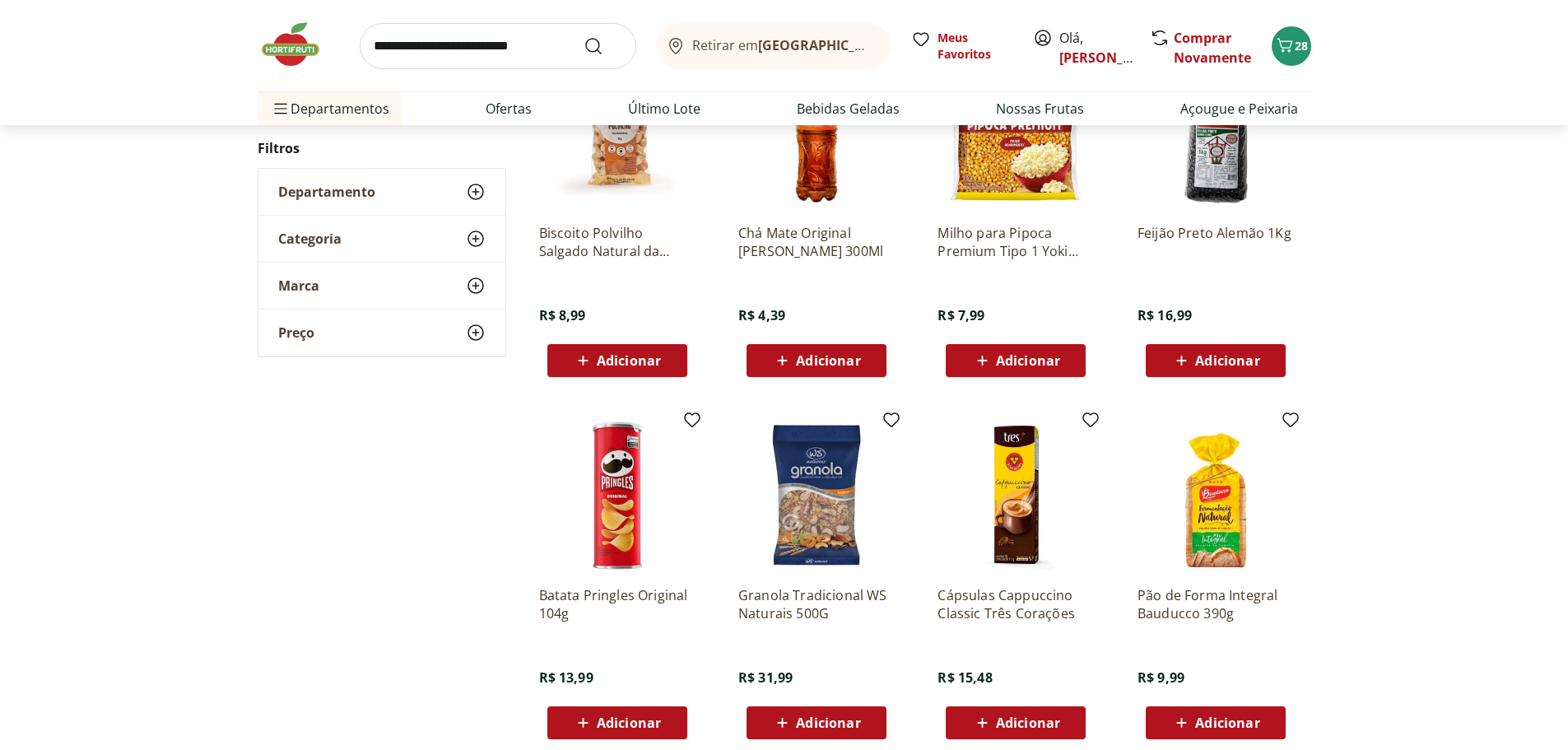
scroll to position [11364, 0]
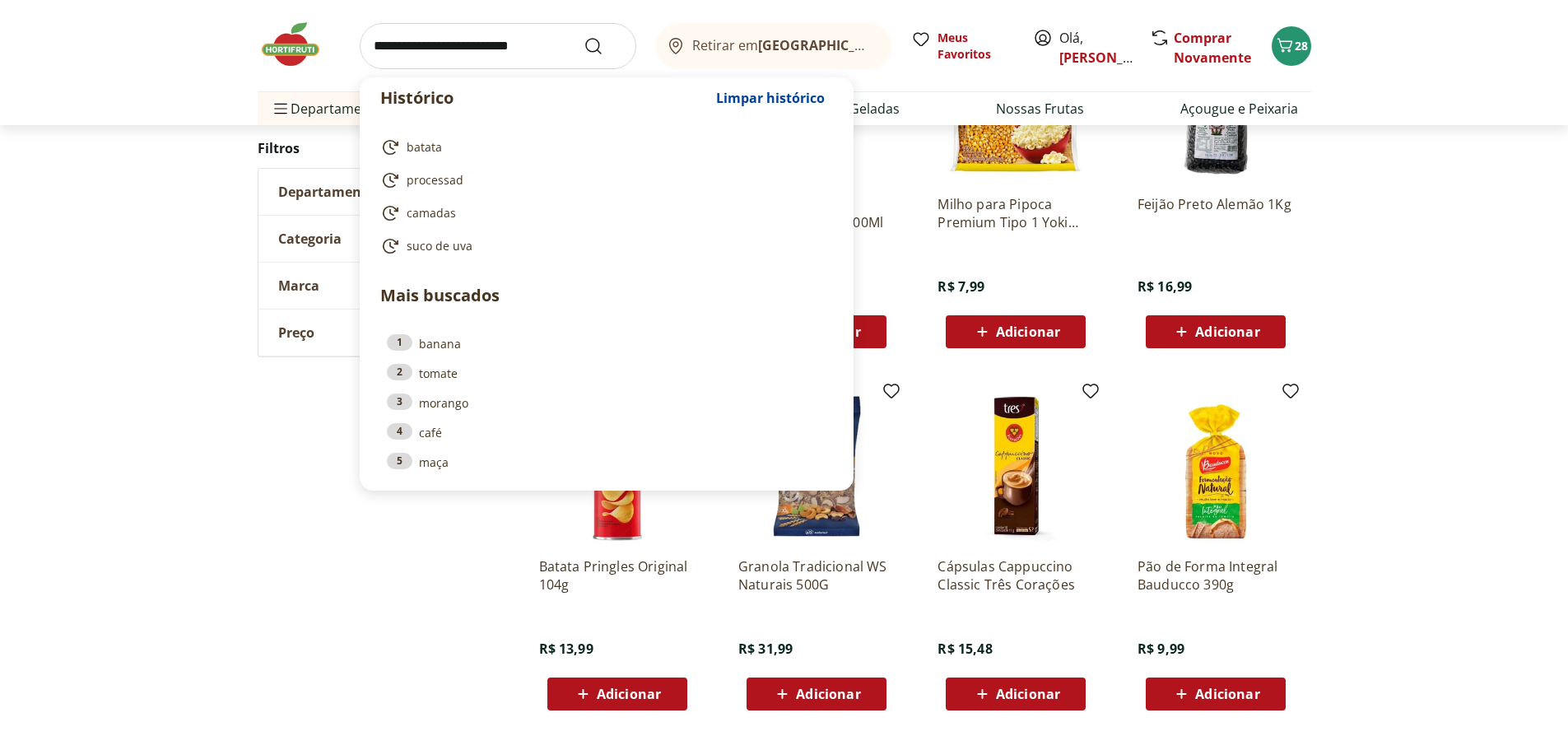
click at [529, 42] on input "search" at bounding box center [498, 46] width 276 height 46
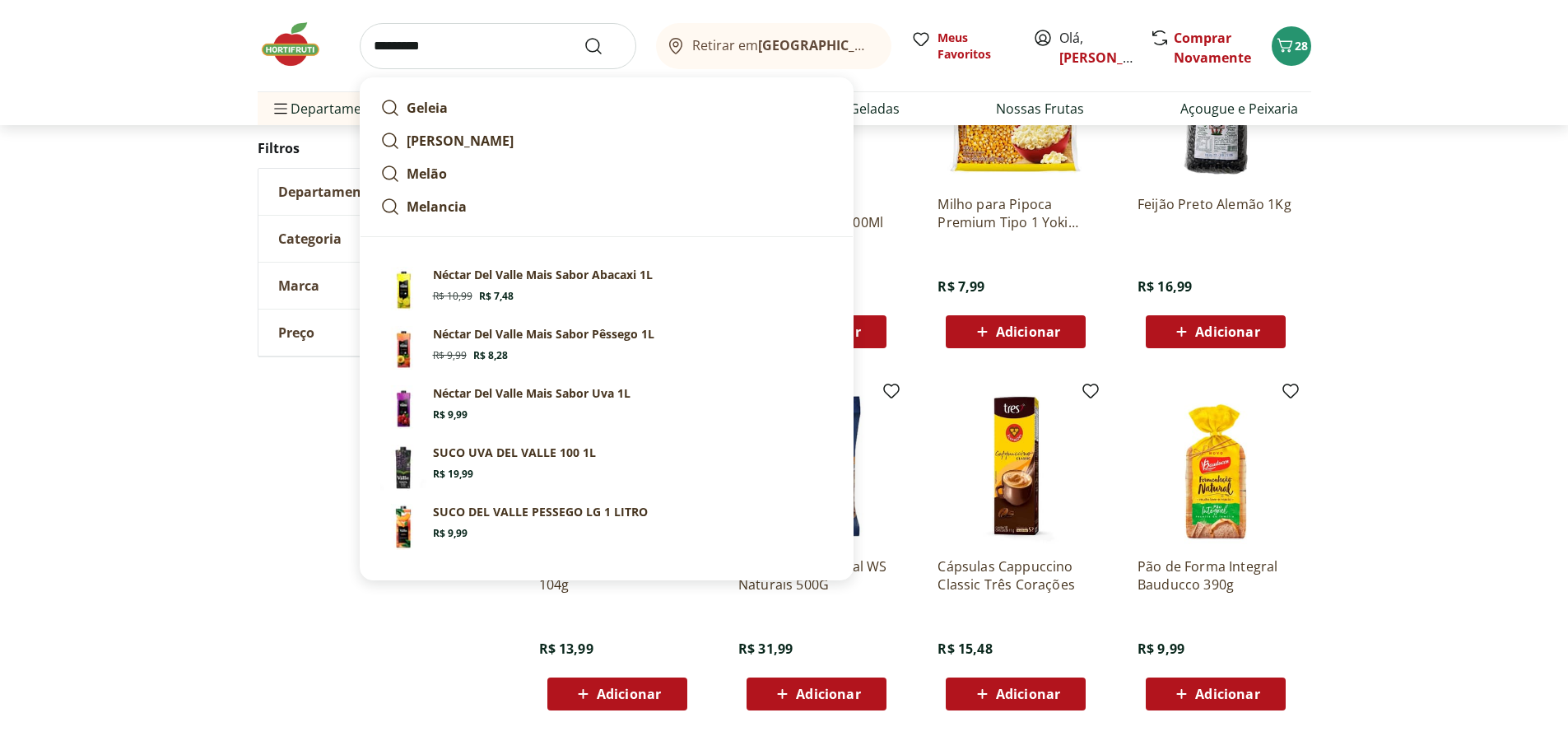
type input "*********"
click at [584, 36] on button "Submit Search" at bounding box center [603, 46] width 39 height 20
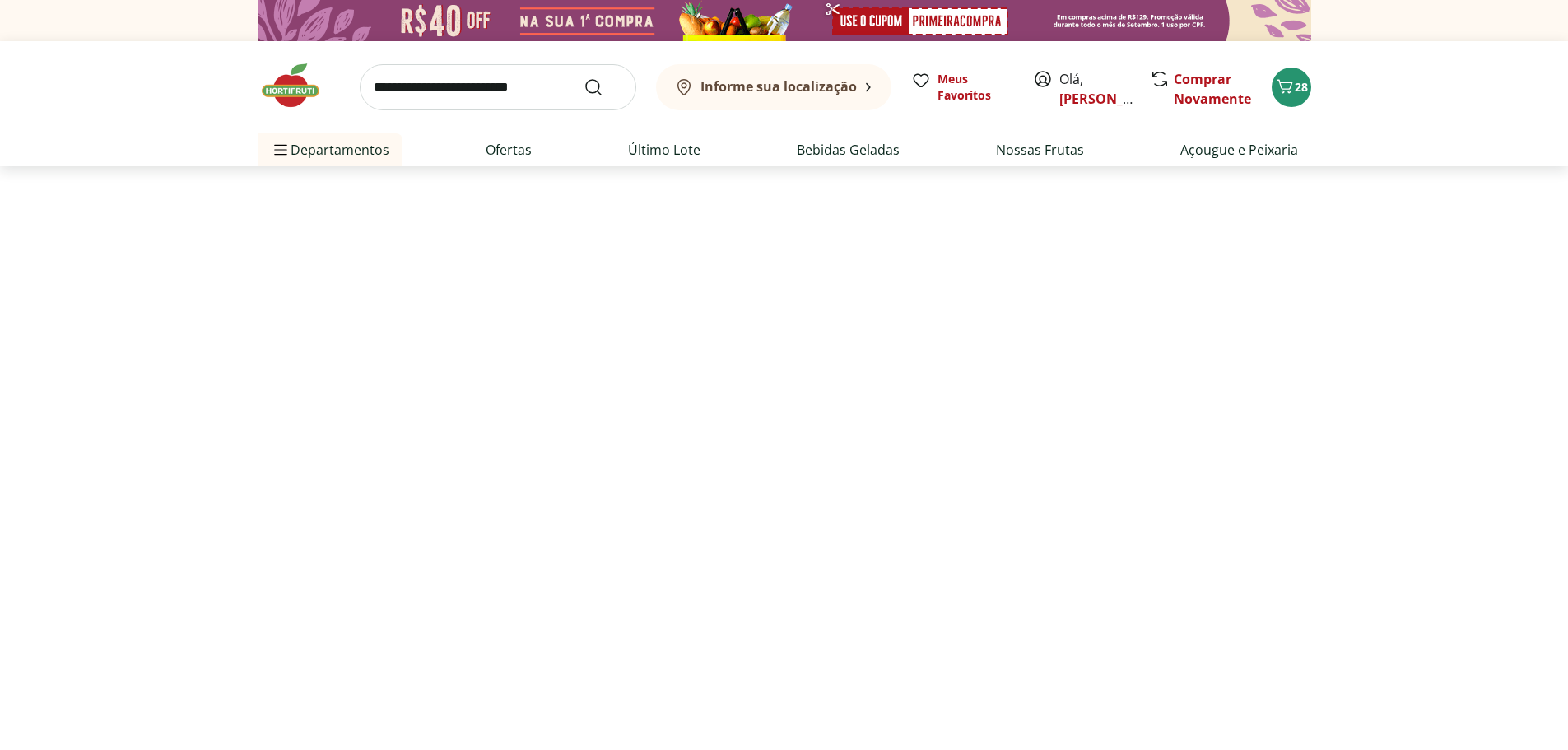
select select "**********"
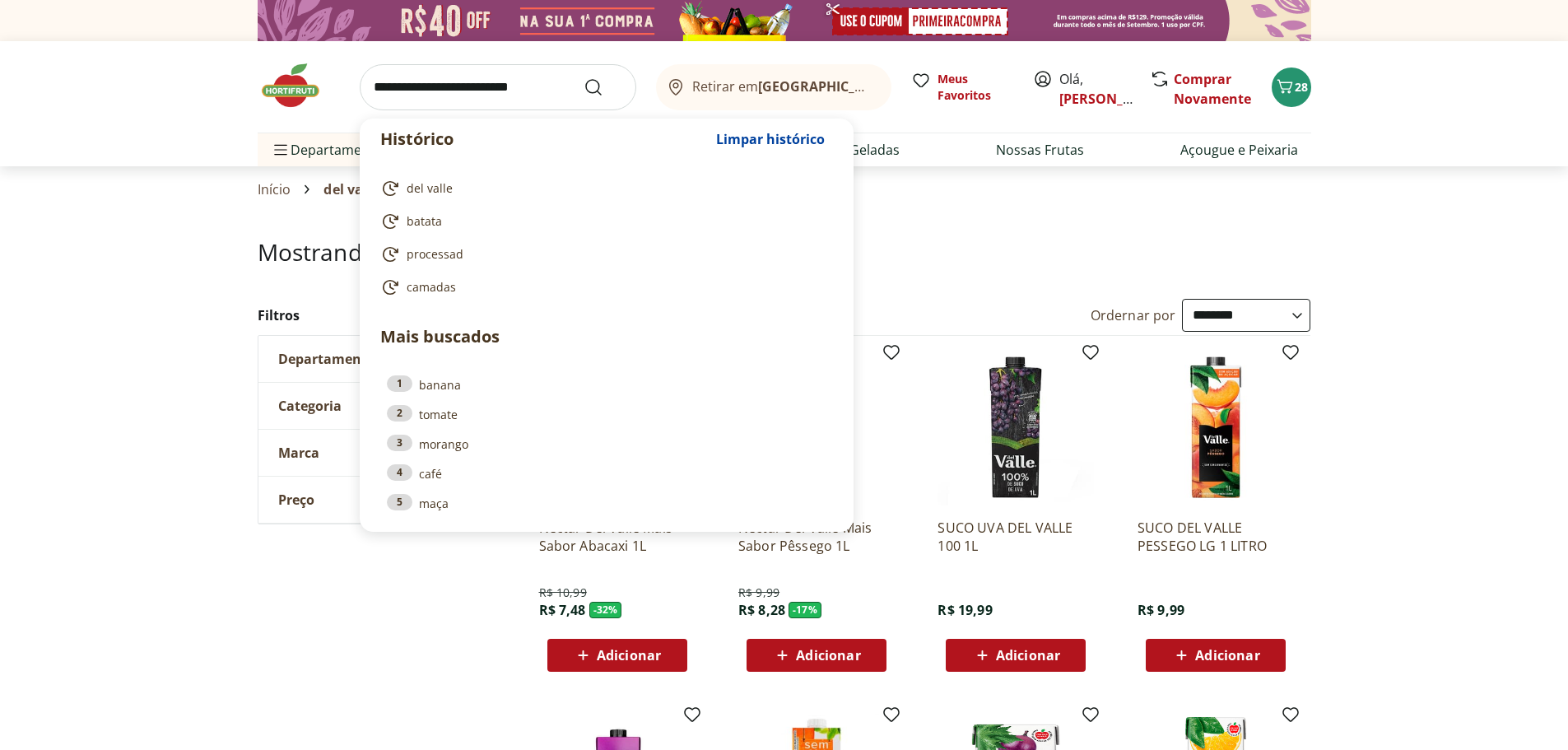
click at [445, 104] on input "search" at bounding box center [498, 87] width 276 height 46
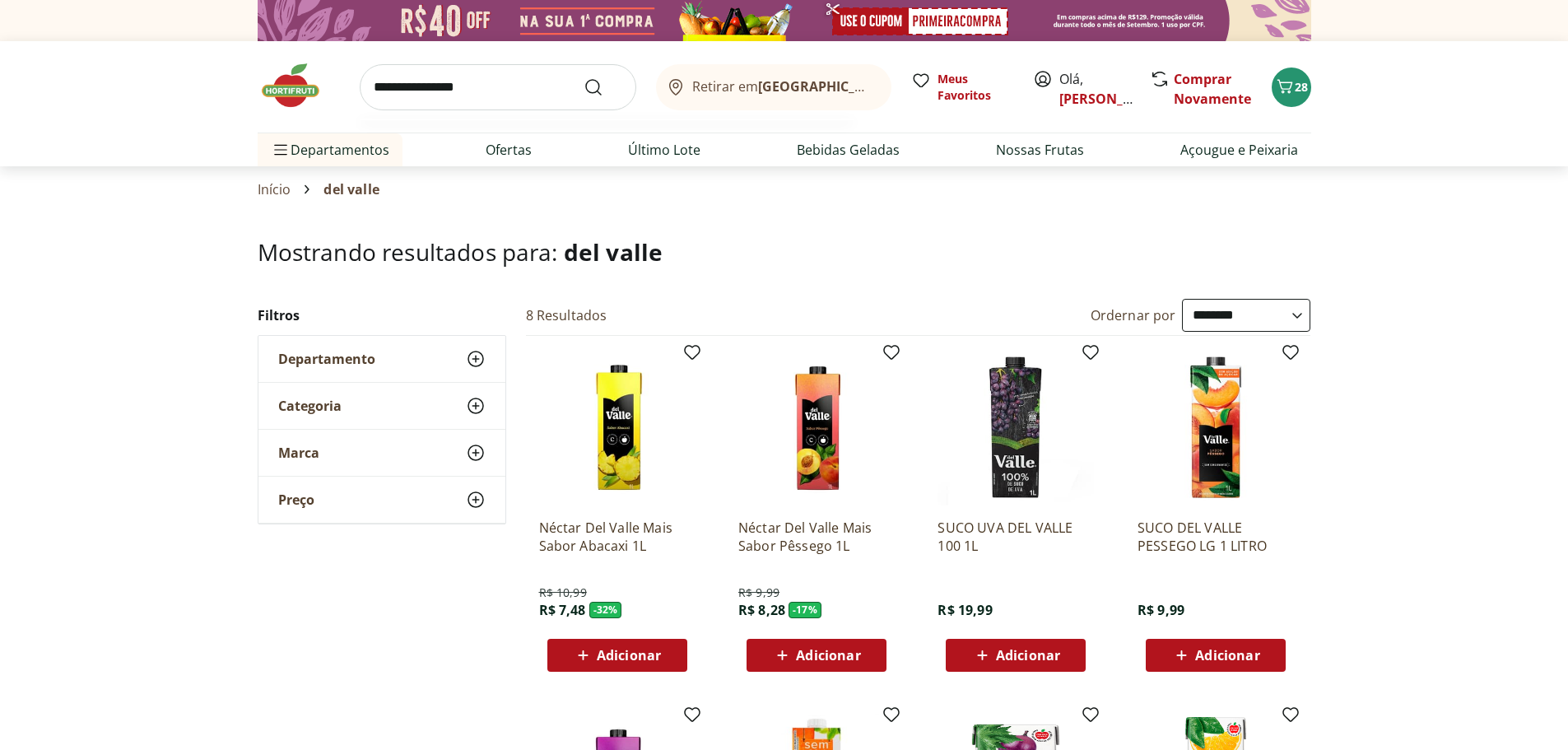
type input "**********"
click at [584, 78] on button "Submit Search" at bounding box center [603, 88] width 39 height 20
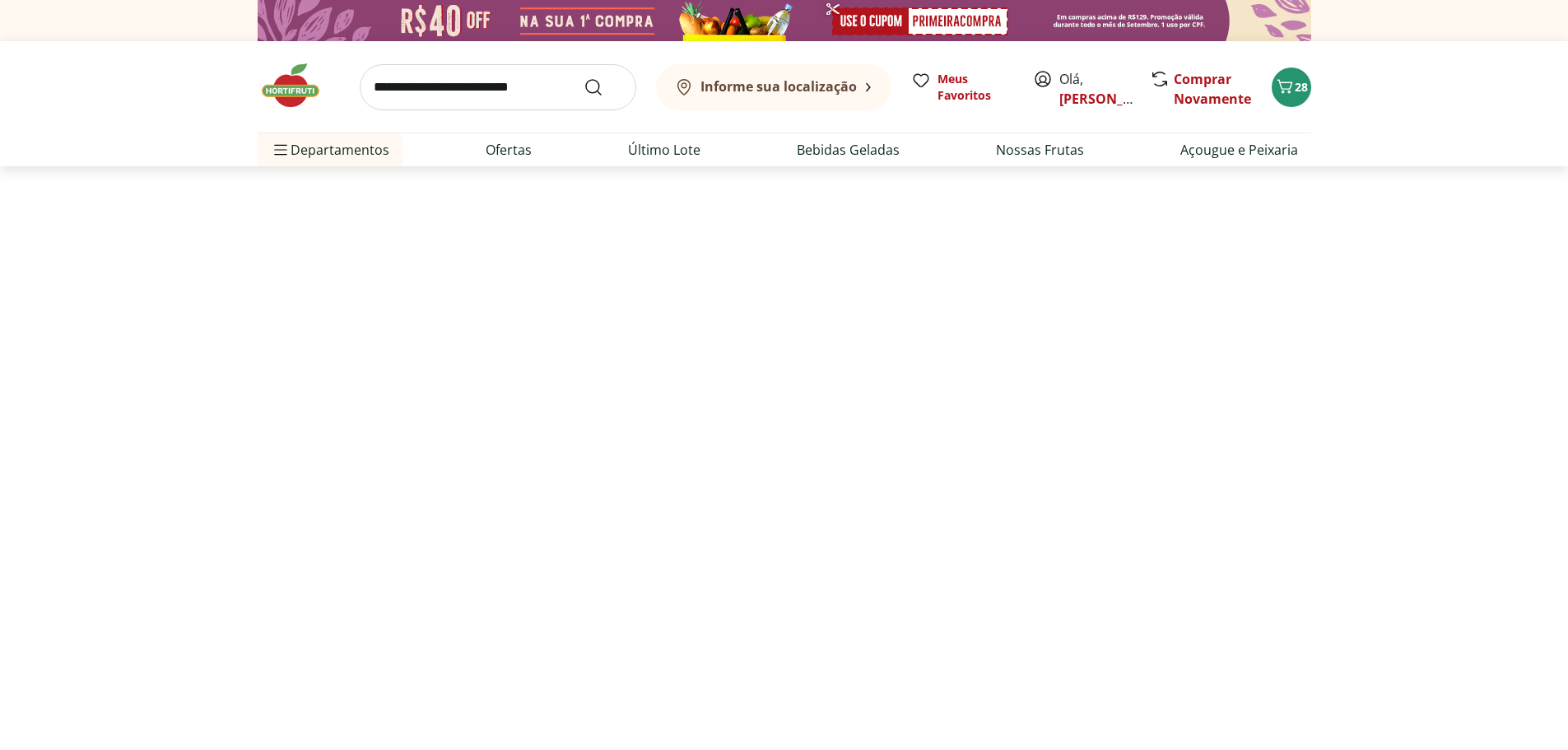
select select "**********"
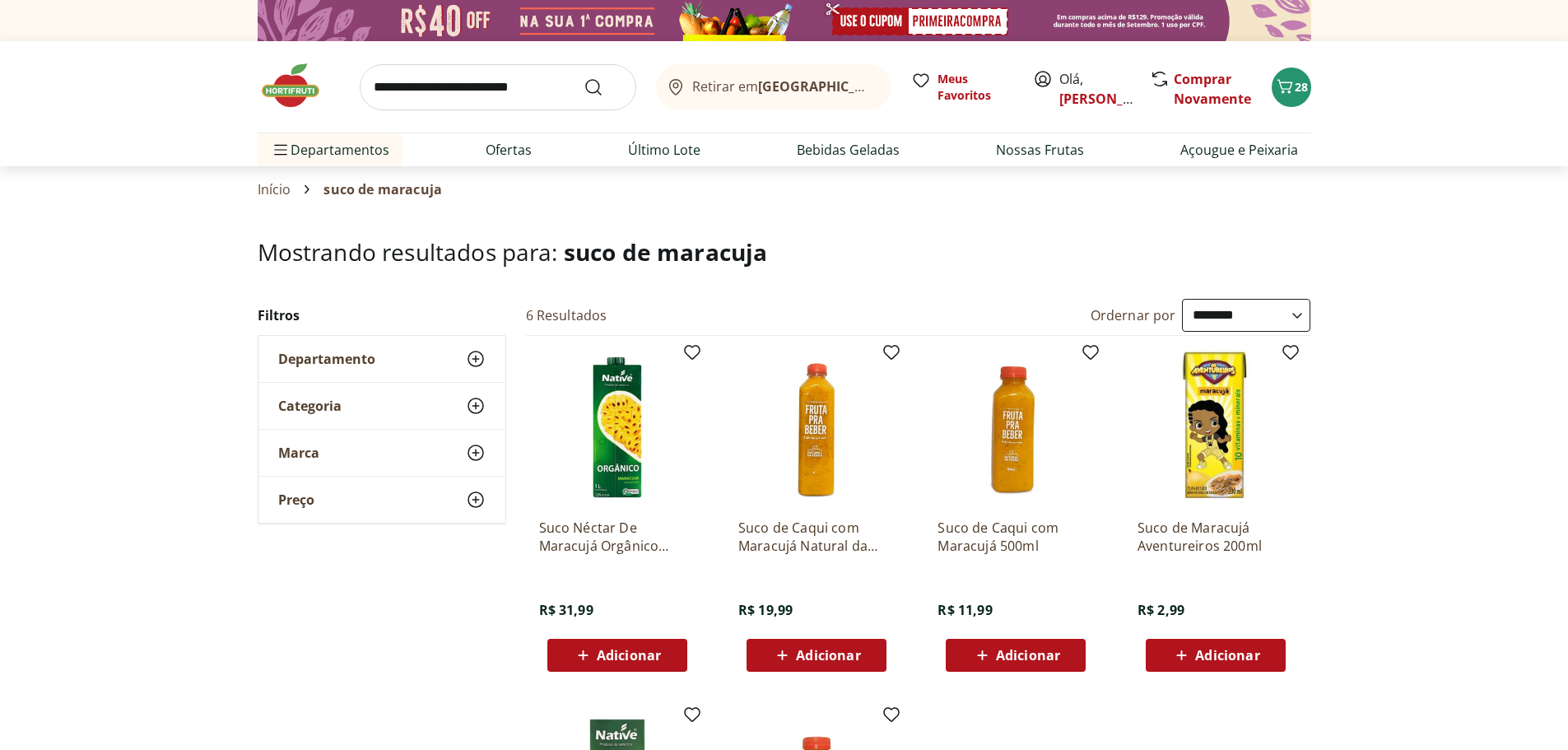
click at [290, 94] on img at bounding box center [299, 85] width 83 height 49
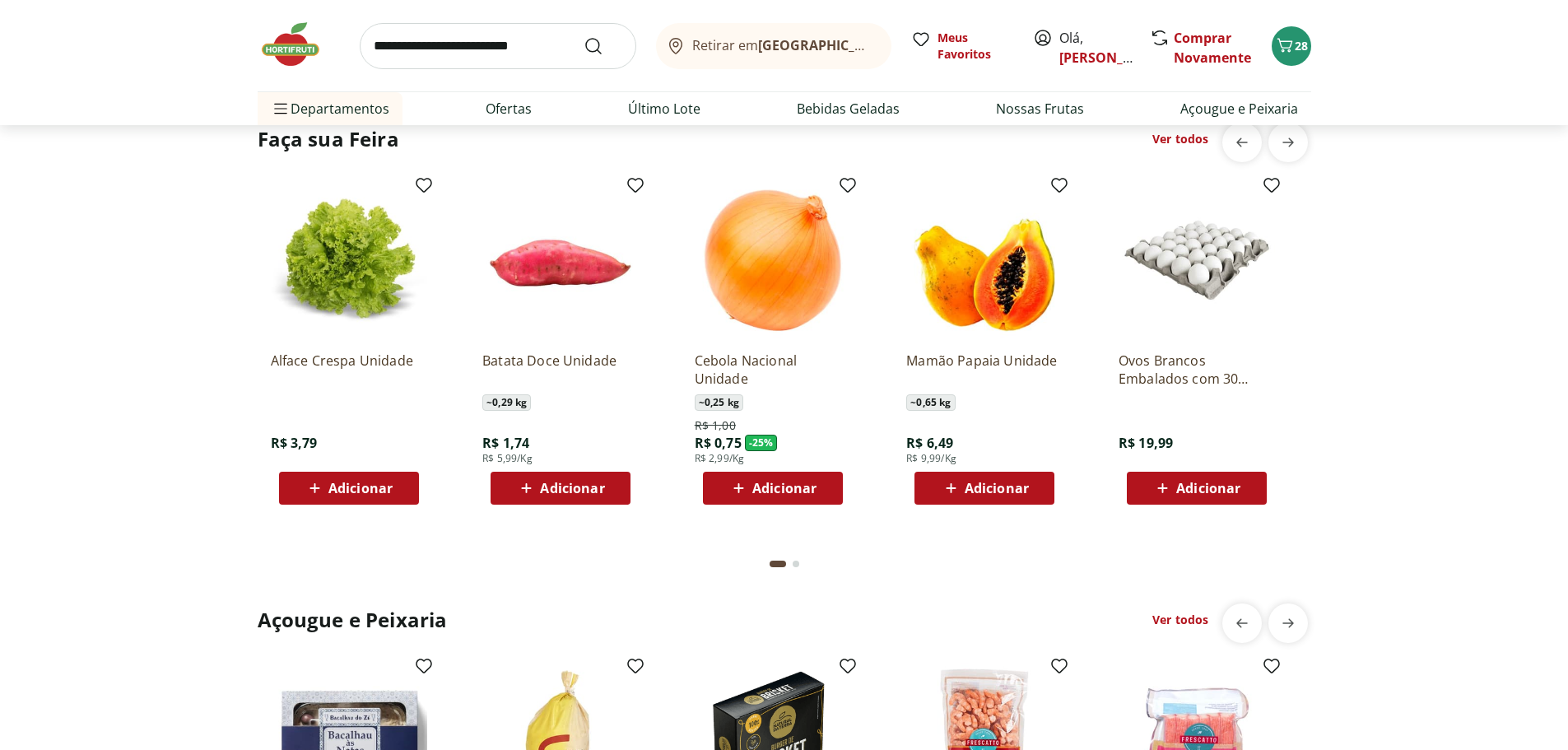
scroll to position [1812, 0]
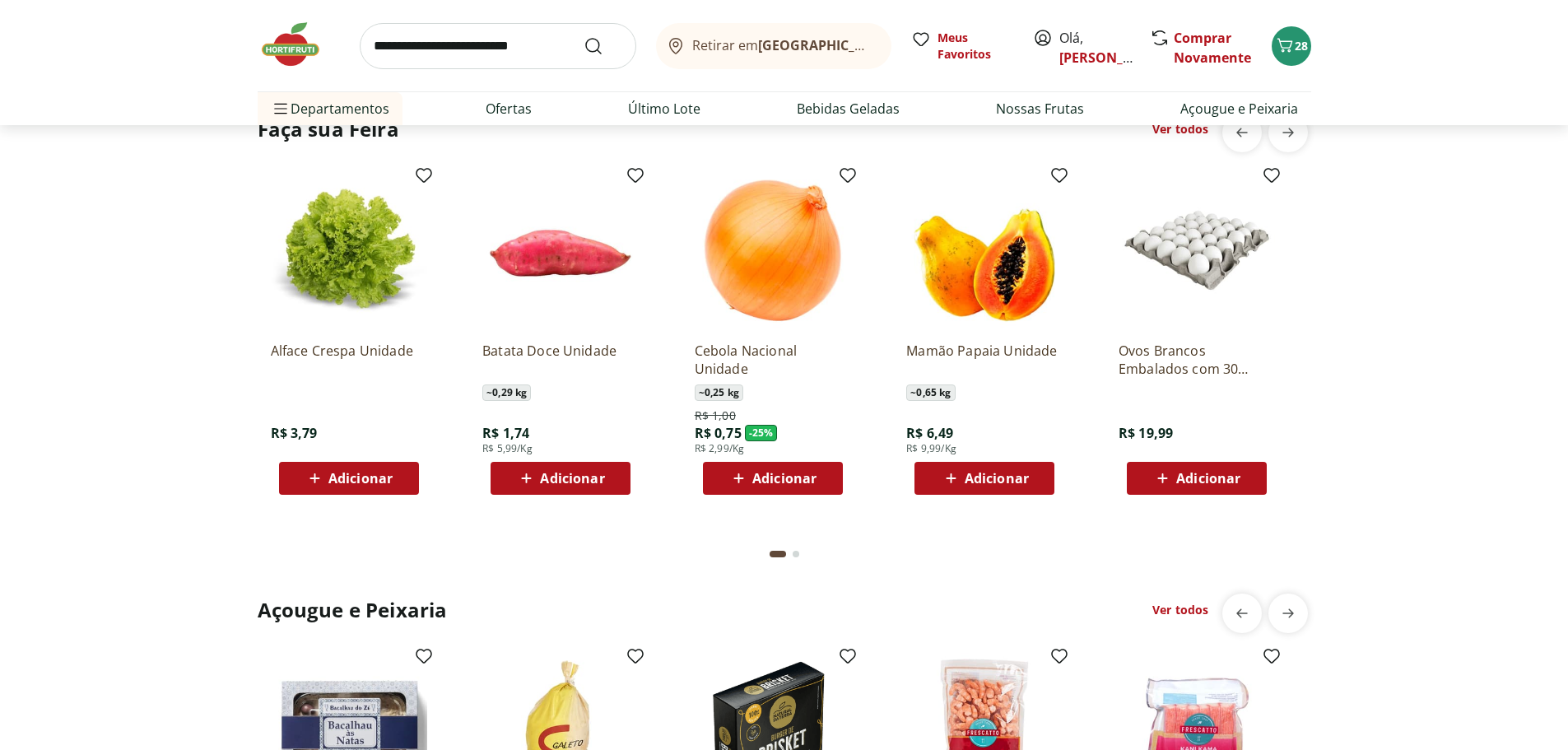
click at [753, 477] on span "Adicionar" at bounding box center [784, 479] width 64 height 13
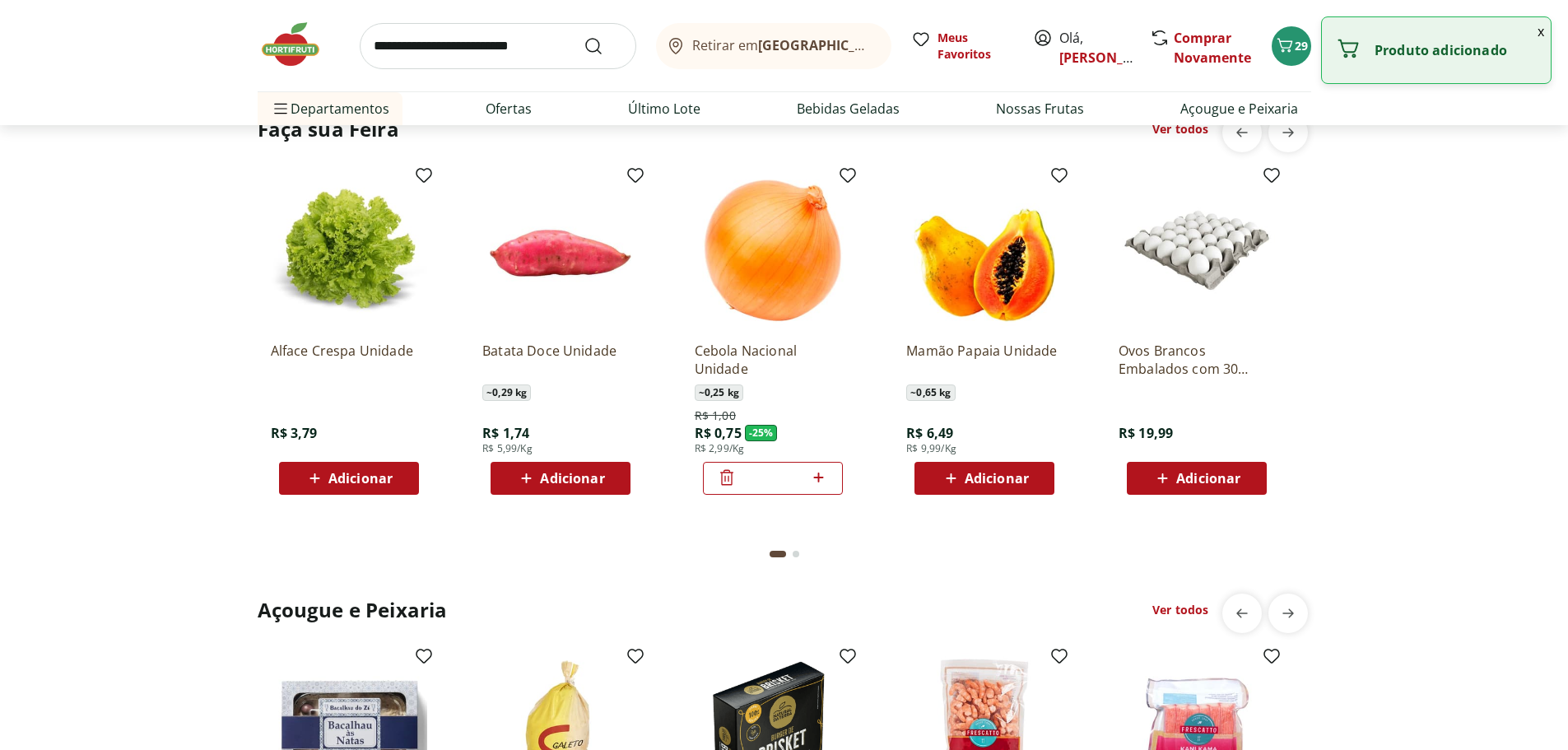
click at [814, 480] on icon at bounding box center [818, 478] width 21 height 20
type input "*"
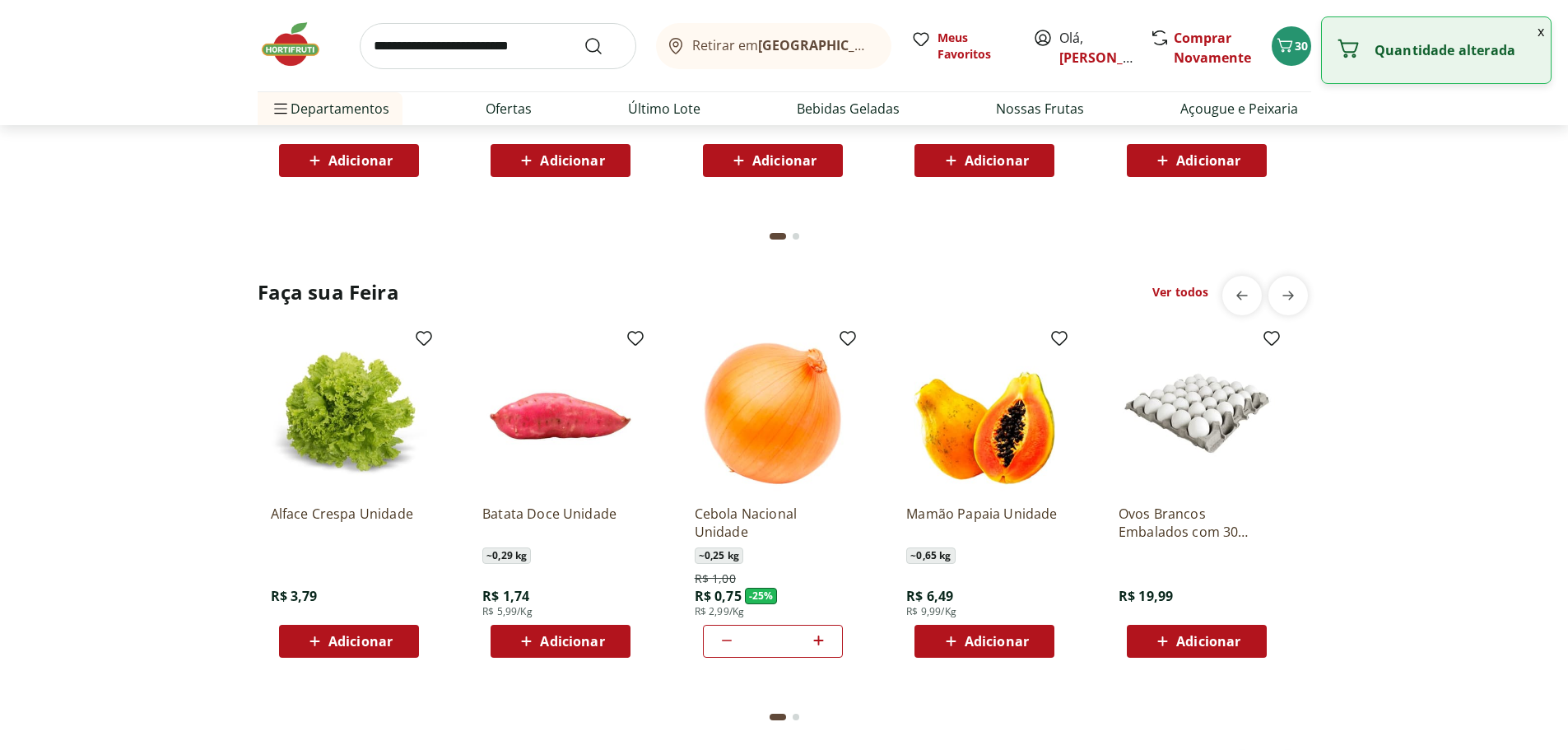
scroll to position [1647, 0]
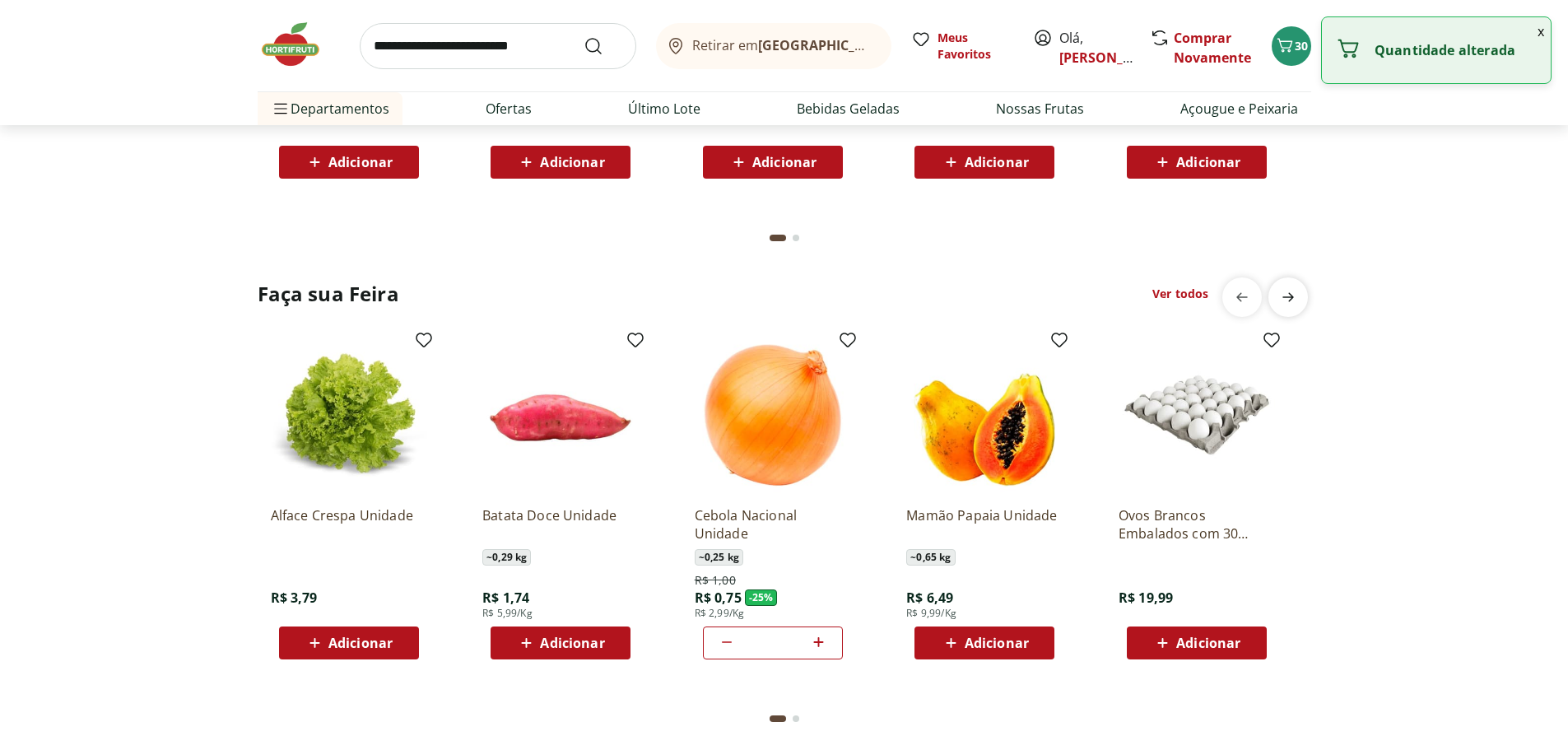
click at [1302, 297] on span "next" at bounding box center [1287, 296] width 33 height 33
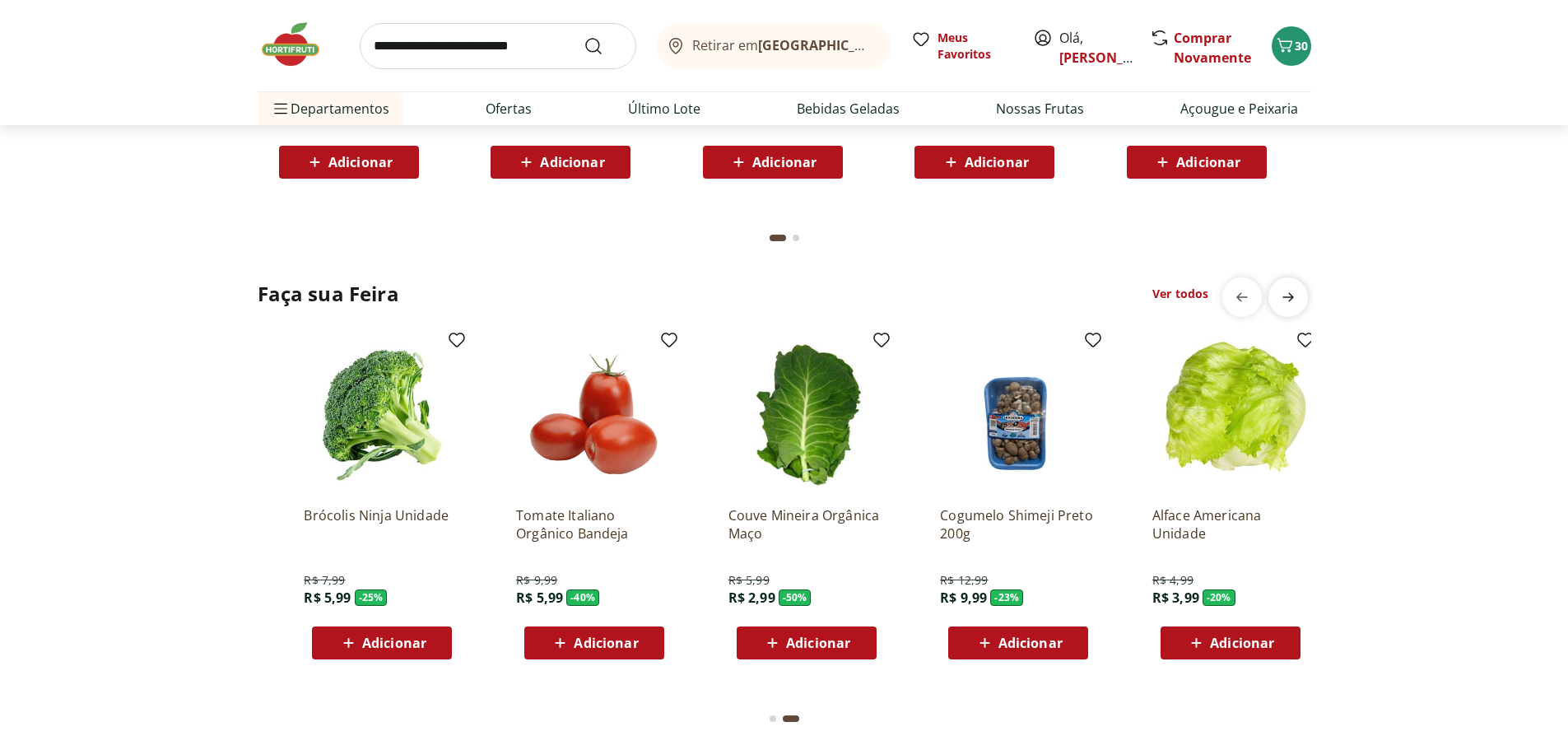
scroll to position [0, 1060]
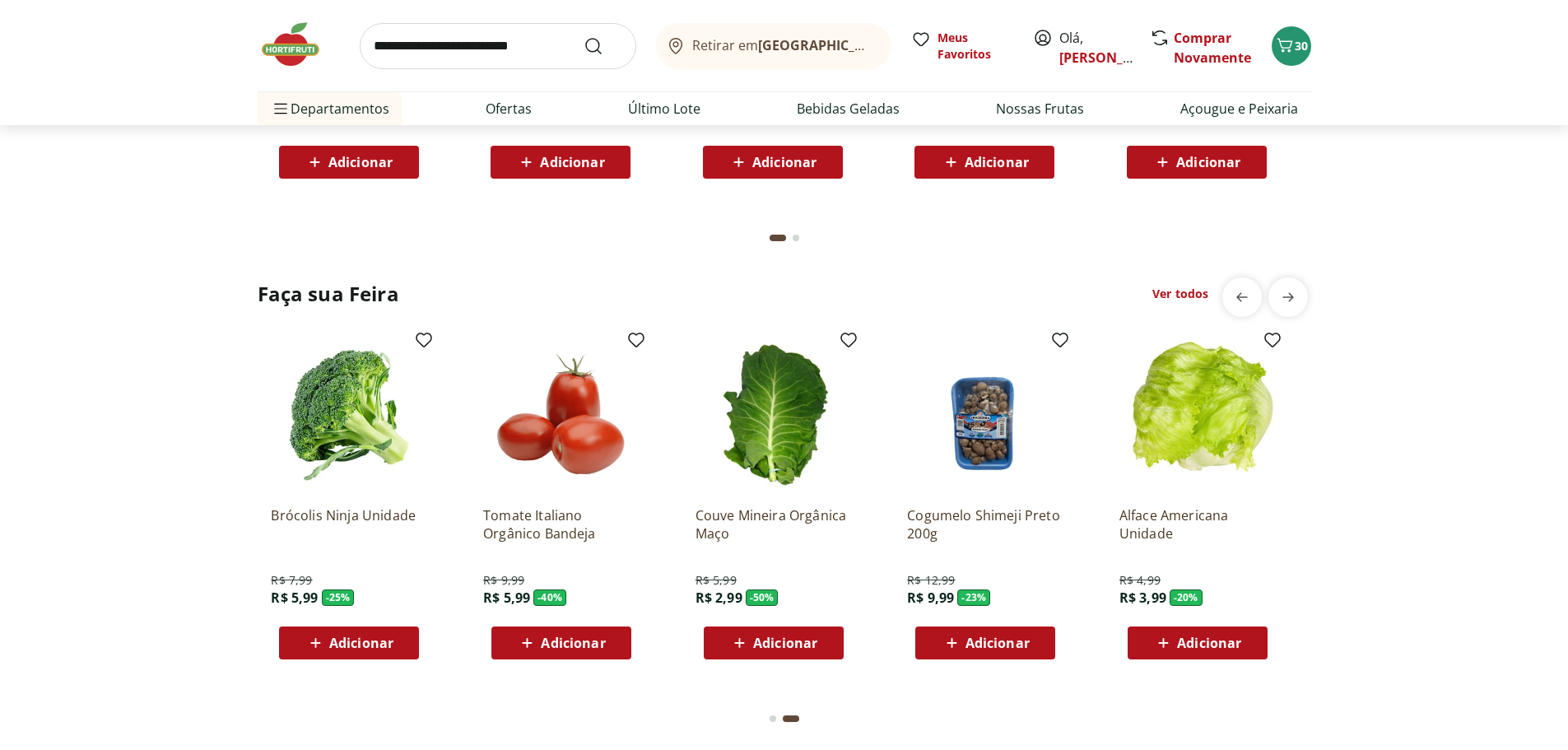
click at [340, 650] on span "Adicionar" at bounding box center [361, 643] width 64 height 13
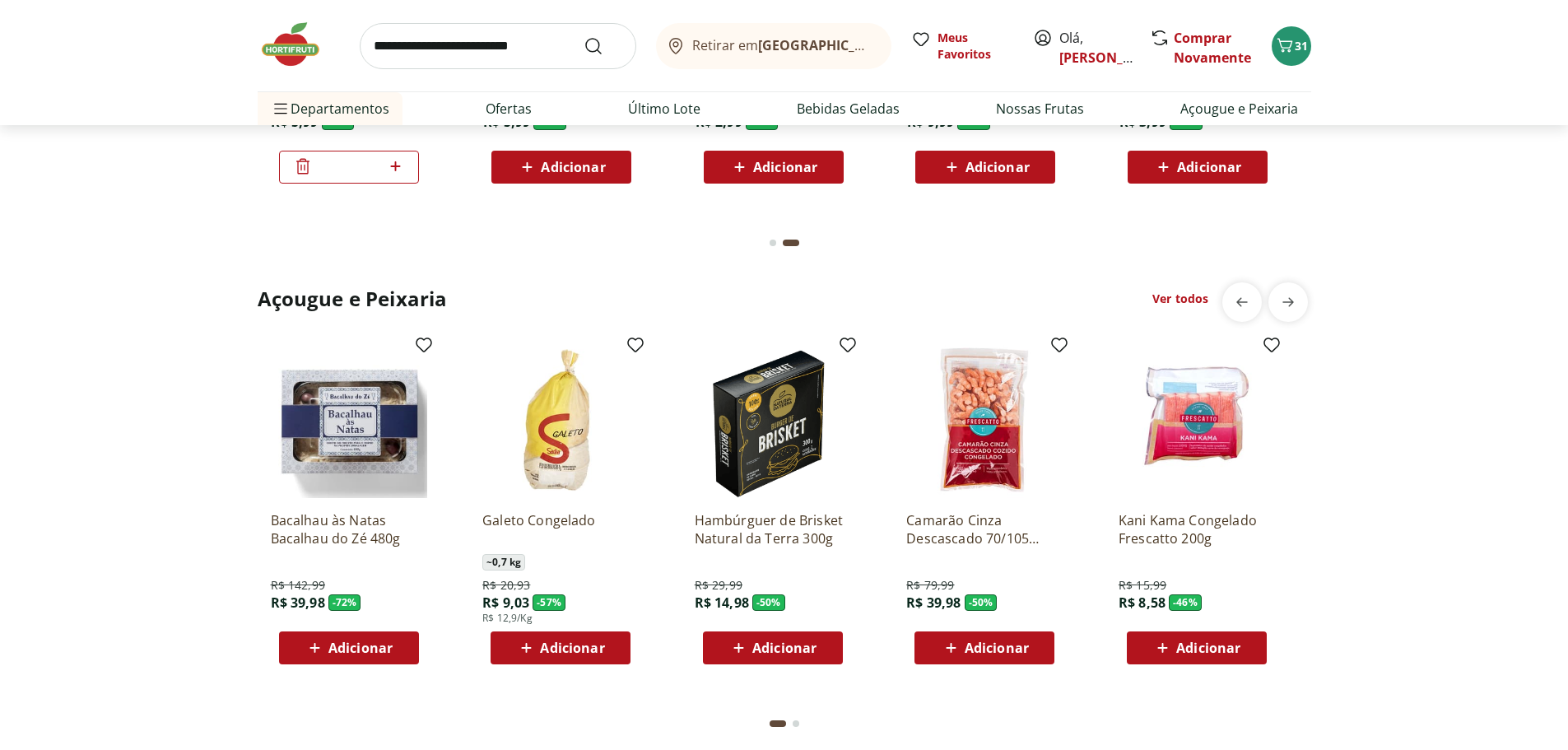
scroll to position [2223, 0]
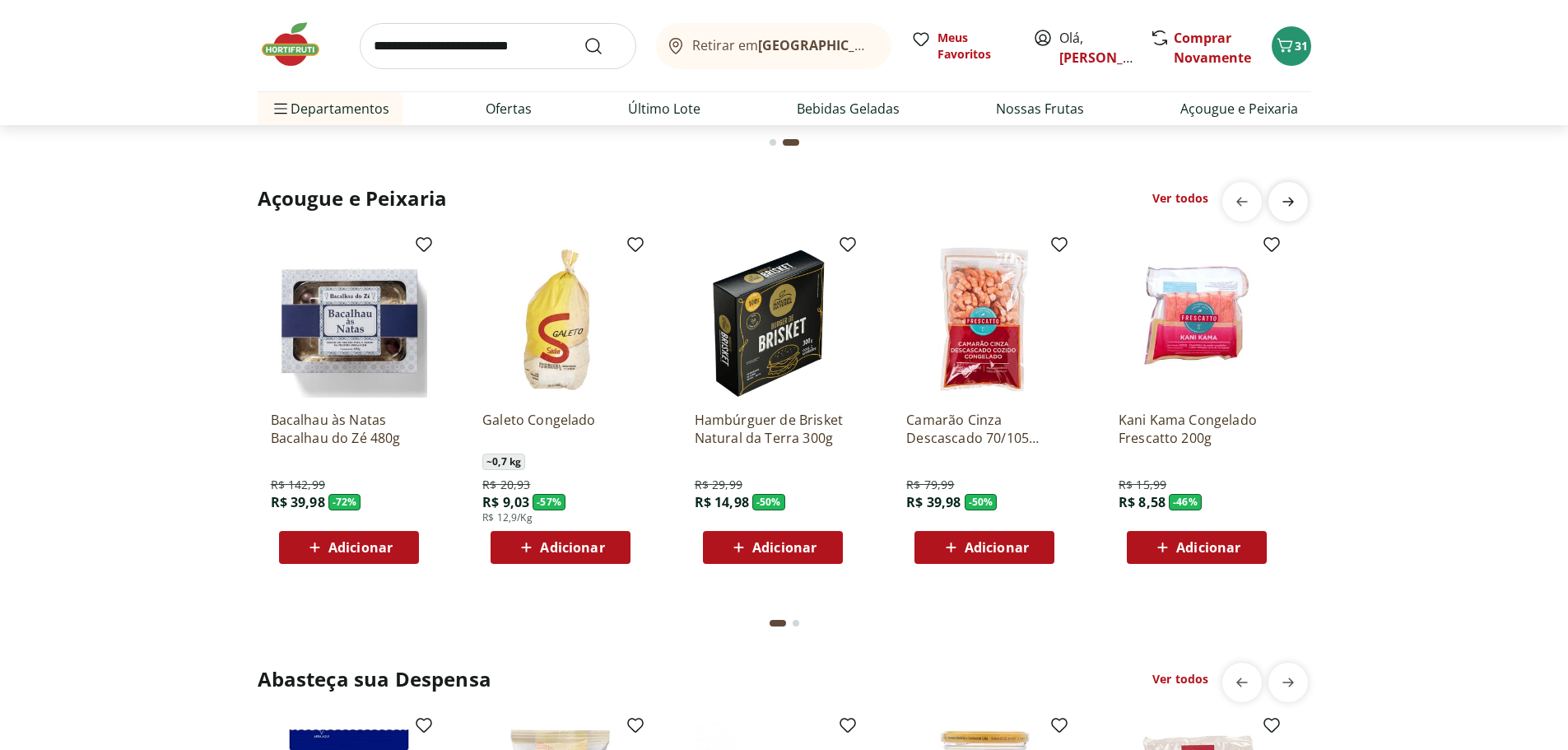
click at [1284, 205] on icon "next" at bounding box center [1288, 202] width 20 height 20
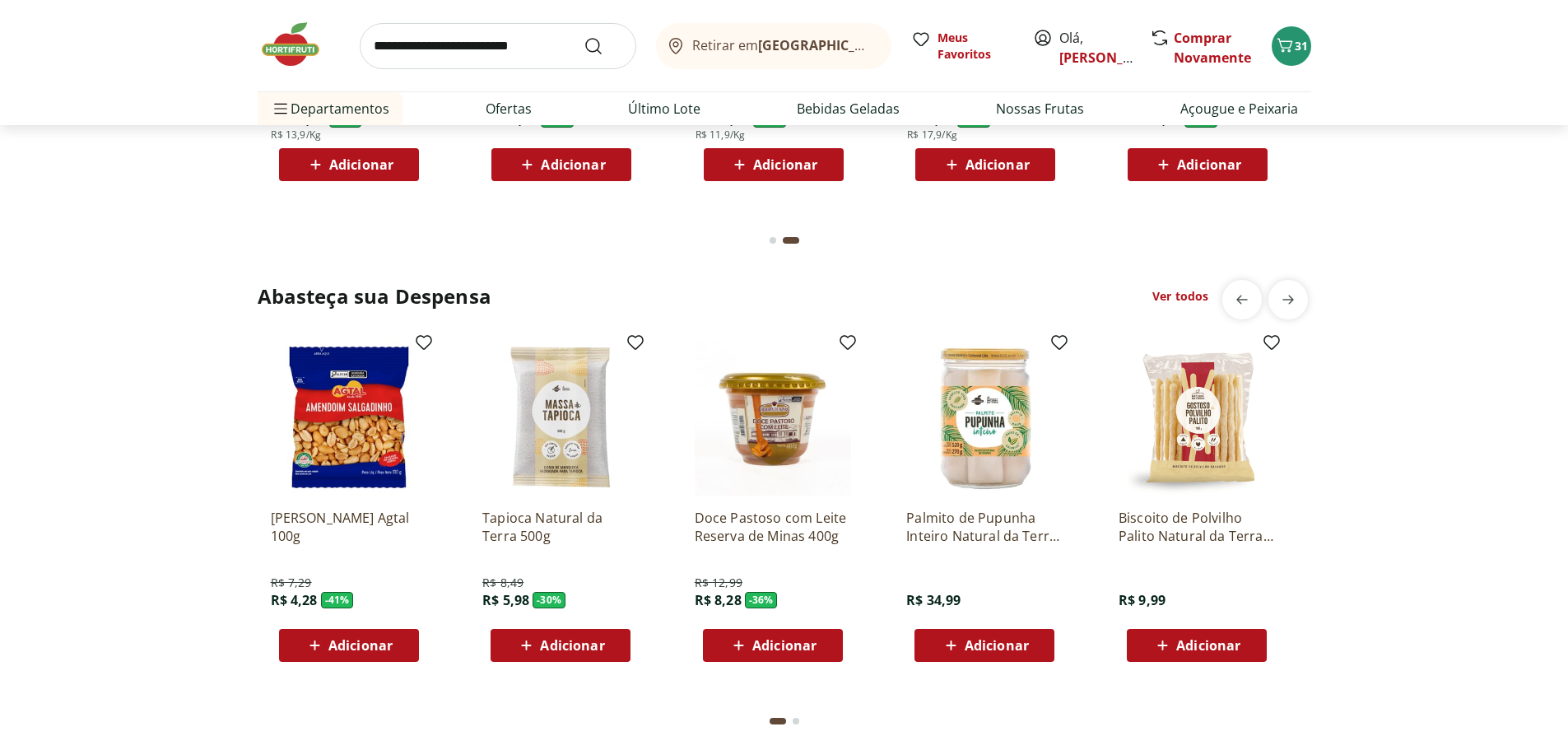
scroll to position [2635, 0]
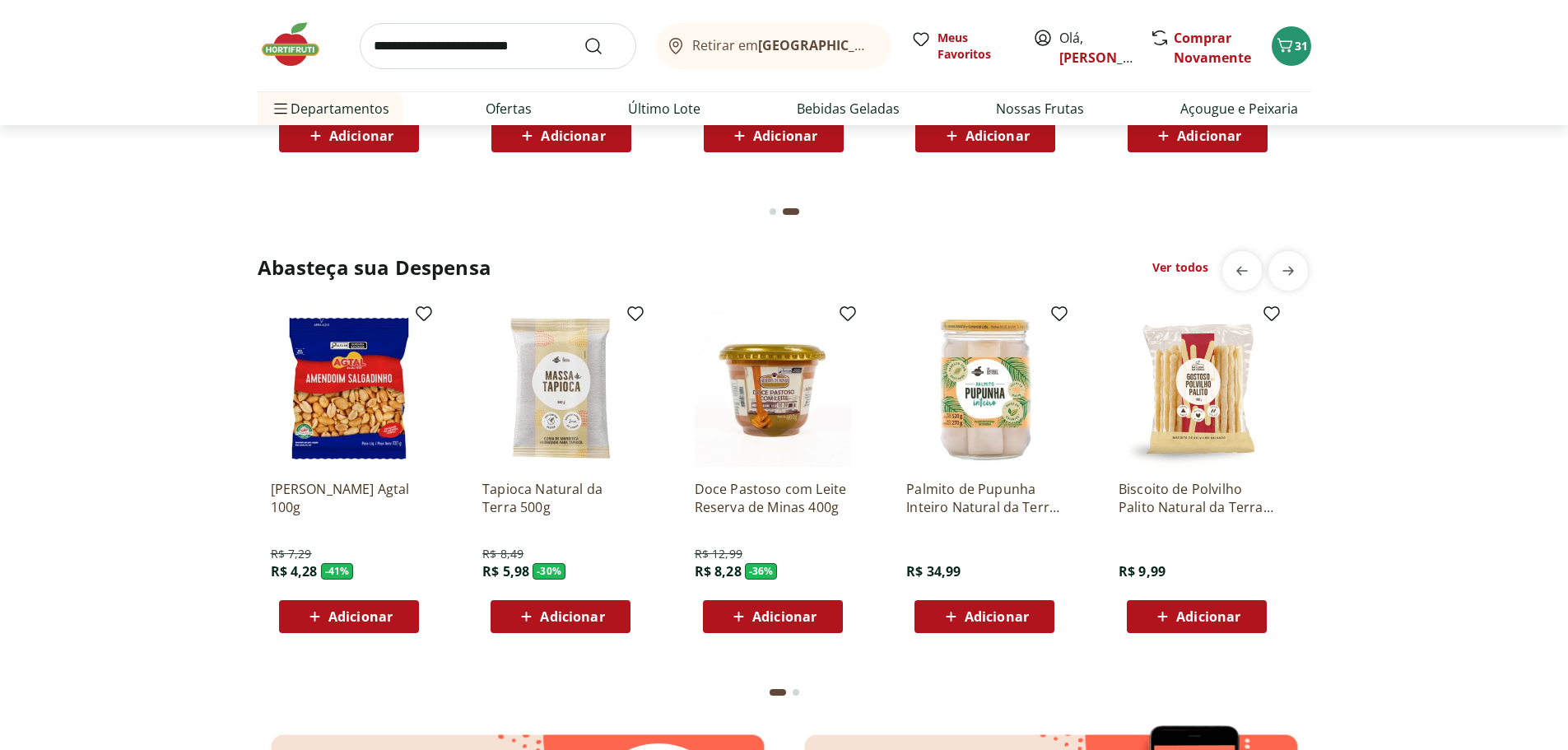
click at [340, 616] on span "Adicionar" at bounding box center [360, 617] width 64 height 13
click at [1285, 271] on icon "next" at bounding box center [1288, 270] width 12 height 9
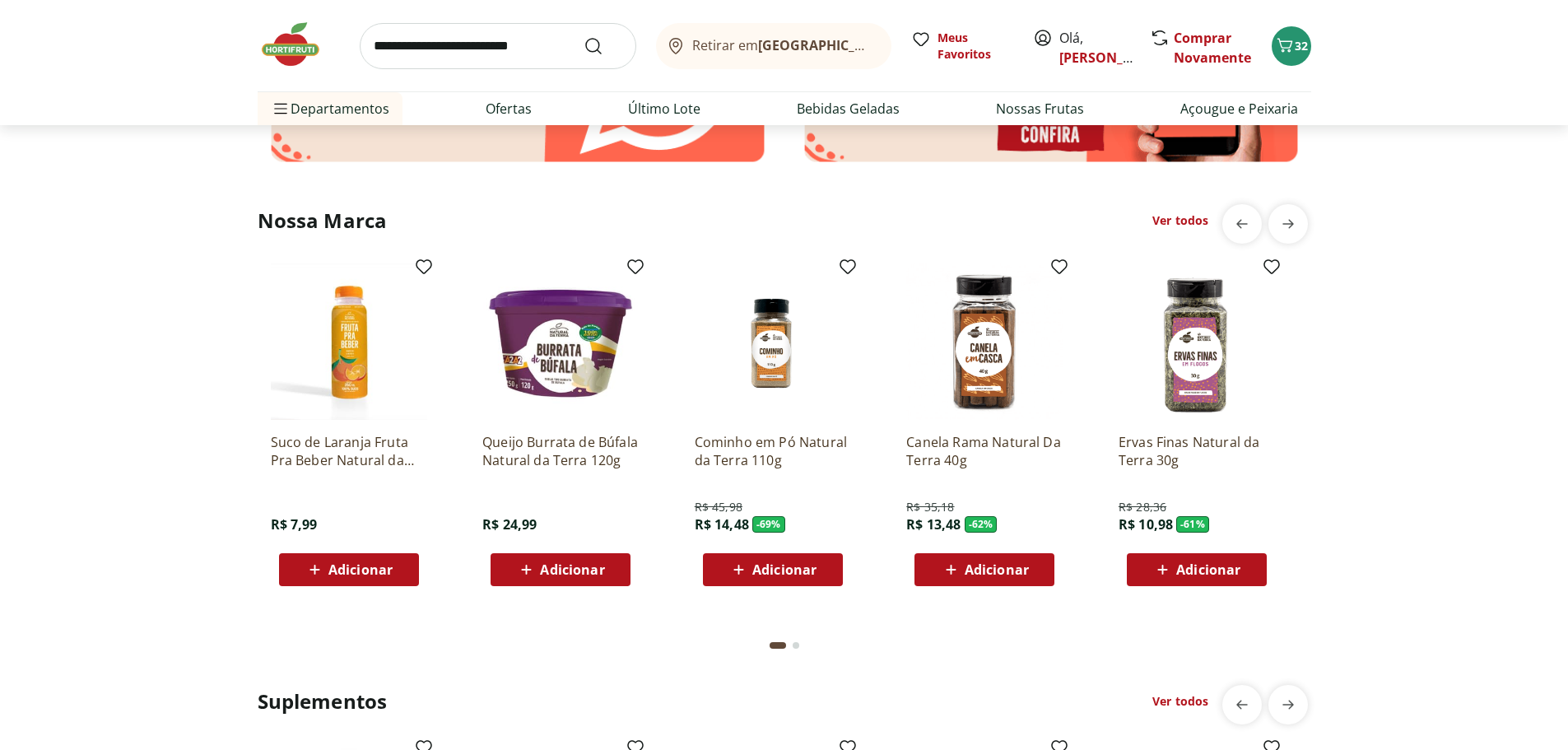
scroll to position [3211, 0]
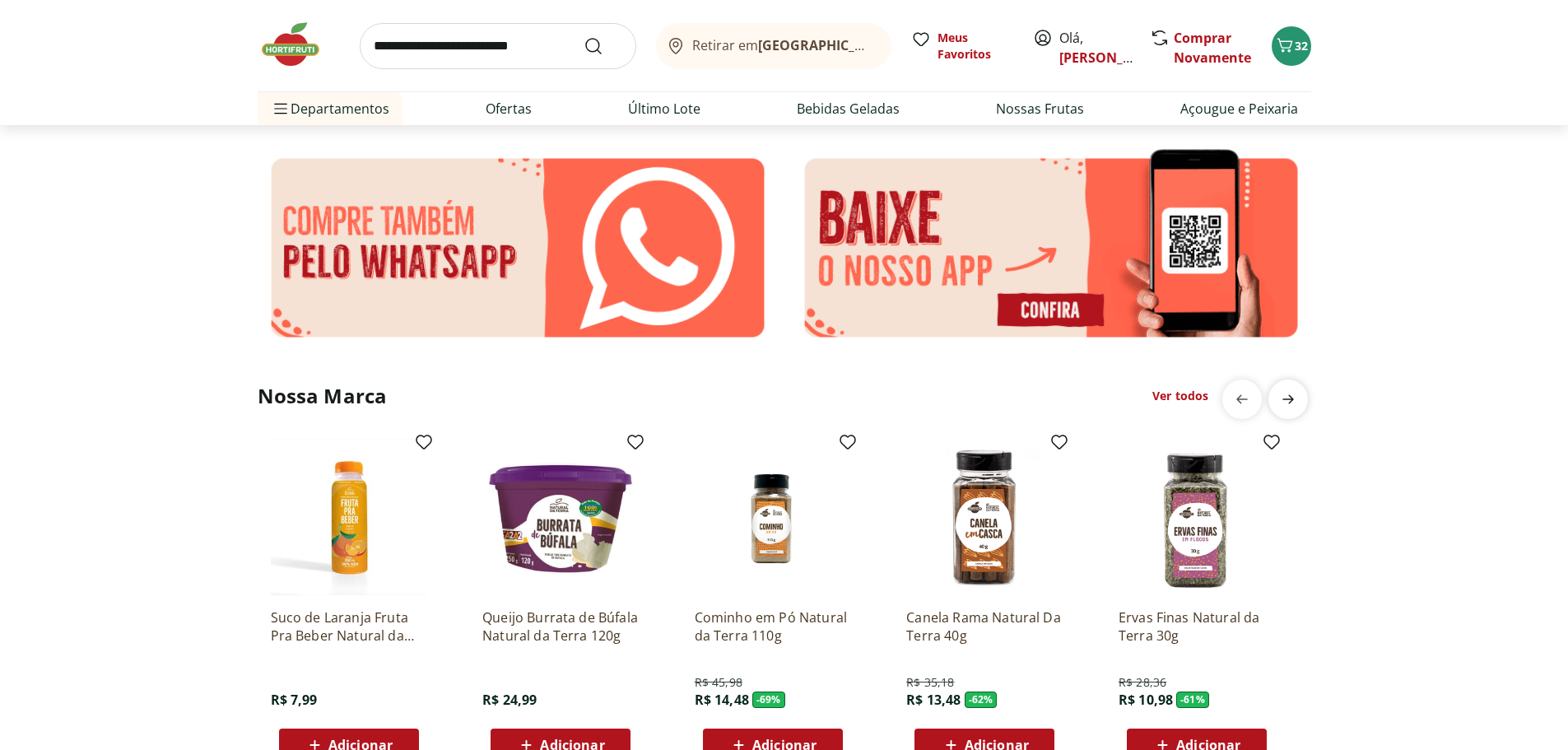
click at [1287, 397] on icon "next" at bounding box center [1288, 399] width 20 height 20
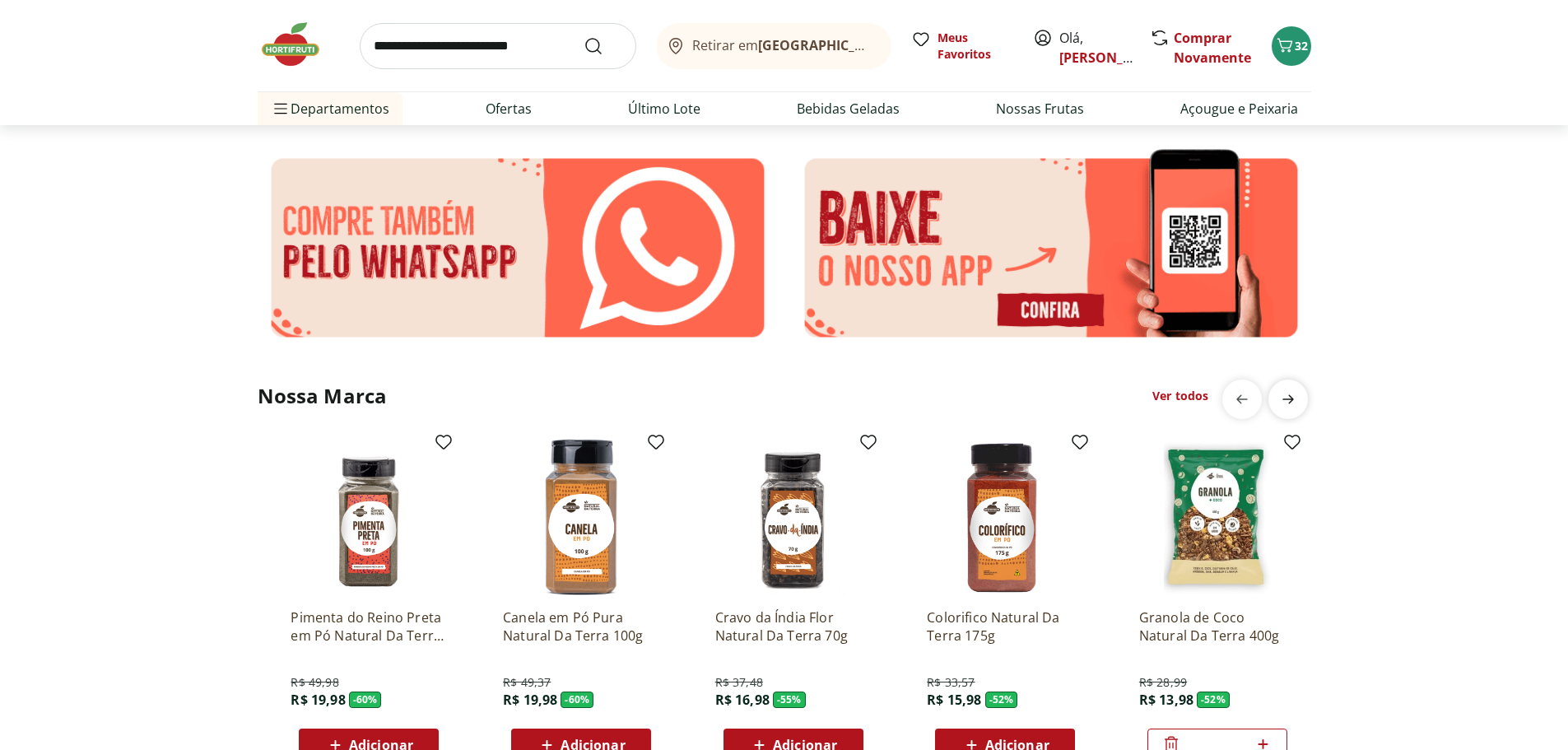
scroll to position [0, 1060]
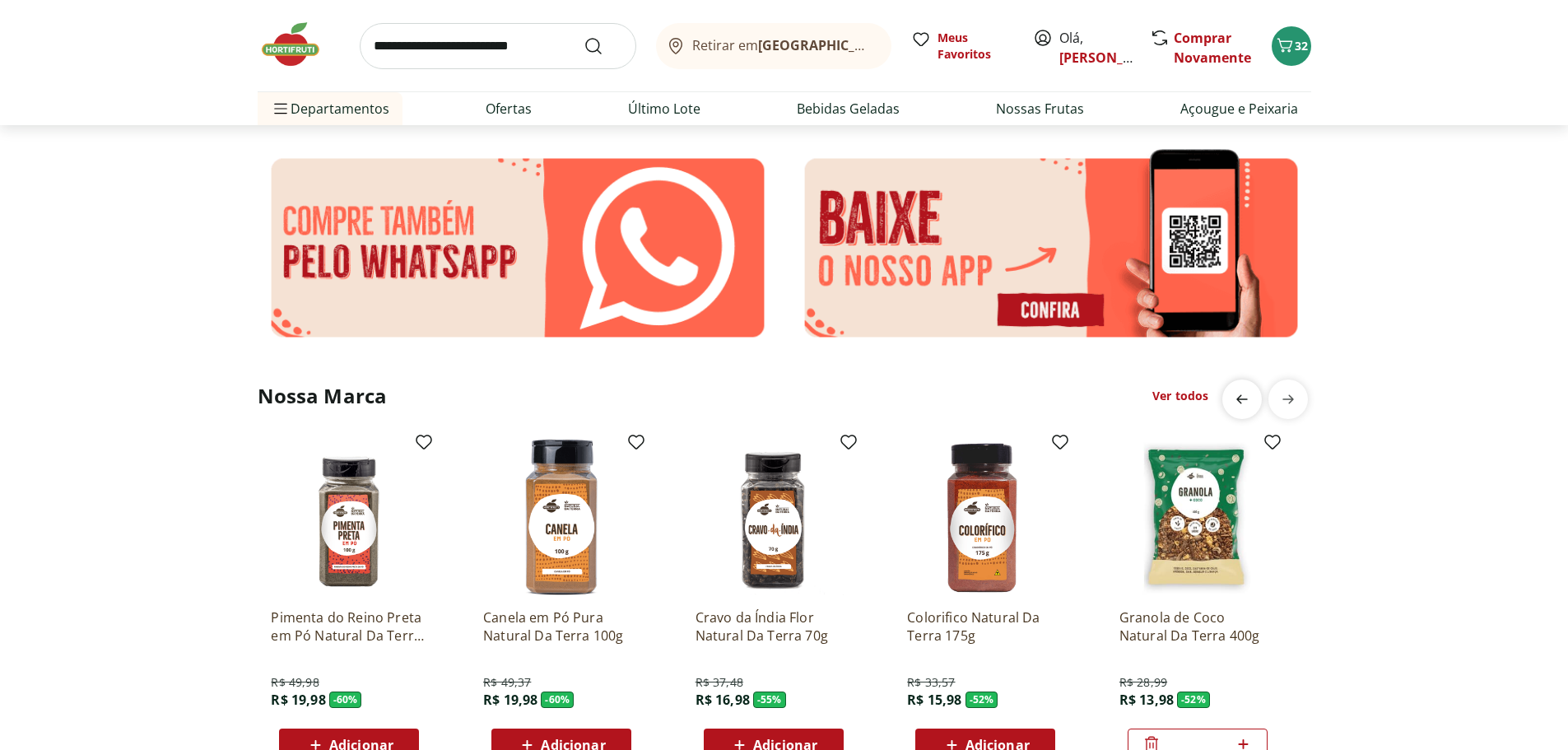
click at [1238, 400] on icon "previous" at bounding box center [1242, 398] width 12 height 9
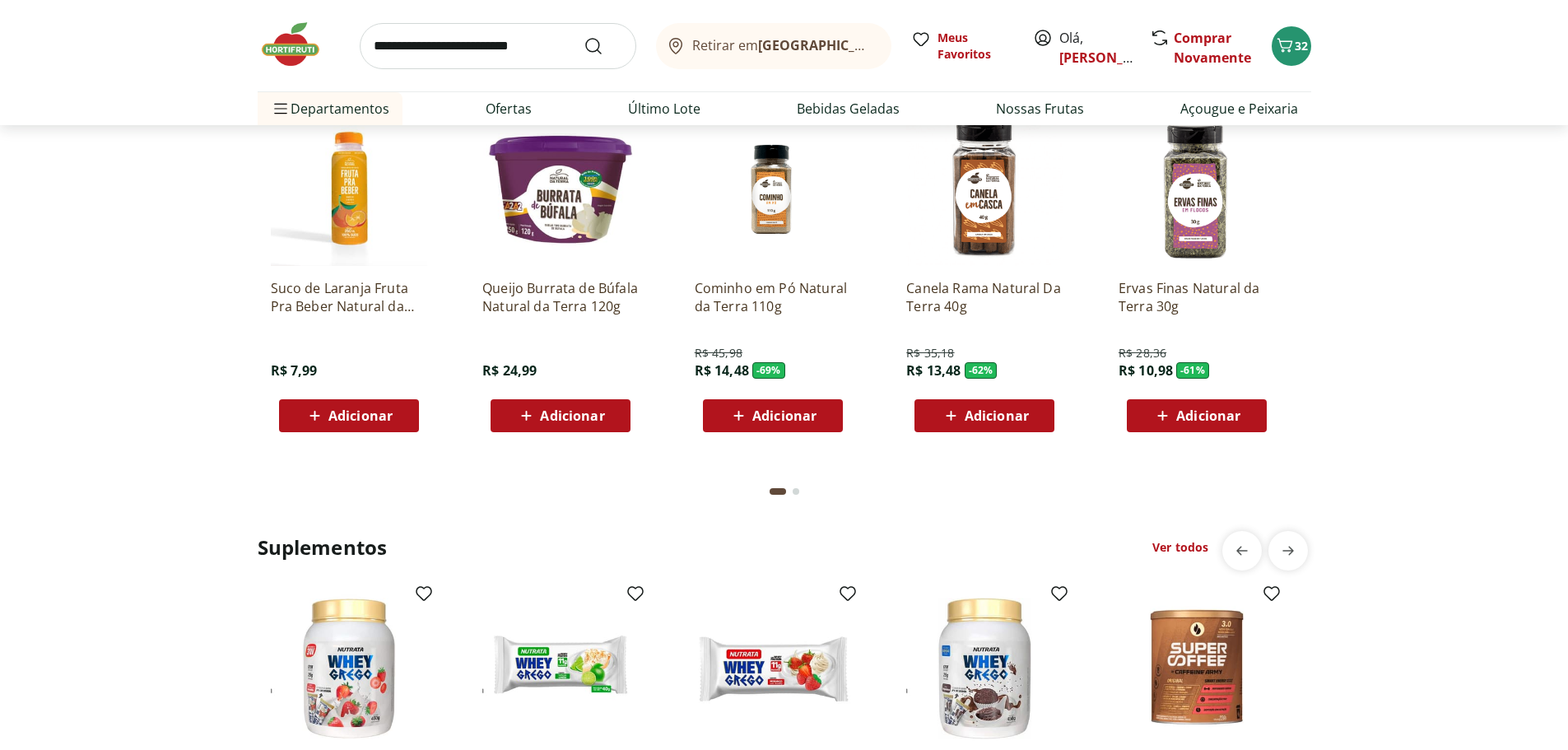
scroll to position [3623, 0]
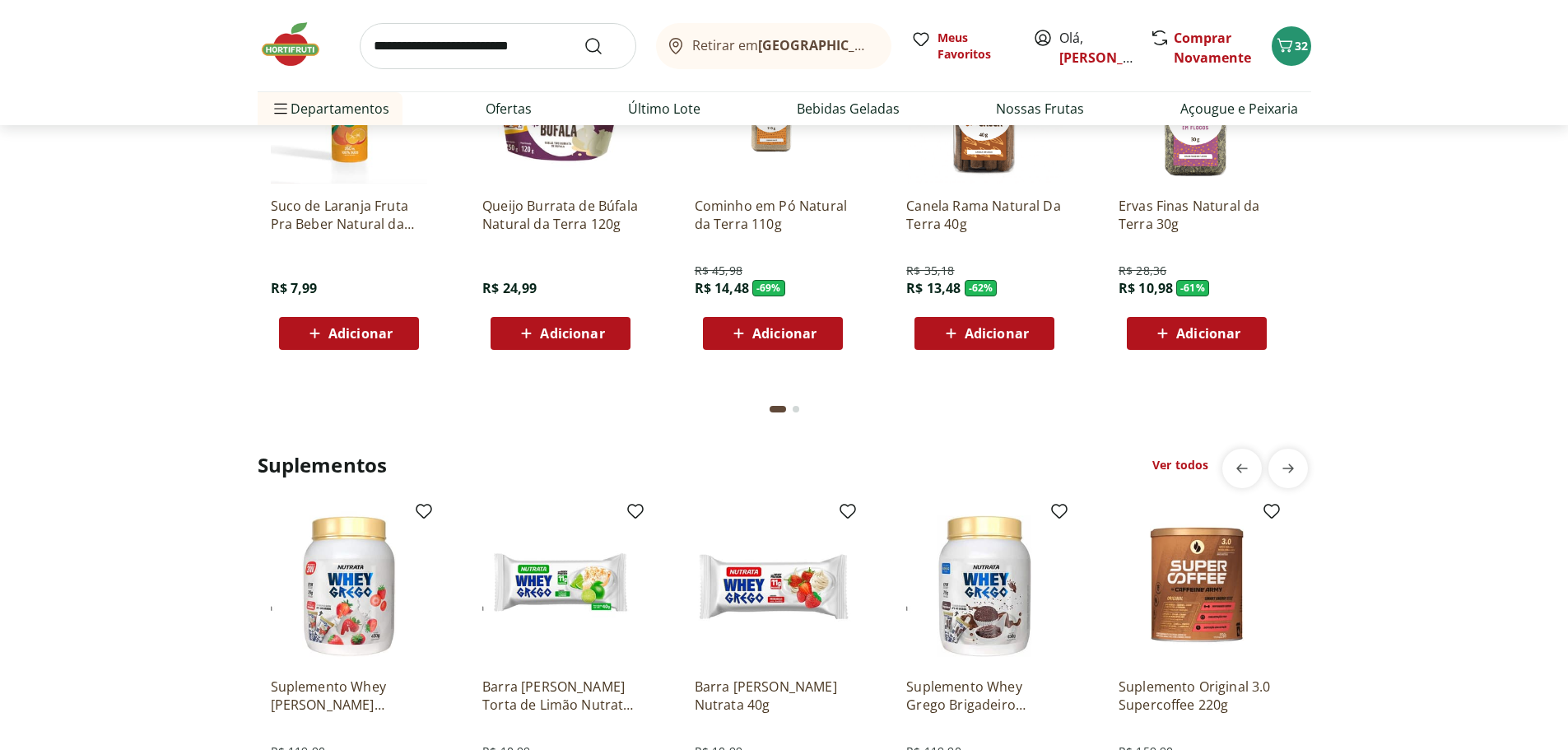
click at [532, 327] on icon at bounding box center [526, 333] width 21 height 20
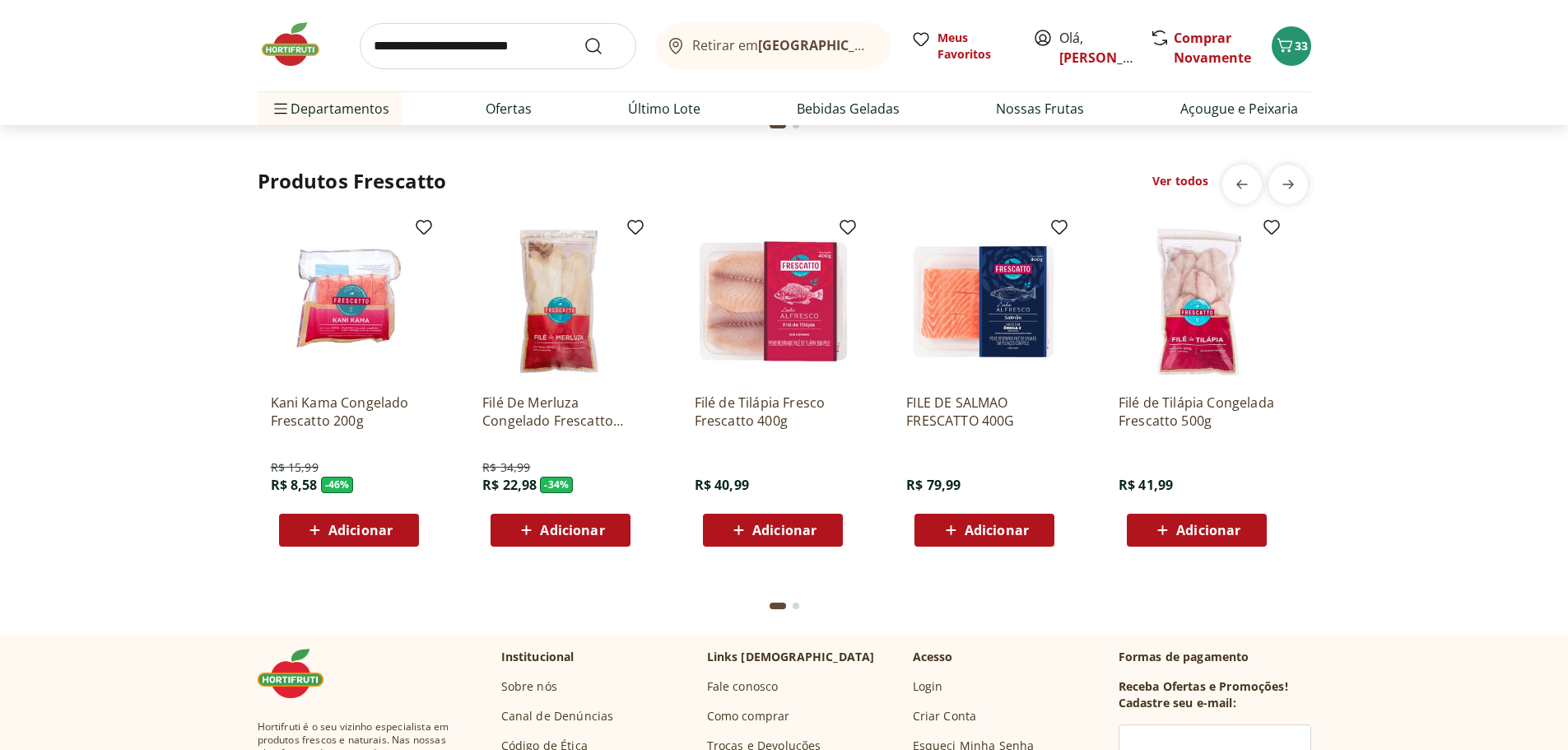
scroll to position [4776, 0]
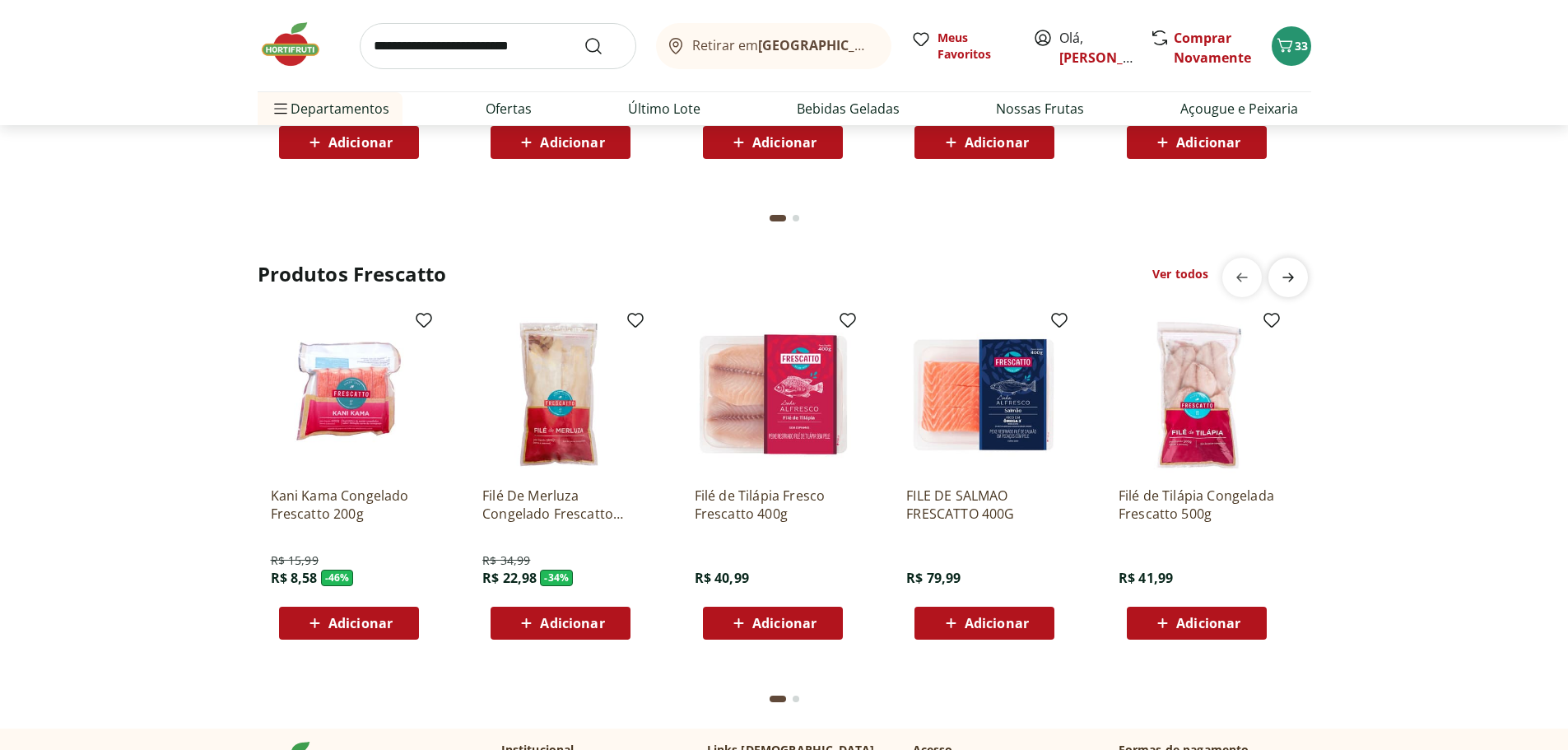
click at [1292, 276] on icon "next" at bounding box center [1288, 276] width 12 height 9
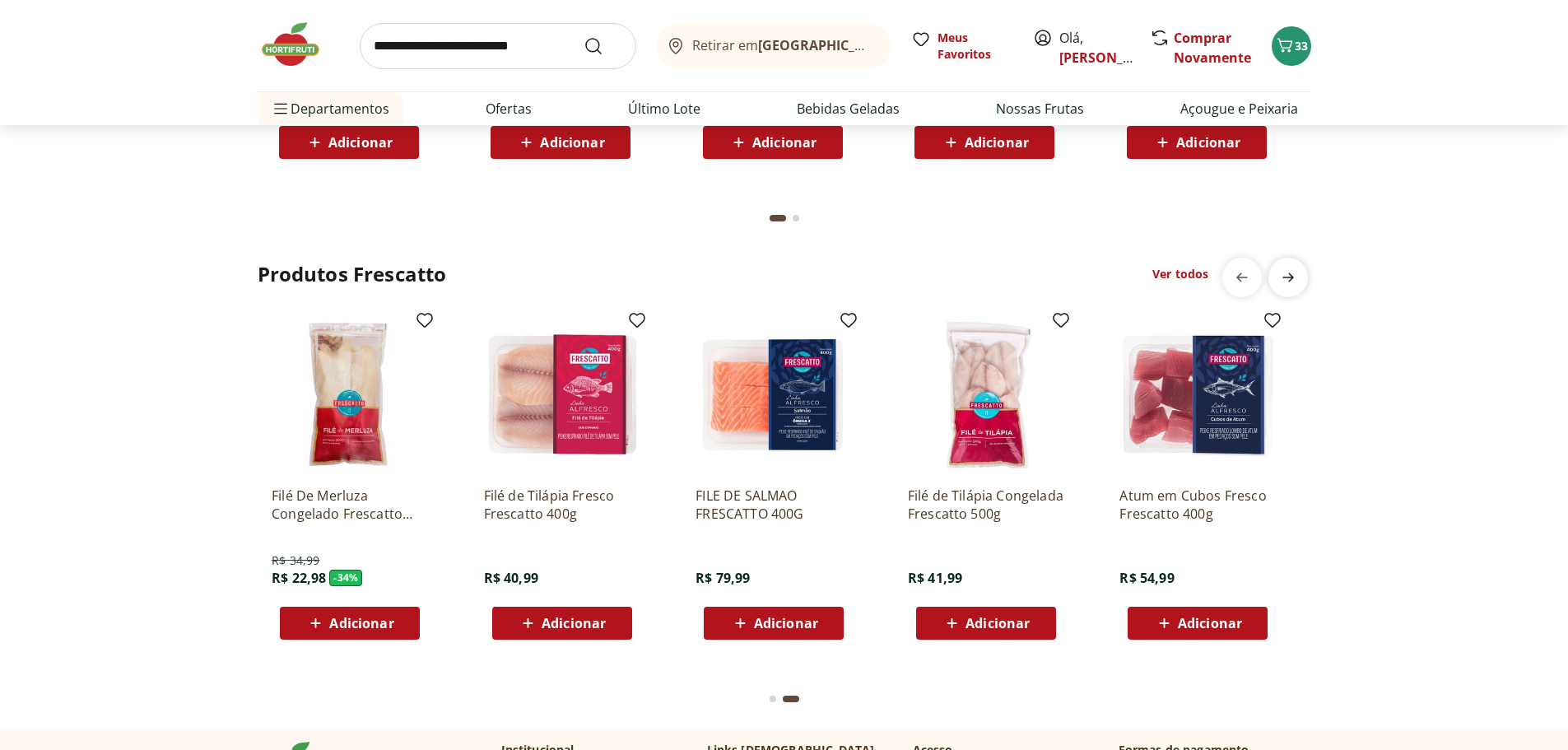
scroll to position [0, 211]
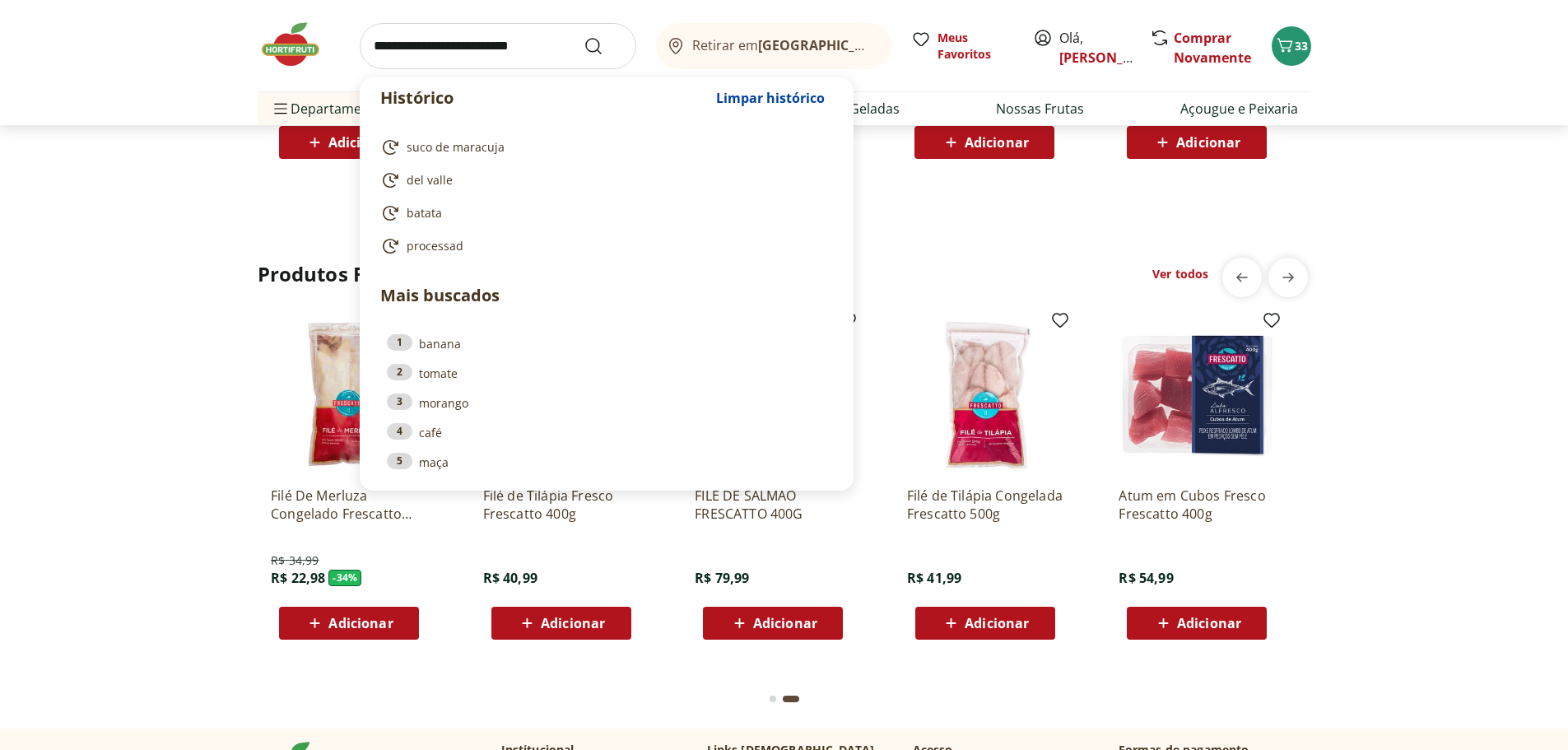
click at [516, 58] on input "search" at bounding box center [498, 46] width 276 height 46
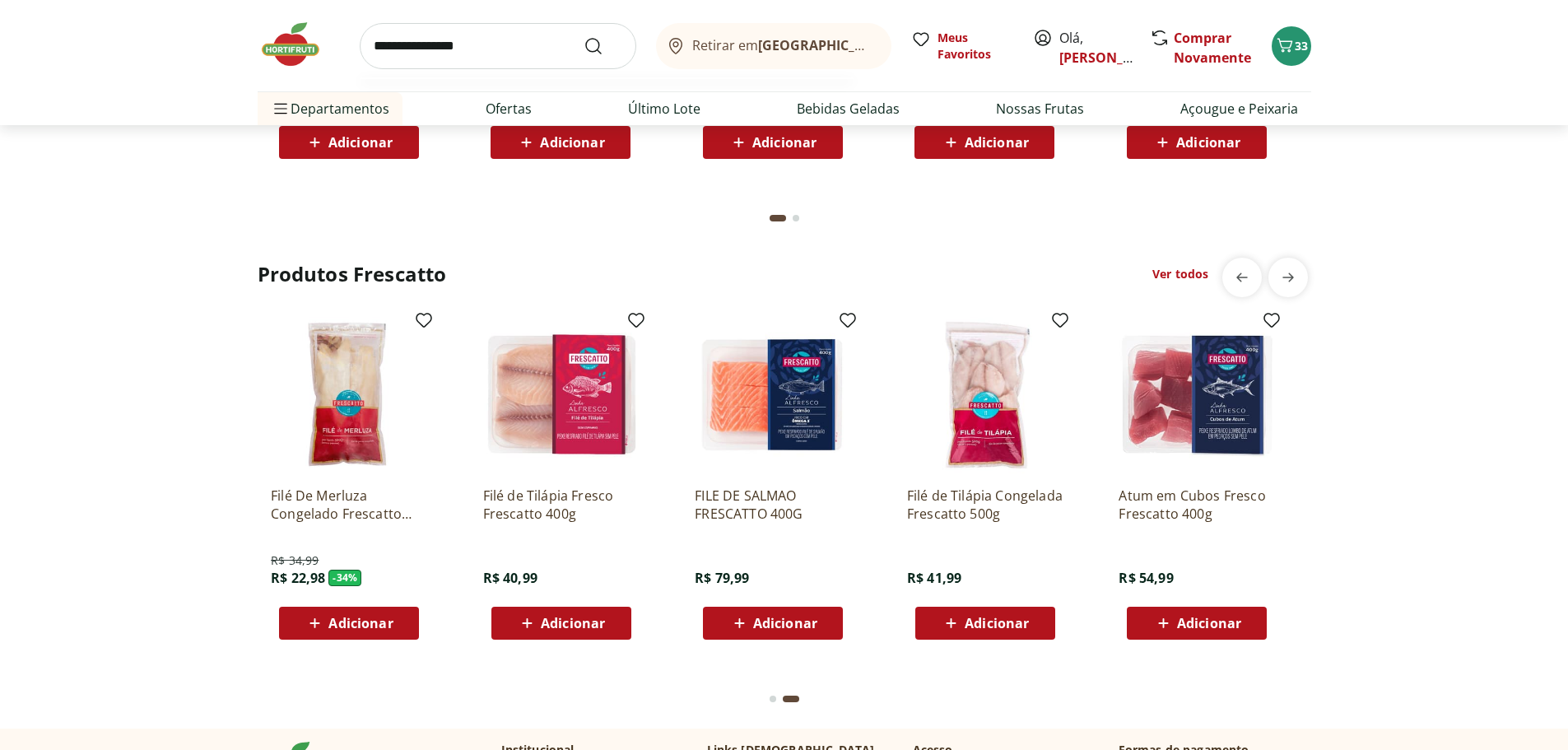
type input "**********"
click at [584, 36] on button "Submit Search" at bounding box center [603, 46] width 39 height 20
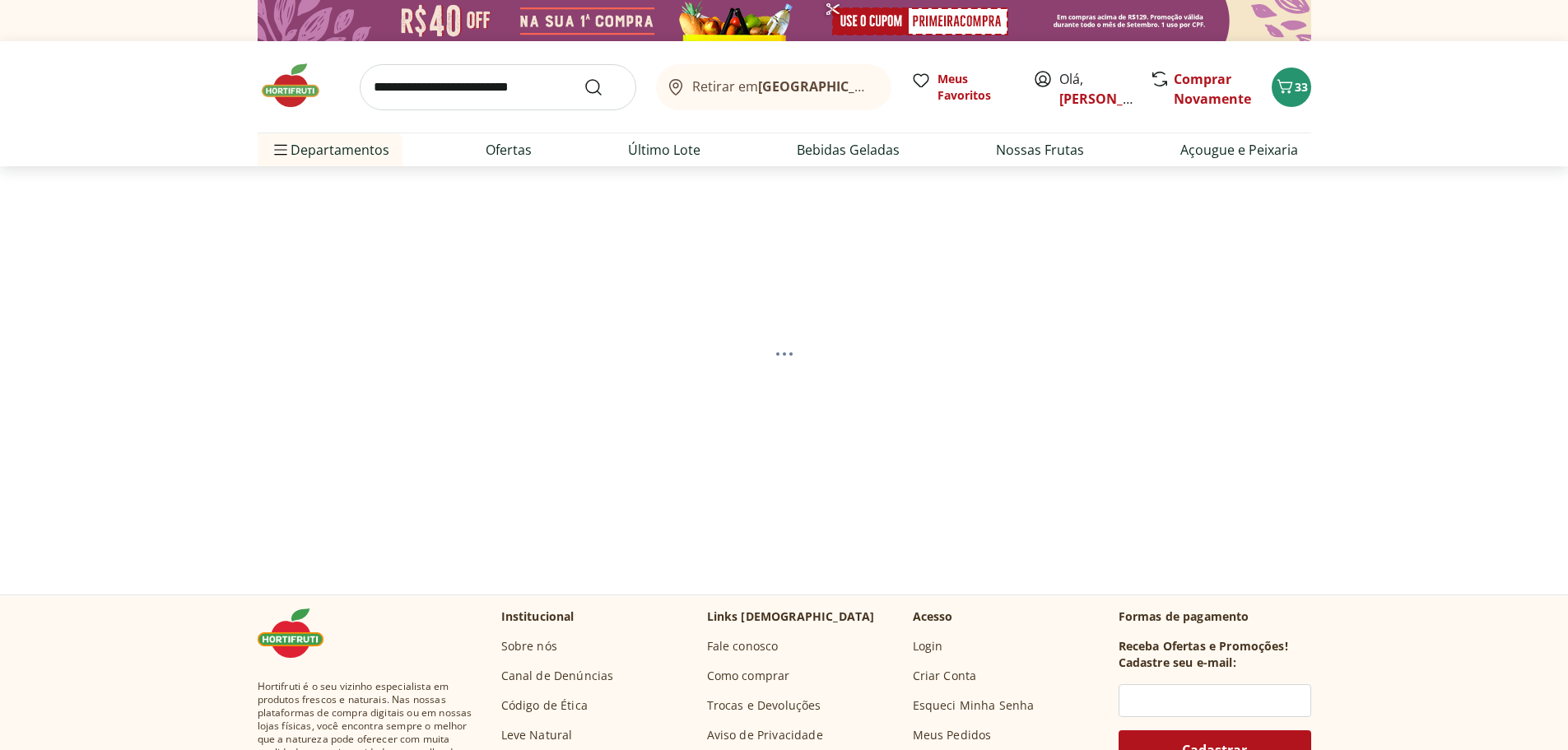
select select "**********"
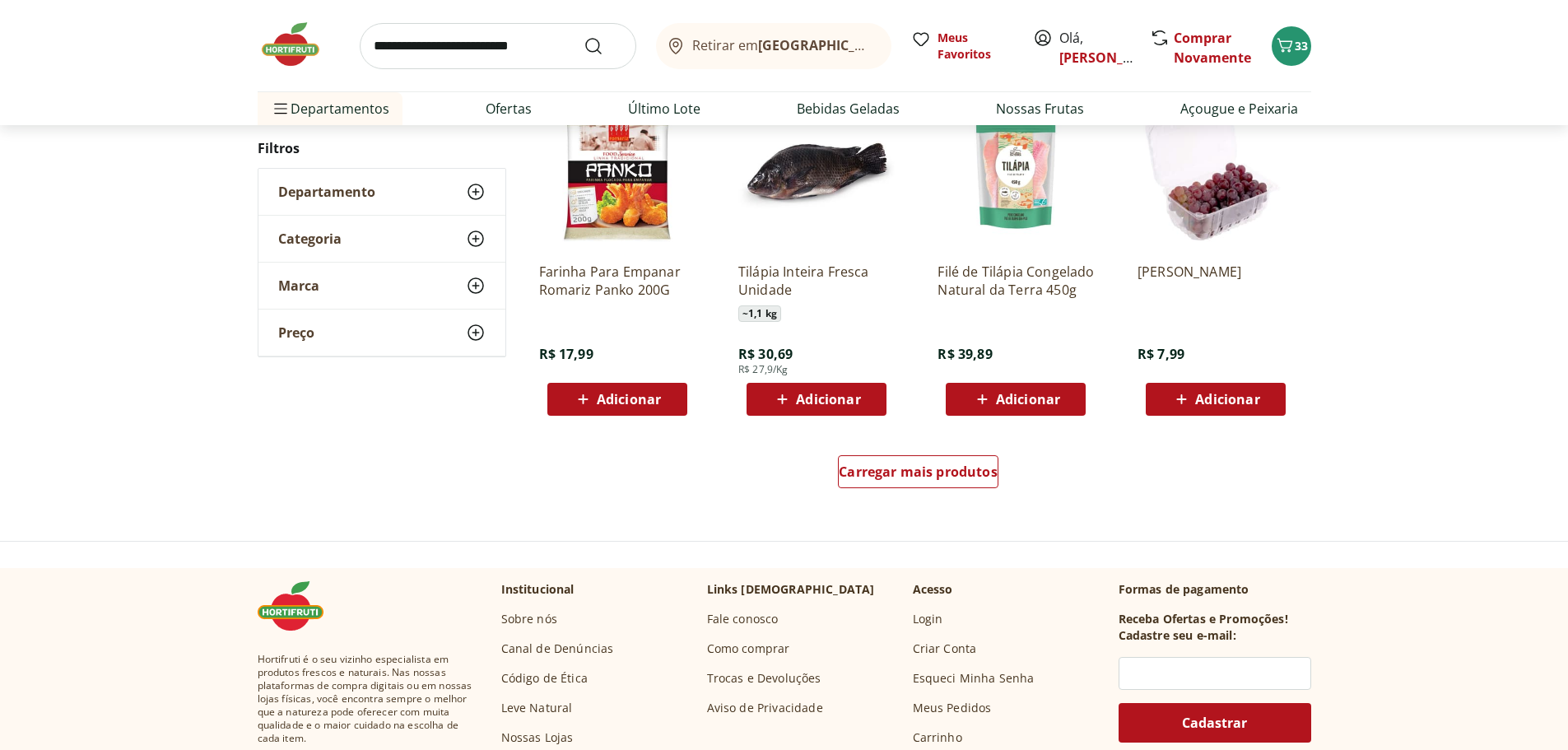
scroll to position [988, 0]
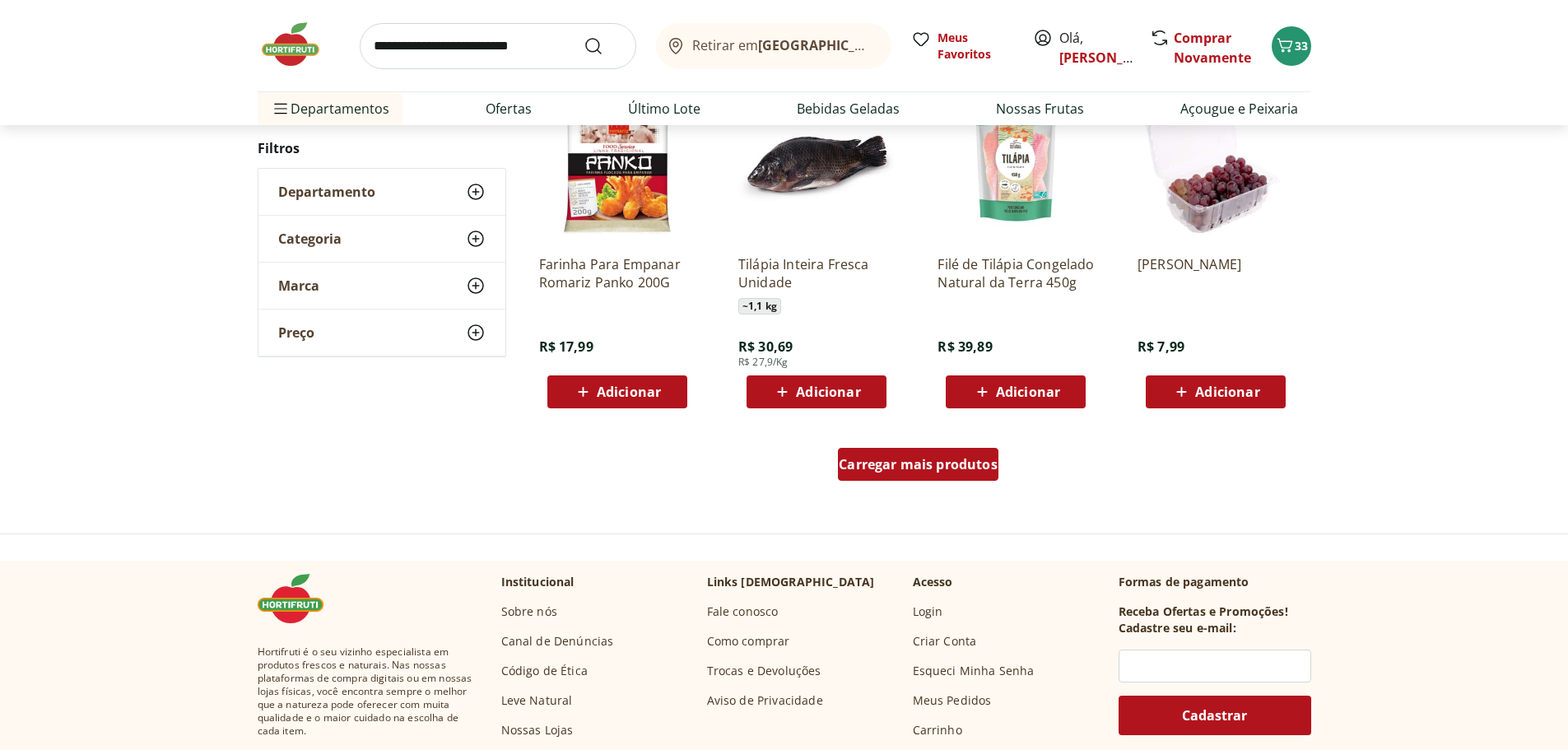
click at [878, 474] on div "Carregar mais produtos" at bounding box center [918, 464] width 160 height 33
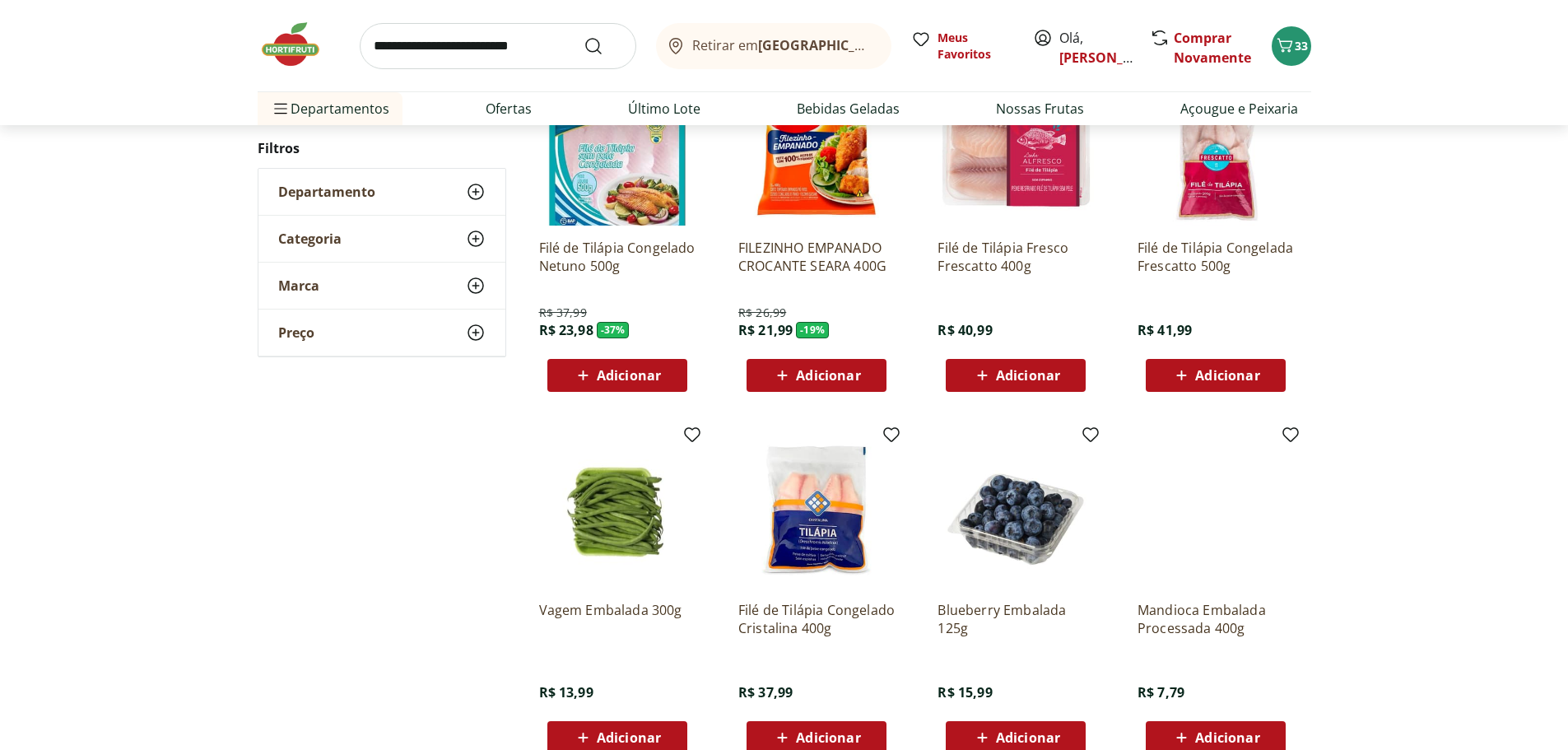
scroll to position [329, 0]
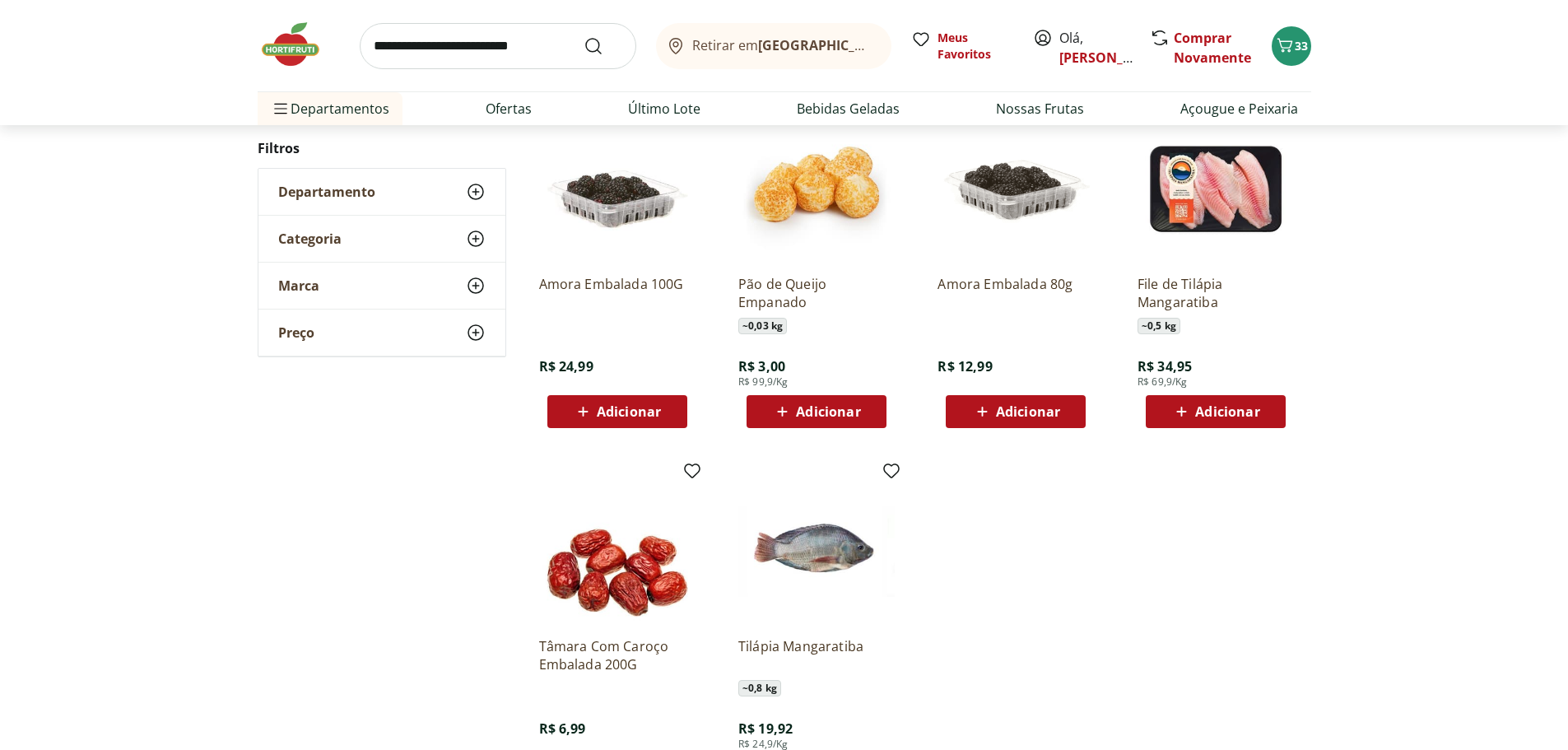
click at [419, 44] on input "search" at bounding box center [498, 46] width 276 height 46
type input "********"
click at [584, 36] on button "Submit Search" at bounding box center [603, 46] width 39 height 20
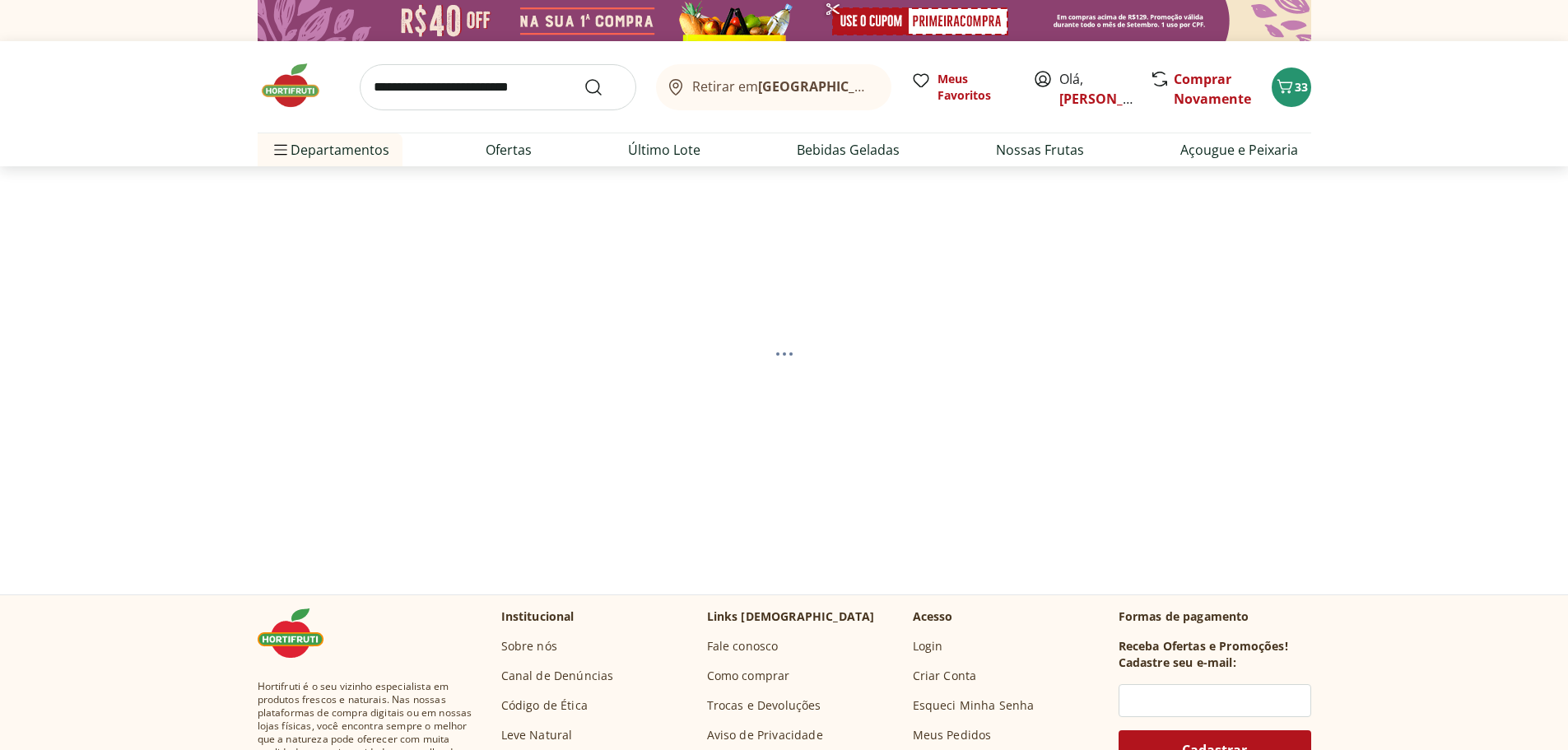
select select "**********"
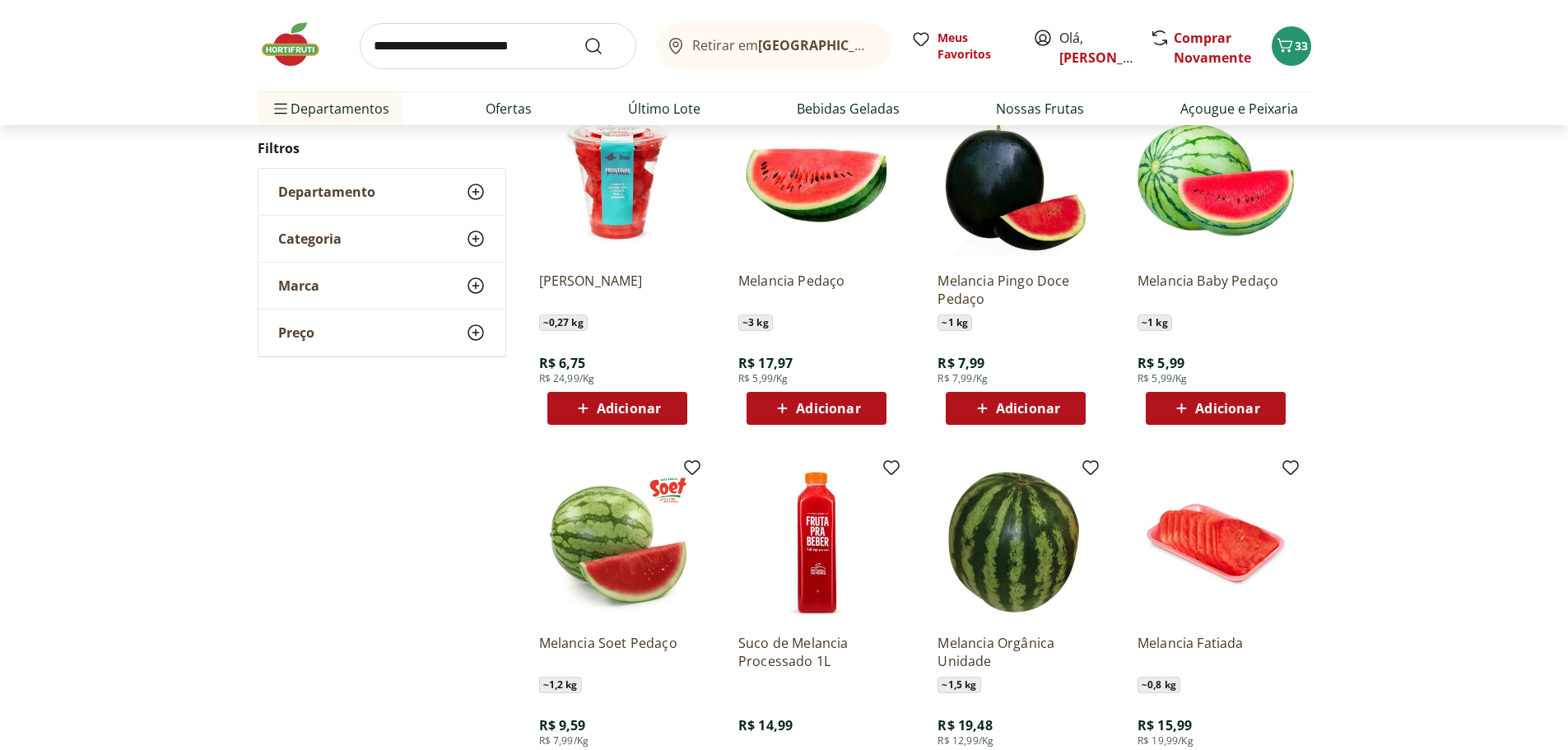
scroll to position [329, 0]
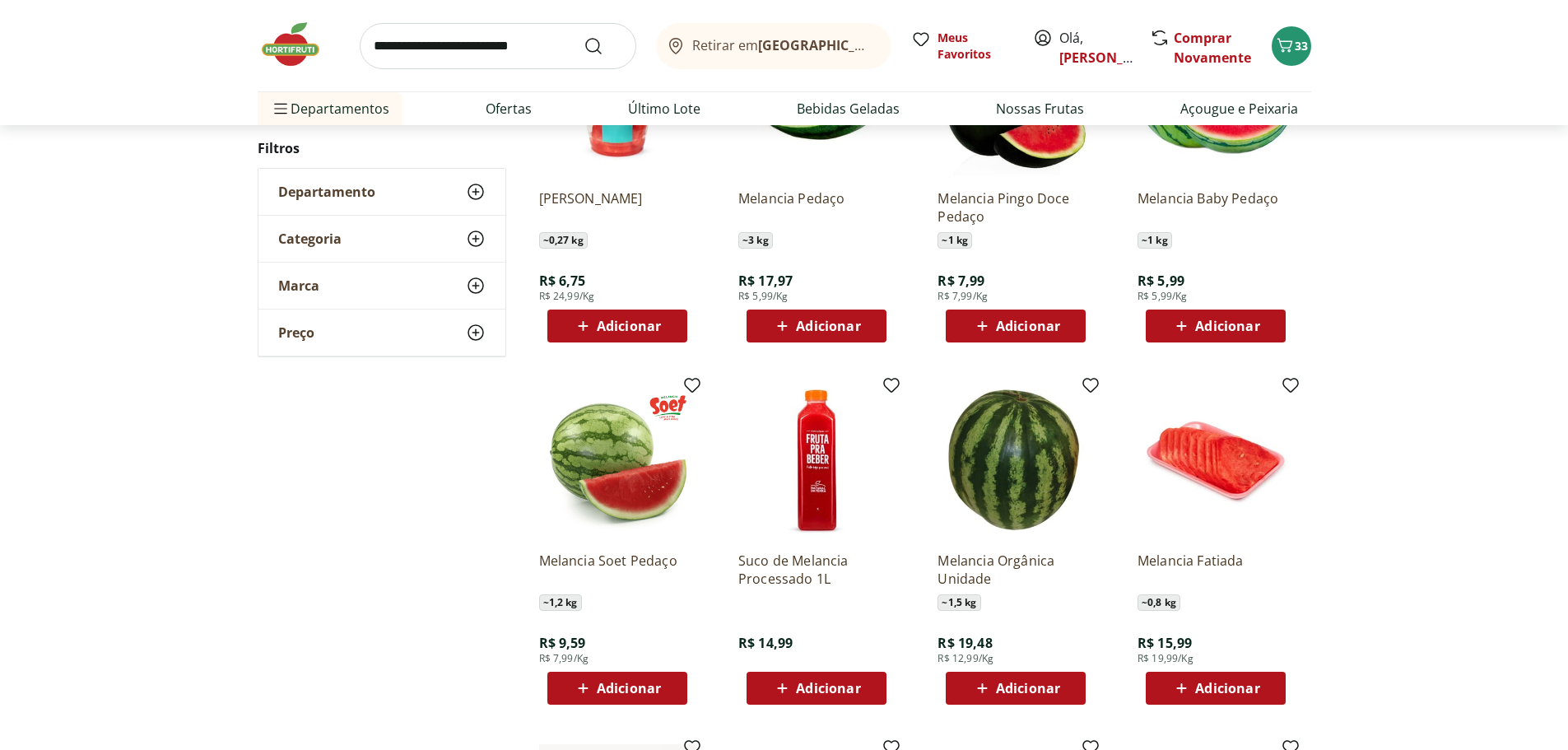
drag, startPoint x: 605, startPoint y: 692, endPoint x: 330, endPoint y: 673, distance: 275.7
click at [600, 692] on span "Adicionar" at bounding box center [629, 688] width 64 height 13
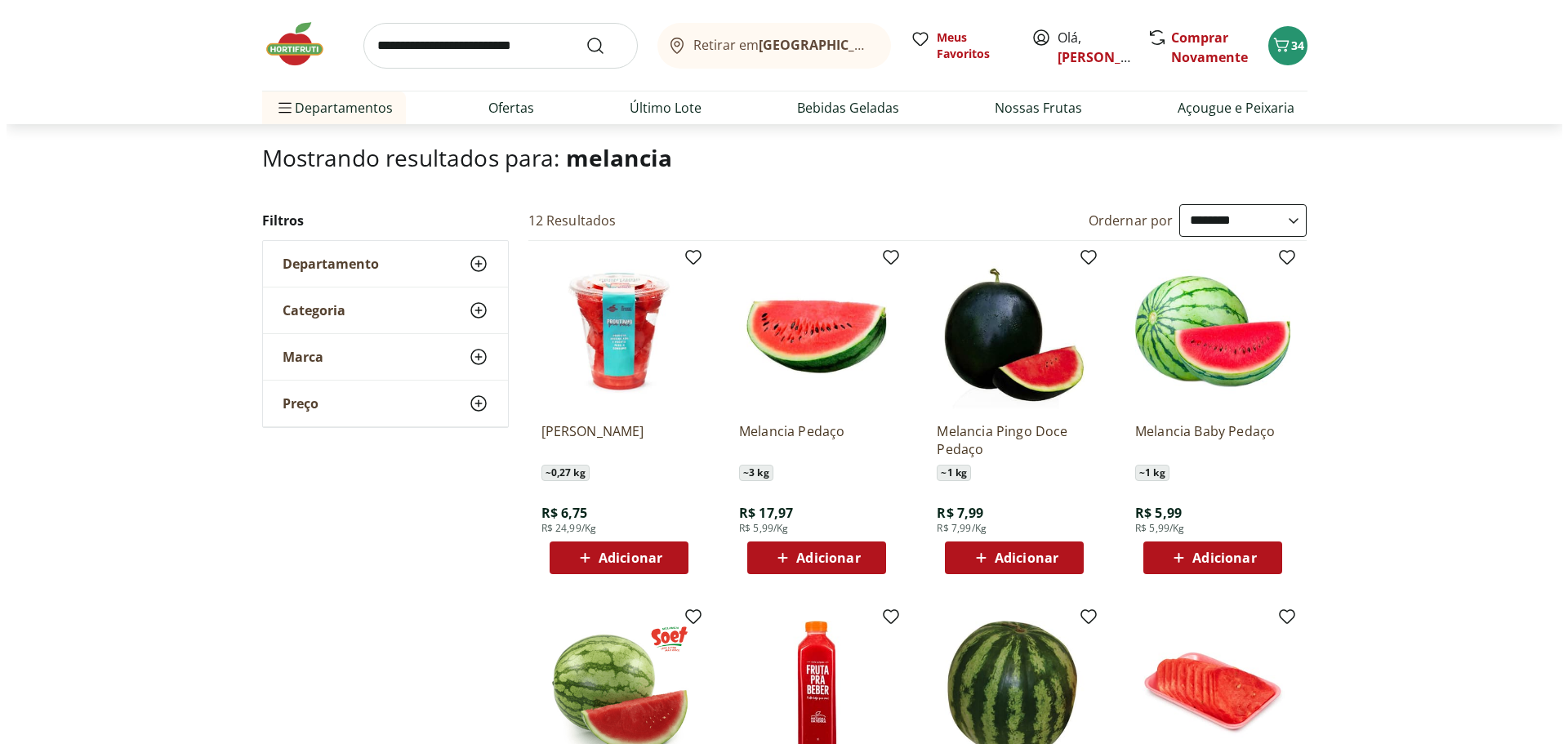
scroll to position [0, 0]
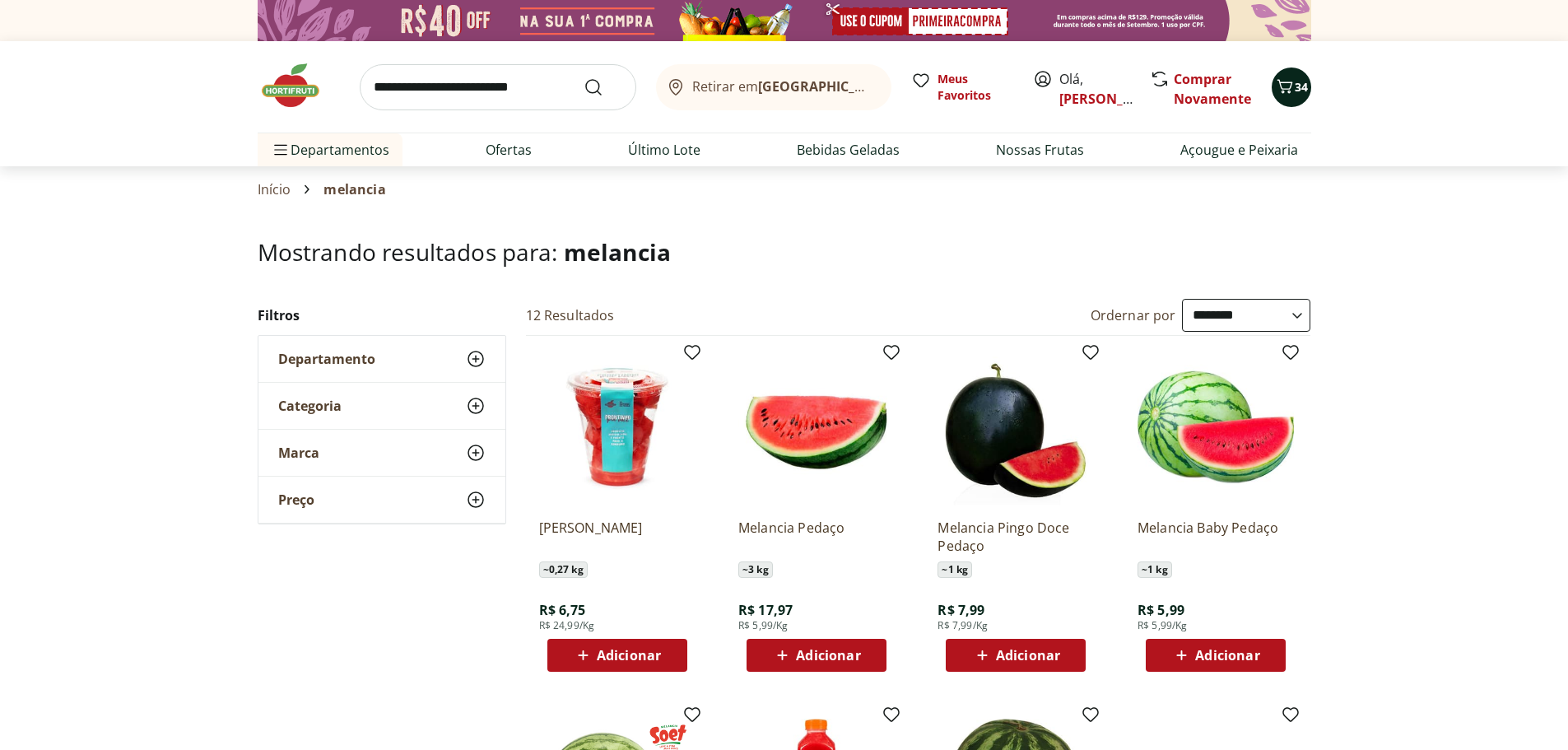
click at [1289, 86] on icon "Carrinho" at bounding box center [1285, 87] width 20 height 20
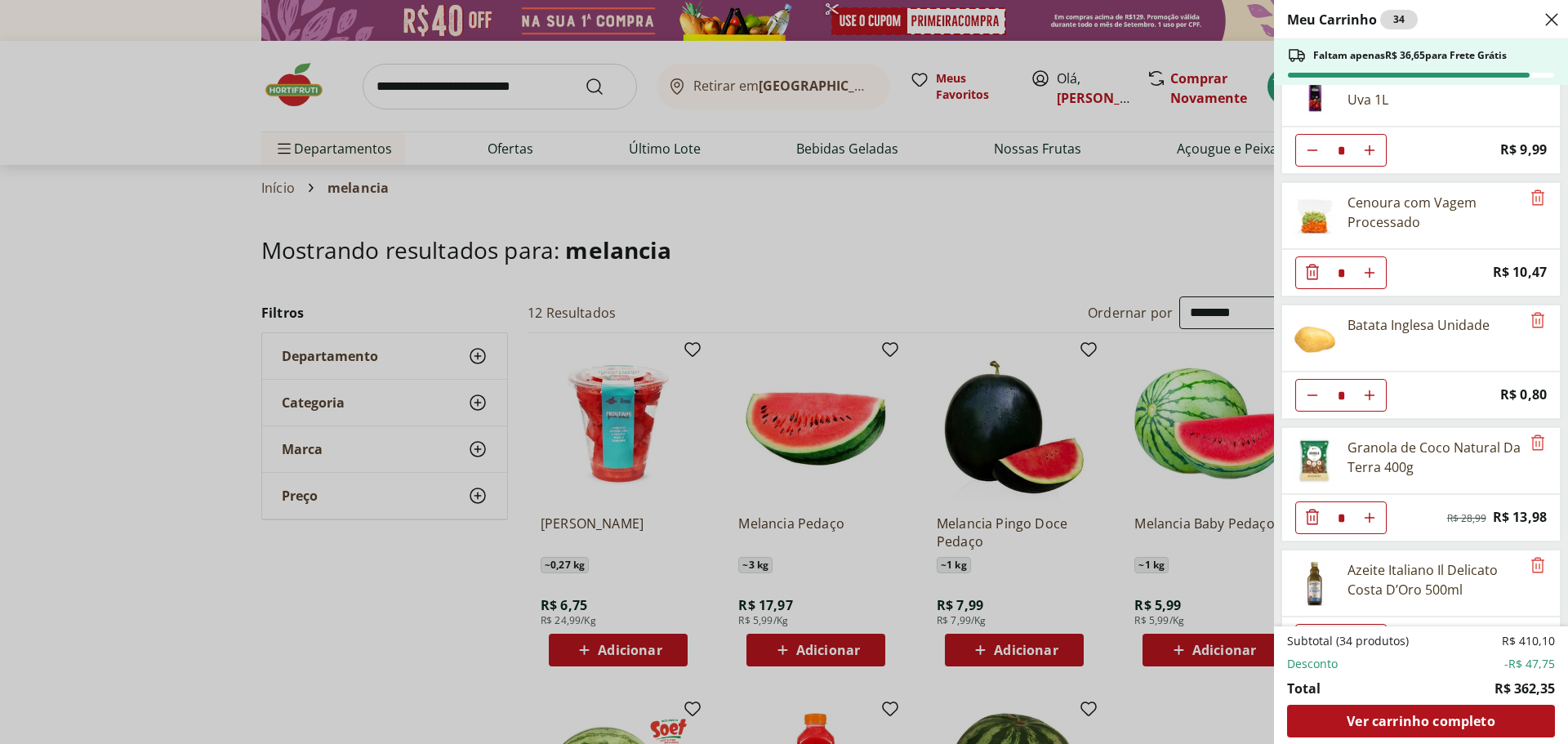
scroll to position [1471, 0]
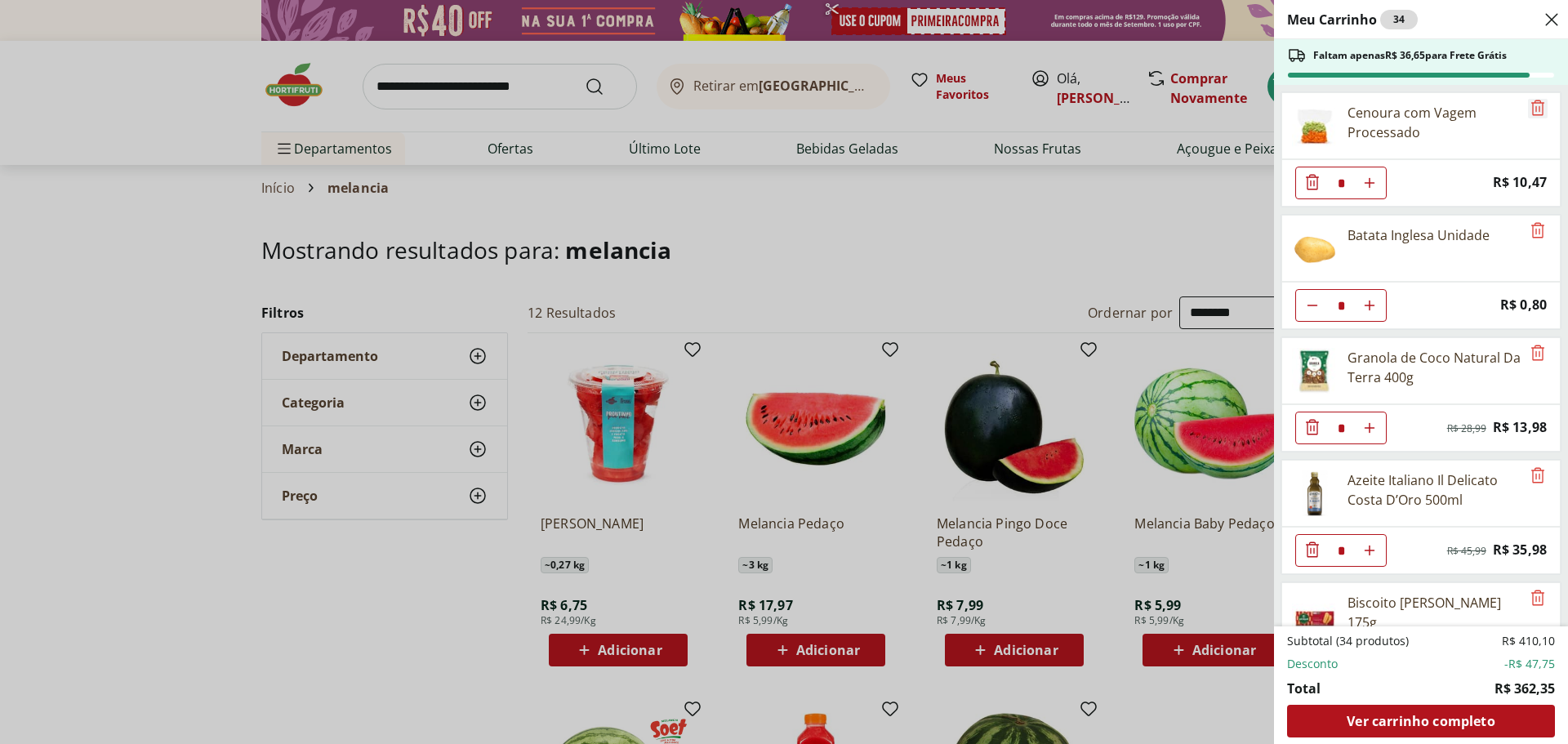
click at [1528, 114] on icon "Remove" at bounding box center [1538, 108] width 20 height 20
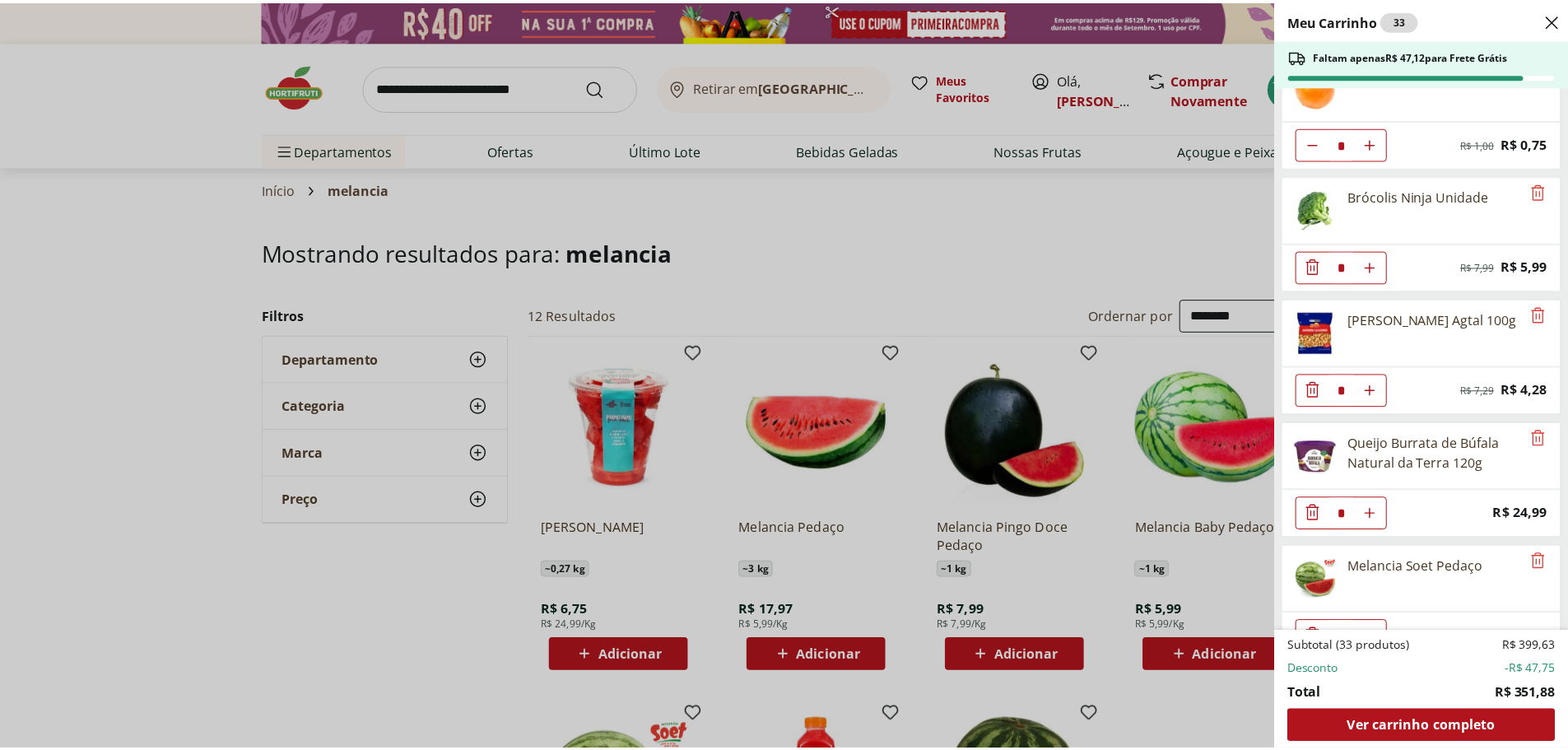
scroll to position [2055, 0]
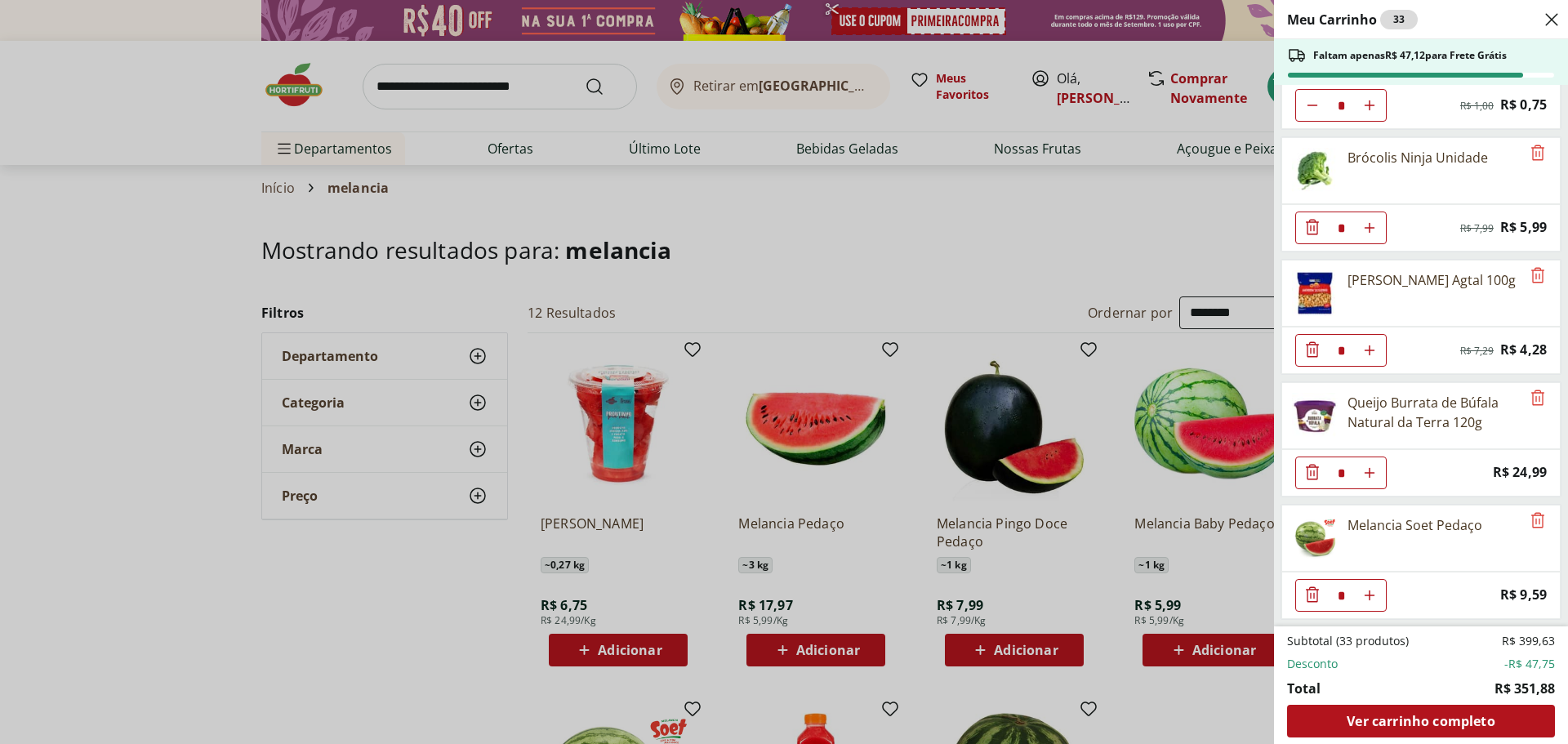
click at [525, 81] on div "Meu Carrinho 33 Faltam apenas R$ 47,12 para Frete Grátis Repolho Roxo Unidade *…" at bounding box center [784, 372] width 1568 height 744
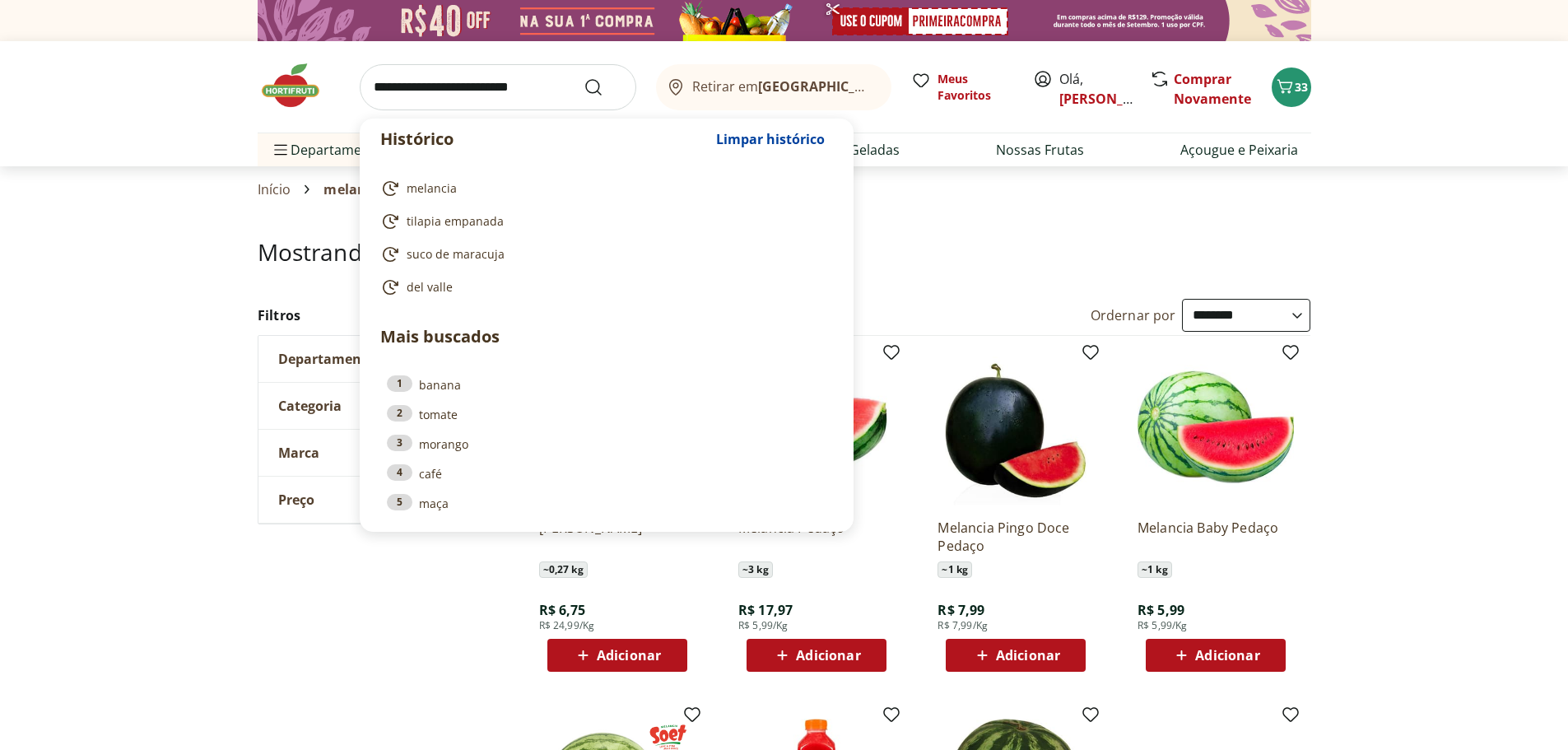
click at [525, 89] on input "search" at bounding box center [498, 87] width 276 height 46
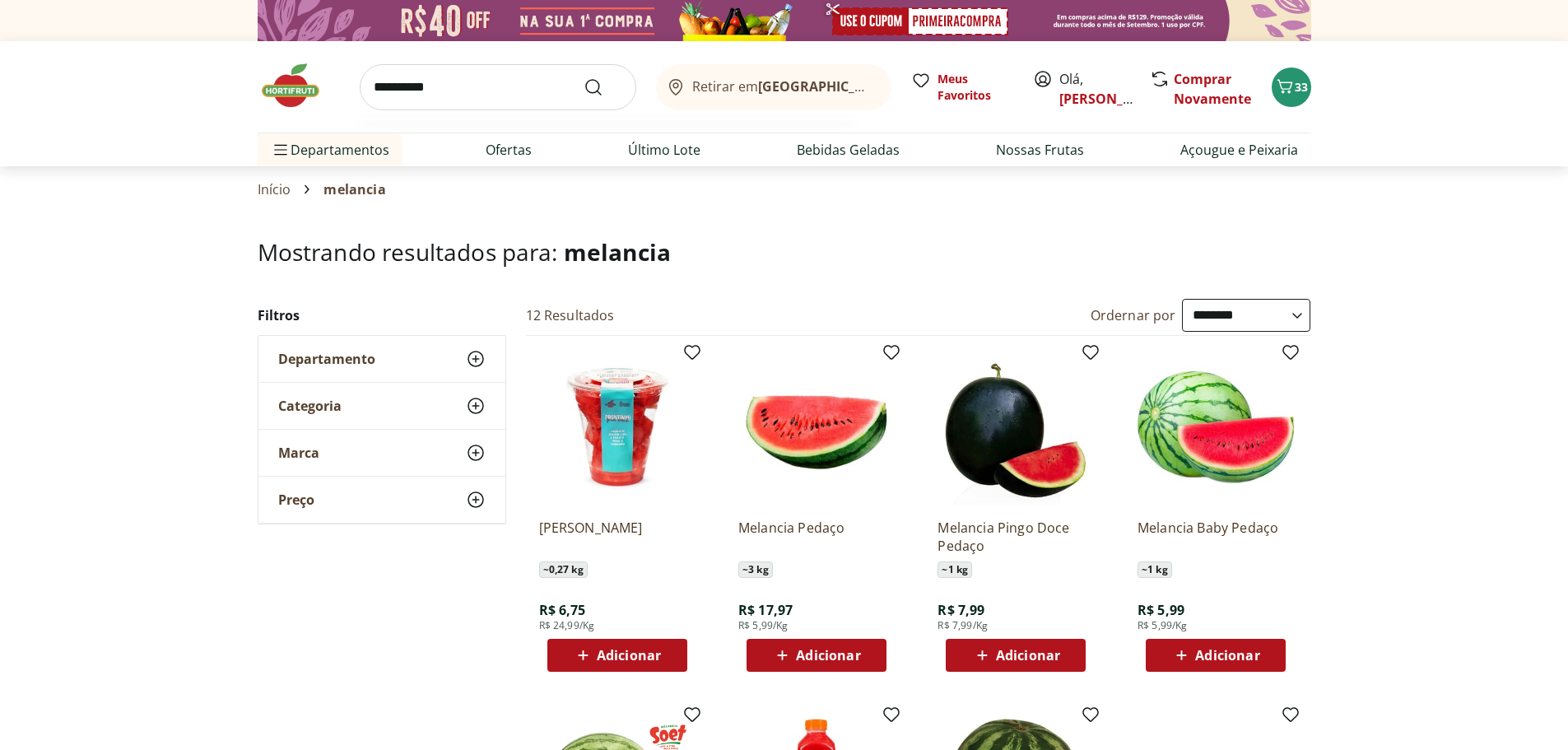
type input "**********"
click at [584, 78] on button "Submit Search" at bounding box center [603, 88] width 39 height 20
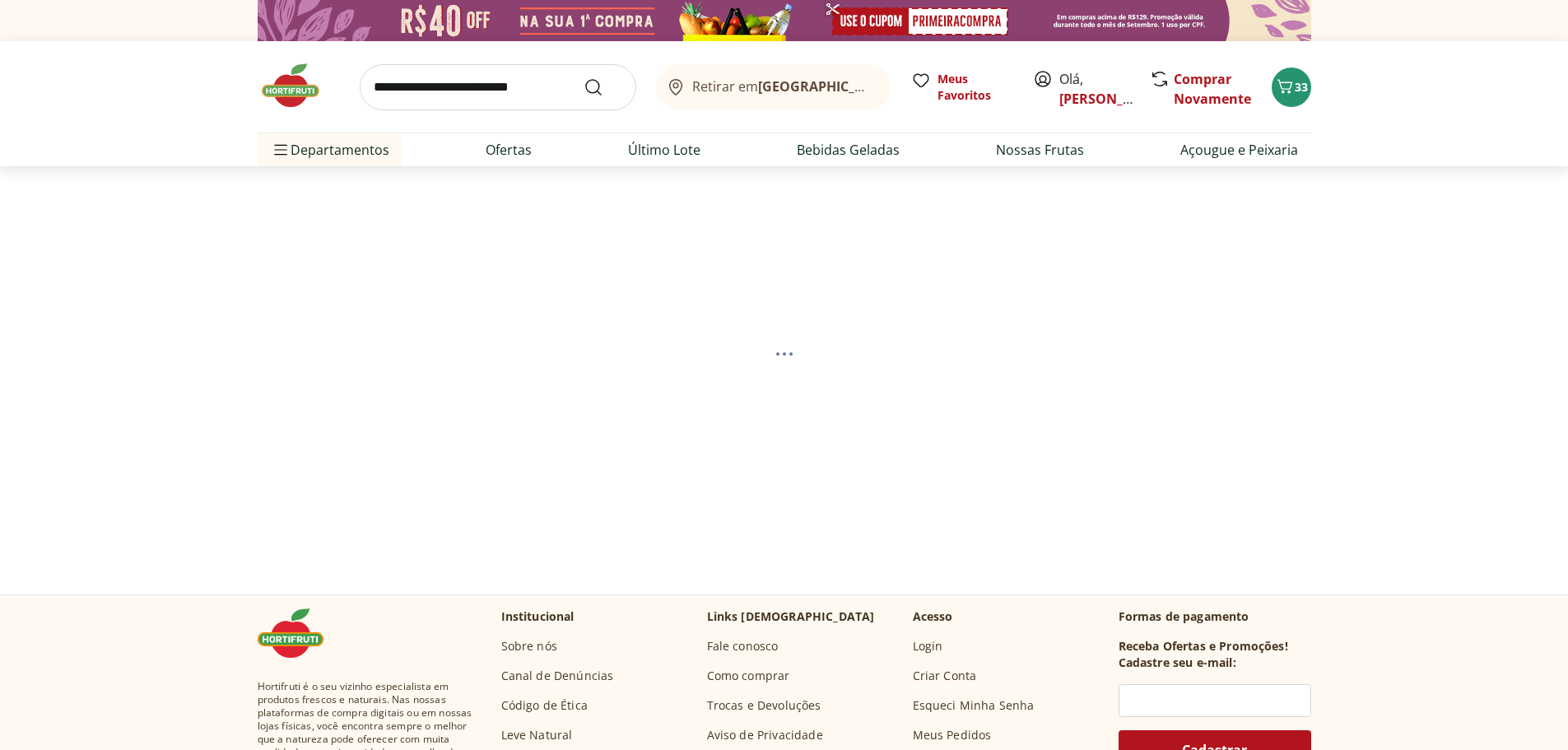
select select "**********"
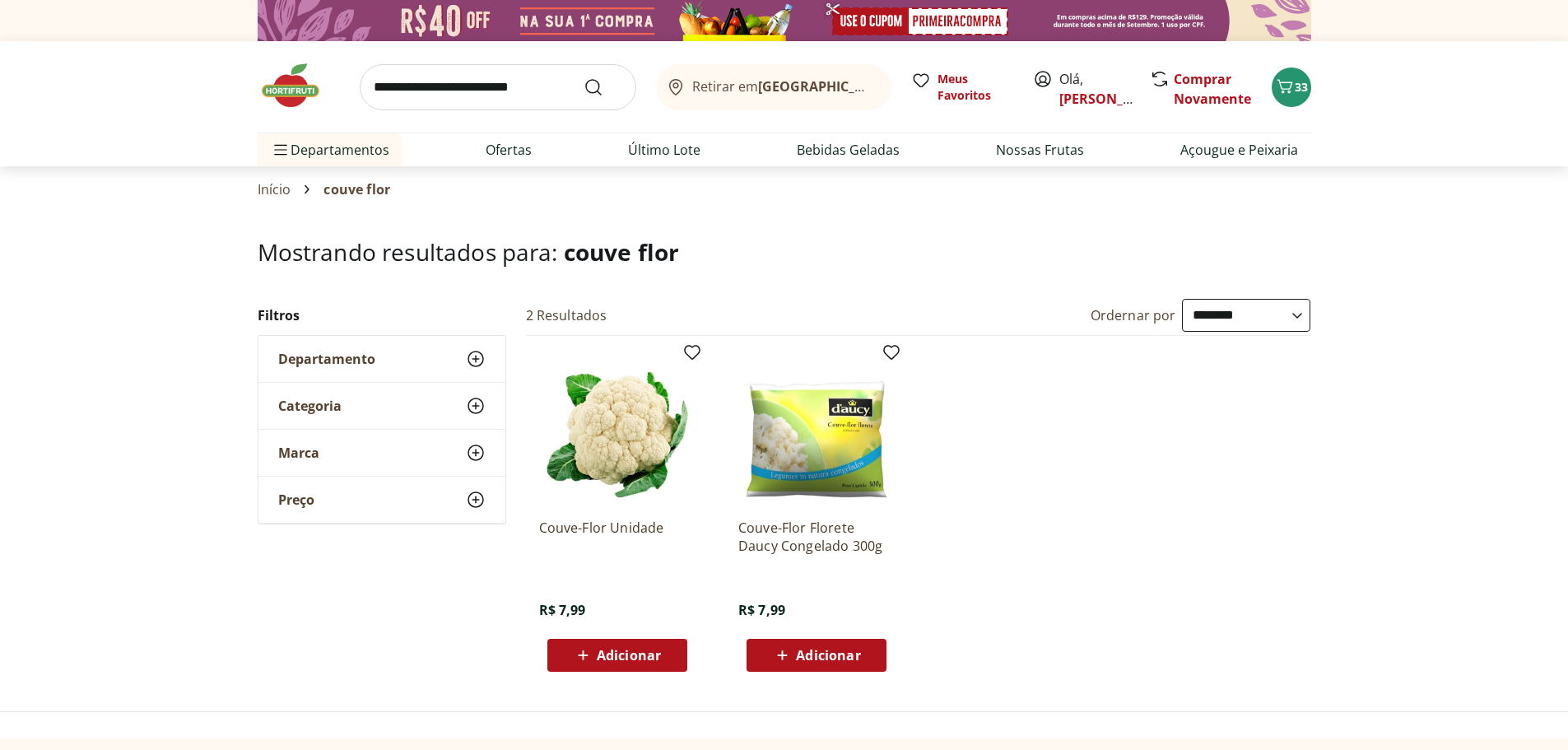
click at [634, 646] on span "Adicionar" at bounding box center [616, 656] width 88 height 20
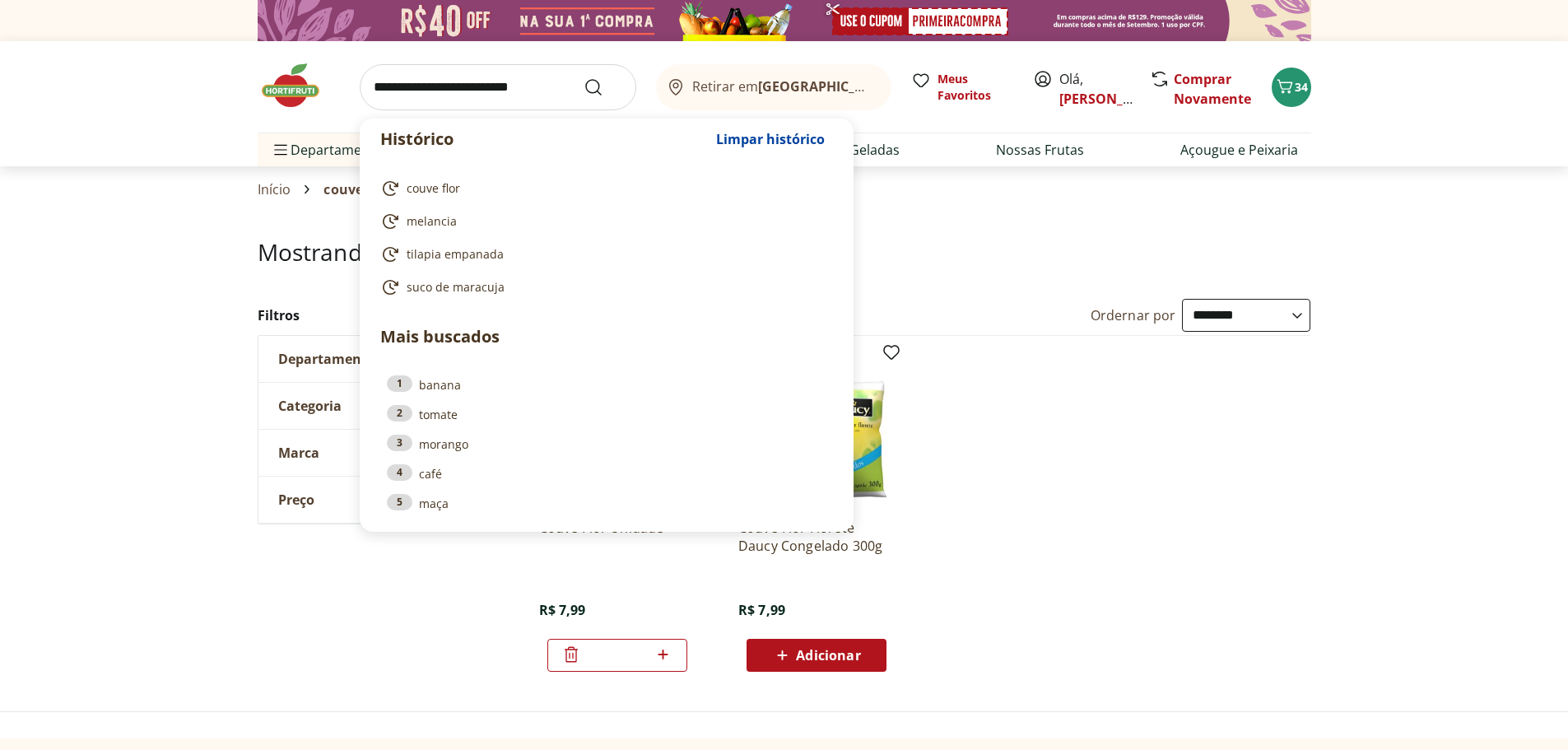
click at [513, 89] on input "search" at bounding box center [498, 87] width 276 height 46
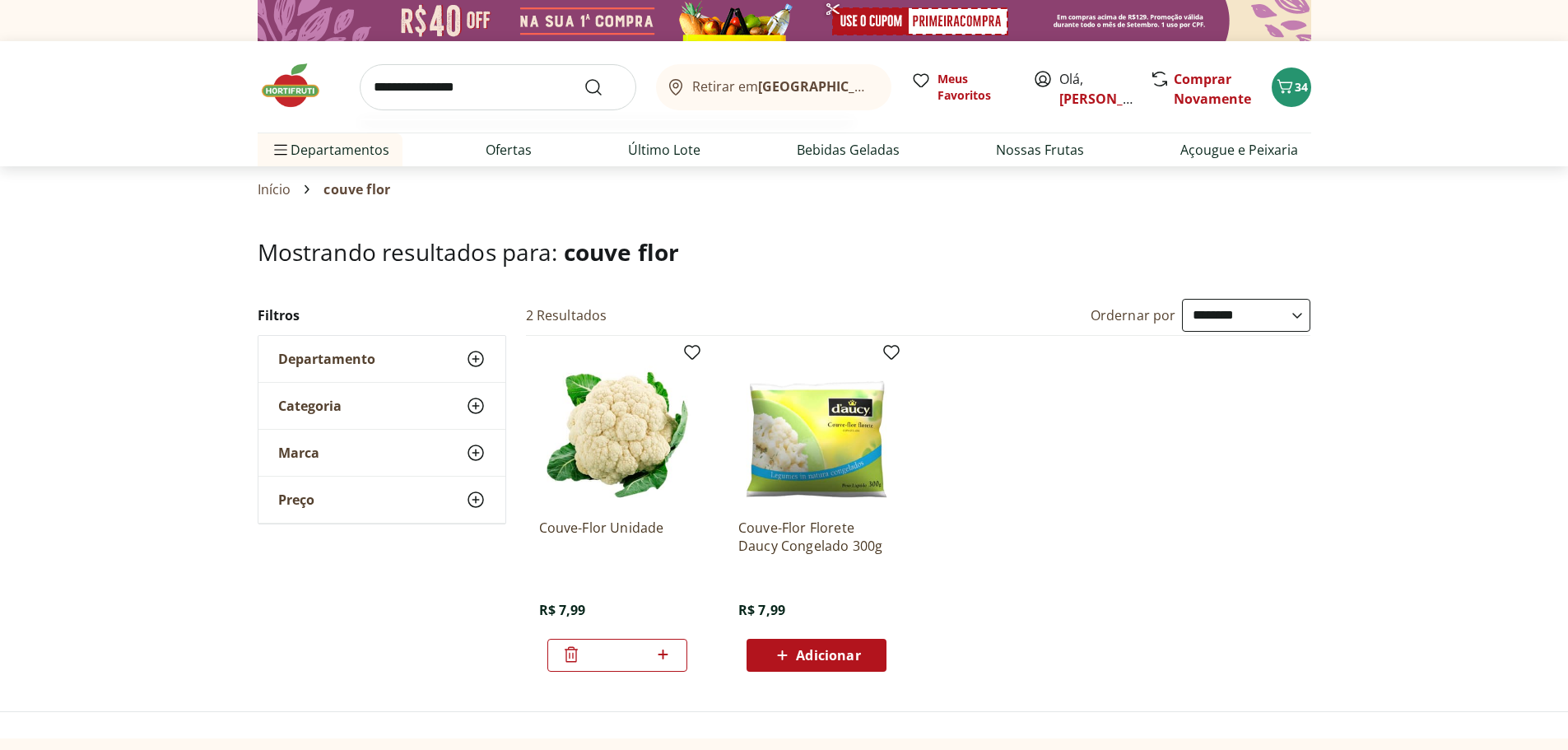
type input "**********"
click at [584, 78] on button "Submit Search" at bounding box center [603, 88] width 39 height 20
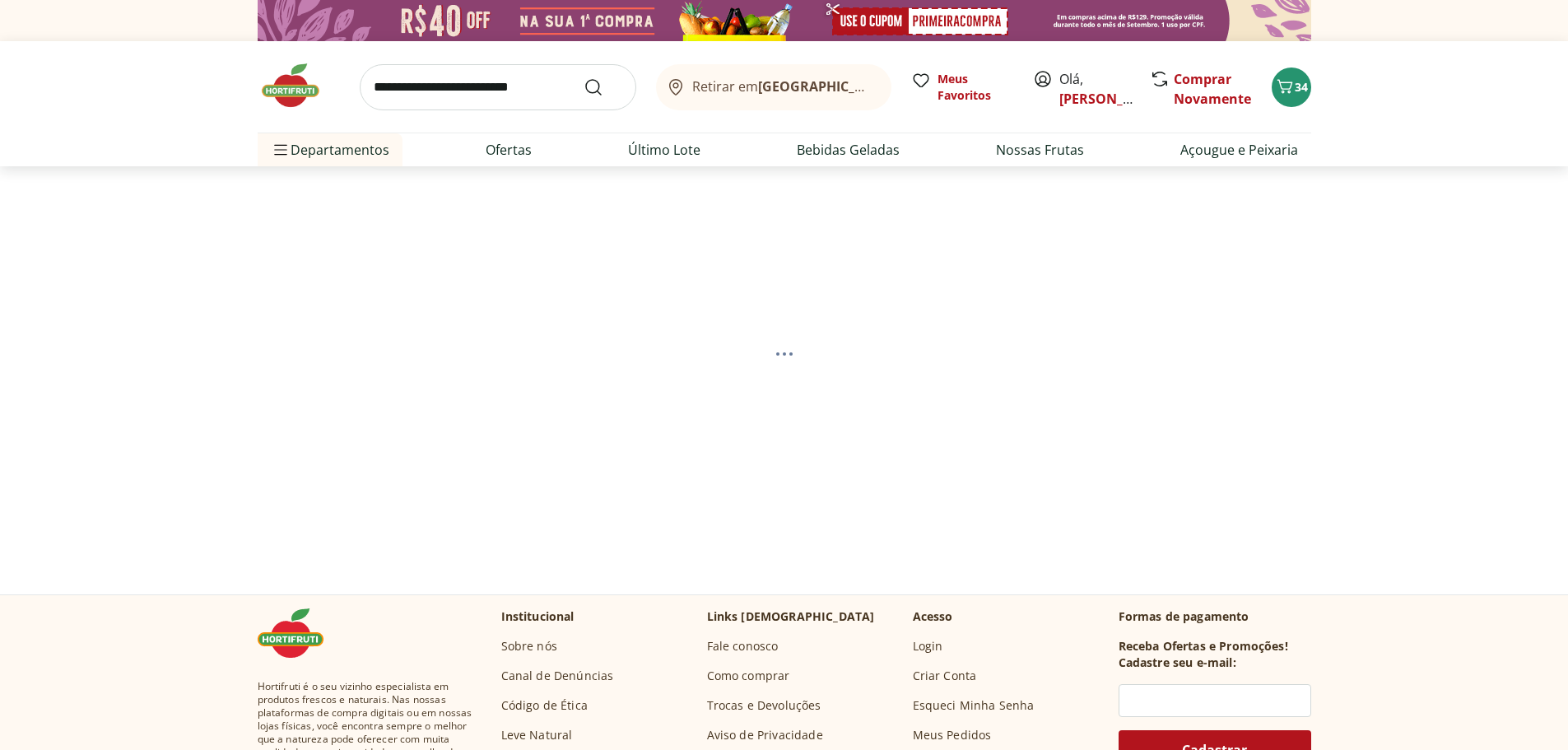
select select "**********"
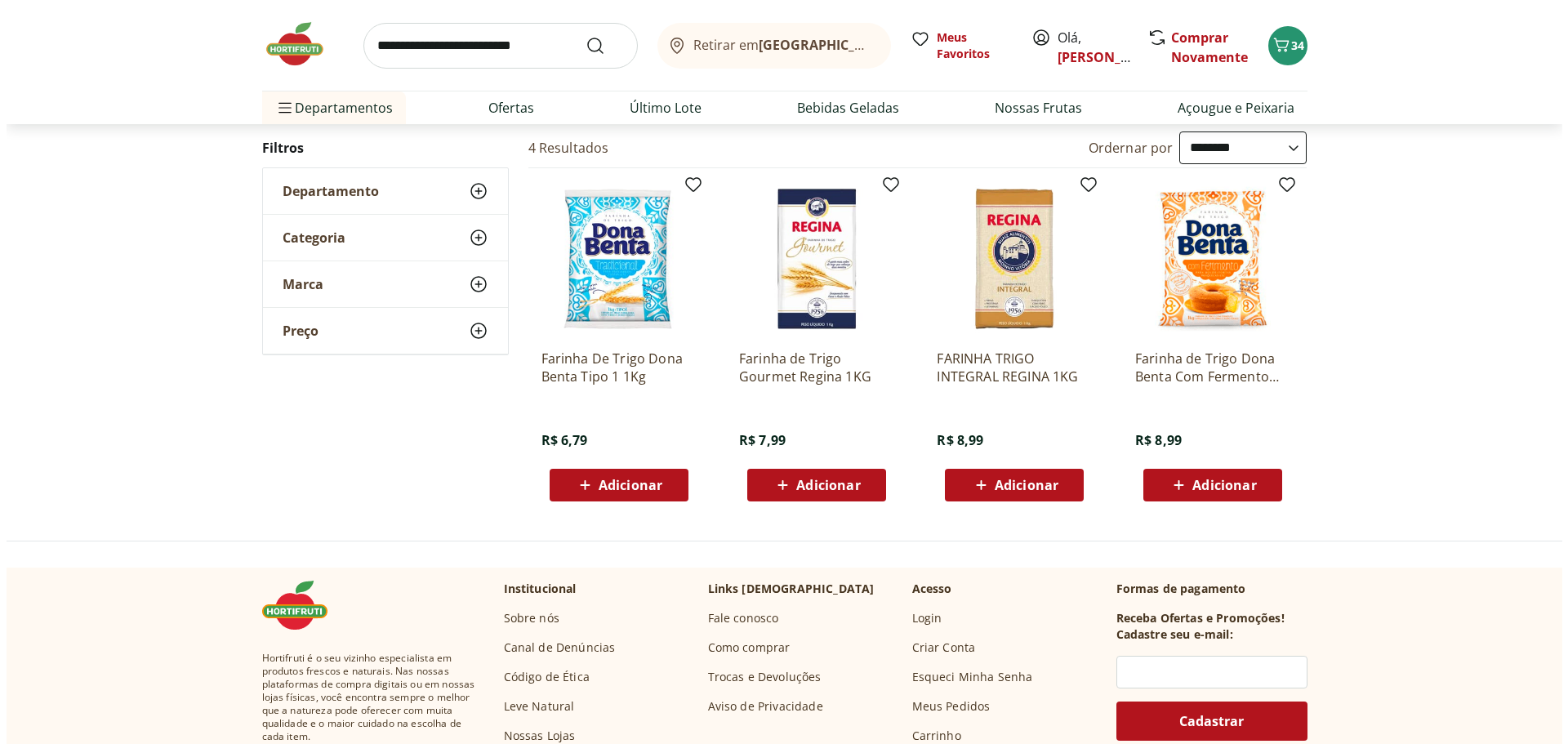
scroll to position [163, 0]
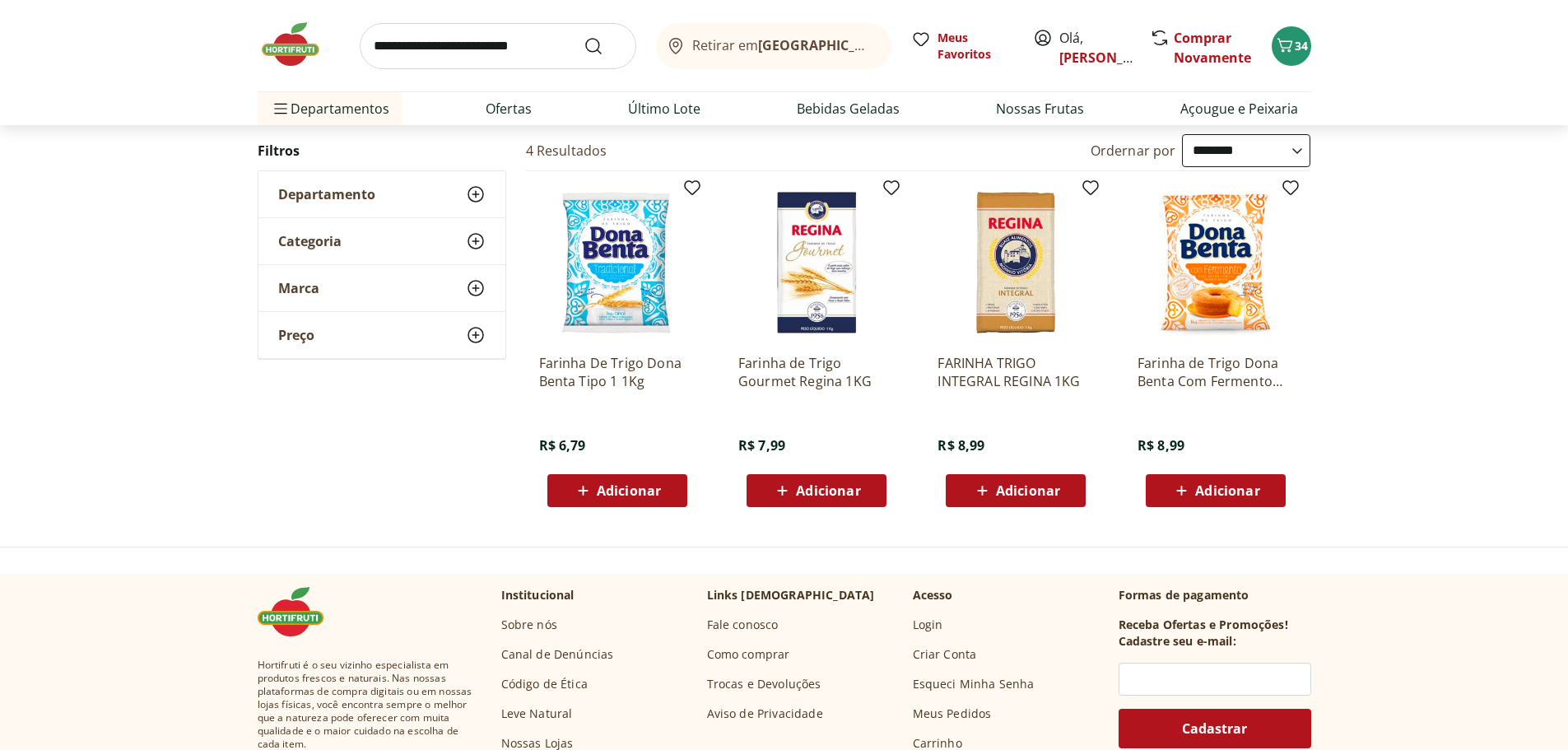
click at [599, 493] on span "Adicionar" at bounding box center [629, 491] width 64 height 13
click at [1290, 50] on icon "Carrinho" at bounding box center [1284, 44] width 16 height 14
